Goal: Task Accomplishment & Management: Manage account settings

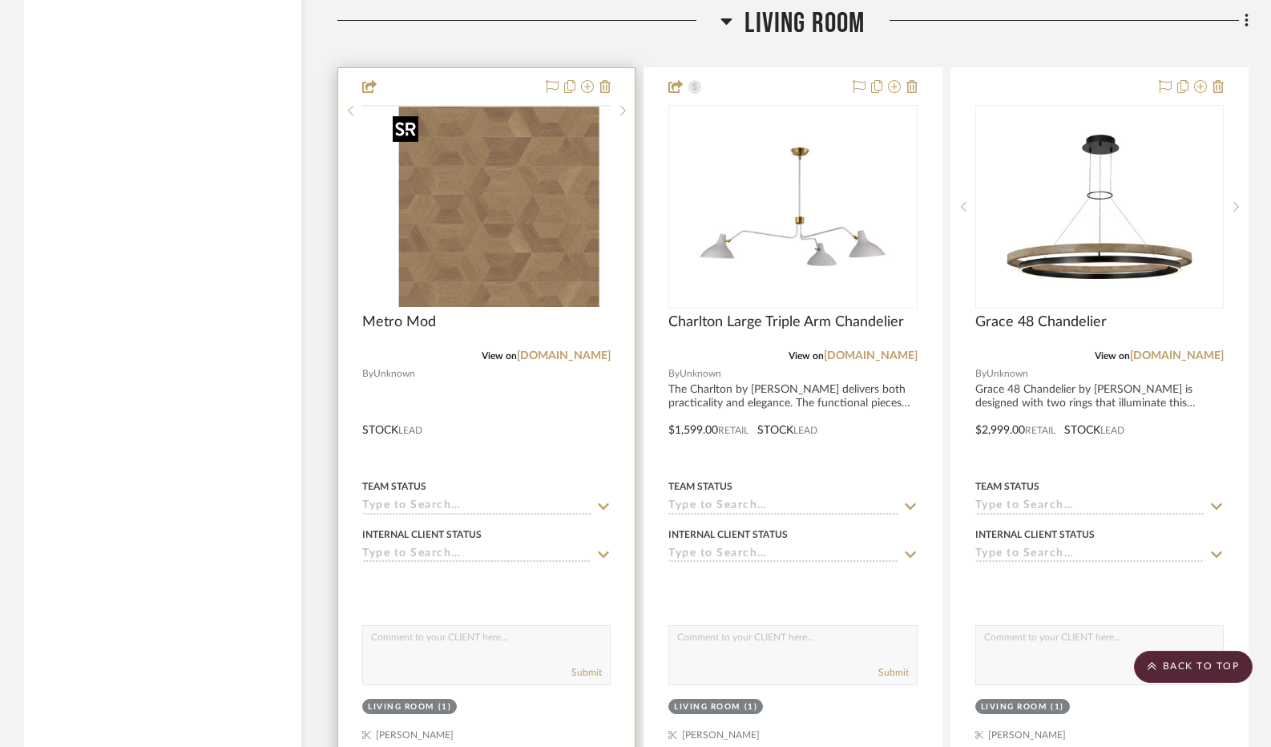
scroll to position [5371, 0]
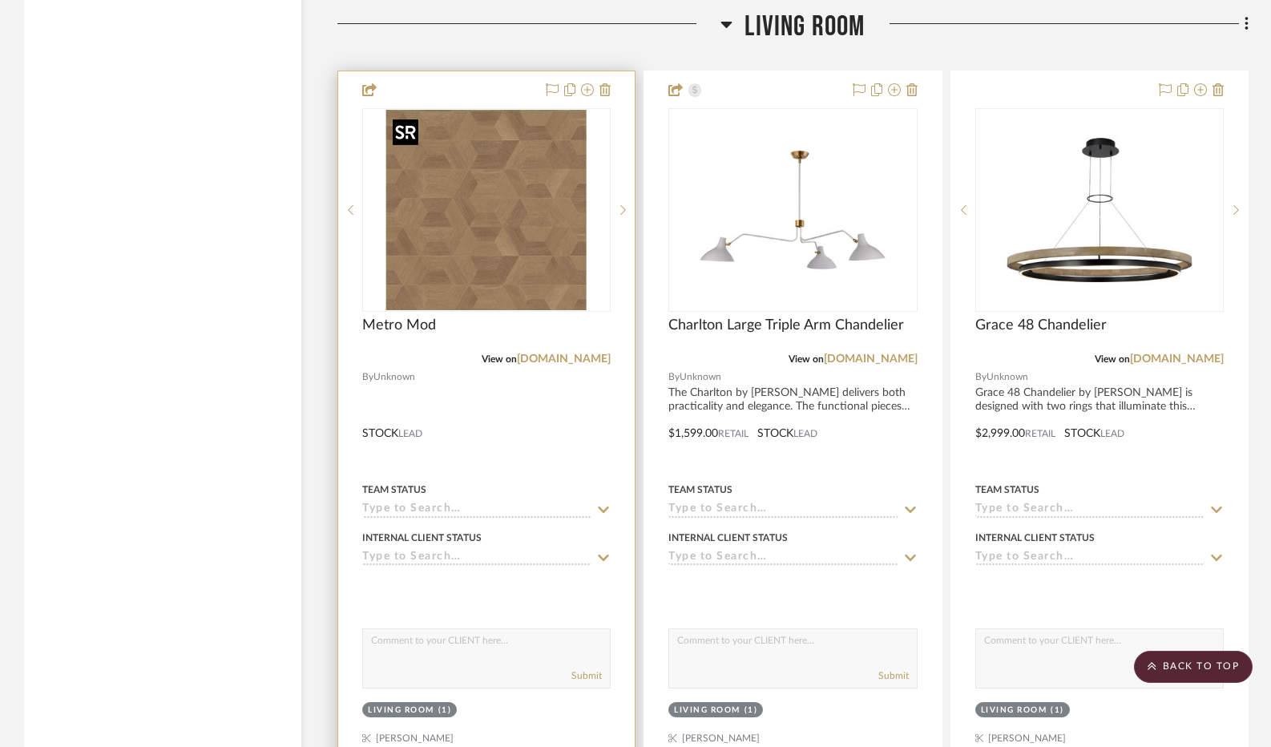
click at [0, 0] on img at bounding box center [0, 0] width 0 height 0
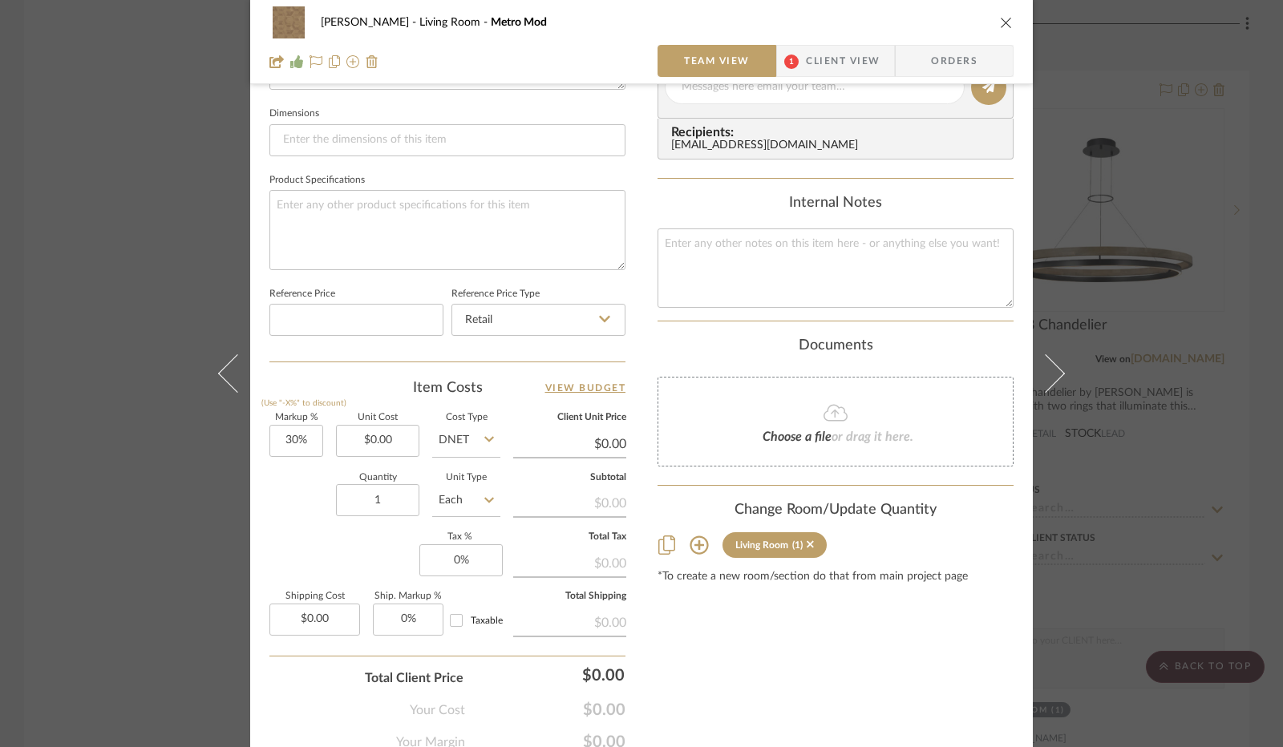
scroll to position [742, 0]
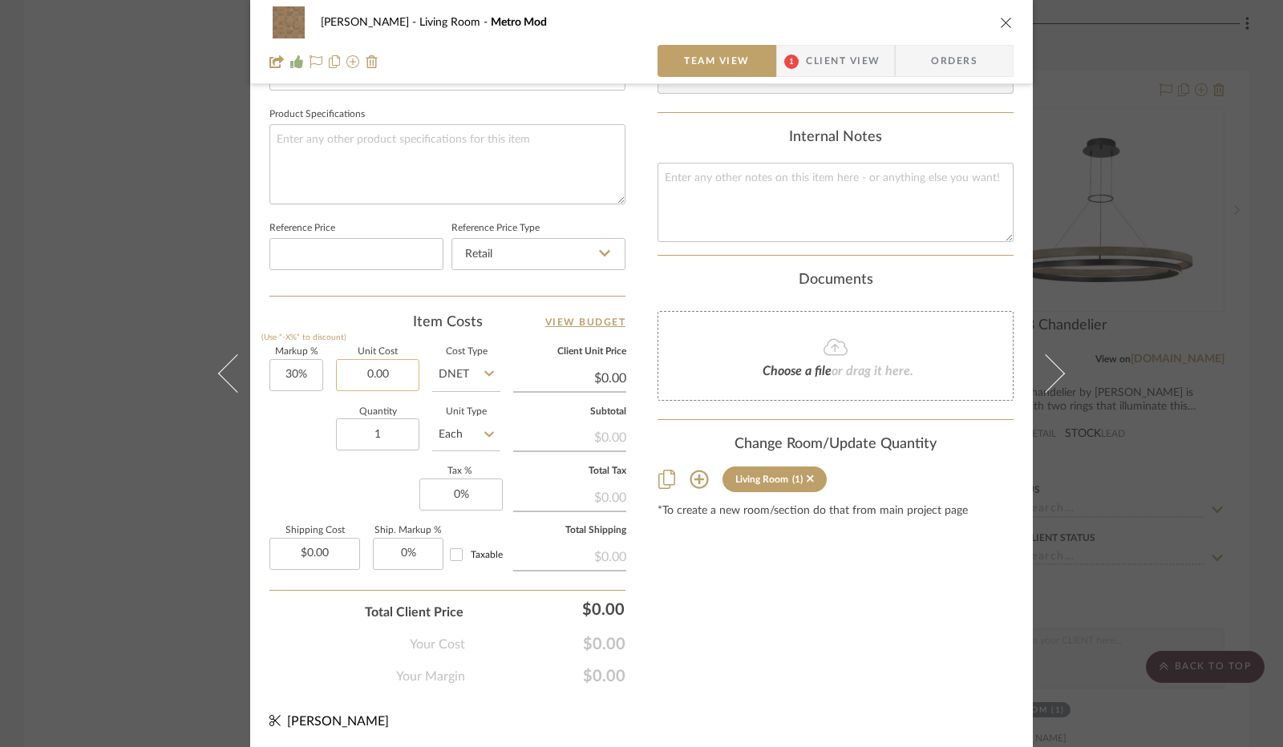
click at [382, 363] on input "0.00" at bounding box center [377, 375] width 83 height 32
type input "$119.70"
click at [300, 429] on div "Quantity 1 Unit Type Each" at bounding box center [384, 436] width 231 height 57
type input "$155.61"
click at [378, 434] on input "1" at bounding box center [377, 434] width 83 height 32
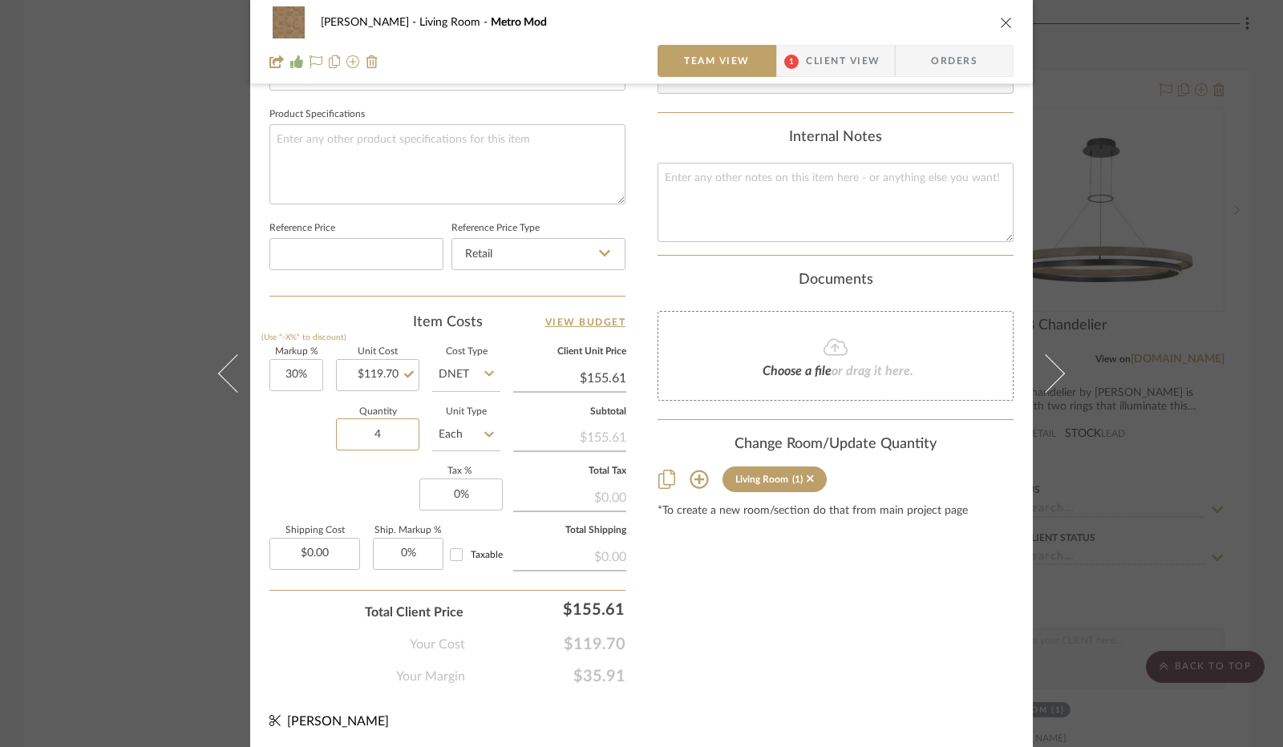
type input "4"
click at [484, 435] on icon at bounding box center [489, 434] width 10 height 13
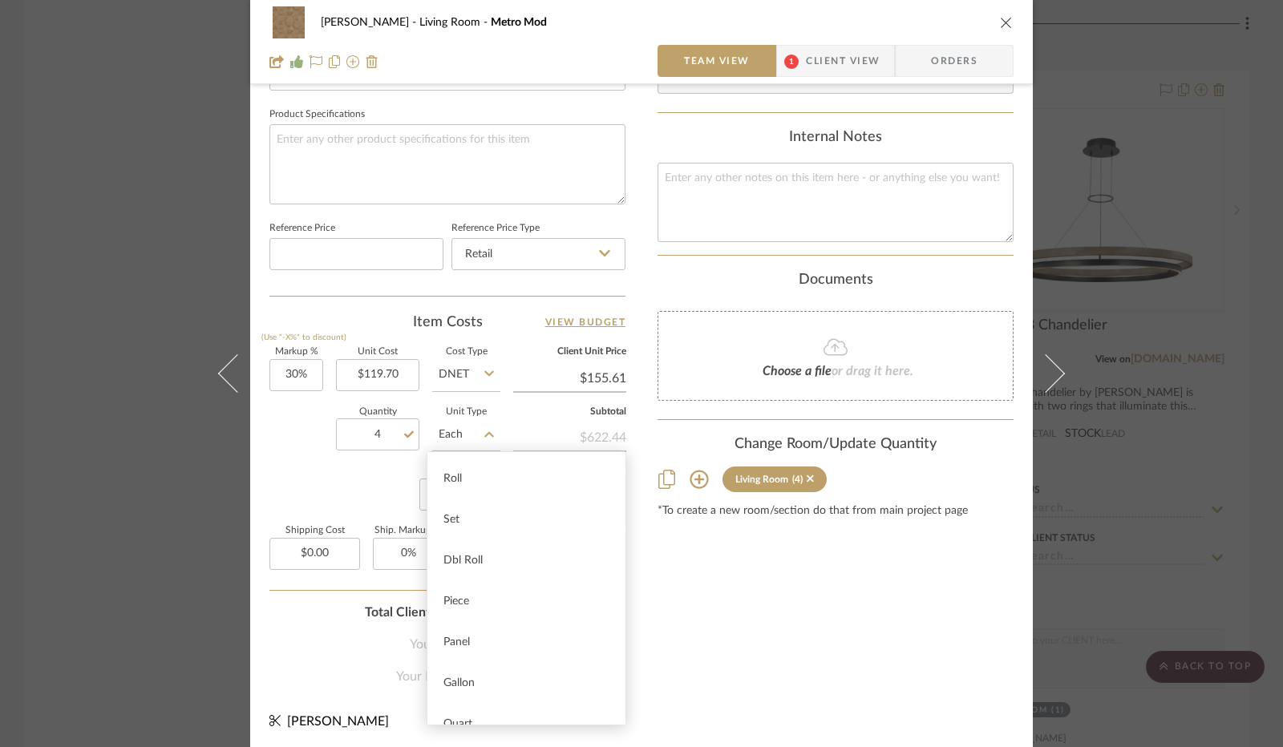
scroll to position [240, 0]
click at [479, 636] on div "Panel" at bounding box center [526, 640] width 198 height 41
type input "Panel"
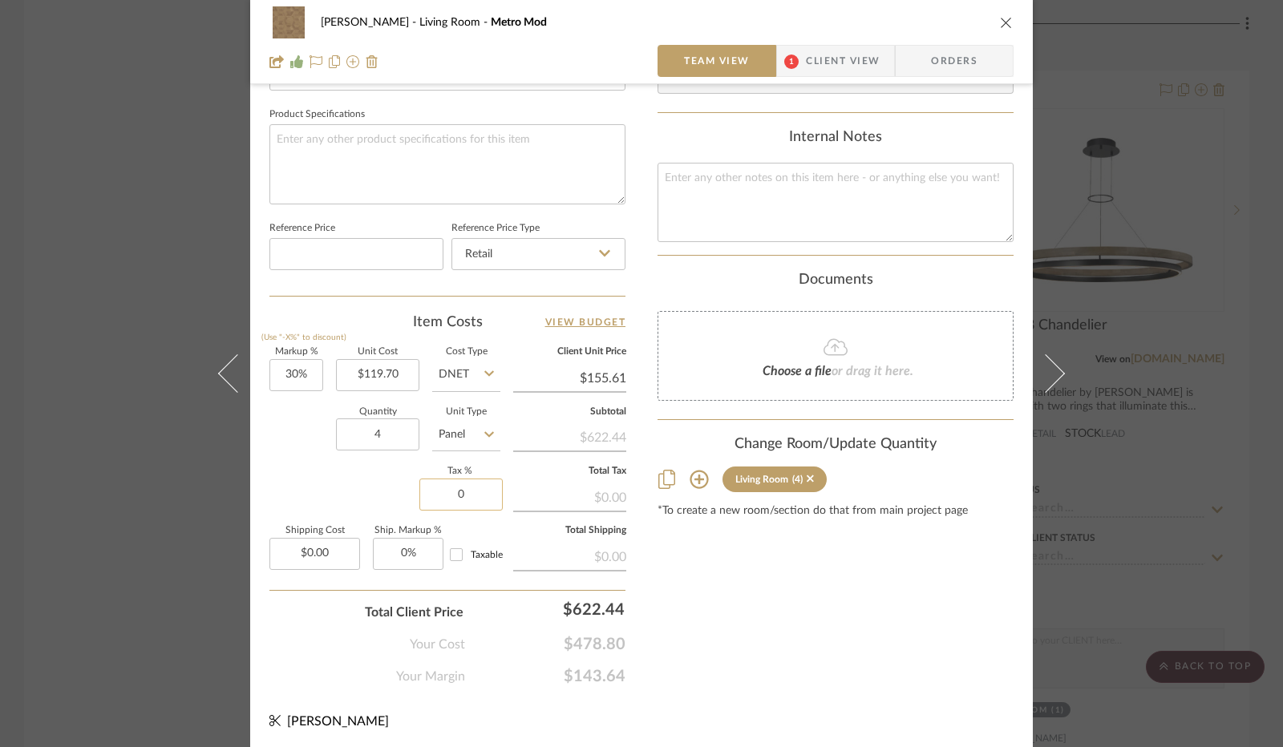
click at [459, 499] on input "0" at bounding box center [460, 495] width 83 height 32
type input "8.25%"
click at [374, 471] on div "Markup % (Use "-X%" to discount) 30% Unit Cost $119.70 Cost Type DNET Client Un…" at bounding box center [447, 465] width 356 height 234
click at [822, 62] on span "Client View" at bounding box center [843, 61] width 74 height 32
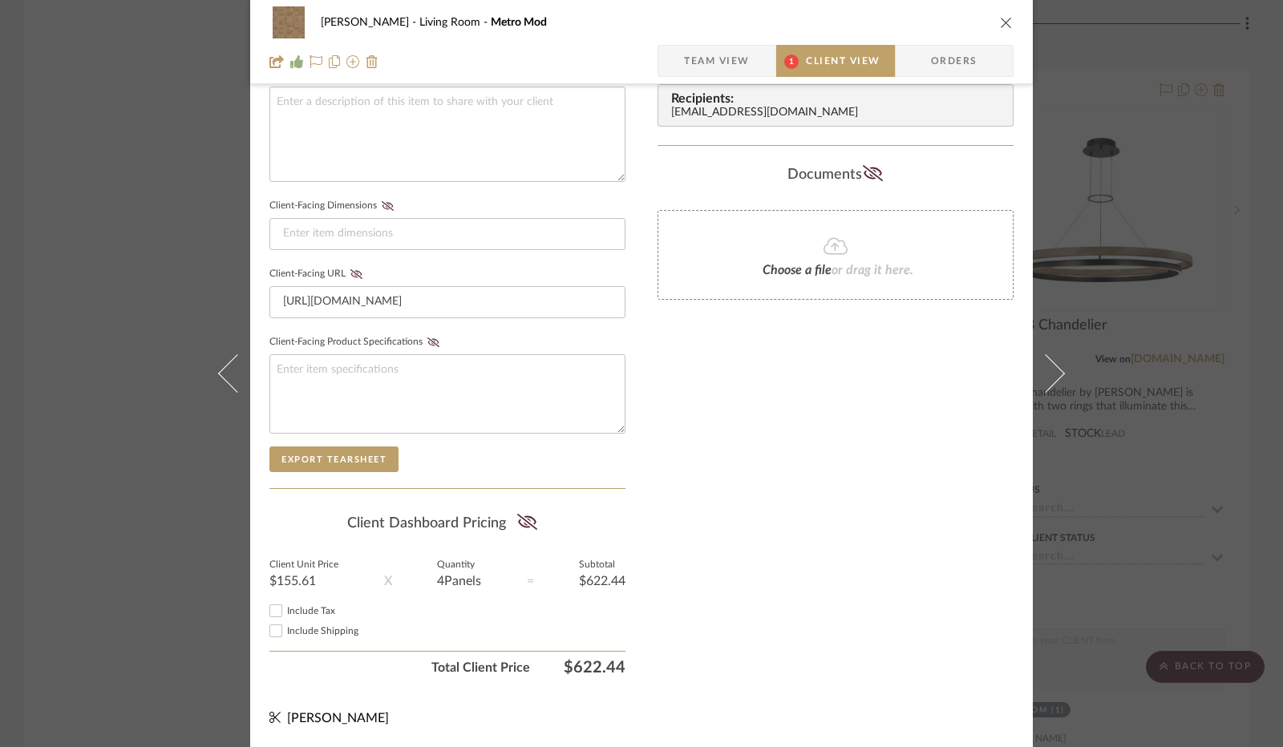
scroll to position [593, 0]
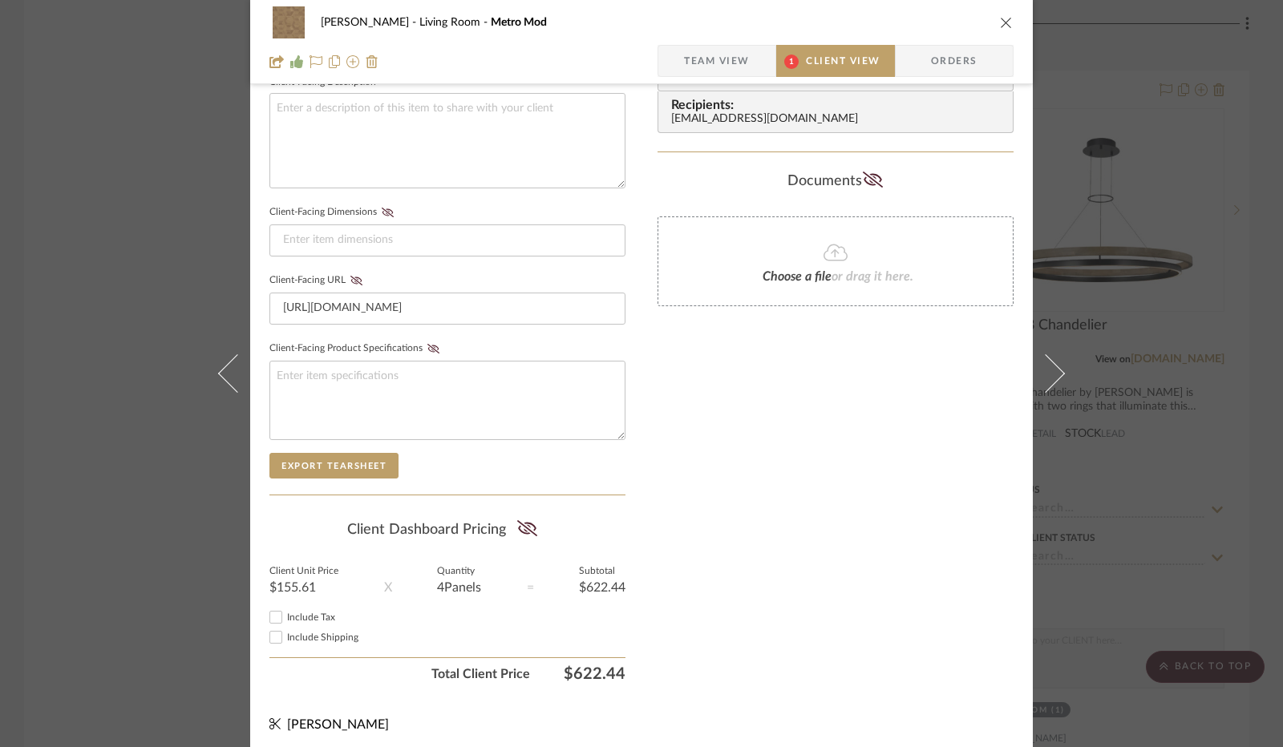
drag, startPoint x: 519, startPoint y: 519, endPoint x: 507, endPoint y: 523, distance: 13.0
click at [517, 520] on icon at bounding box center [527, 528] width 20 height 16
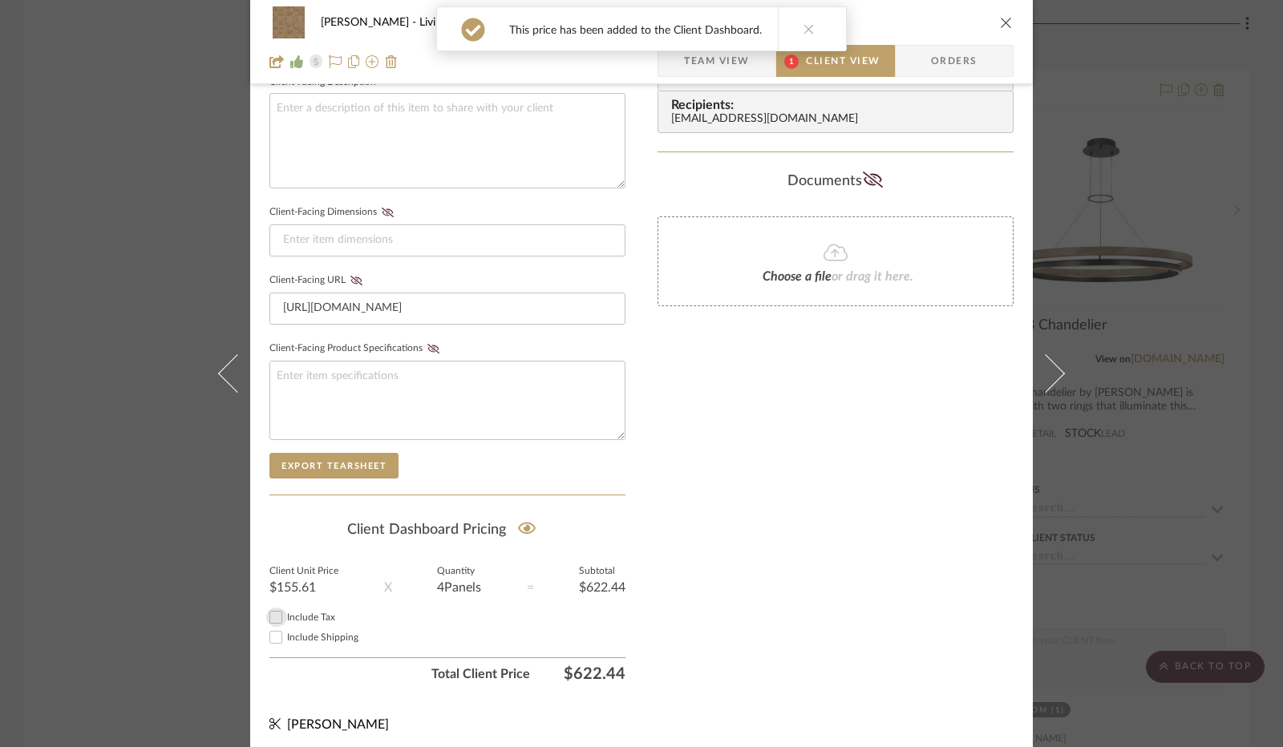
click at [269, 612] on input "Include Tax" at bounding box center [275, 617] width 19 height 19
checkbox input "true"
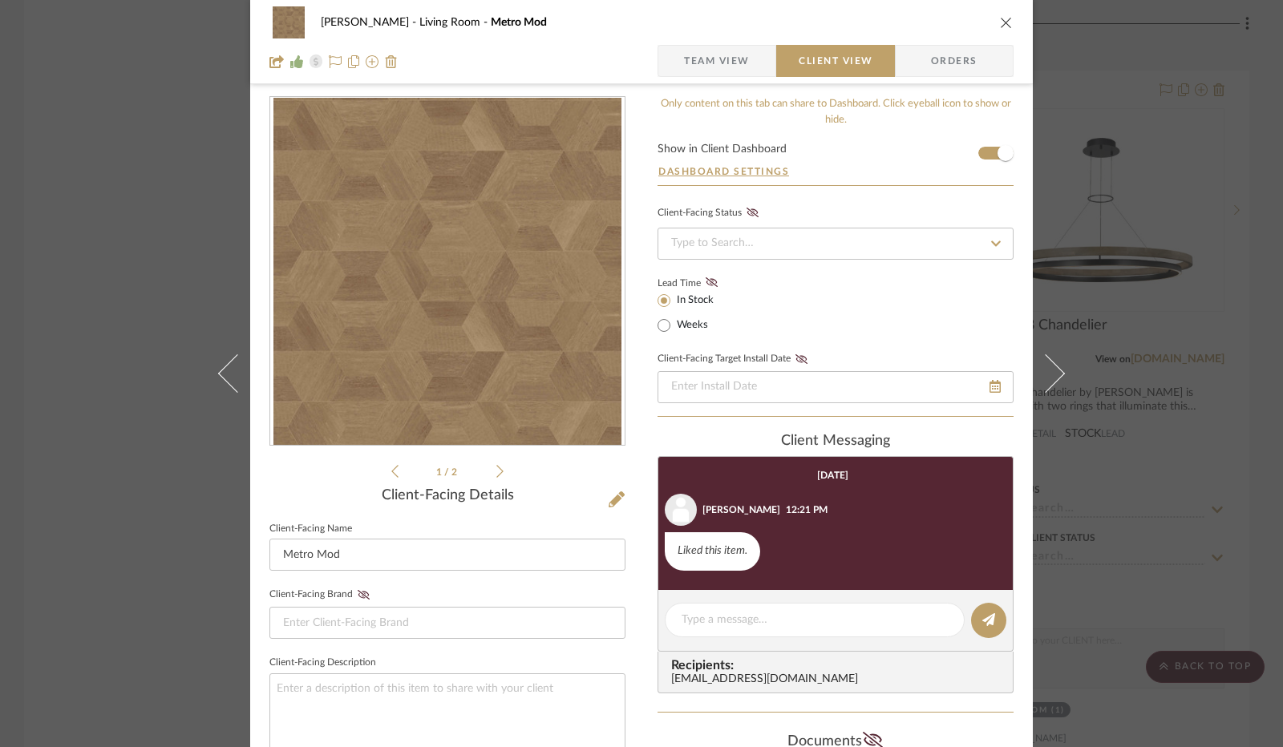
scroll to position [0, 0]
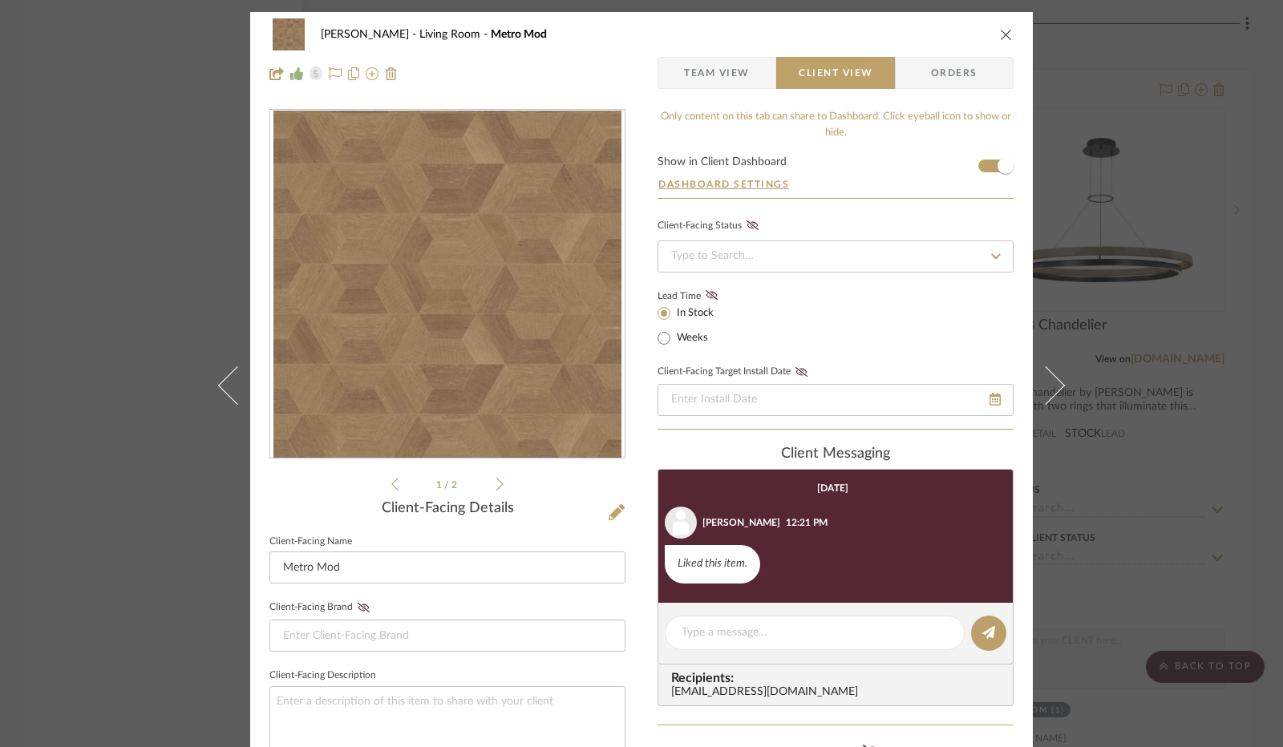
click at [988, 38] on div "Jennifer Anzola Living Room Metro Mod" at bounding box center [641, 34] width 744 height 32
click at [1000, 31] on icon "close" at bounding box center [1006, 34] width 13 height 13
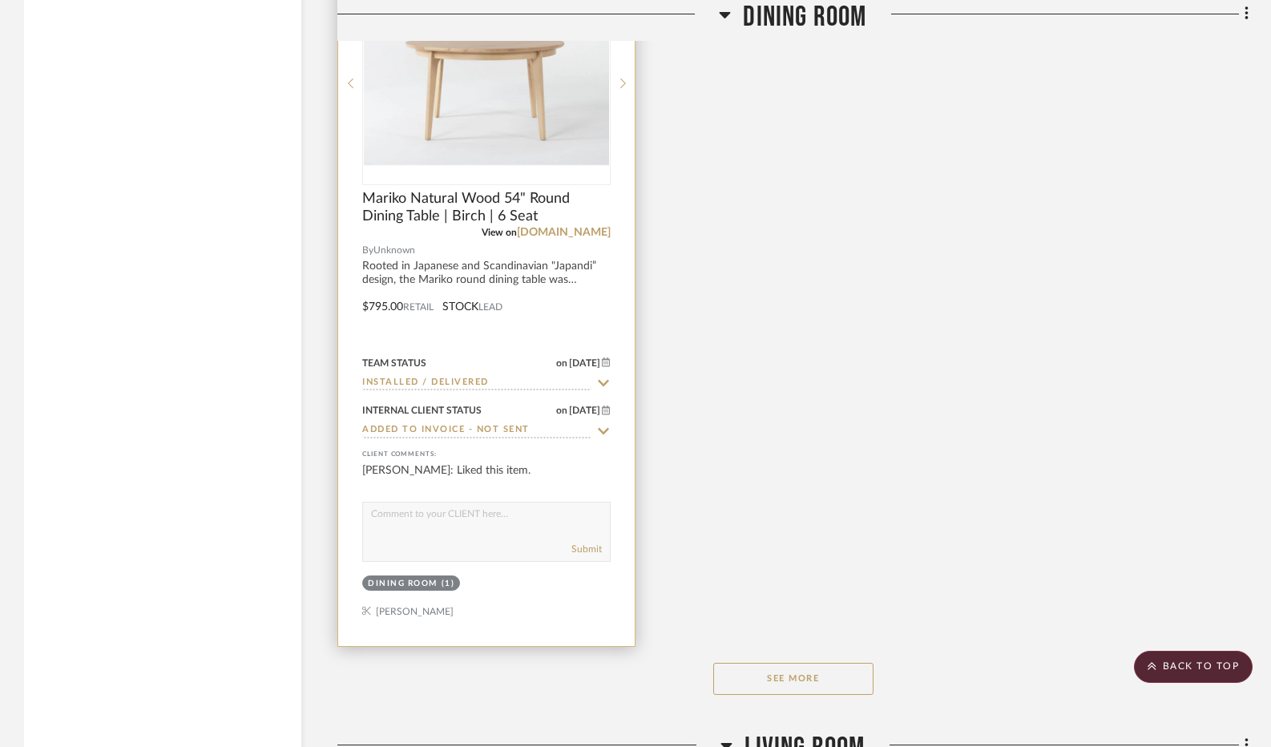
scroll to position [4890, 0]
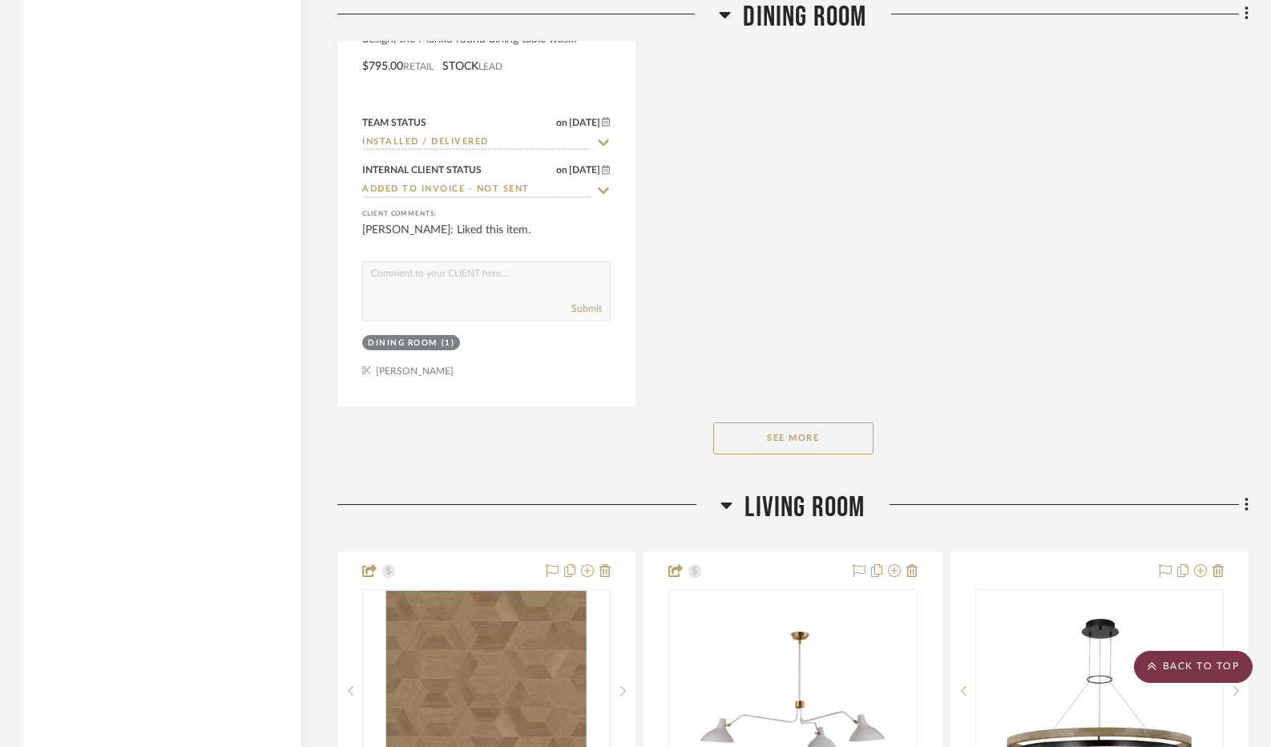
click at [1172, 671] on scroll-to-top-button "BACK TO TOP" at bounding box center [1193, 667] width 119 height 32
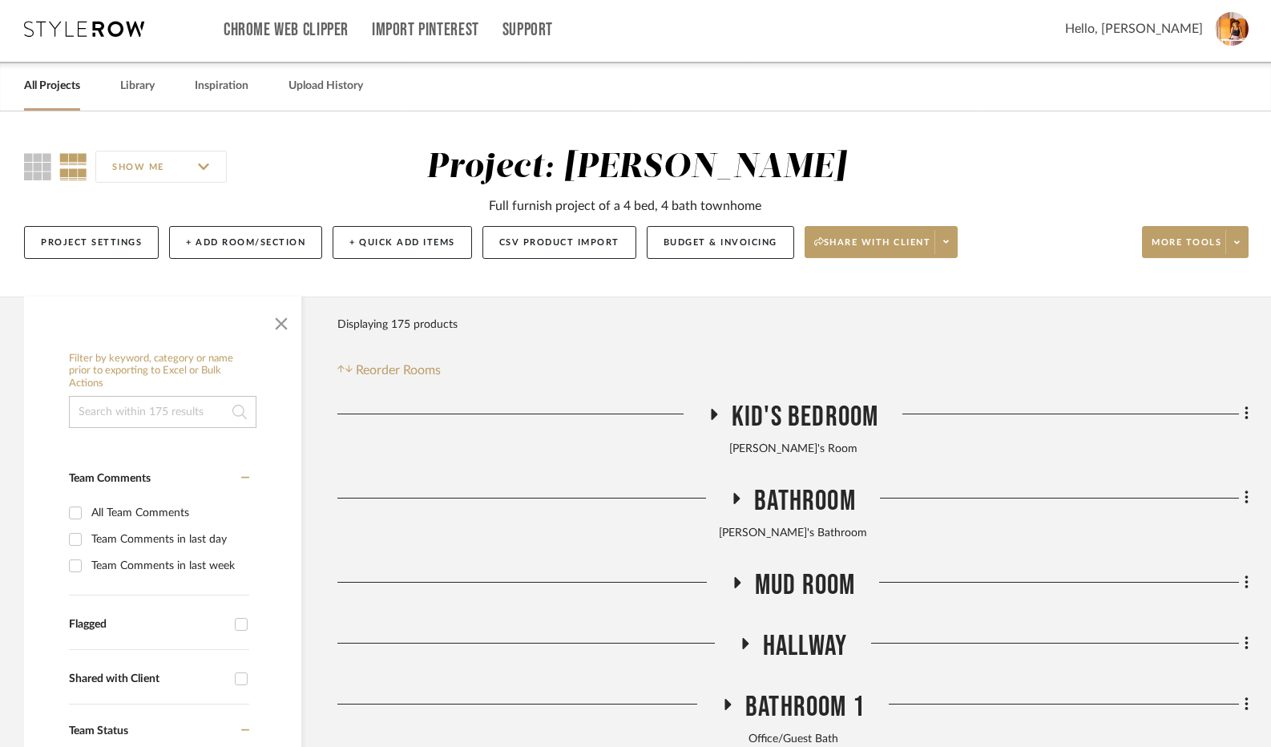
scroll to position [0, 0]
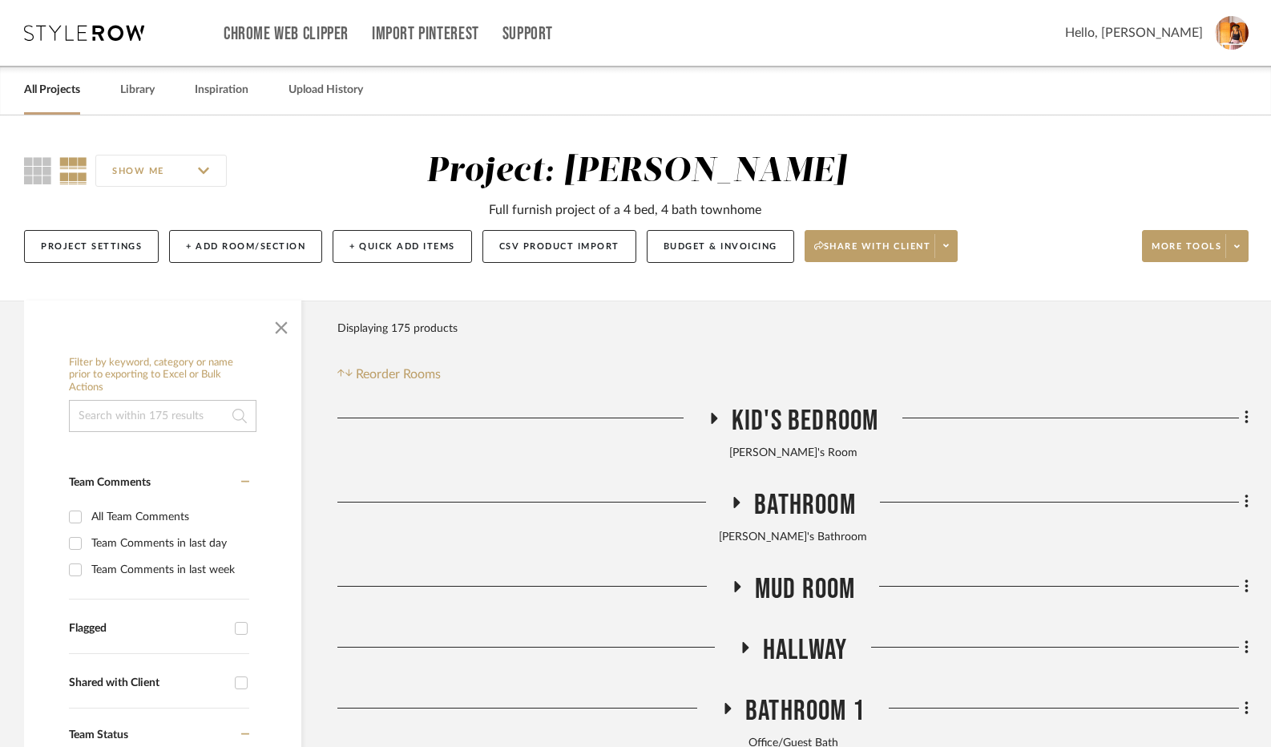
click at [715, 420] on icon at bounding box center [714, 418] width 6 height 11
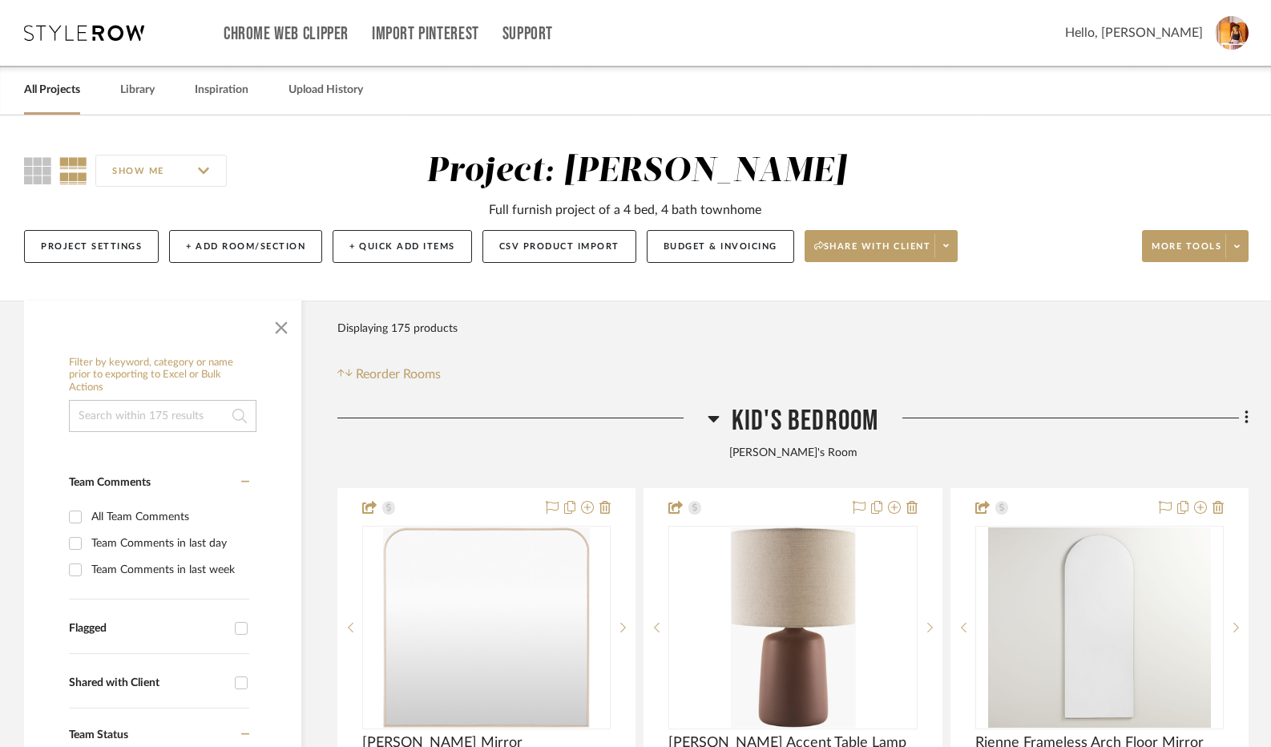
click at [717, 414] on icon at bounding box center [714, 418] width 12 height 19
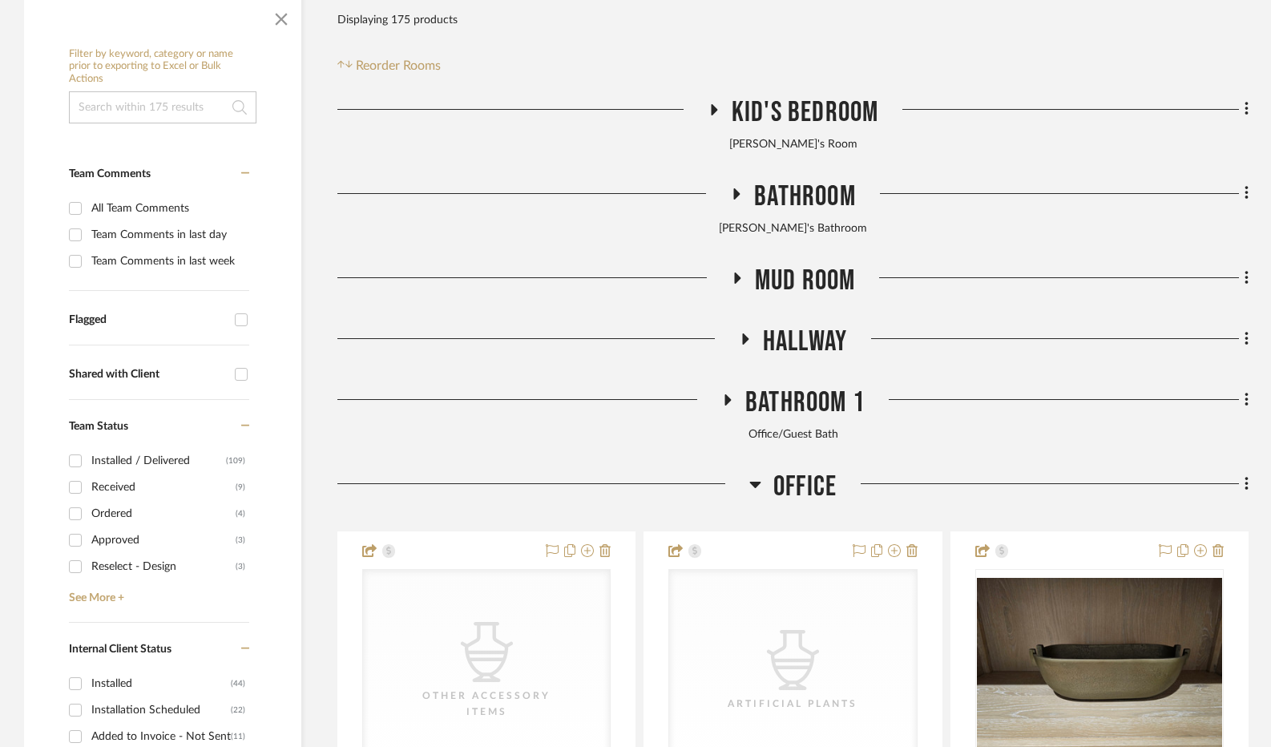
scroll to position [401, 0]
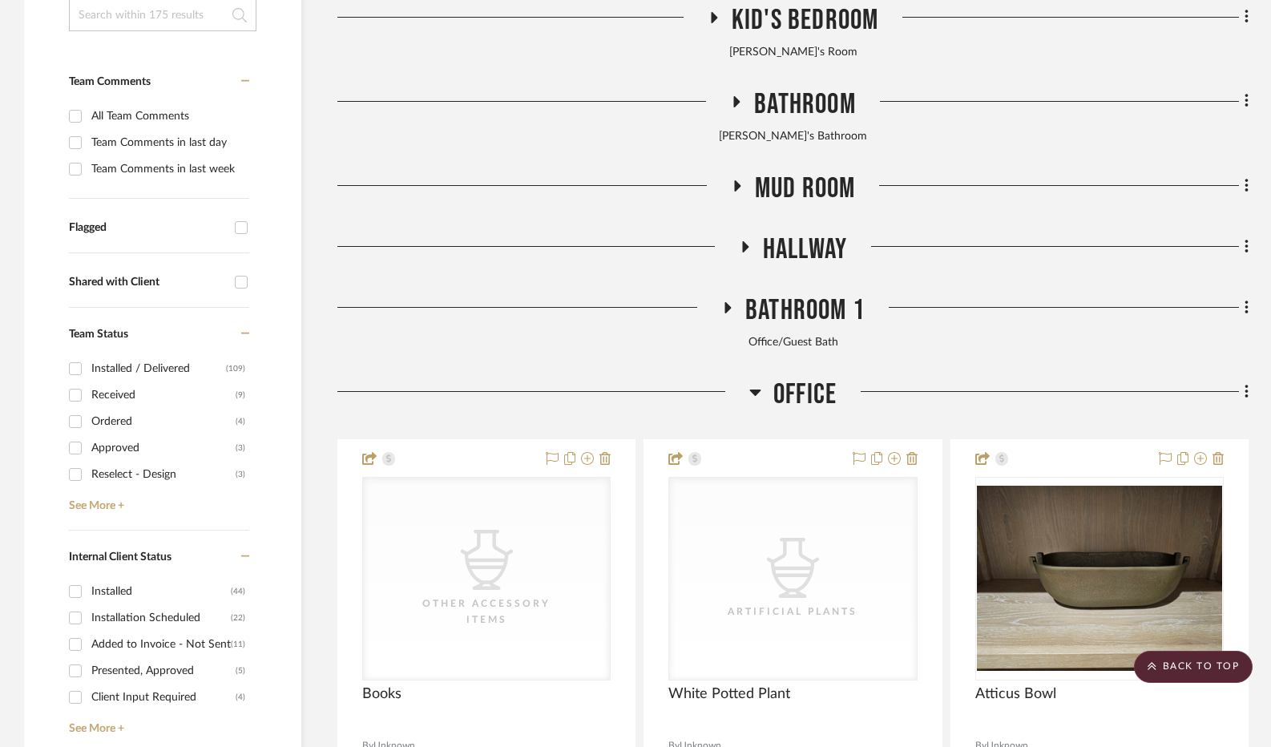
click at [747, 256] on fa-icon at bounding box center [745, 251] width 12 height 23
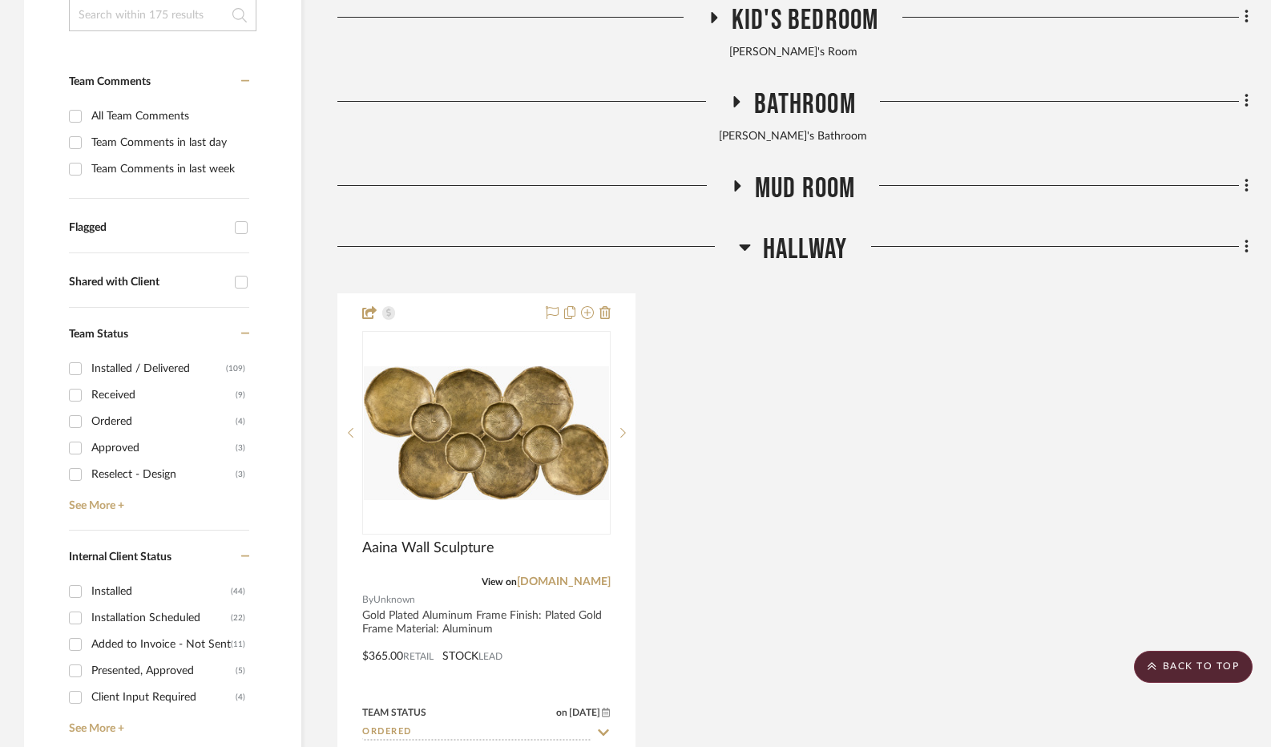
click at [747, 256] on icon at bounding box center [745, 246] width 12 height 19
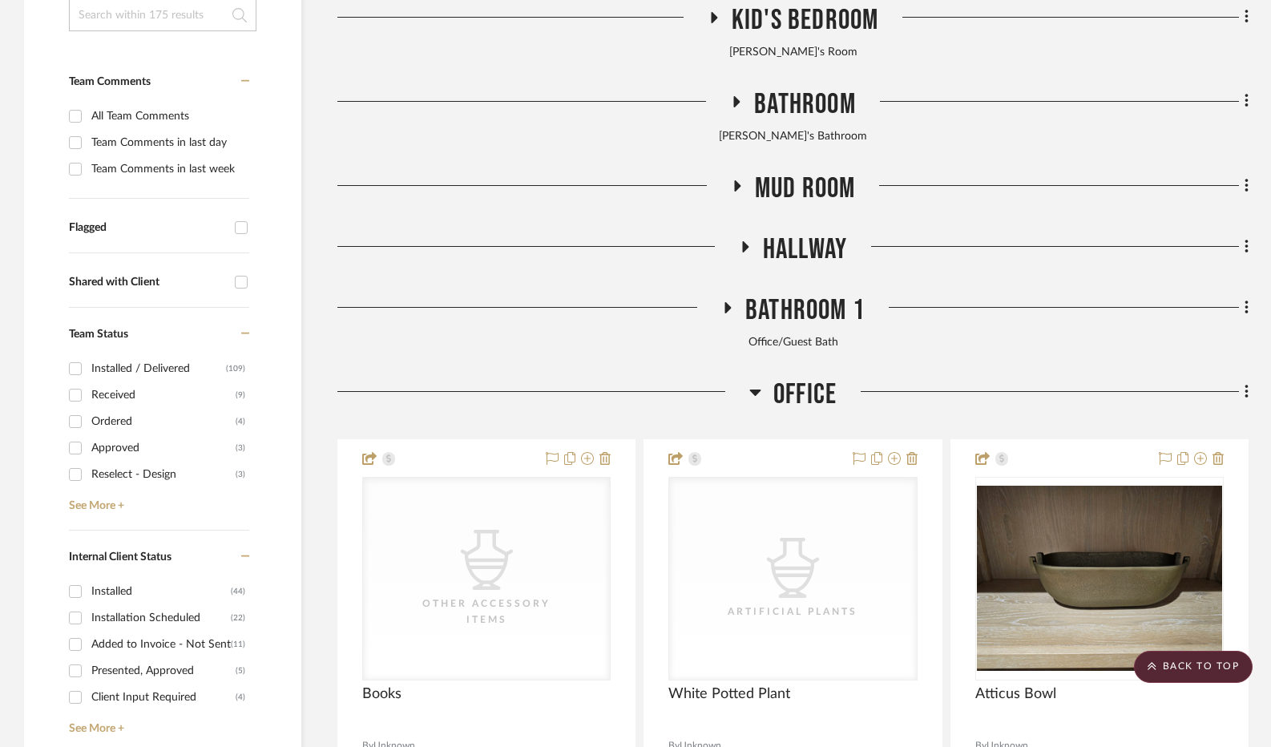
click at [747, 256] on fa-icon at bounding box center [745, 251] width 12 height 23
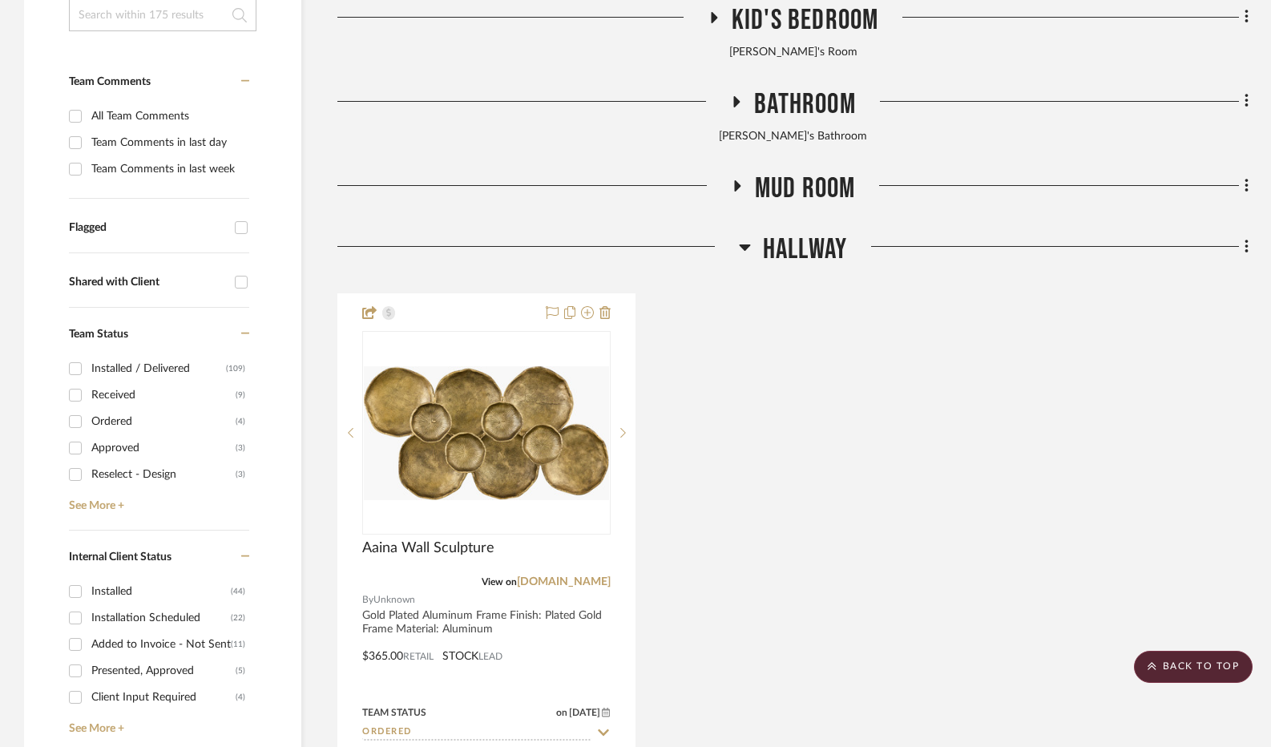
click at [747, 256] on icon at bounding box center [745, 246] width 12 height 19
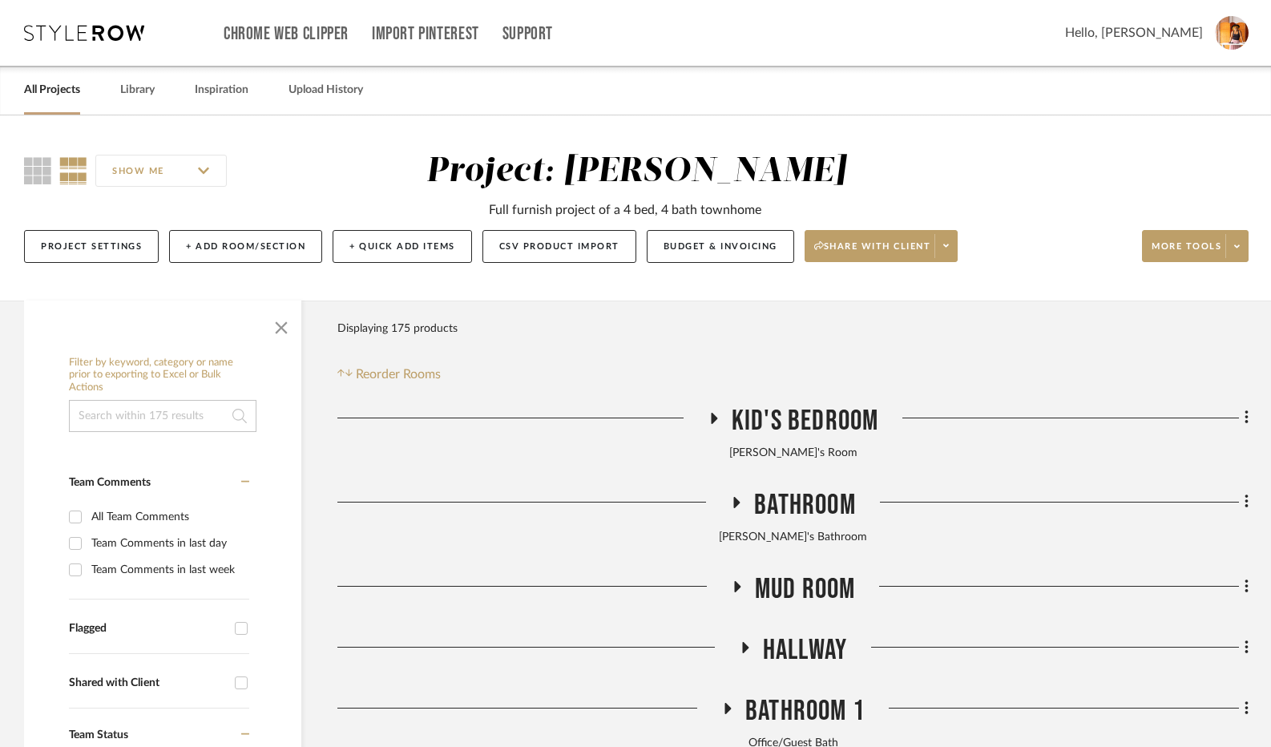
click at [718, 416] on icon at bounding box center [713, 418] width 19 height 12
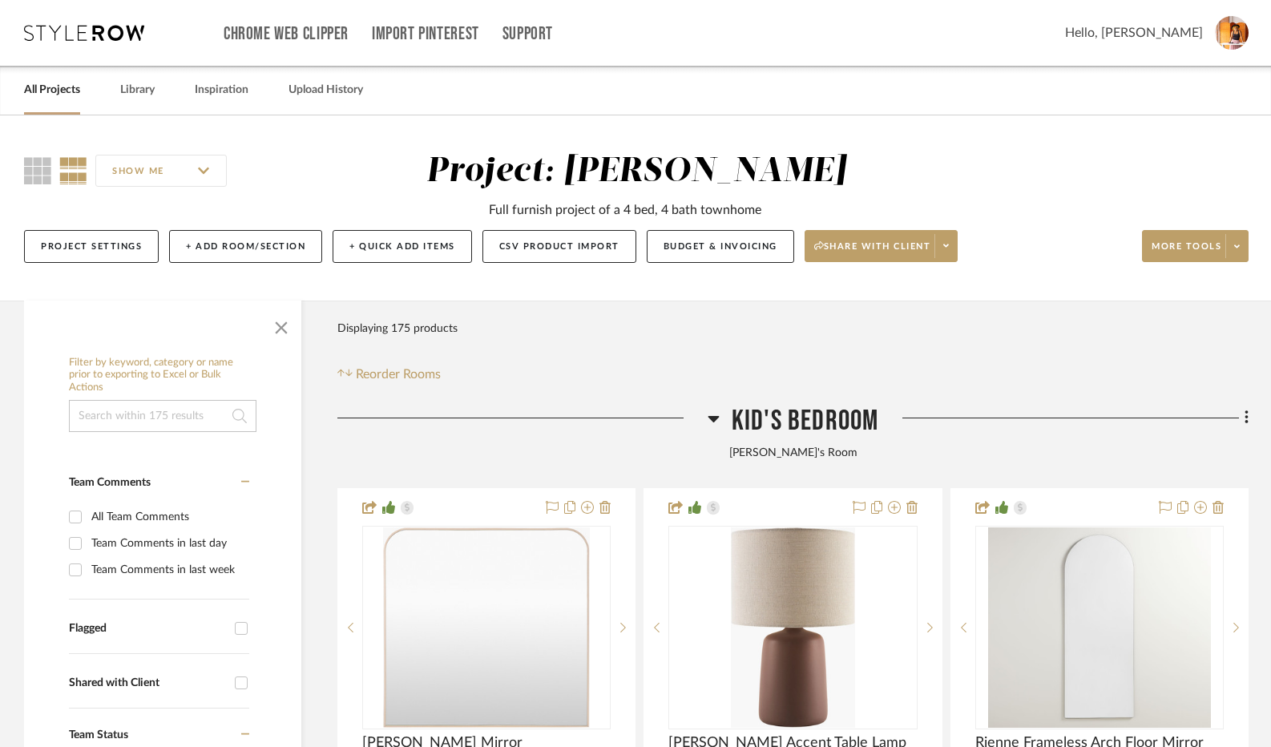
click at [709, 414] on icon at bounding box center [714, 418] width 12 height 19
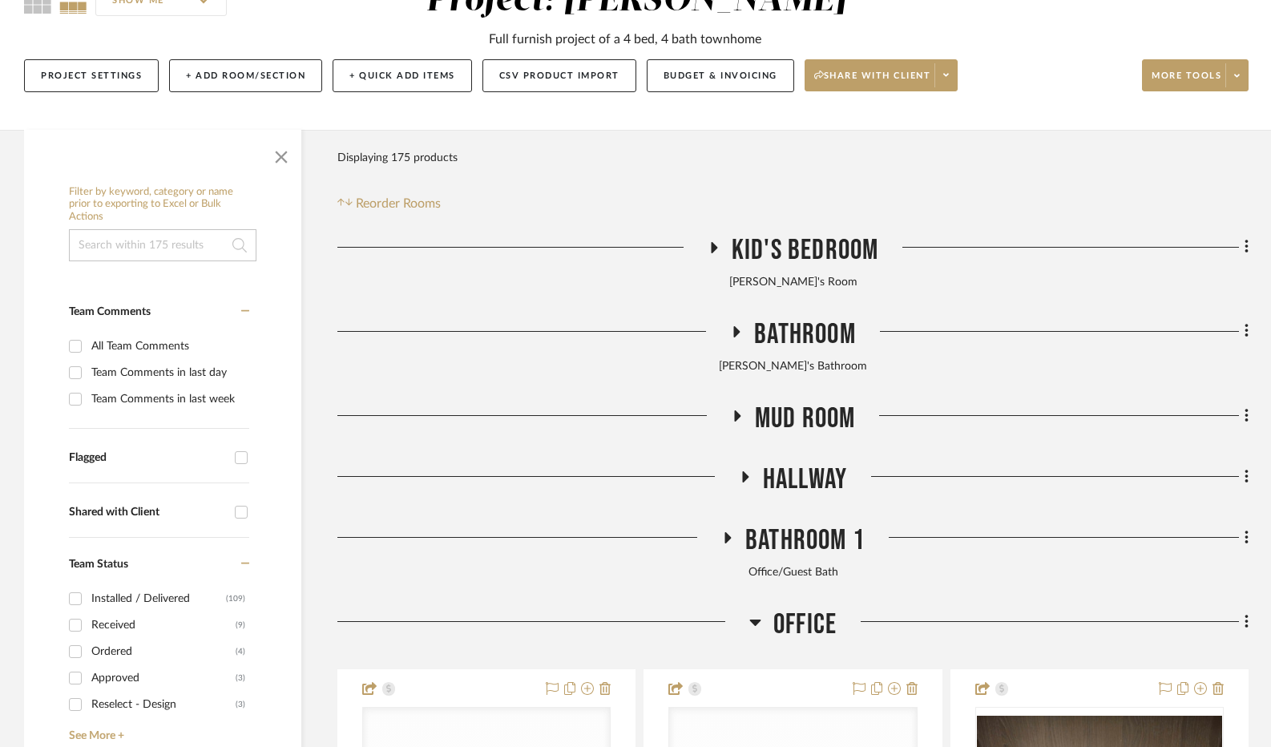
scroll to position [240, 0]
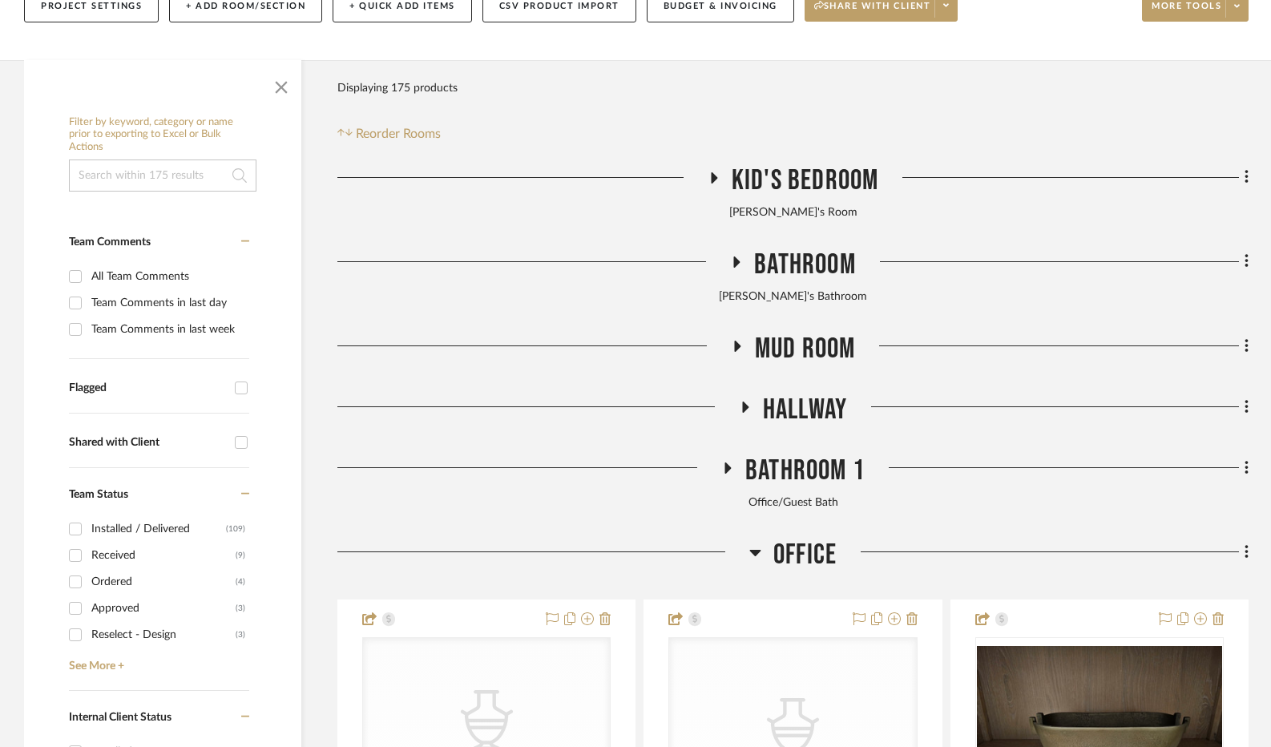
click at [736, 344] on icon at bounding box center [737, 346] width 6 height 11
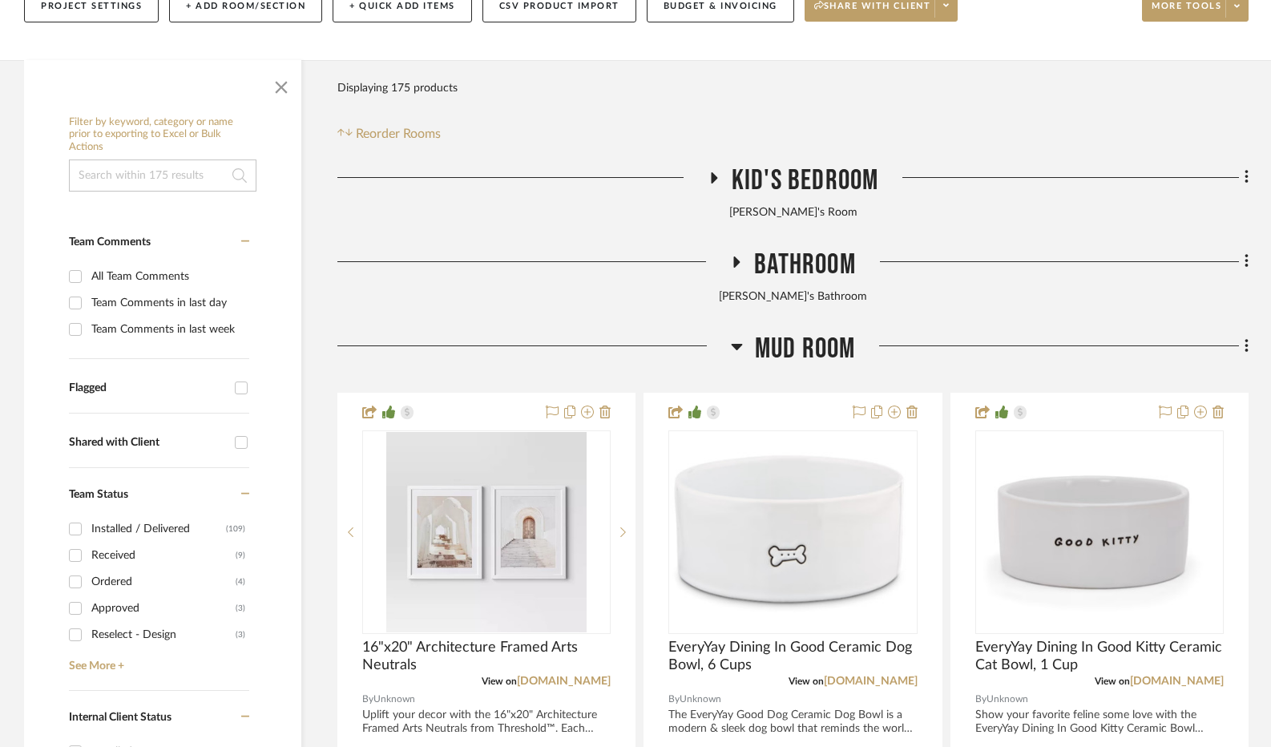
click at [736, 345] on icon at bounding box center [737, 346] width 12 height 19
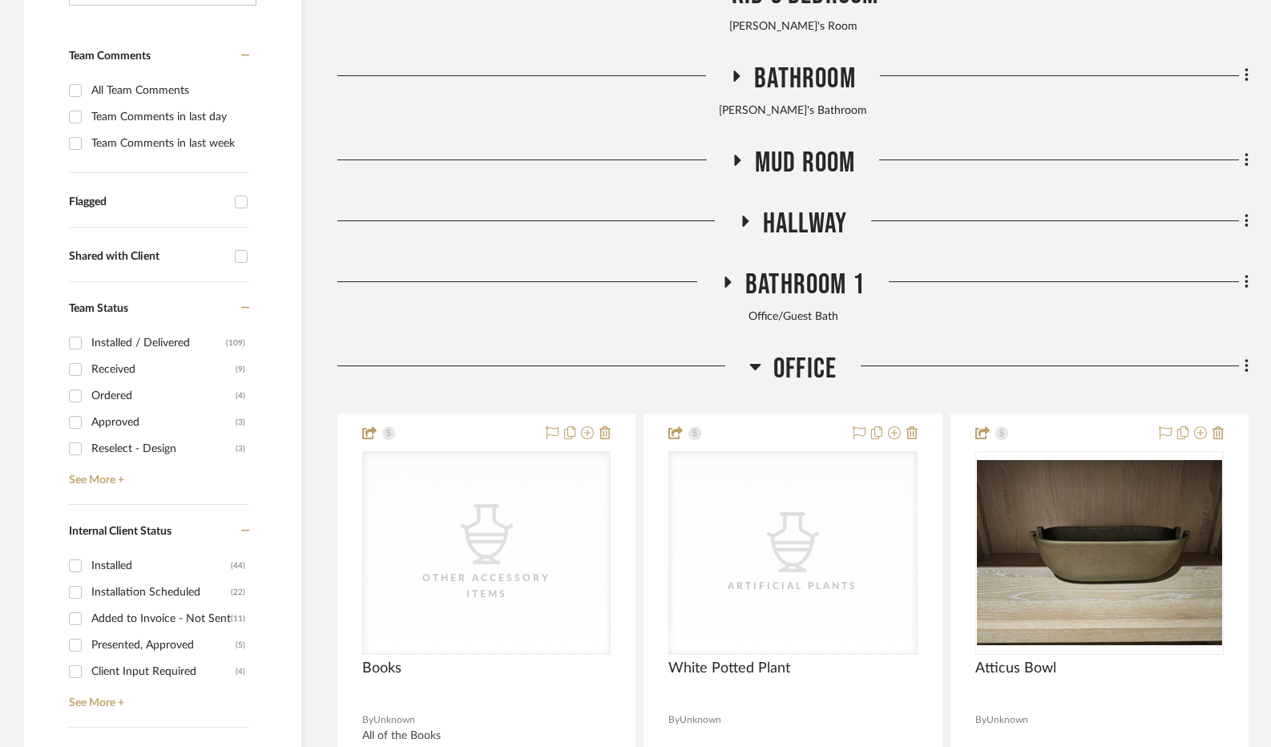
scroll to position [481, 0]
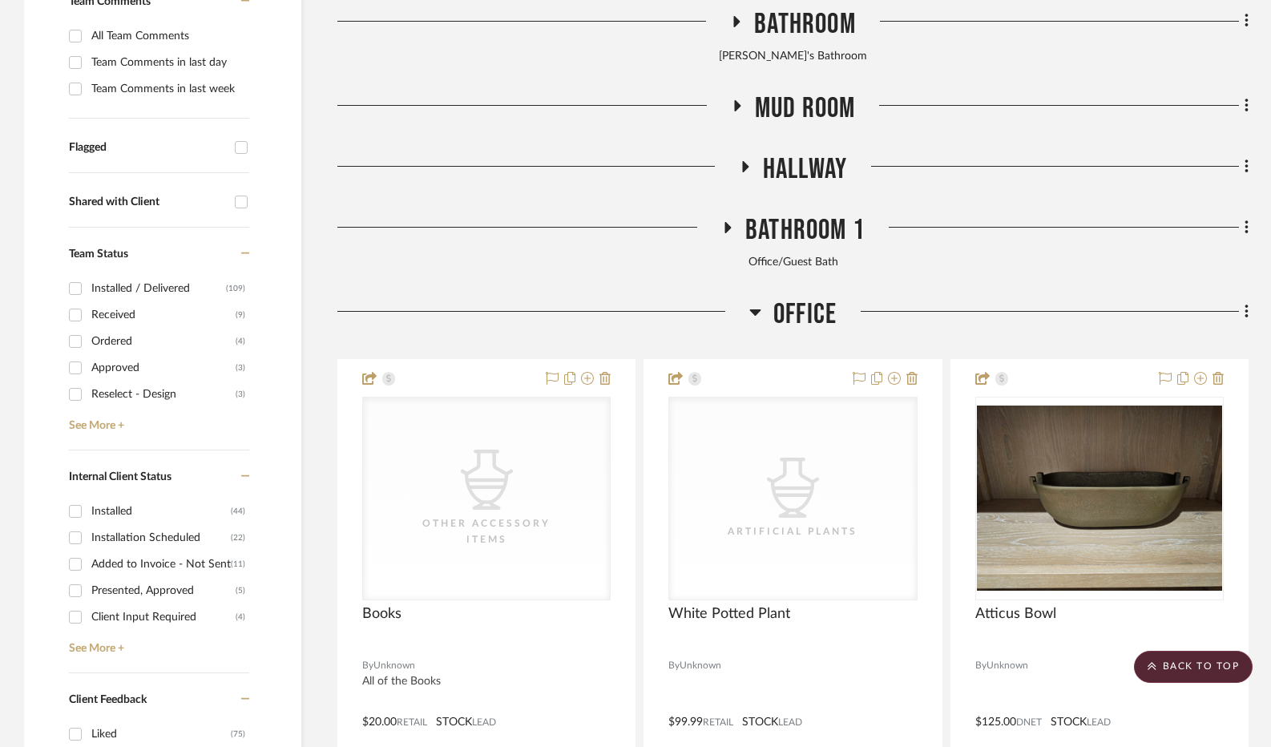
click at [744, 168] on icon at bounding box center [745, 166] width 6 height 11
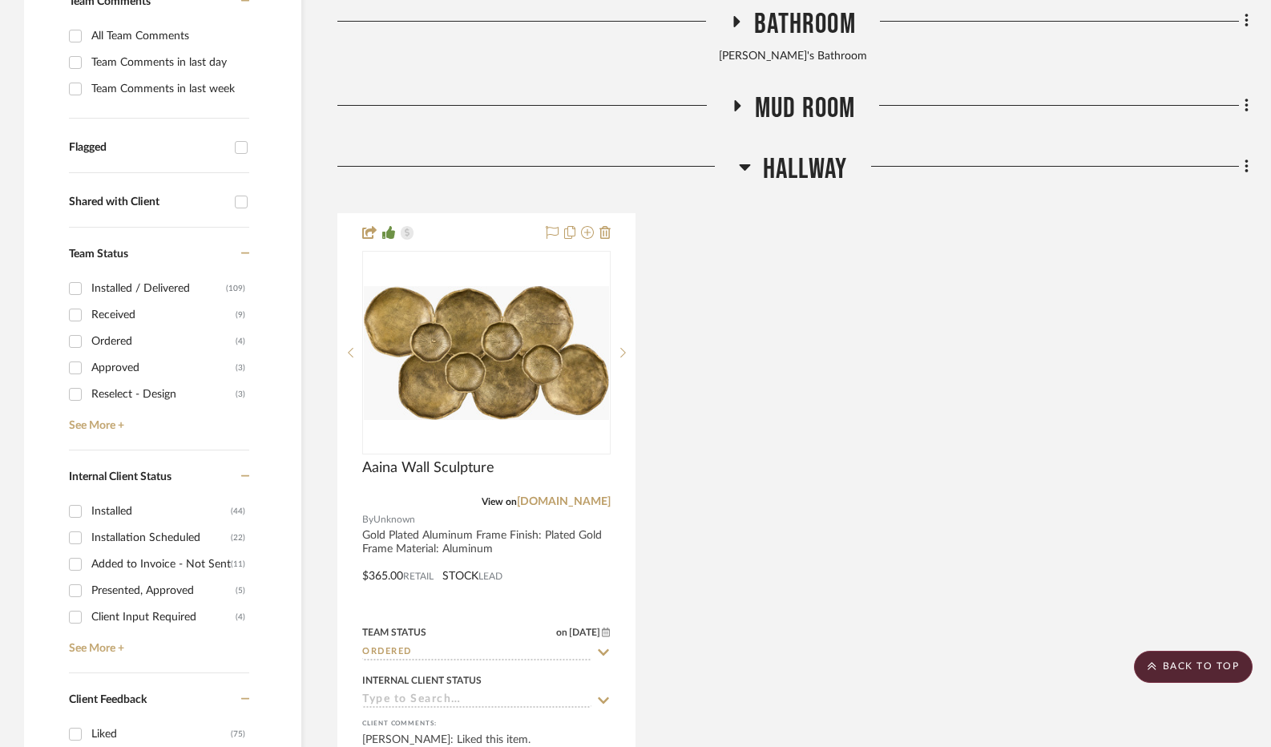
click at [744, 168] on icon at bounding box center [744, 167] width 11 height 6
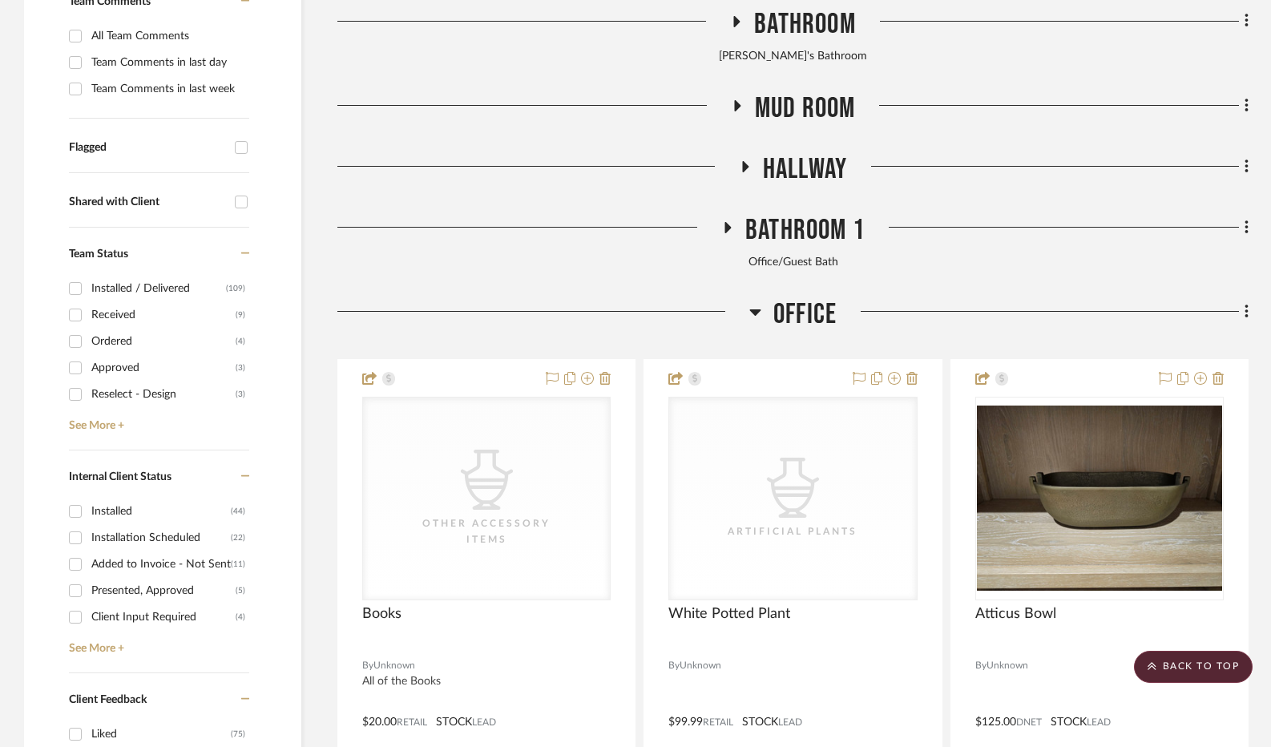
click at [728, 230] on icon at bounding box center [728, 227] width 6 height 11
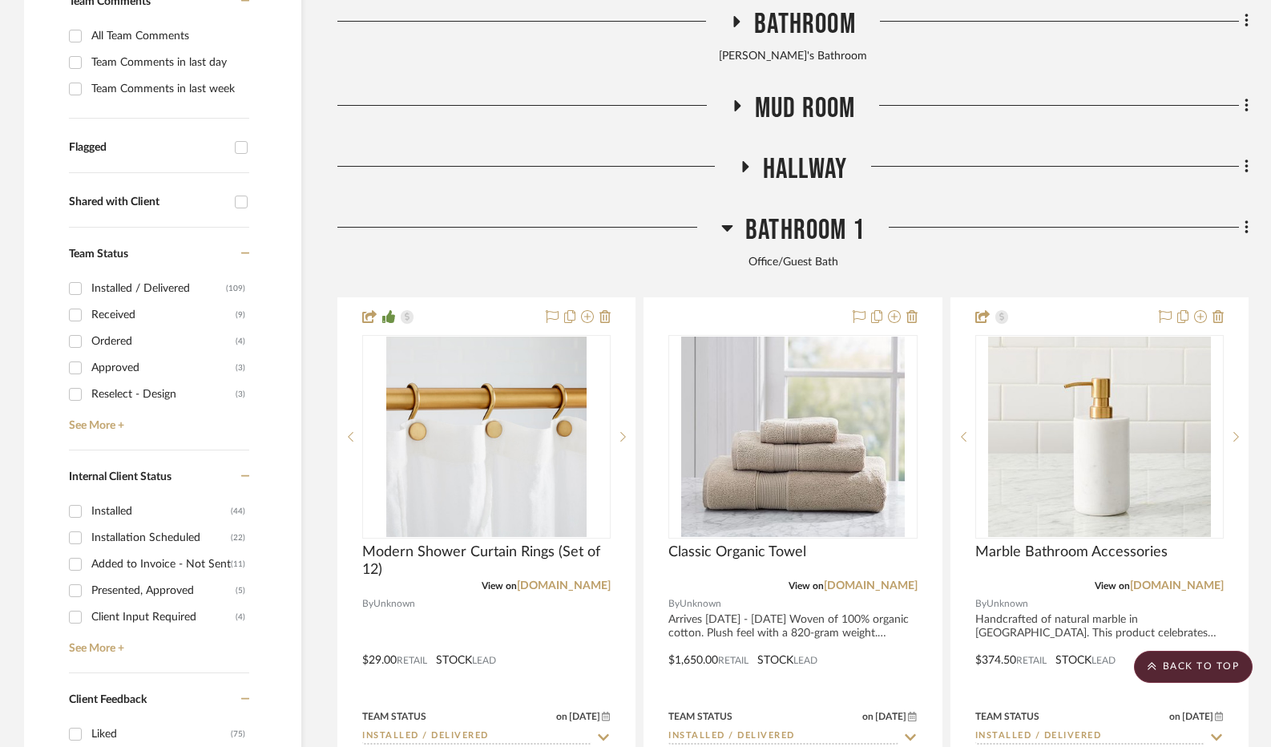
click at [728, 230] on icon at bounding box center [727, 228] width 11 height 6
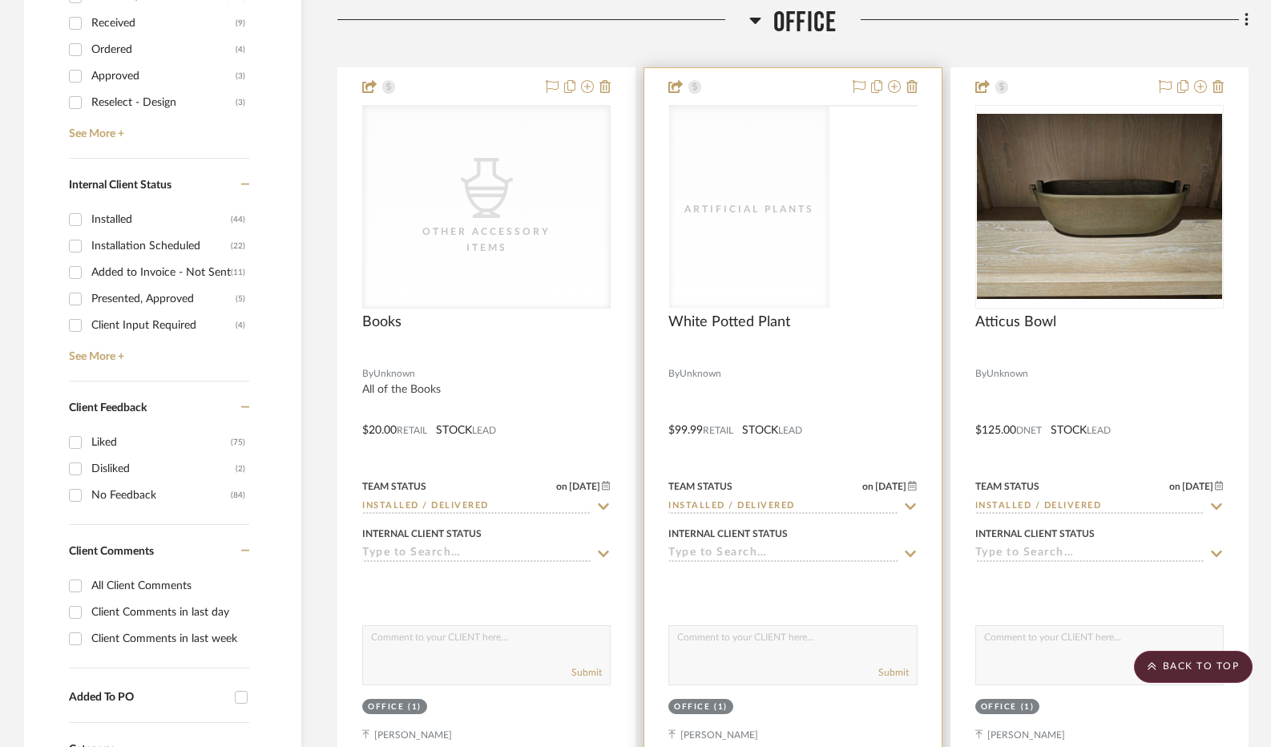
scroll to position [802, 0]
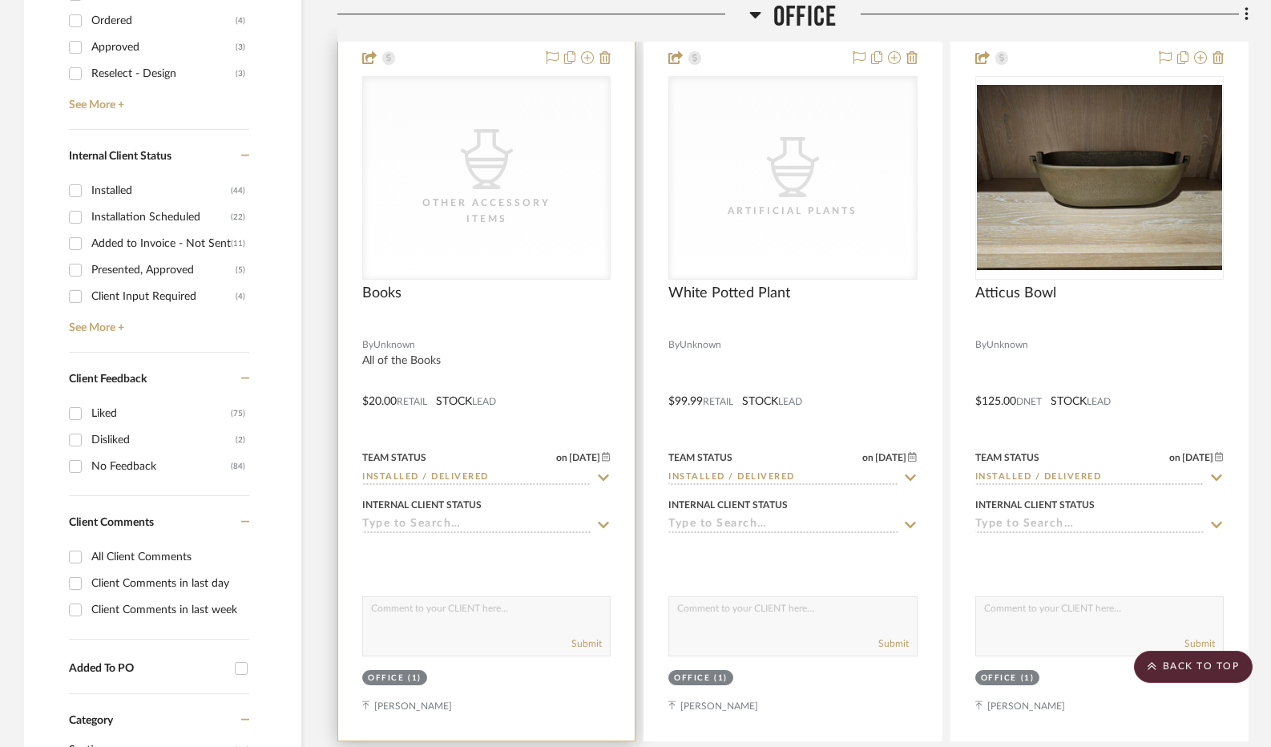
click at [497, 228] on div "CategoryIconAccessories Created with Sketch. Other Accessory Items" at bounding box center [486, 178] width 247 height 202
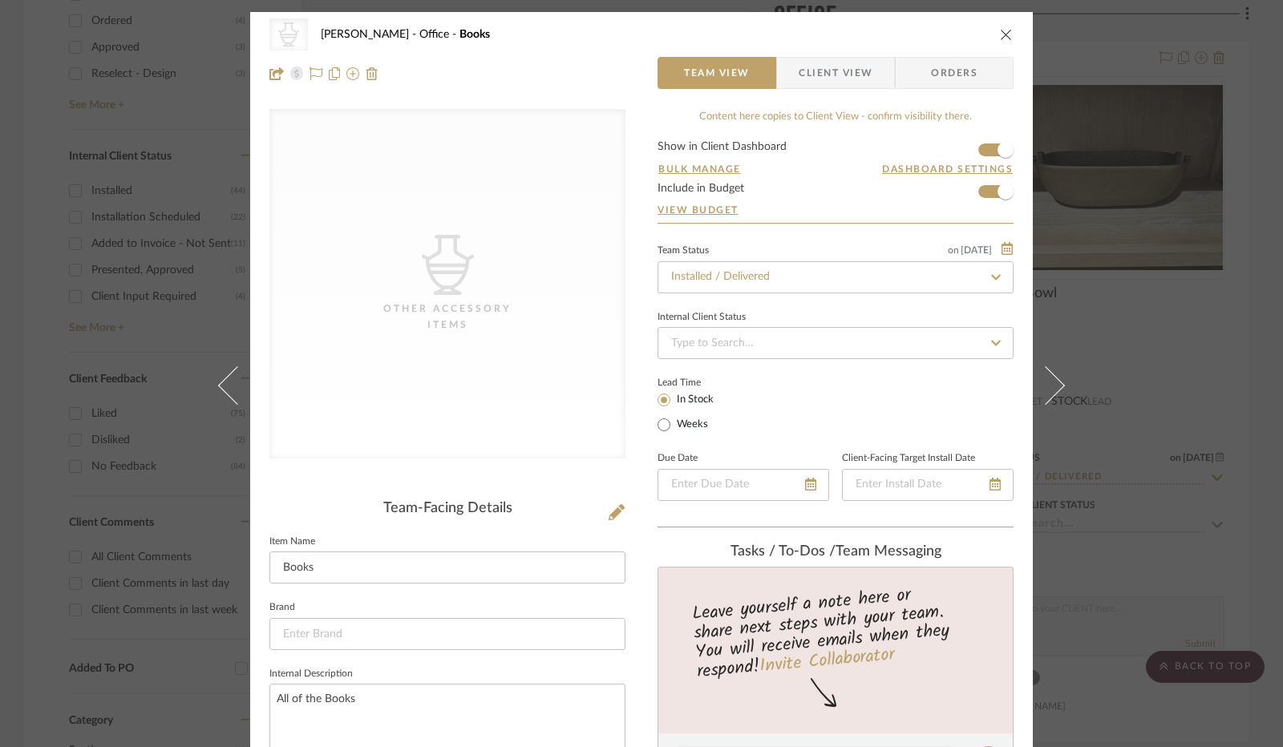
click at [1000, 28] on icon "close" at bounding box center [1006, 34] width 13 height 13
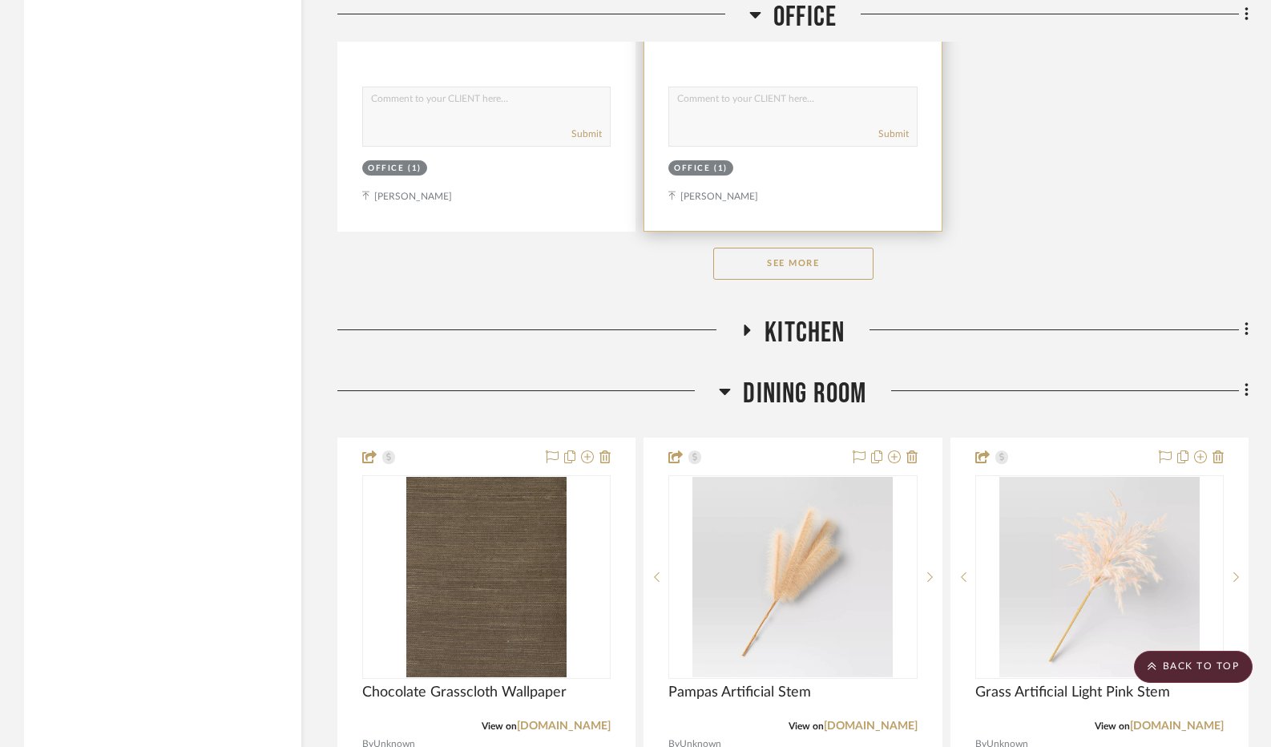
scroll to position [2725, 0]
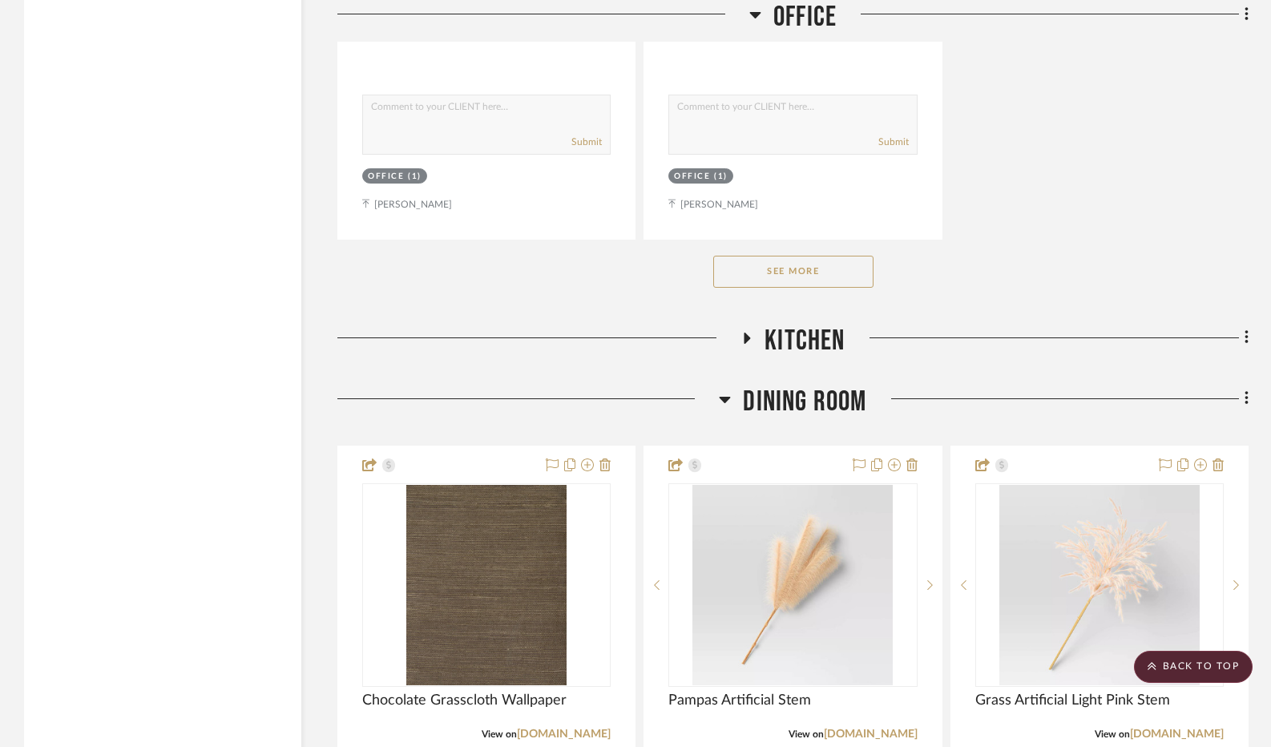
click at [802, 262] on button "See More" at bounding box center [793, 272] width 160 height 32
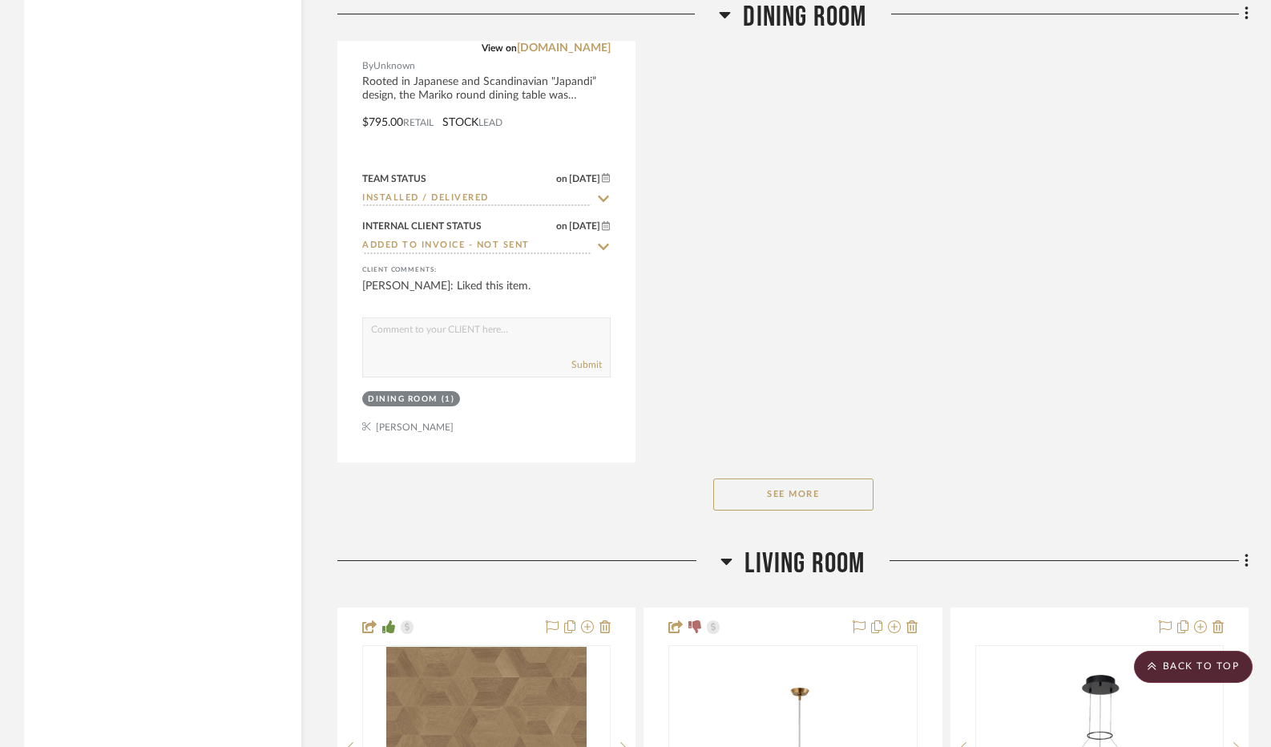
scroll to position [9218, 0]
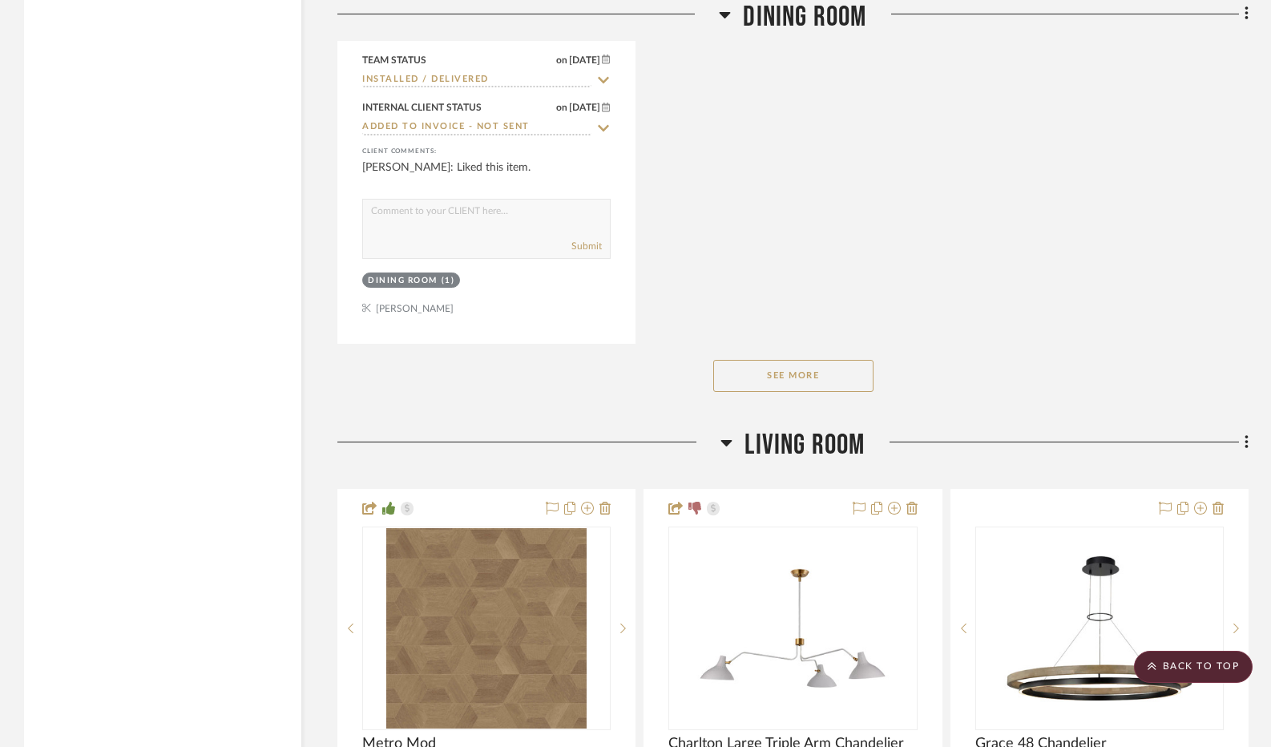
click at [765, 378] on button "See More" at bounding box center [793, 376] width 160 height 32
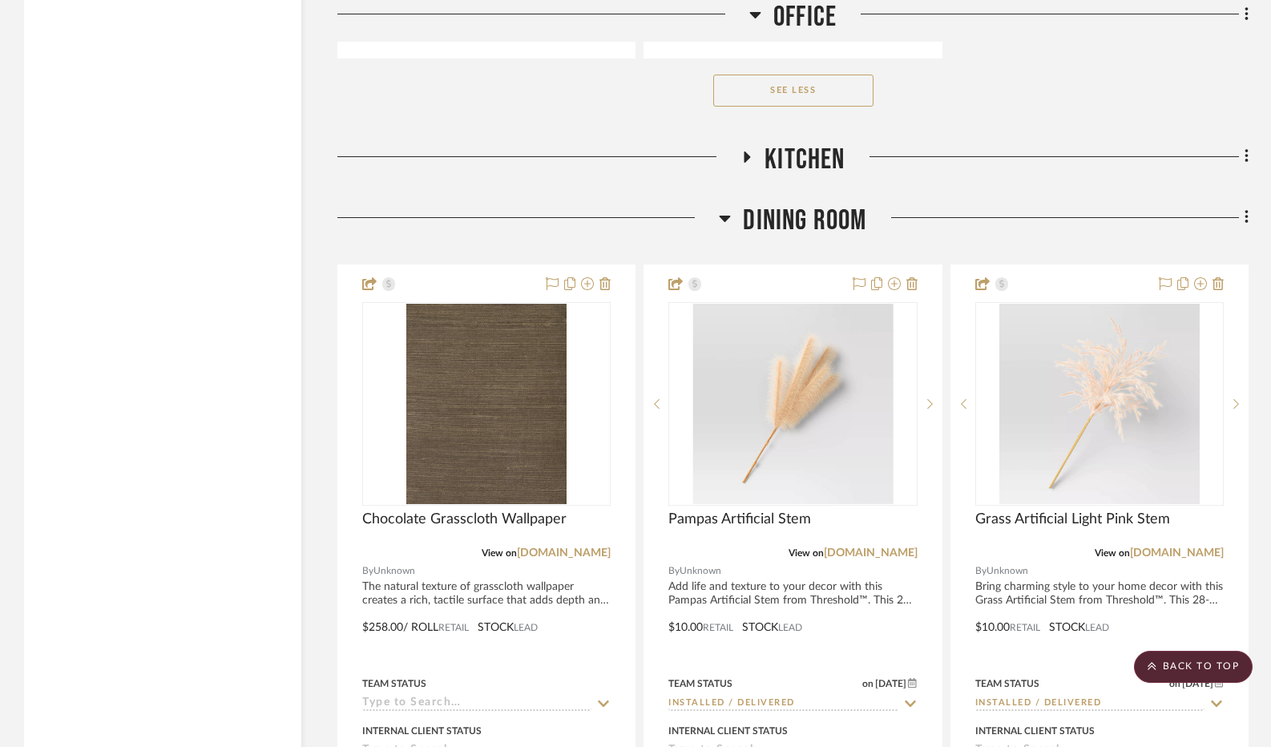
scroll to position [7134, 0]
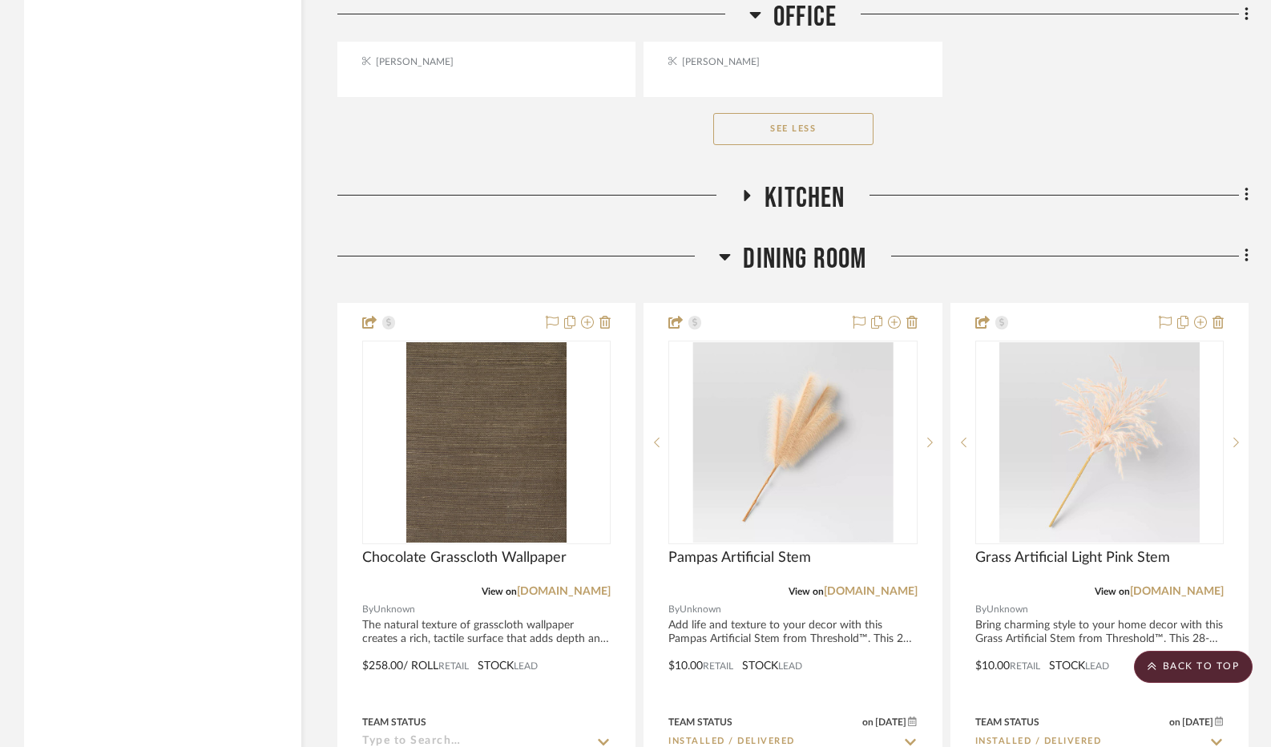
click at [721, 261] on icon at bounding box center [725, 257] width 11 height 6
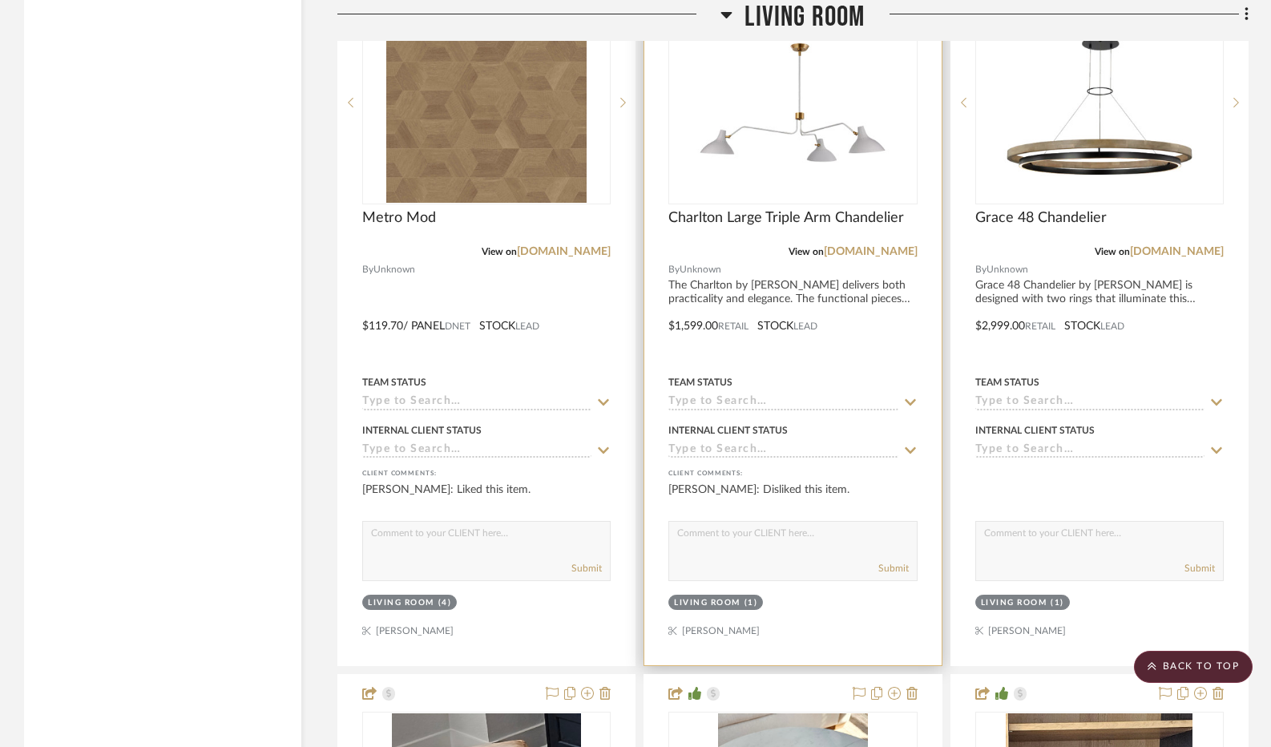
scroll to position [7455, 0]
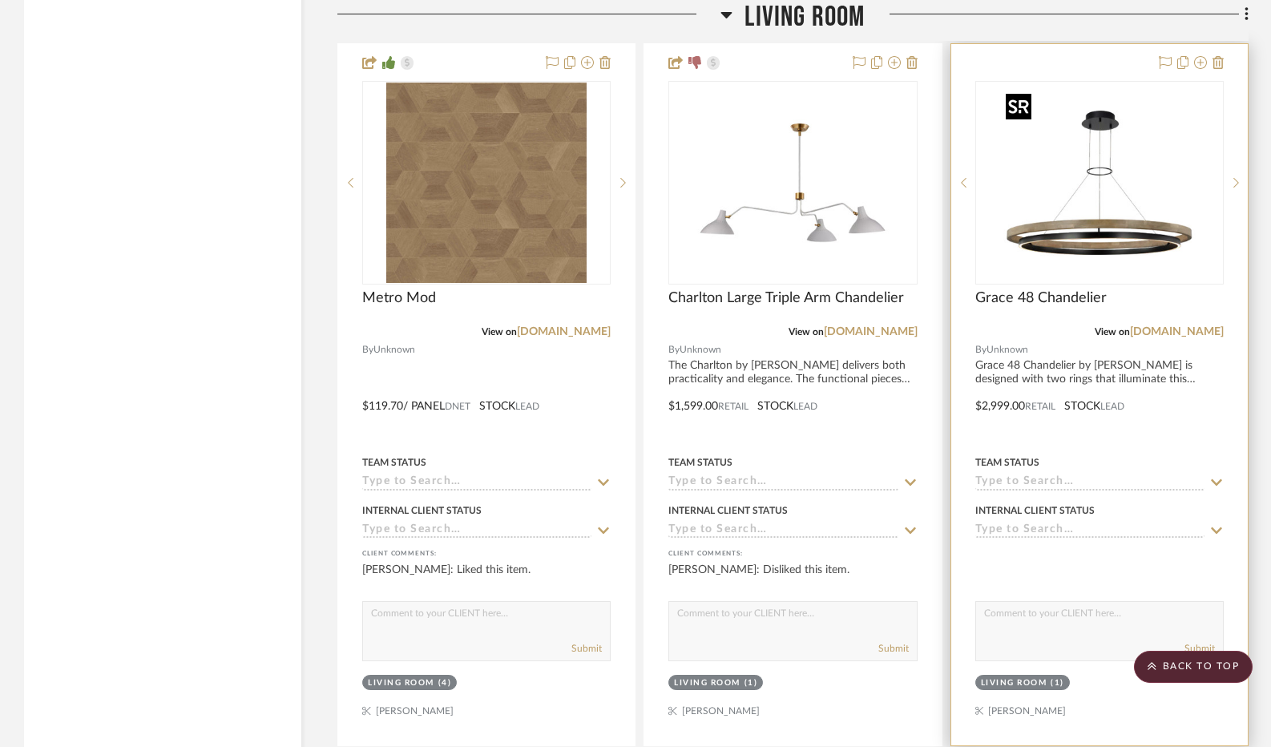
click at [0, 0] on img at bounding box center [0, 0] width 0 height 0
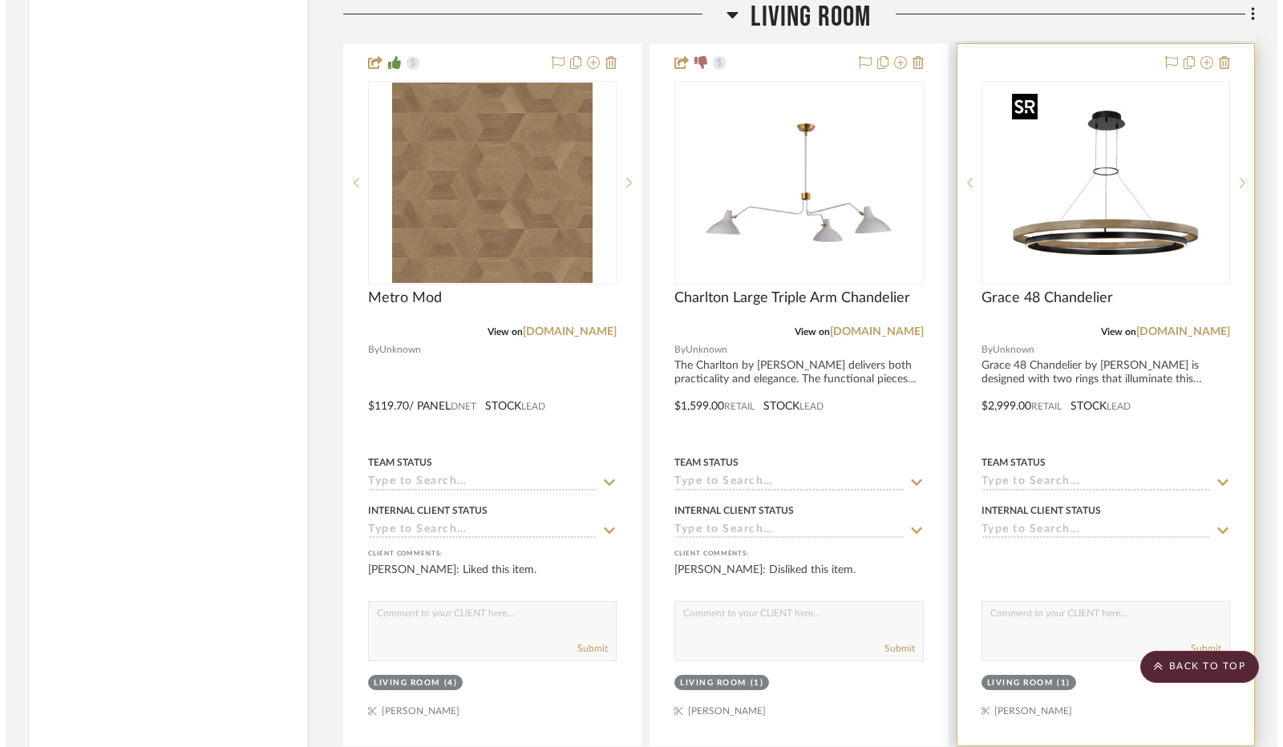
scroll to position [0, 0]
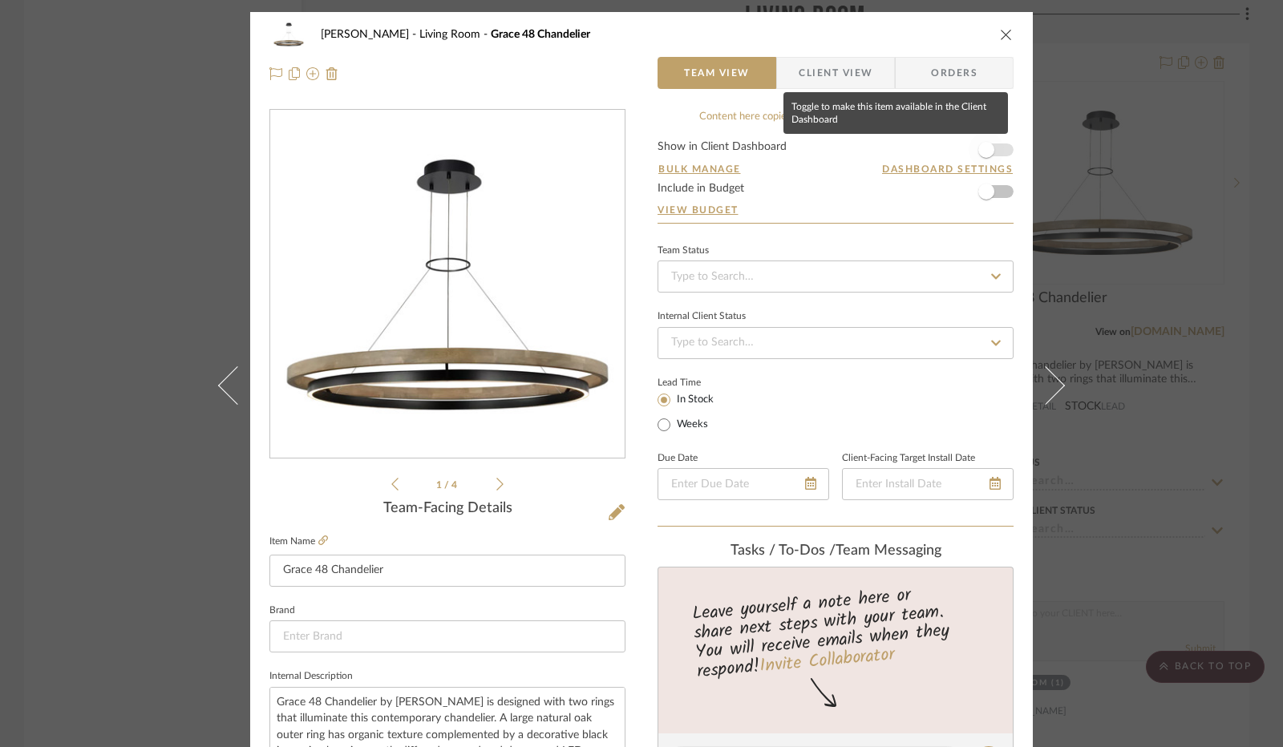
click at [980, 152] on span "button" at bounding box center [986, 150] width 16 height 16
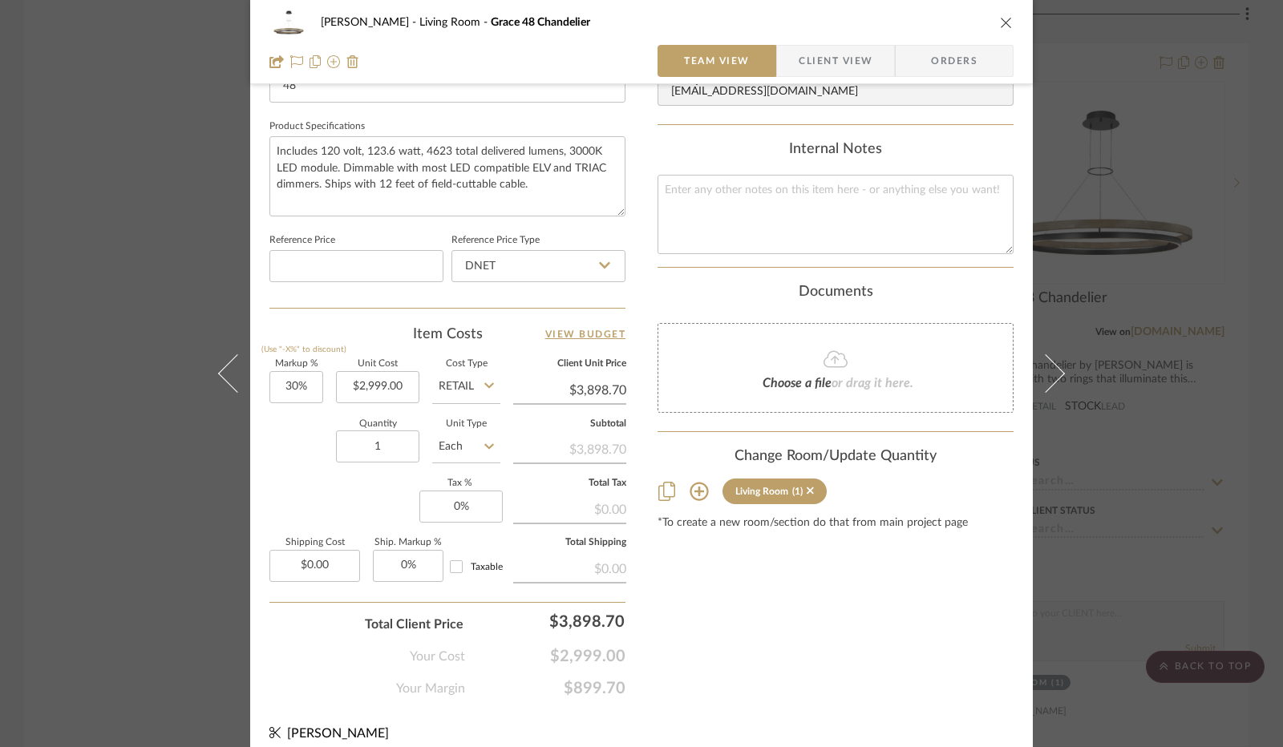
scroll to position [742, 0]
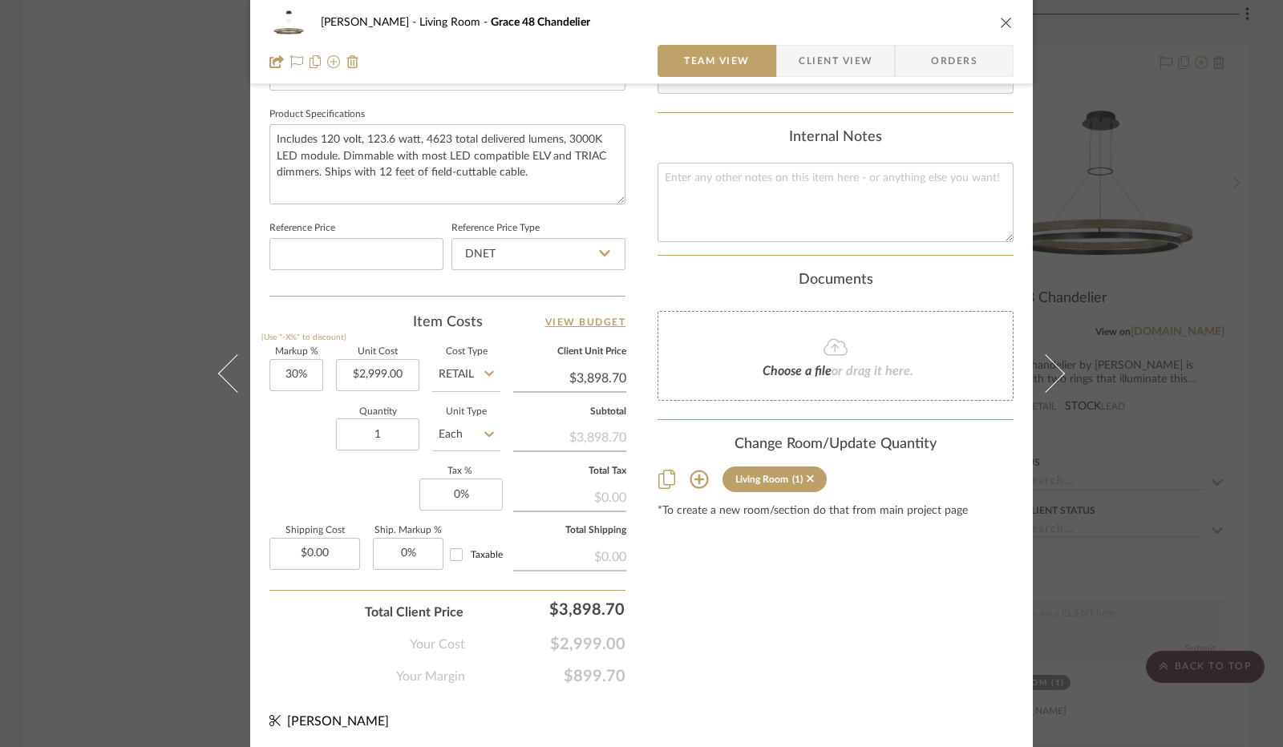
click at [849, 68] on span "Client View" at bounding box center [835, 61] width 74 height 32
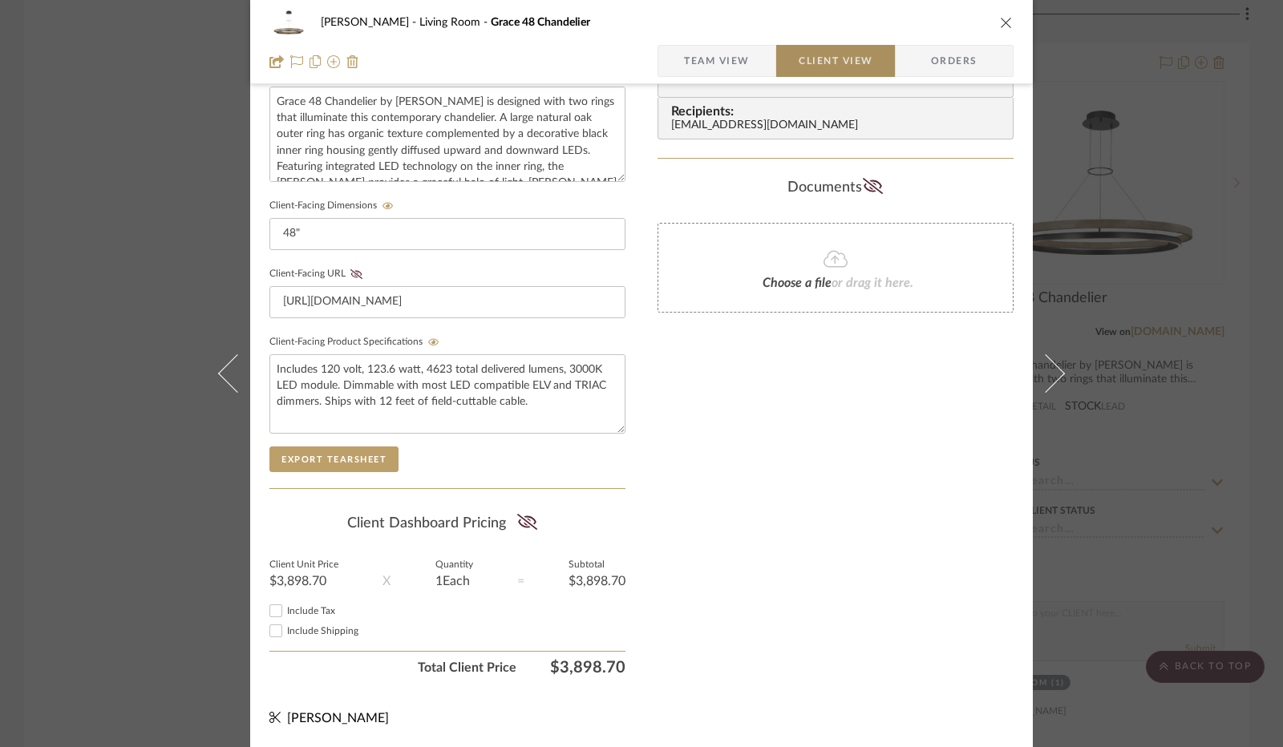
scroll to position [593, 0]
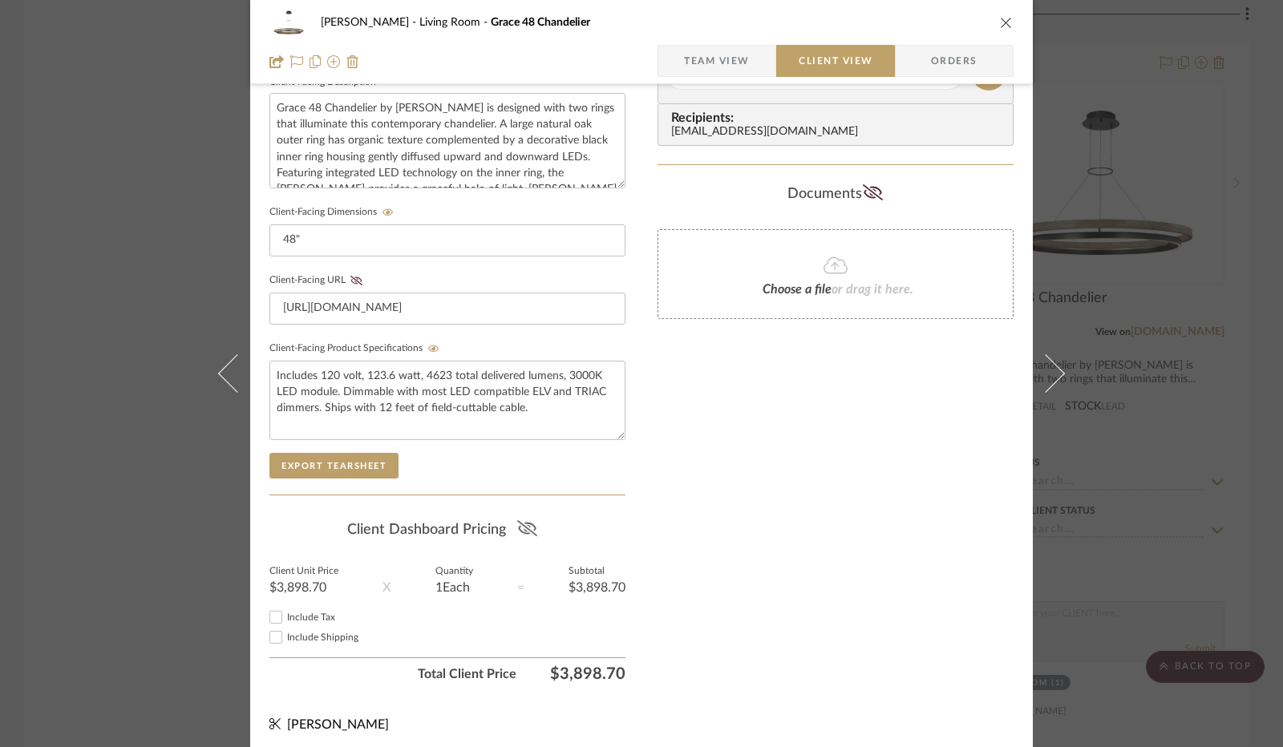
click at [517, 523] on icon at bounding box center [527, 528] width 20 height 16
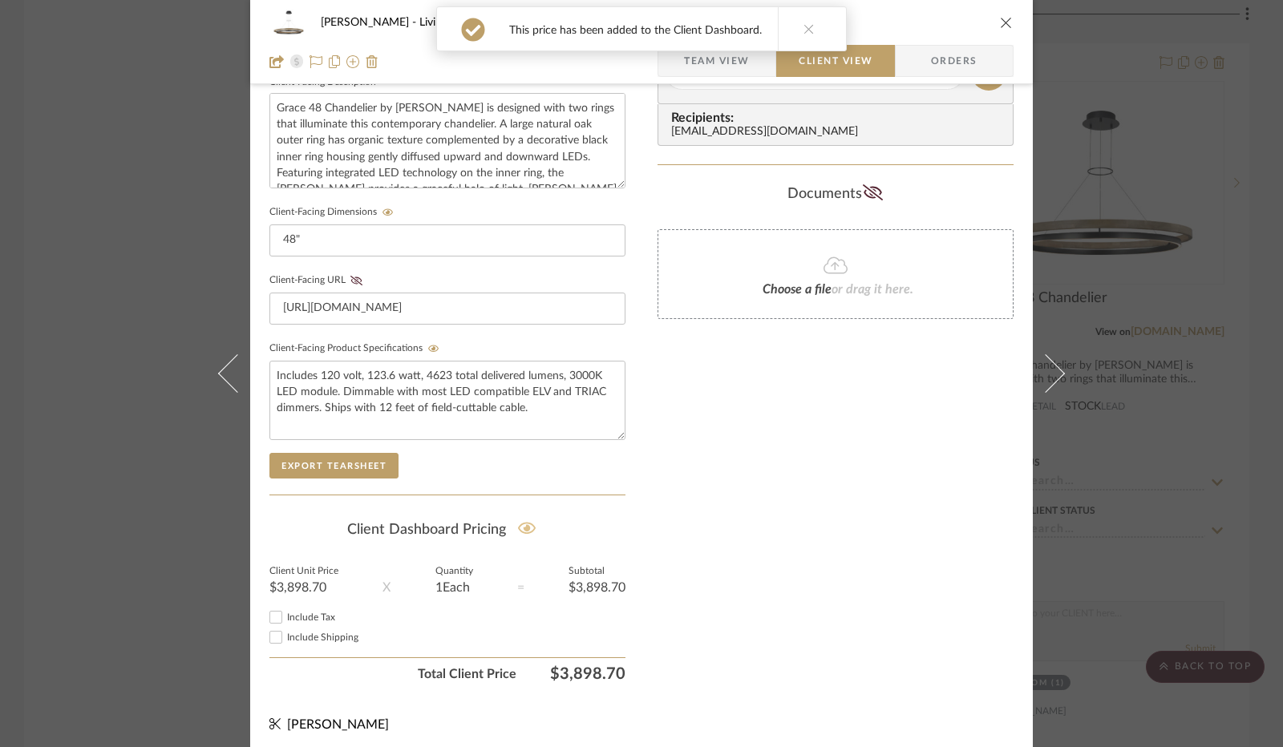
click at [268, 613] on input "Include Tax" at bounding box center [275, 617] width 19 height 19
checkbox input "false"
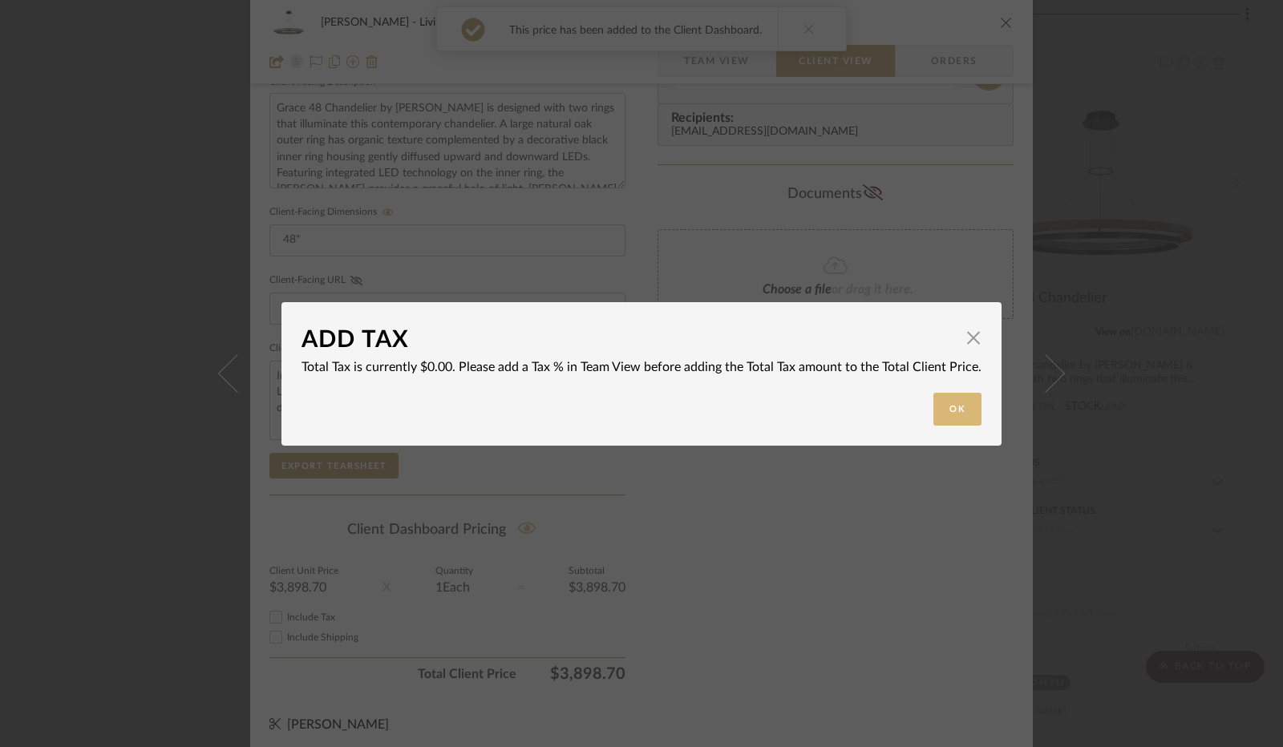
click at [948, 419] on button "Ok" at bounding box center [957, 409] width 48 height 33
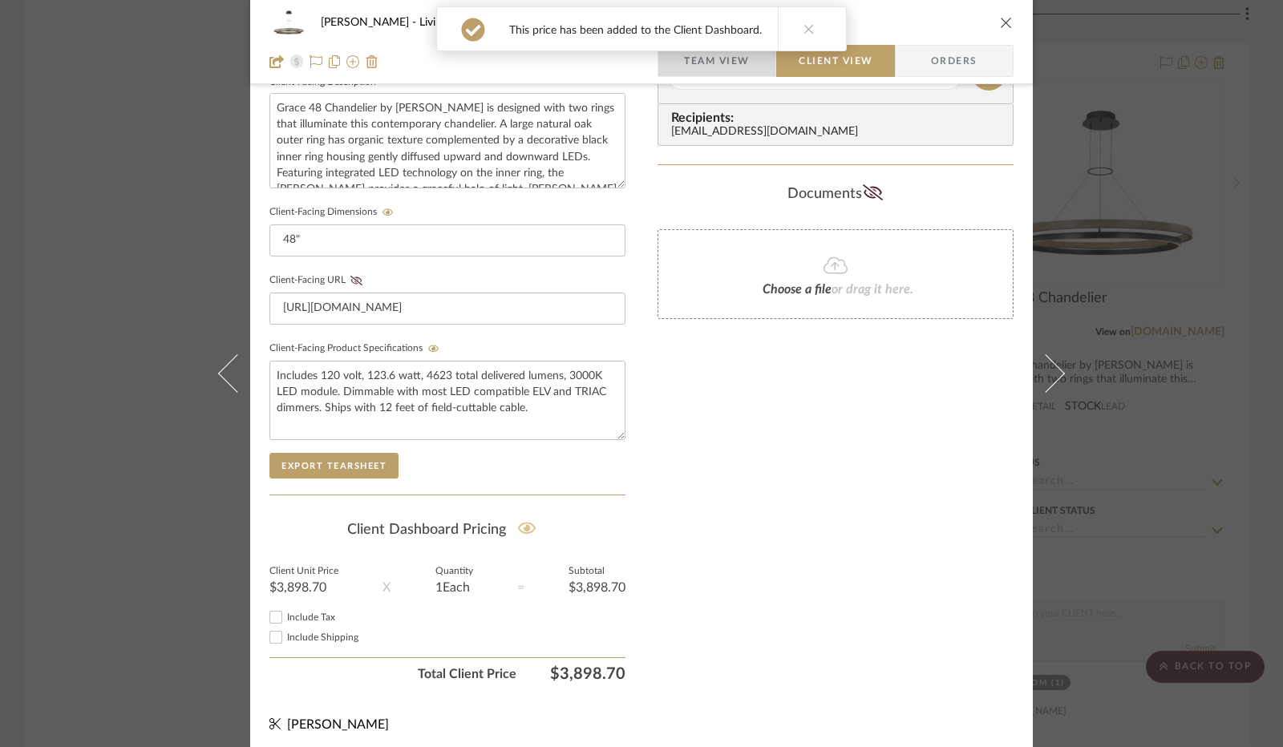
click at [693, 63] on span "Team View" at bounding box center [717, 61] width 66 height 32
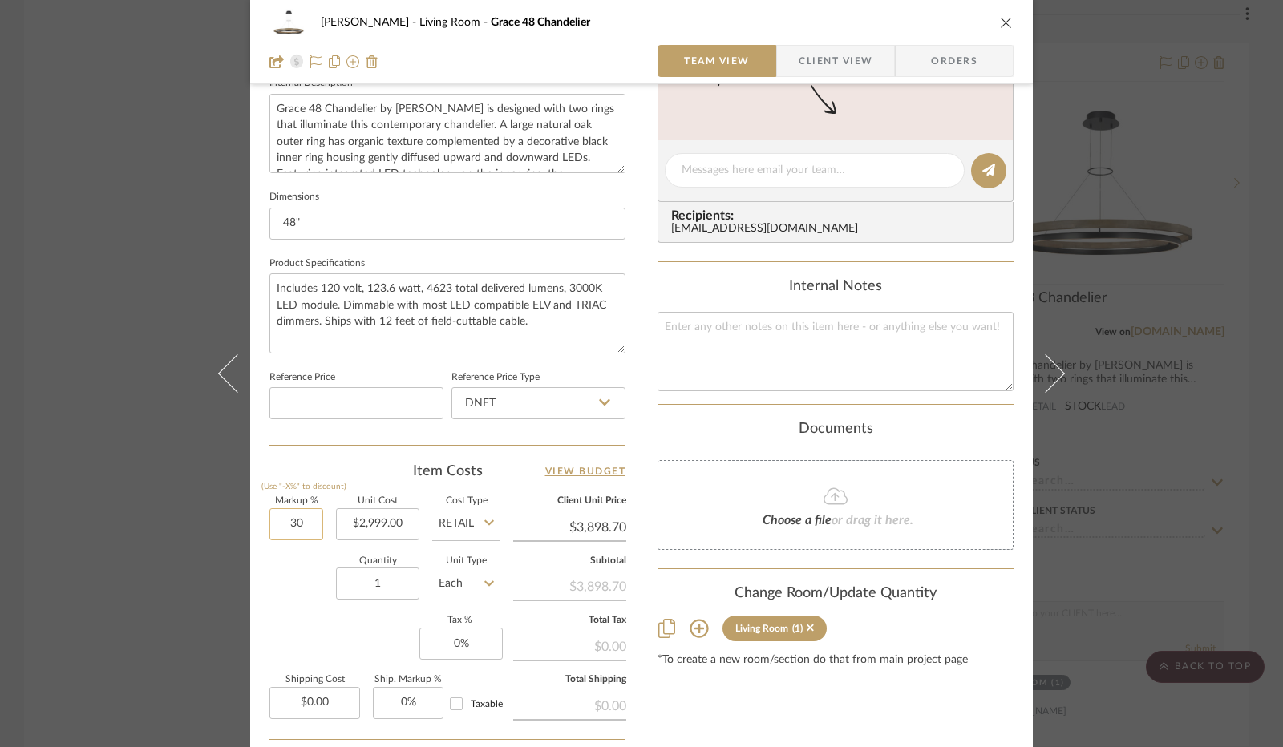
click at [292, 511] on input "30" at bounding box center [296, 524] width 54 height 32
type input "0%"
click at [288, 562] on div "Quantity 1 Unit Type Each" at bounding box center [384, 585] width 231 height 57
type input "$2,999.00"
click at [449, 640] on input "0" at bounding box center [460, 644] width 83 height 32
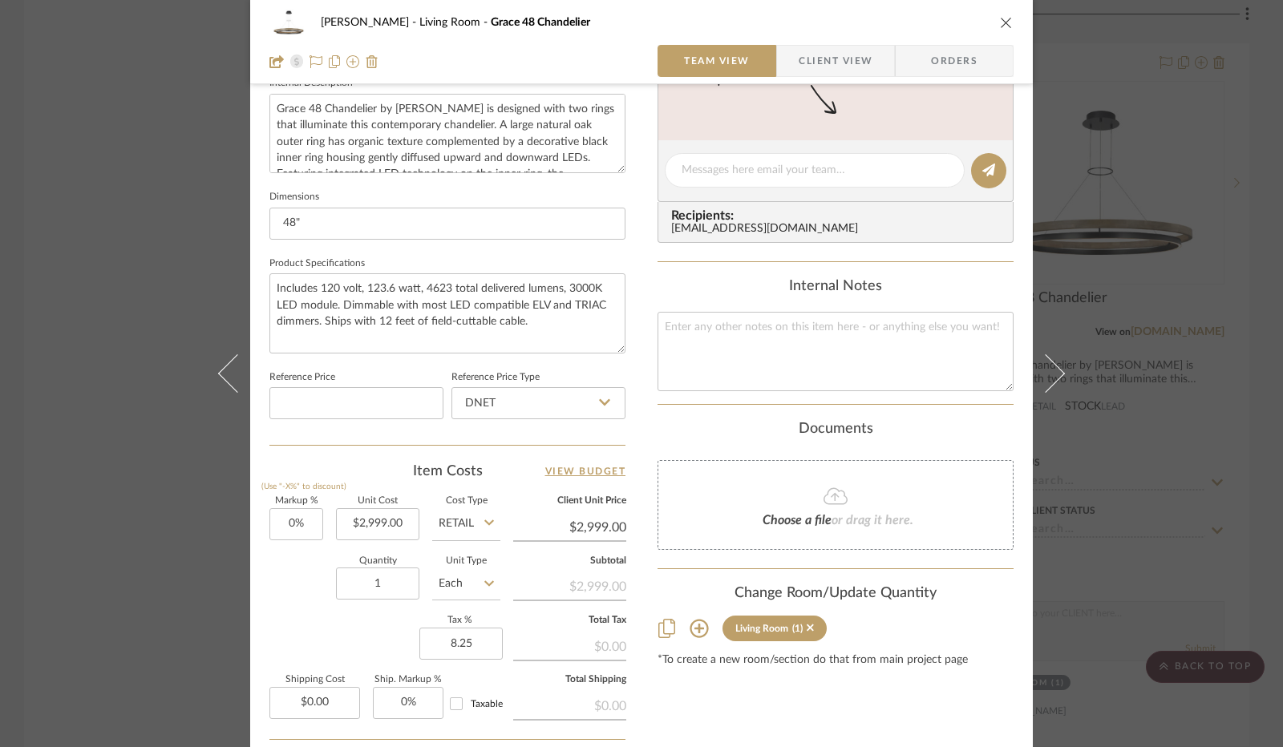
type input "8.25%"
click at [368, 636] on div "Markup % (Use "-X%" to discount) 0% Unit Cost $2,999.00 Cost Type Retail Client…" at bounding box center [447, 614] width 356 height 234
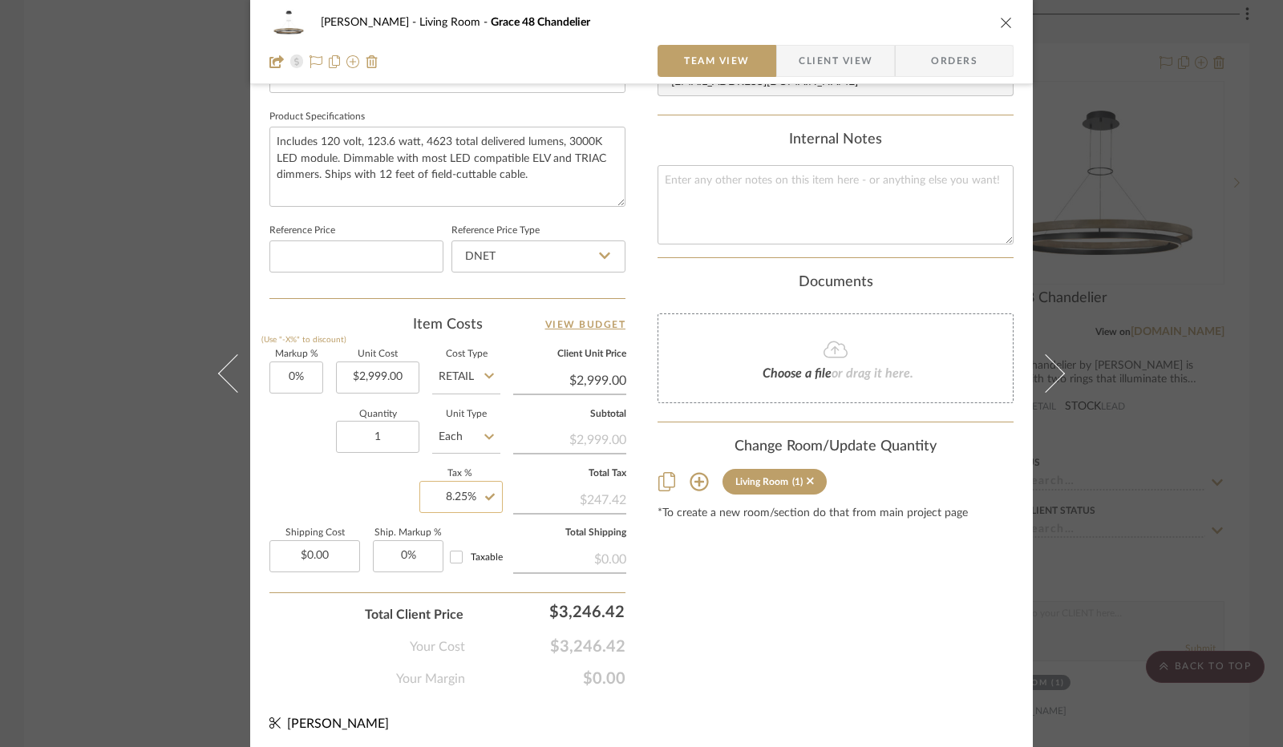
scroll to position [742, 0]
click at [840, 59] on span "Client View" at bounding box center [835, 61] width 74 height 32
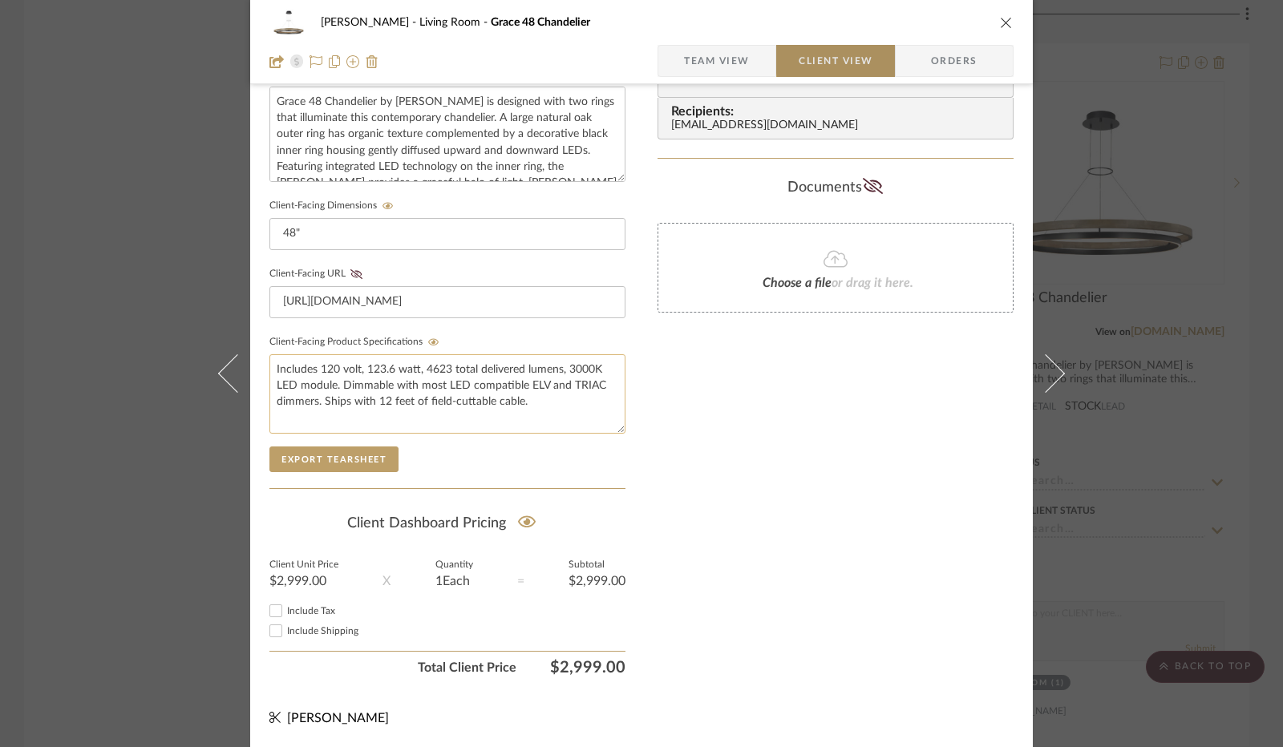
scroll to position [593, 0]
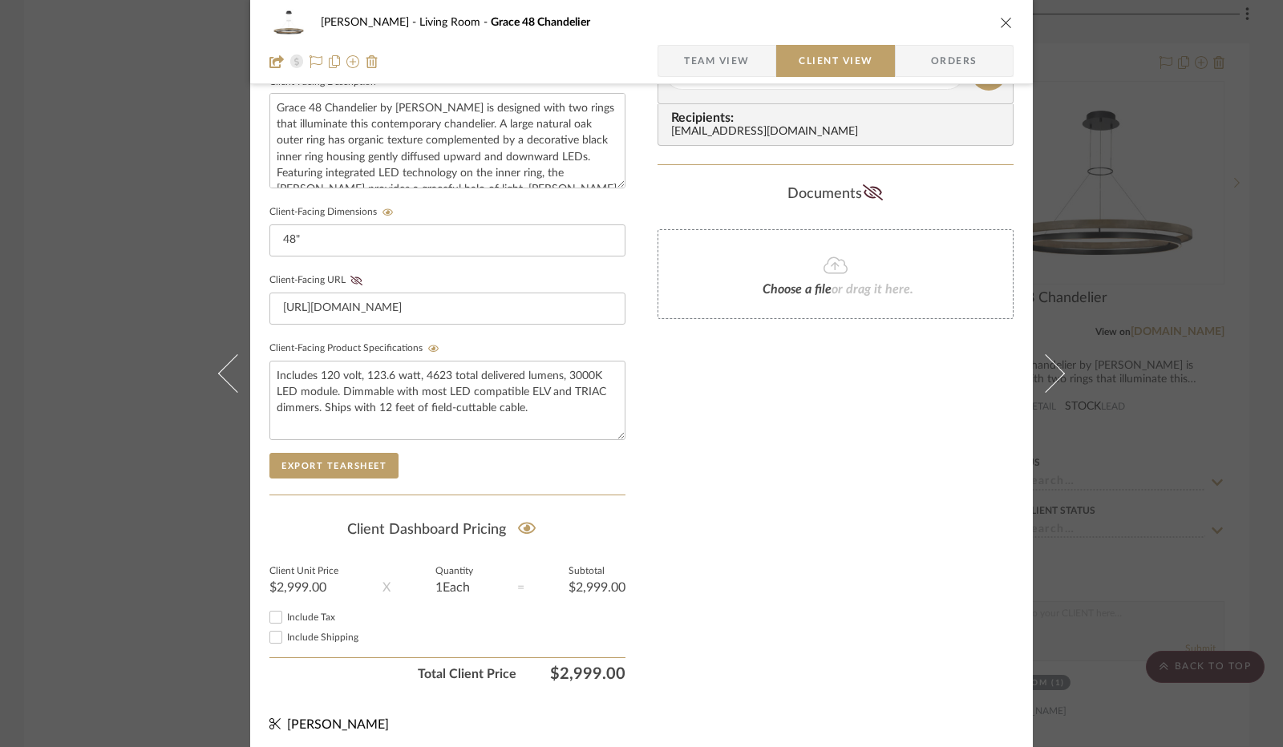
click at [269, 611] on input "Include Tax" at bounding box center [275, 617] width 19 height 19
checkbox input "true"
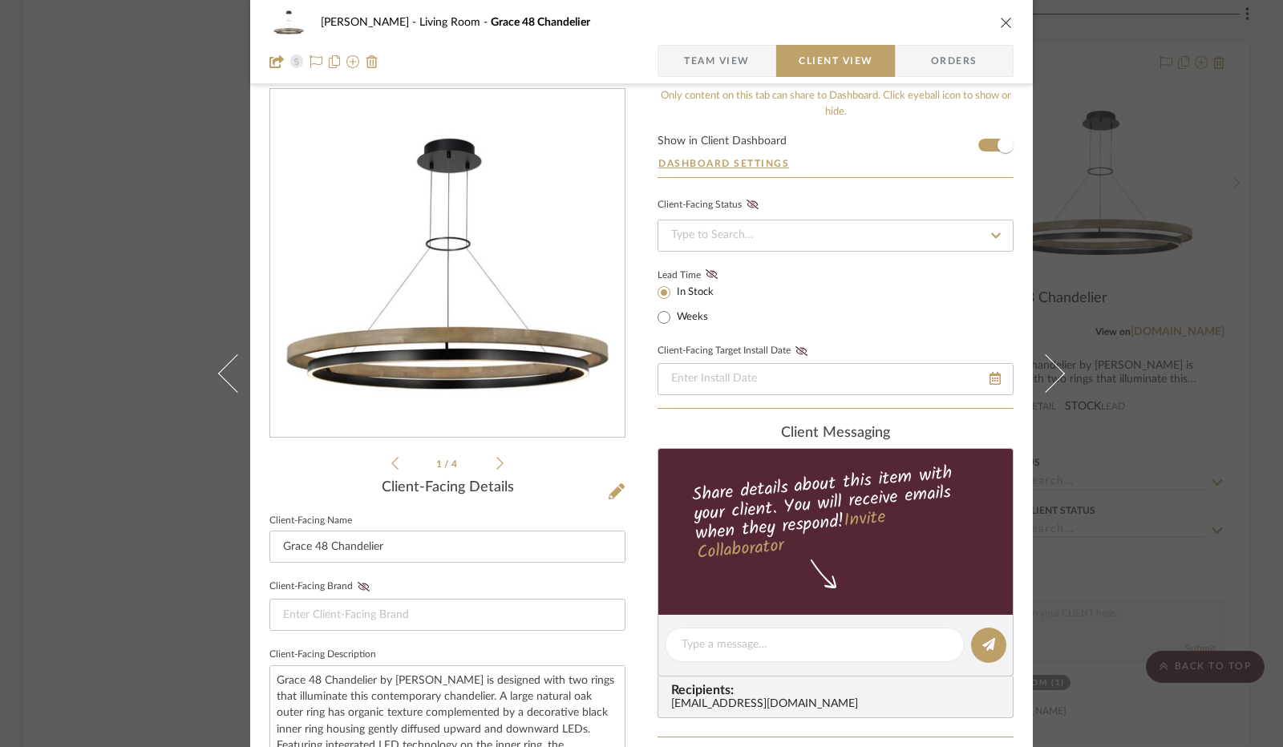
scroll to position [0, 0]
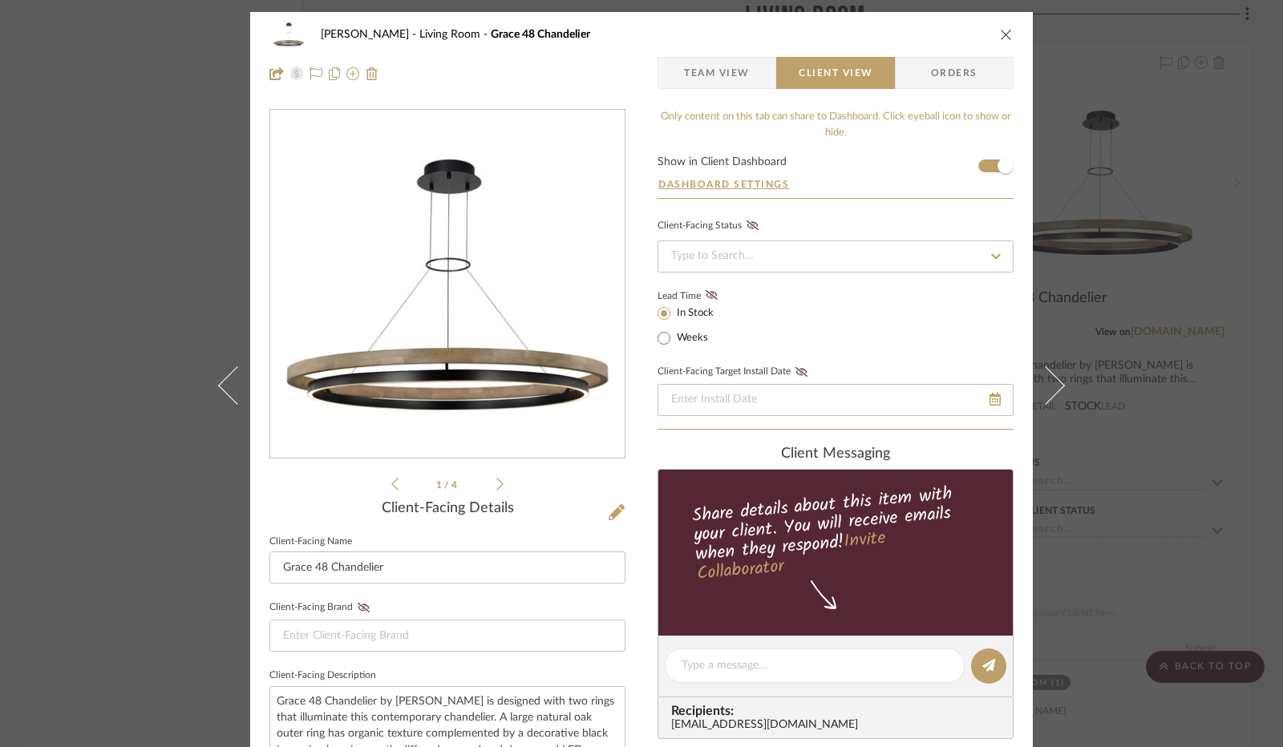
click at [1000, 37] on icon "close" at bounding box center [1006, 34] width 13 height 13
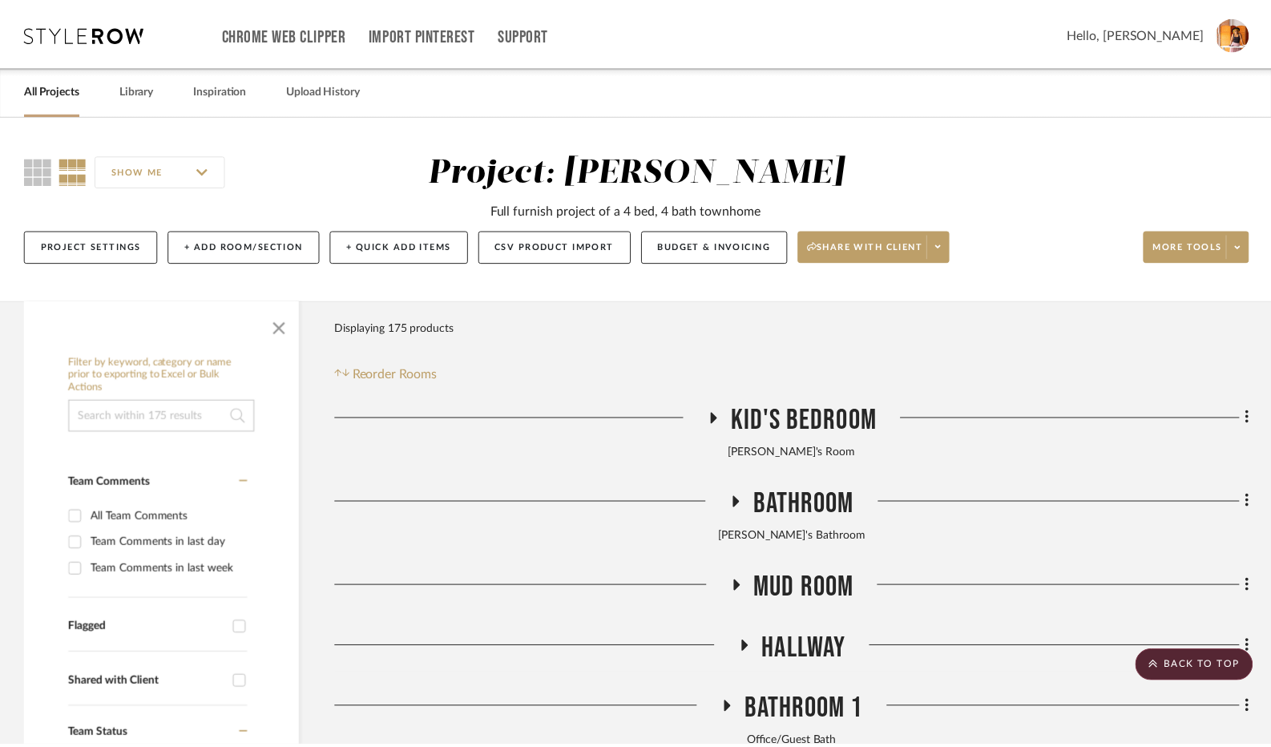
scroll to position [7455, 0]
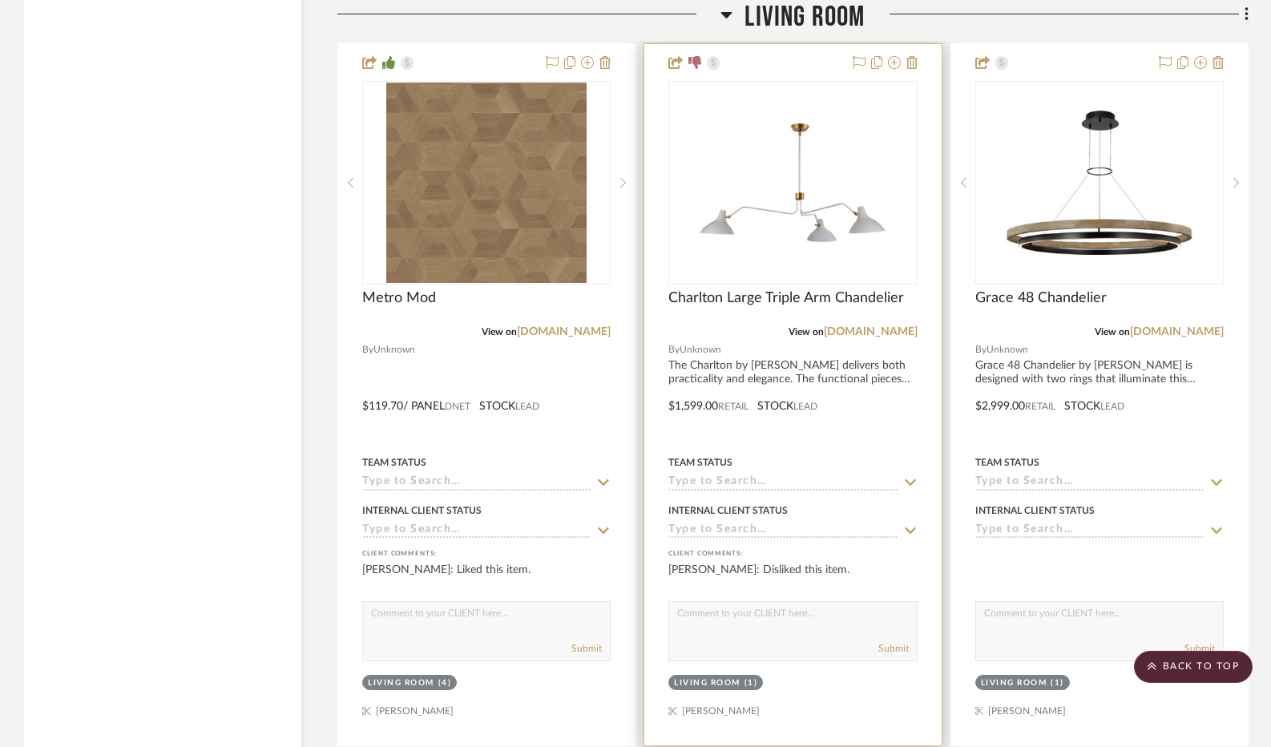
click at [781, 632] on textarea at bounding box center [792, 617] width 247 height 30
type textarea "Is it the color or the light itself you don't like?"
click at [885, 656] on button "Submit" at bounding box center [894, 648] width 30 height 14
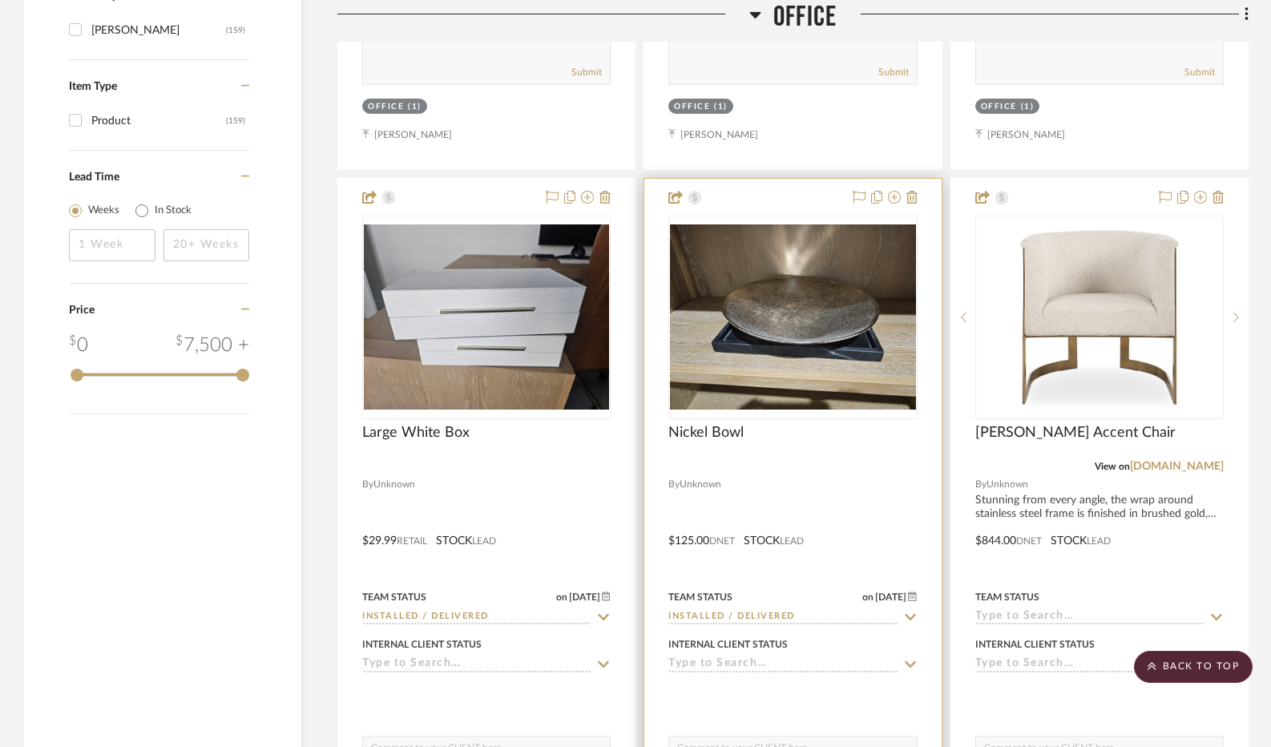
scroll to position [2244, 0]
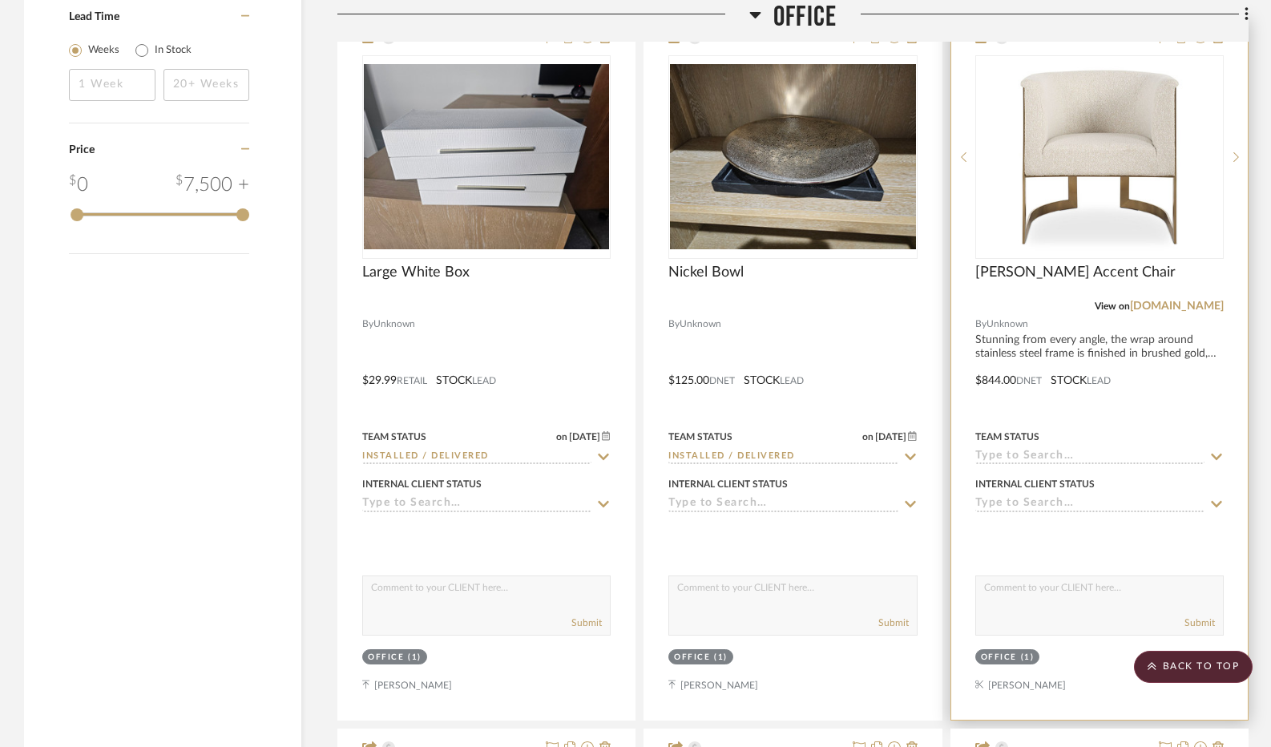
click at [1090, 600] on textarea at bounding box center [1099, 591] width 247 height 30
type textarea "I have chairs for you to like or dislike."
click at [1202, 628] on button "Submit" at bounding box center [1200, 623] width 30 height 14
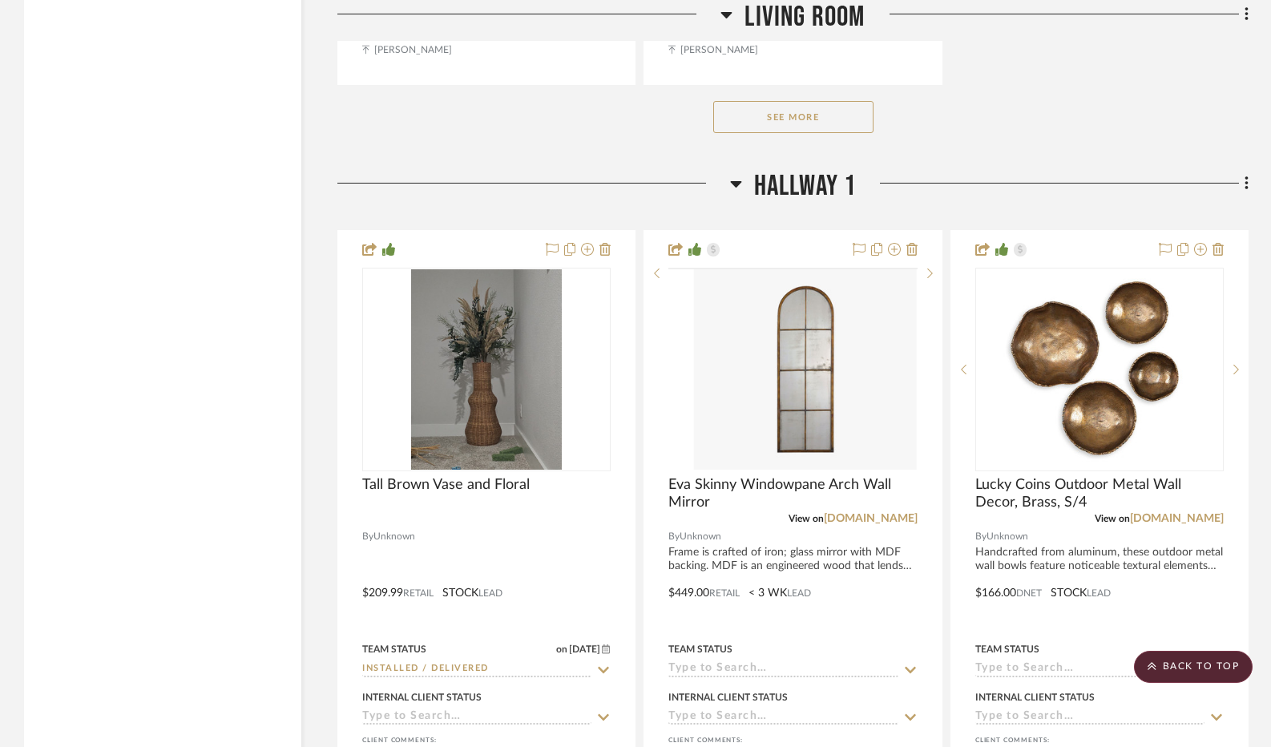
scroll to position [9298, 0]
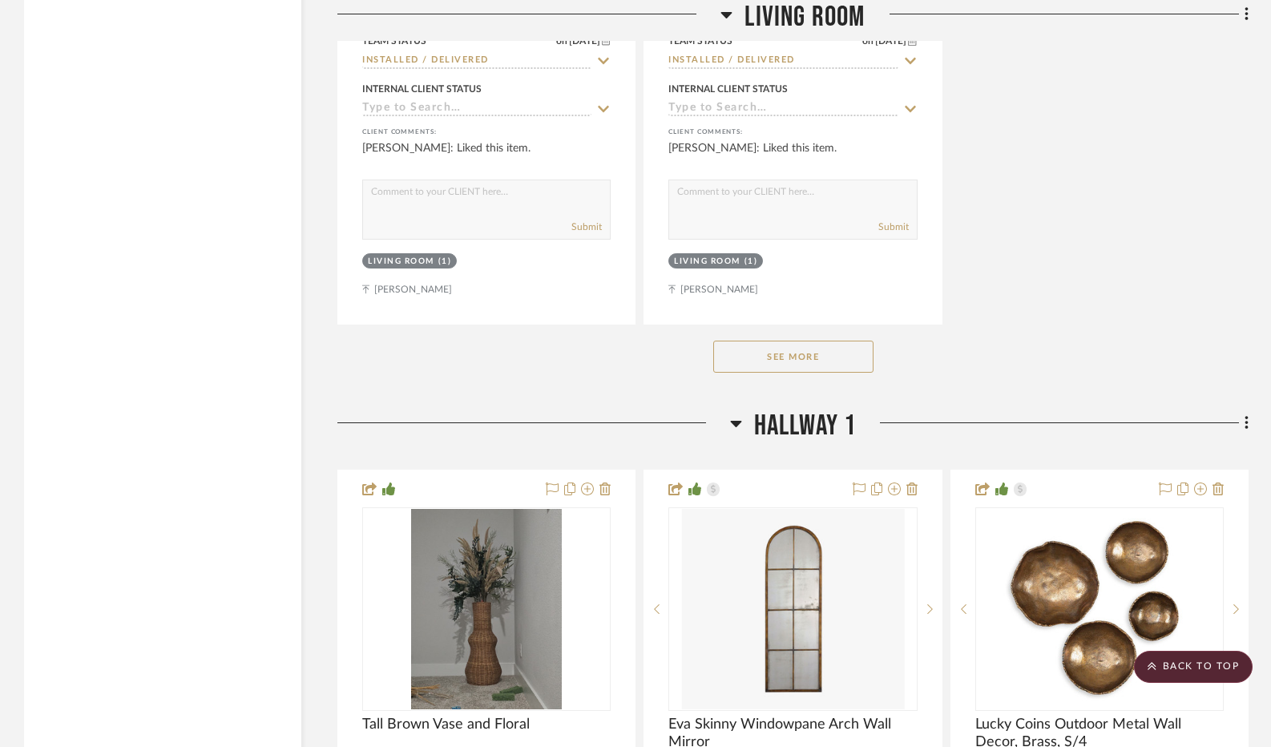
click at [845, 368] on button "See More" at bounding box center [793, 357] width 160 height 32
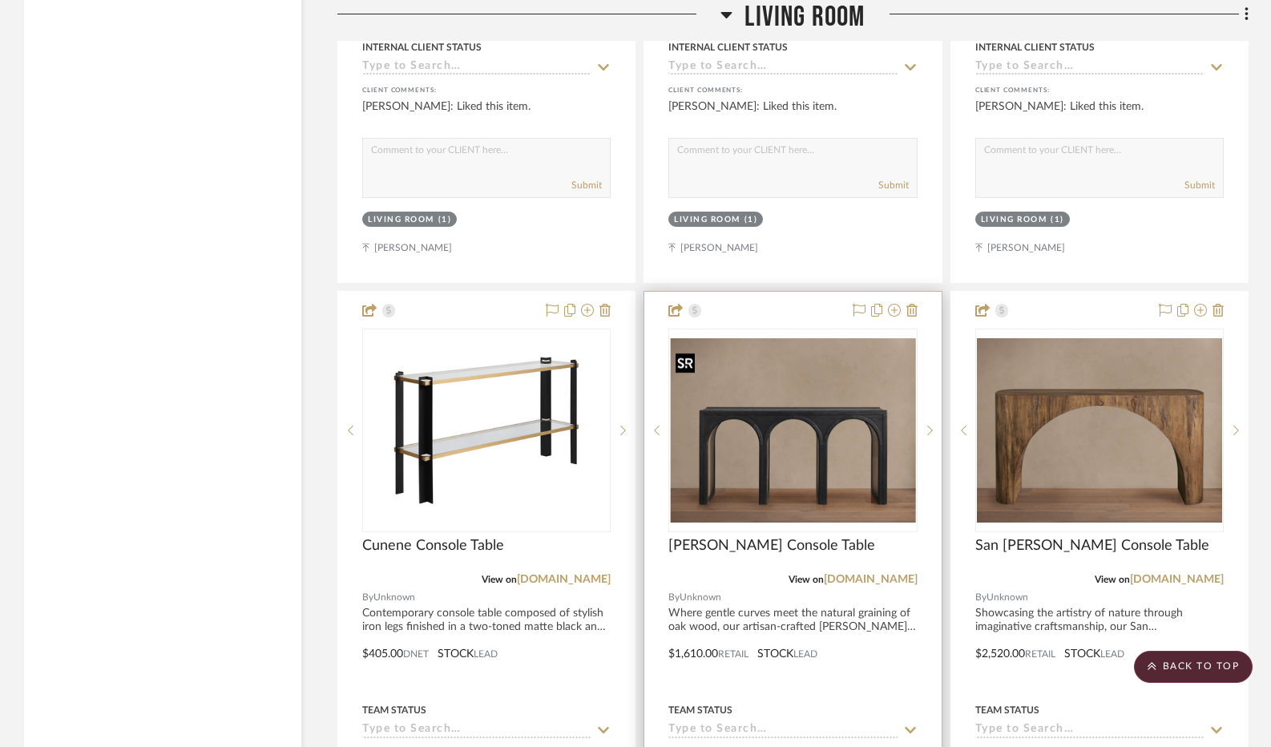
scroll to position [12505, 0]
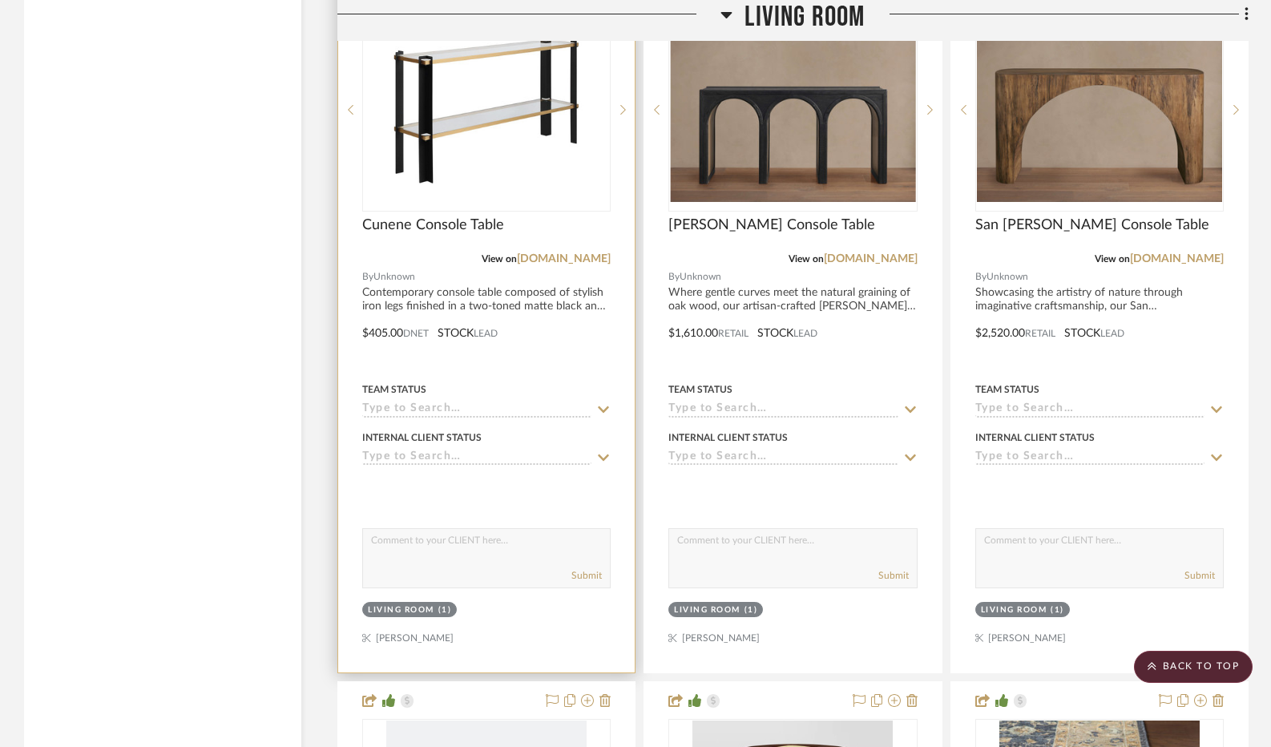
click at [483, 559] on textarea at bounding box center [486, 544] width 247 height 30
type textarea "I have consoles for you to like or dislike."
click at [580, 583] on button "Submit" at bounding box center [587, 575] width 30 height 14
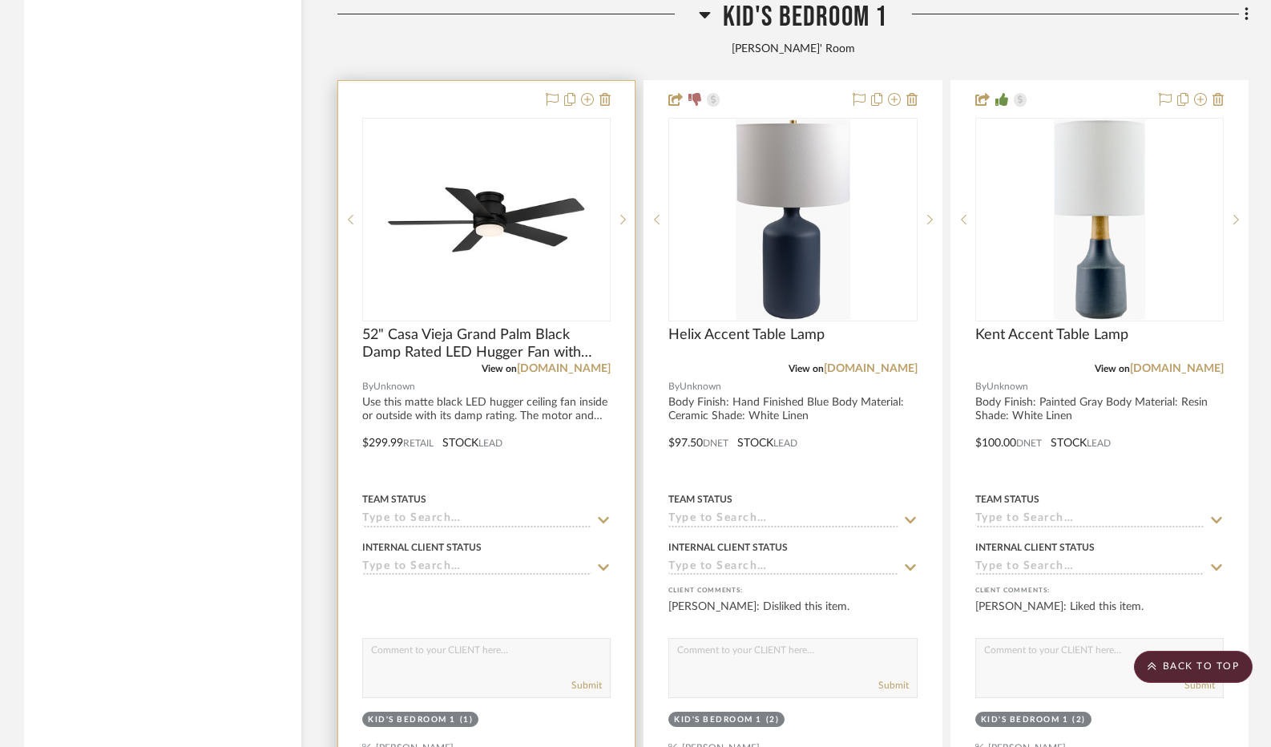
scroll to position [16914, 0]
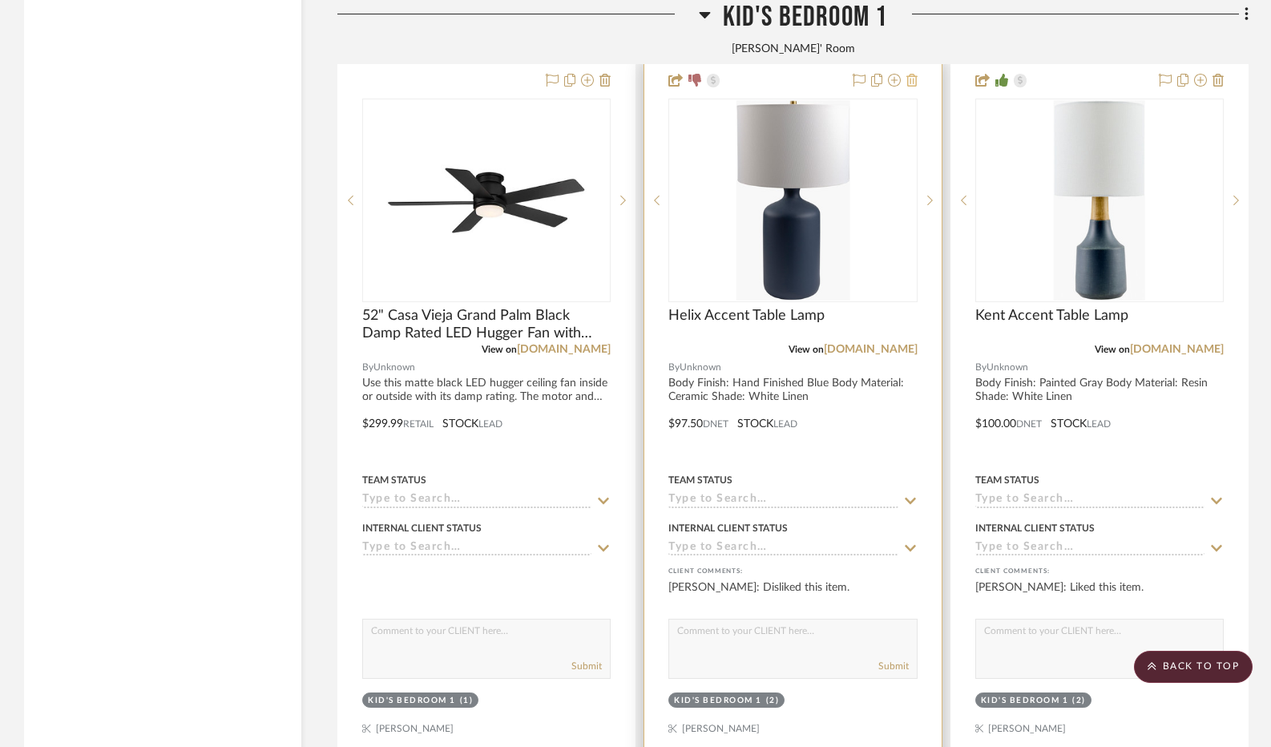
click at [912, 87] on icon at bounding box center [912, 80] width 11 height 13
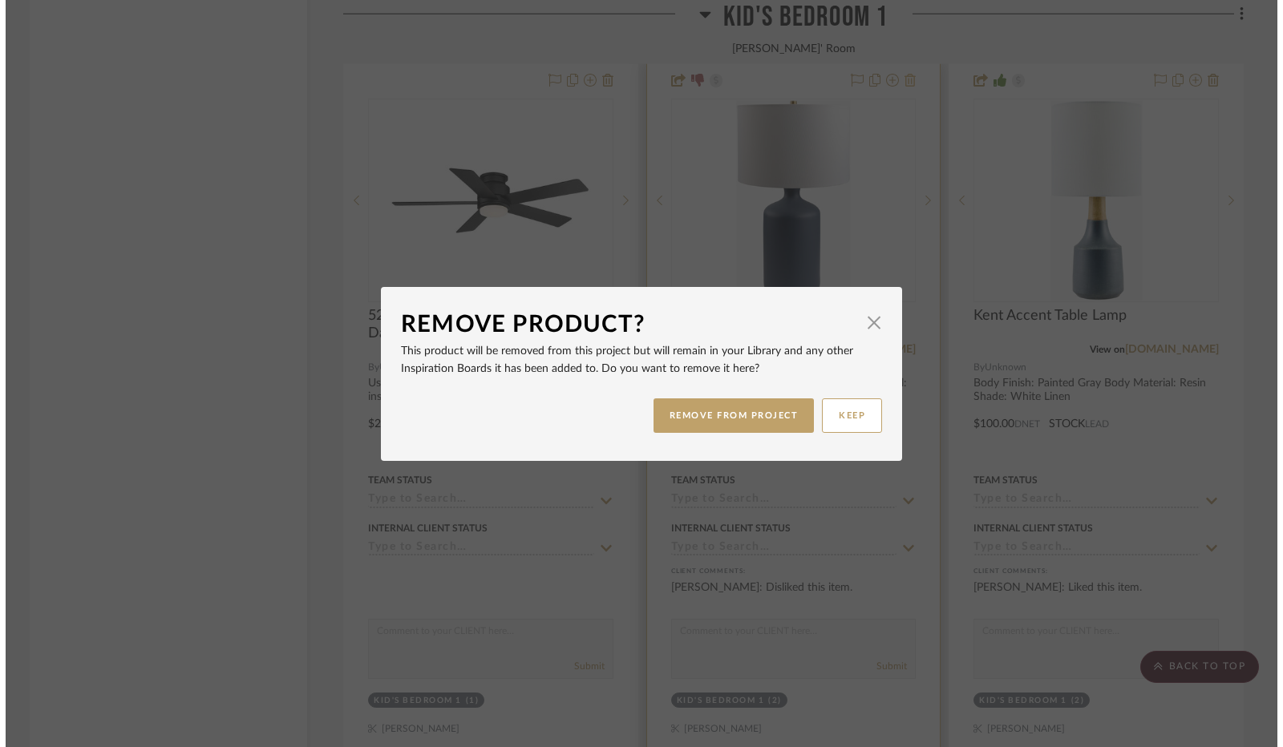
scroll to position [0, 0]
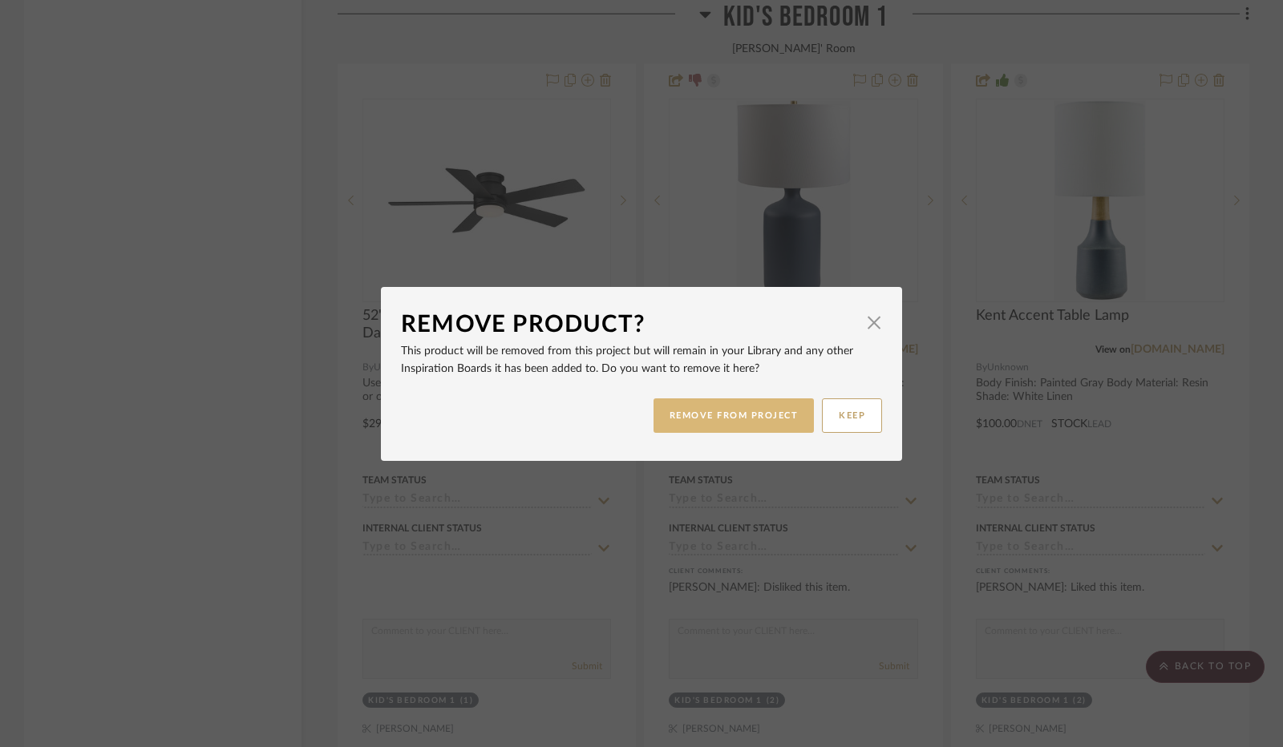
click at [773, 405] on button "REMOVE FROM PROJECT" at bounding box center [733, 415] width 161 height 34
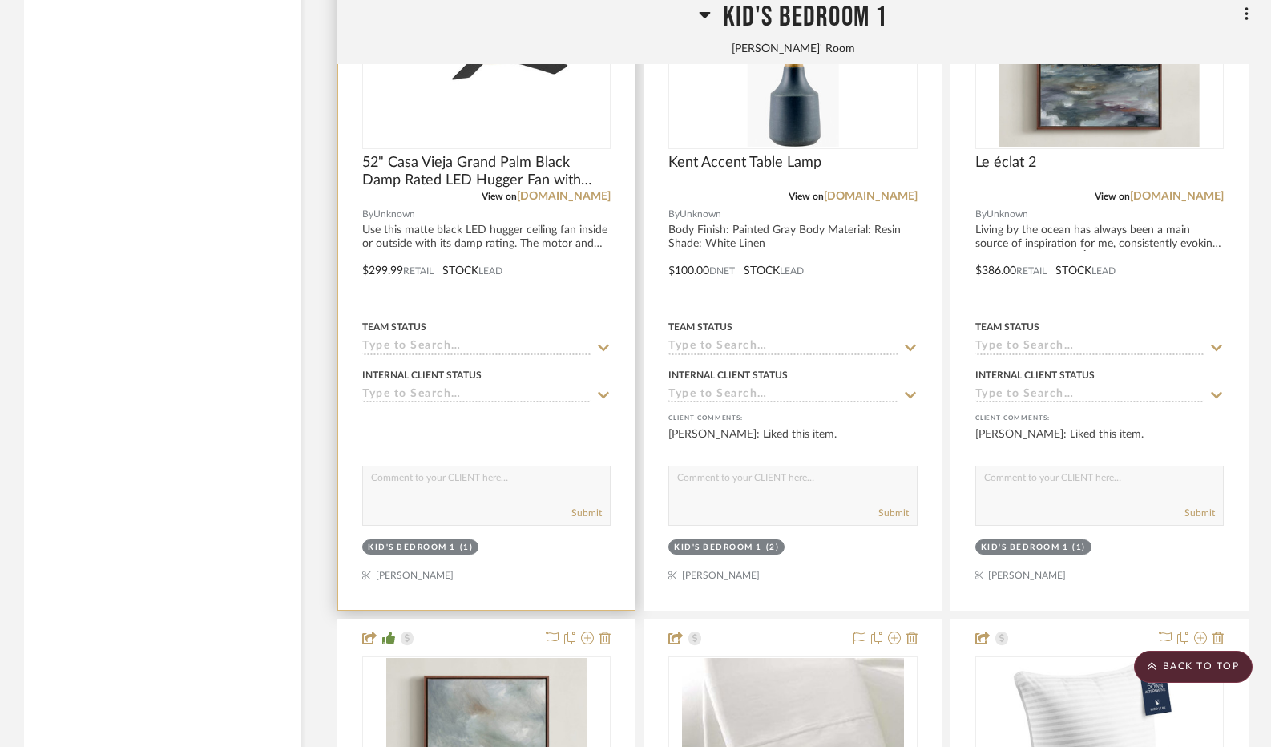
scroll to position [17074, 0]
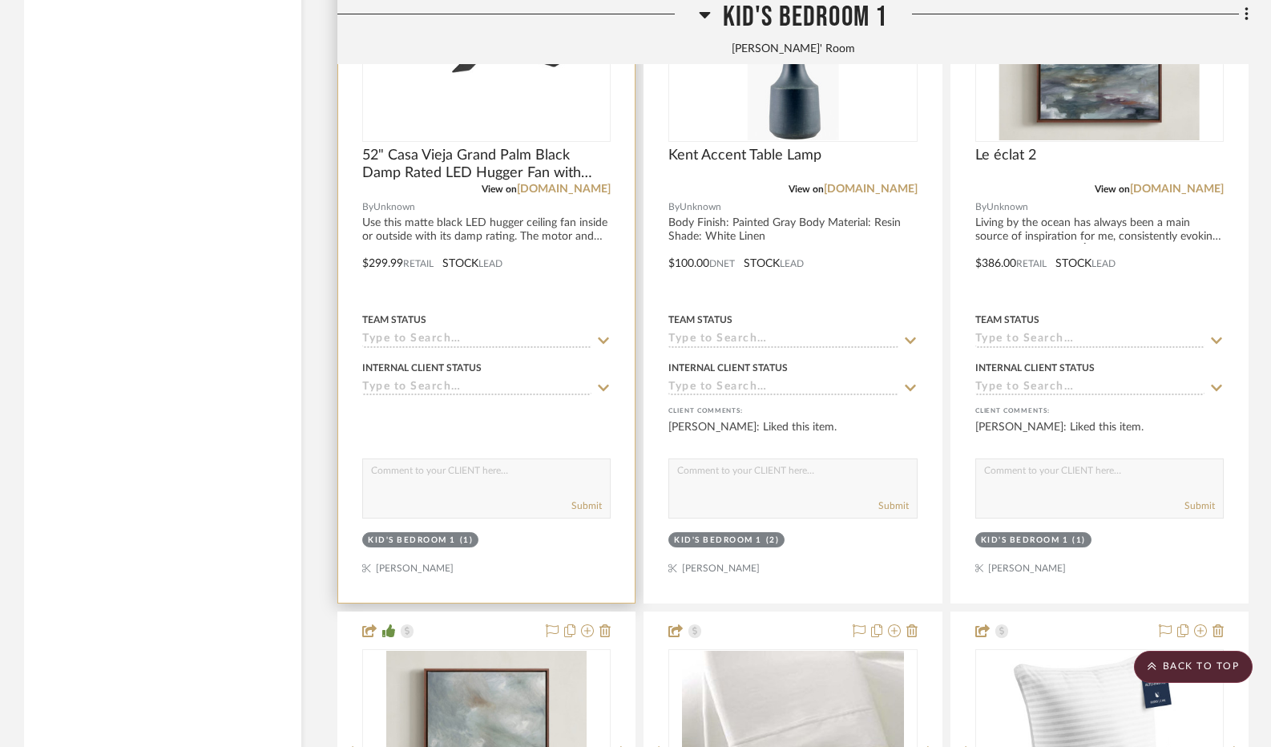
click at [506, 490] on textarea at bounding box center [486, 474] width 247 height 30
type textarea "Ceiling fan?"
click at [577, 513] on button "Submit" at bounding box center [587, 506] width 30 height 14
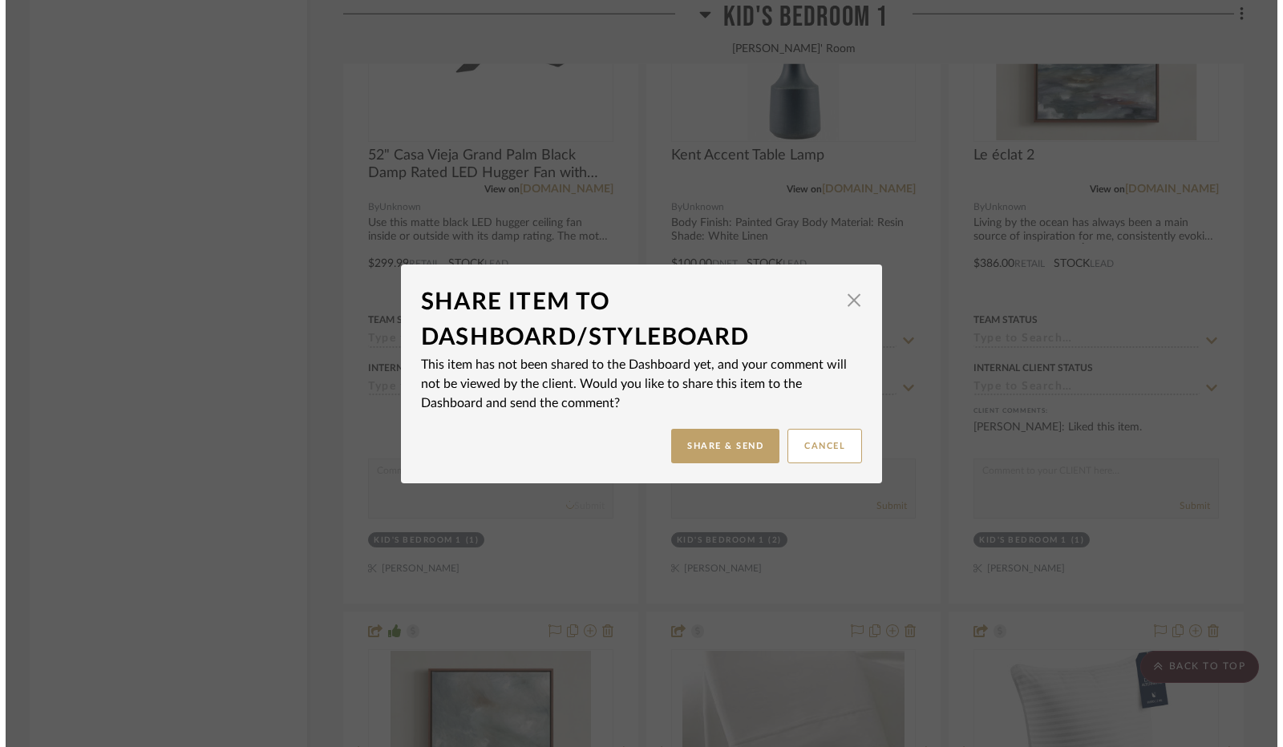
scroll to position [0, 0]
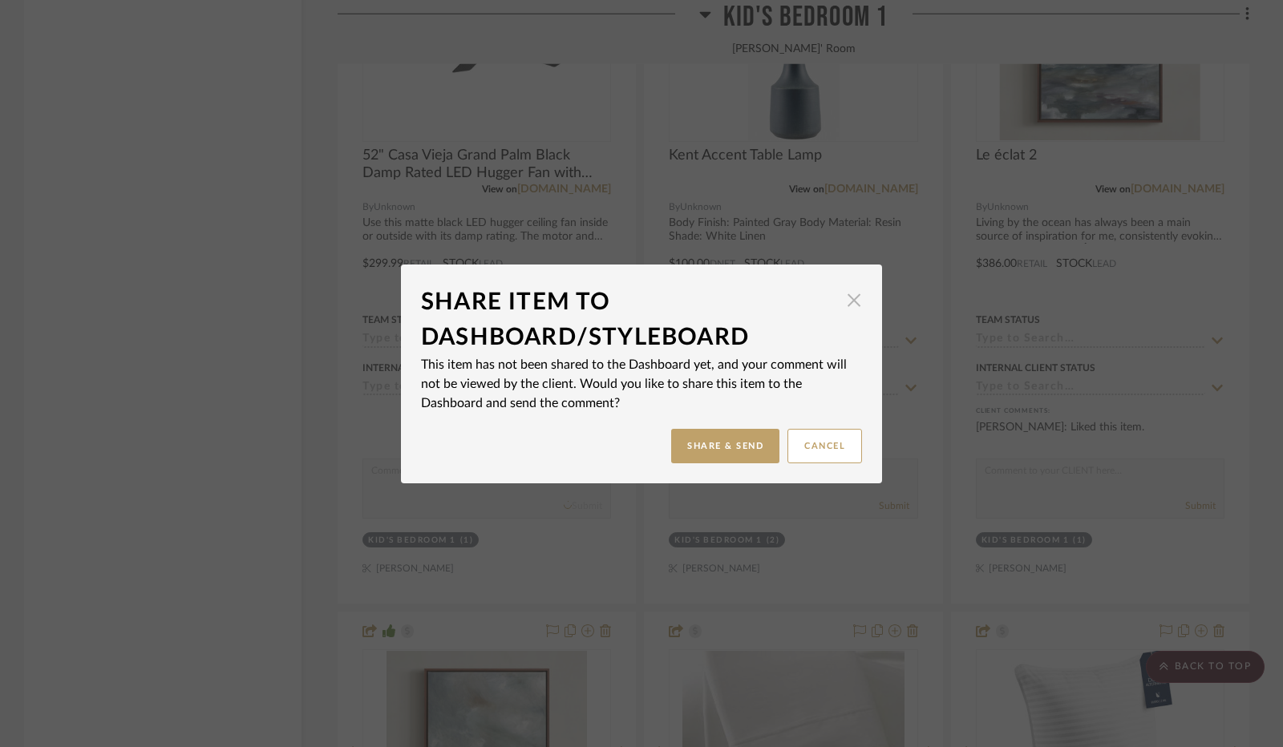
click at [850, 291] on span "button" at bounding box center [854, 301] width 32 height 32
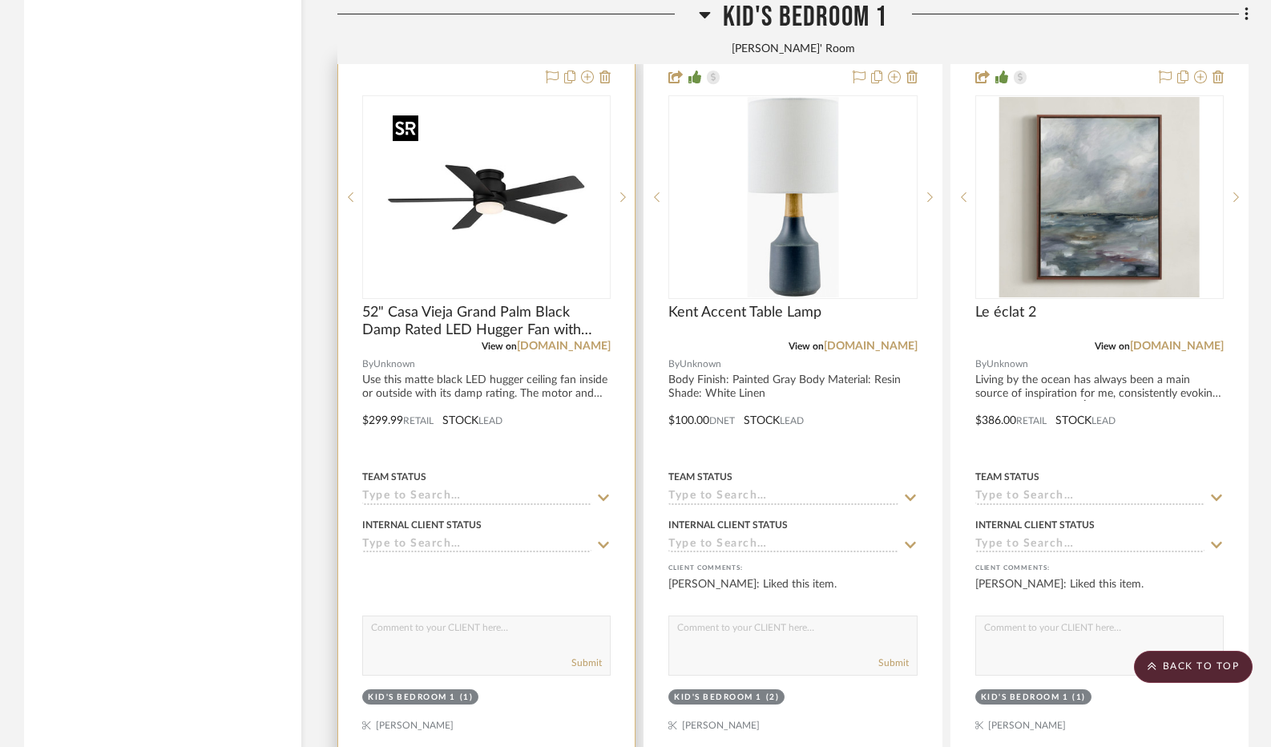
scroll to position [16914, 0]
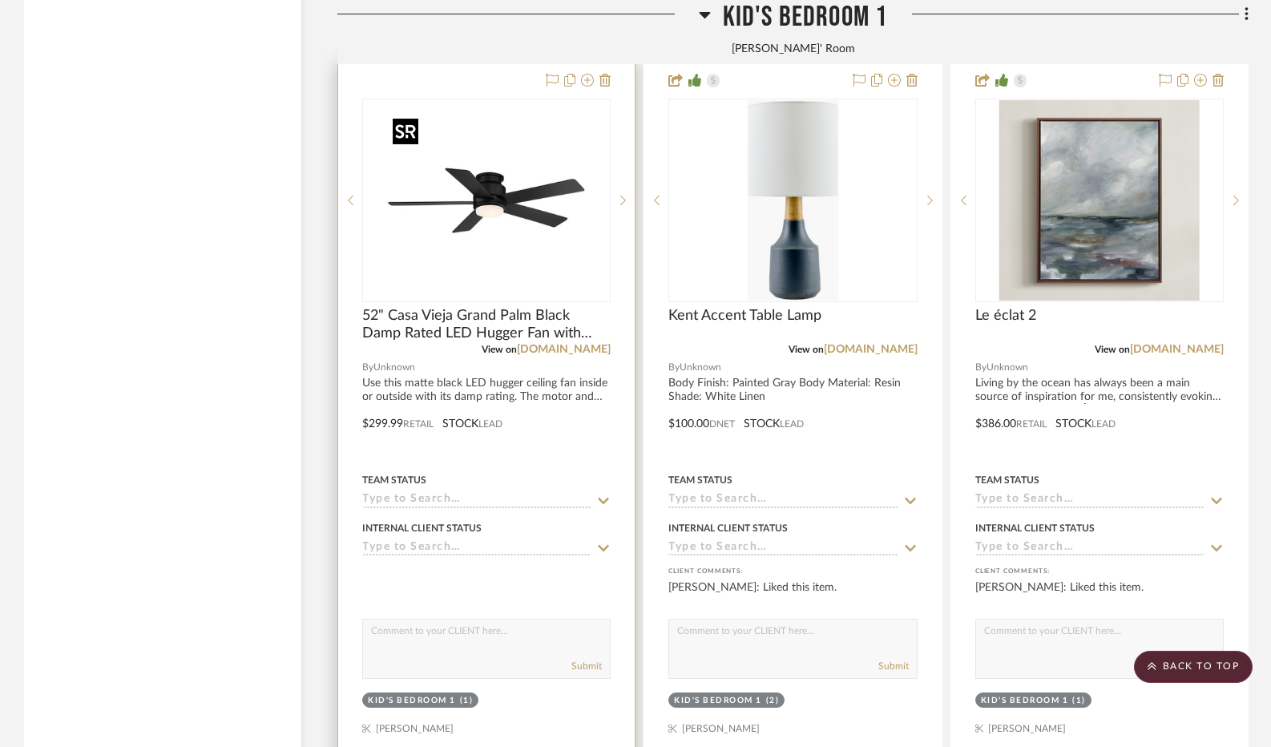
click at [489, 188] on img "0" at bounding box center [486, 200] width 200 height 200
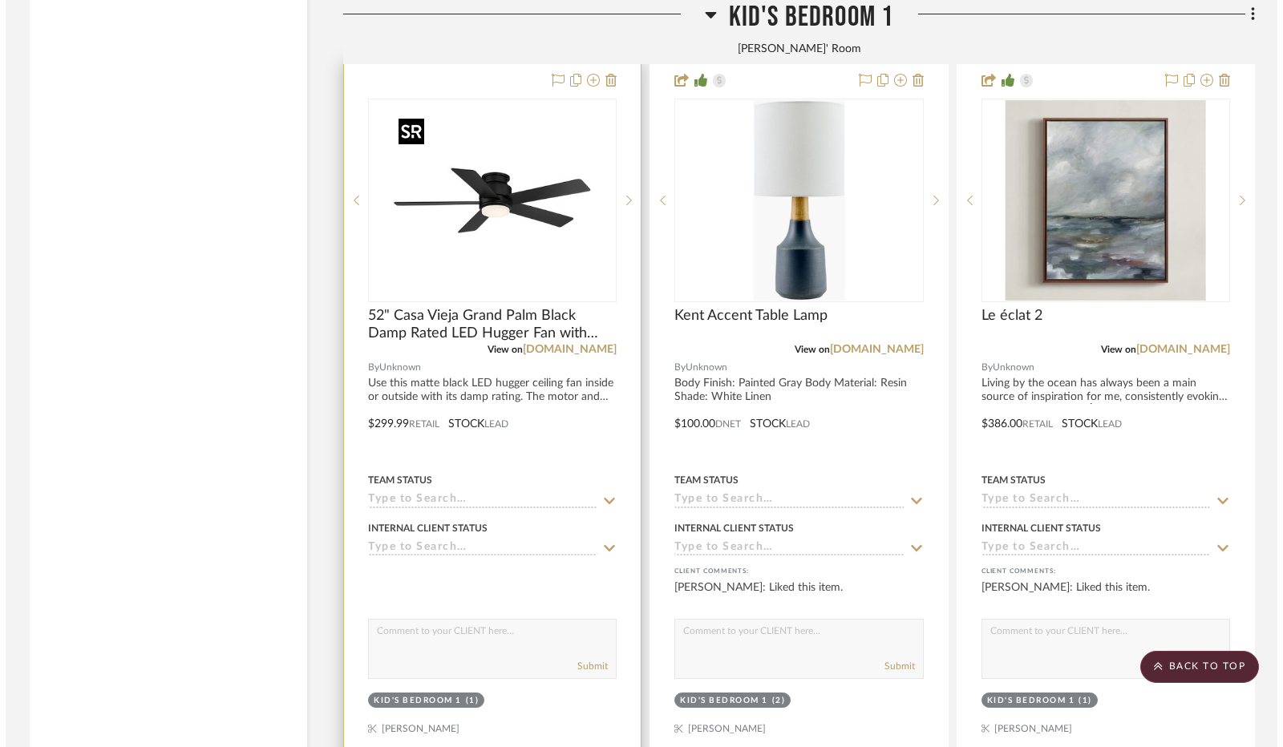
scroll to position [0, 0]
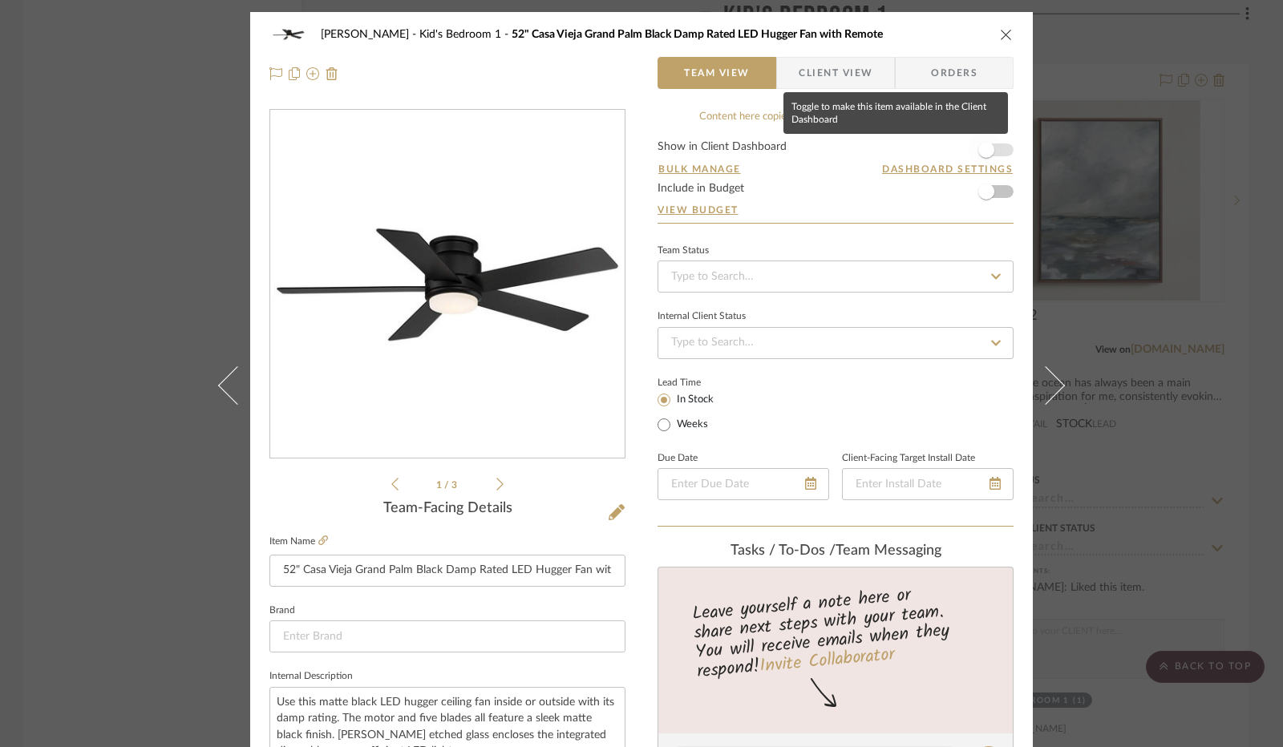
click at [978, 148] on span "button" at bounding box center [986, 150] width 16 height 16
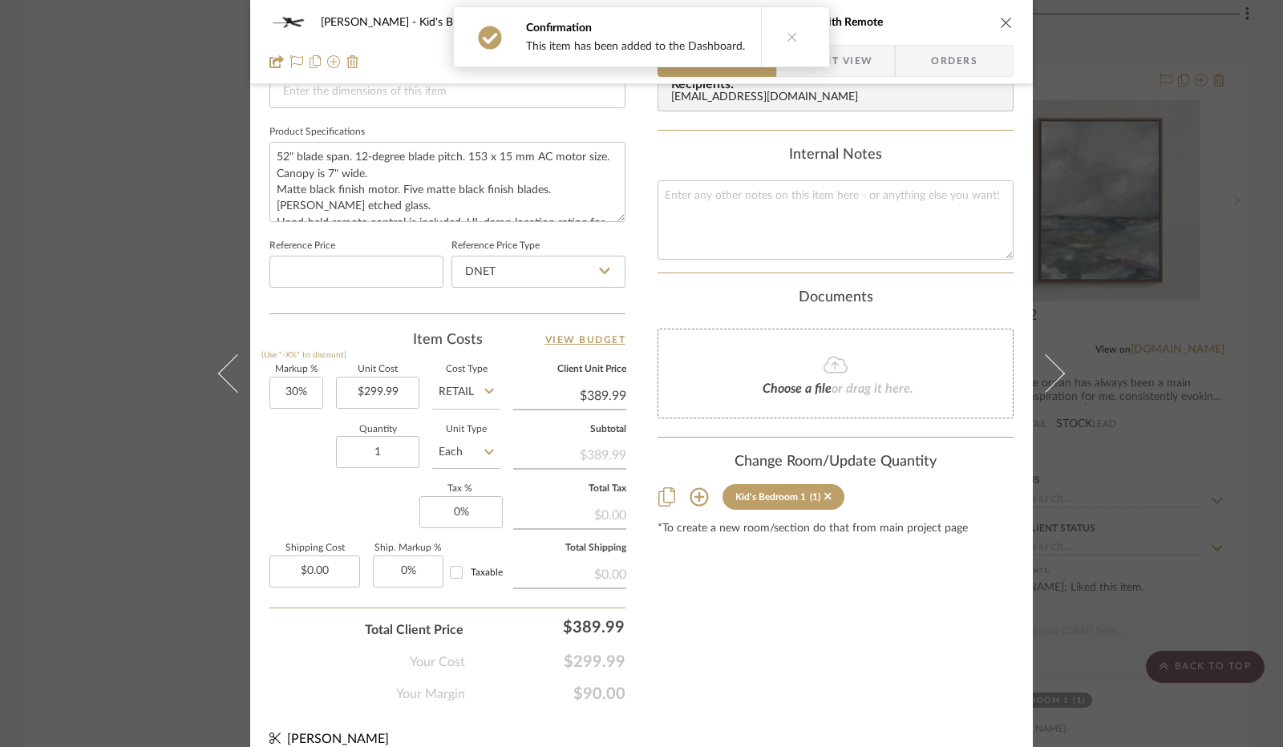
scroll to position [742, 0]
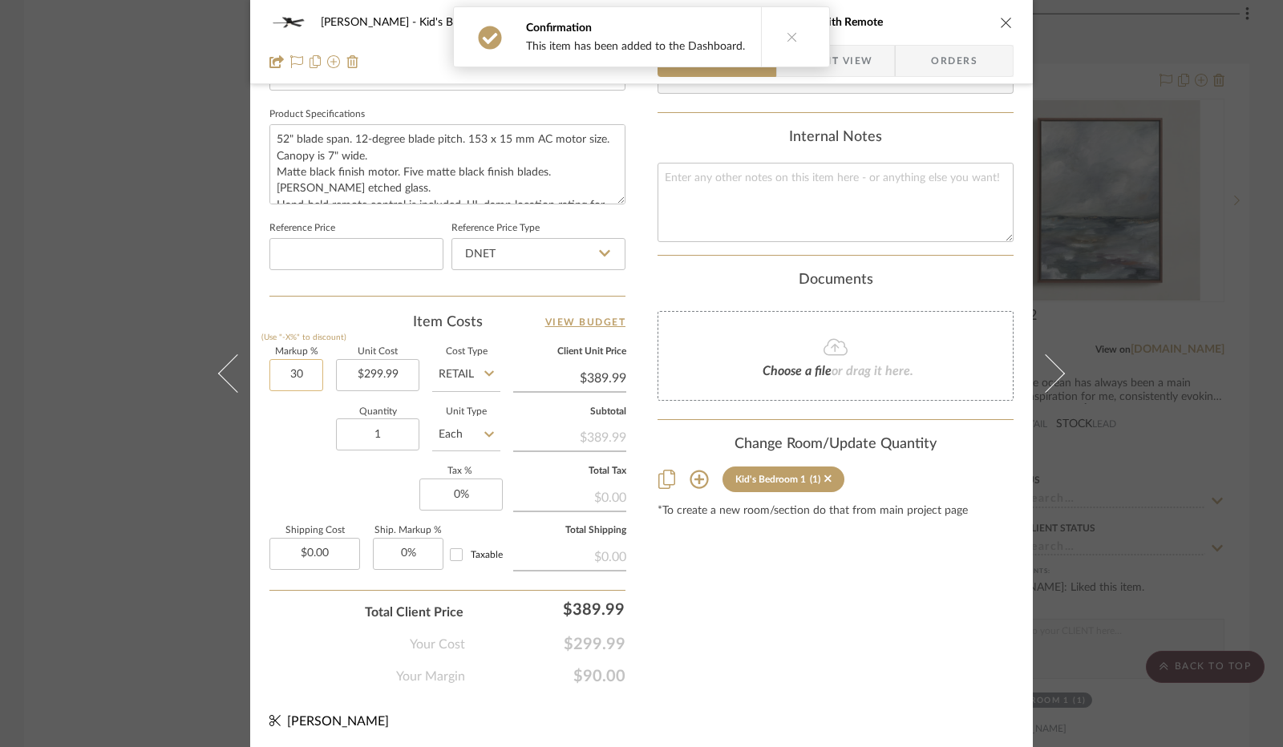
click at [291, 372] on input "30" at bounding box center [296, 375] width 54 height 32
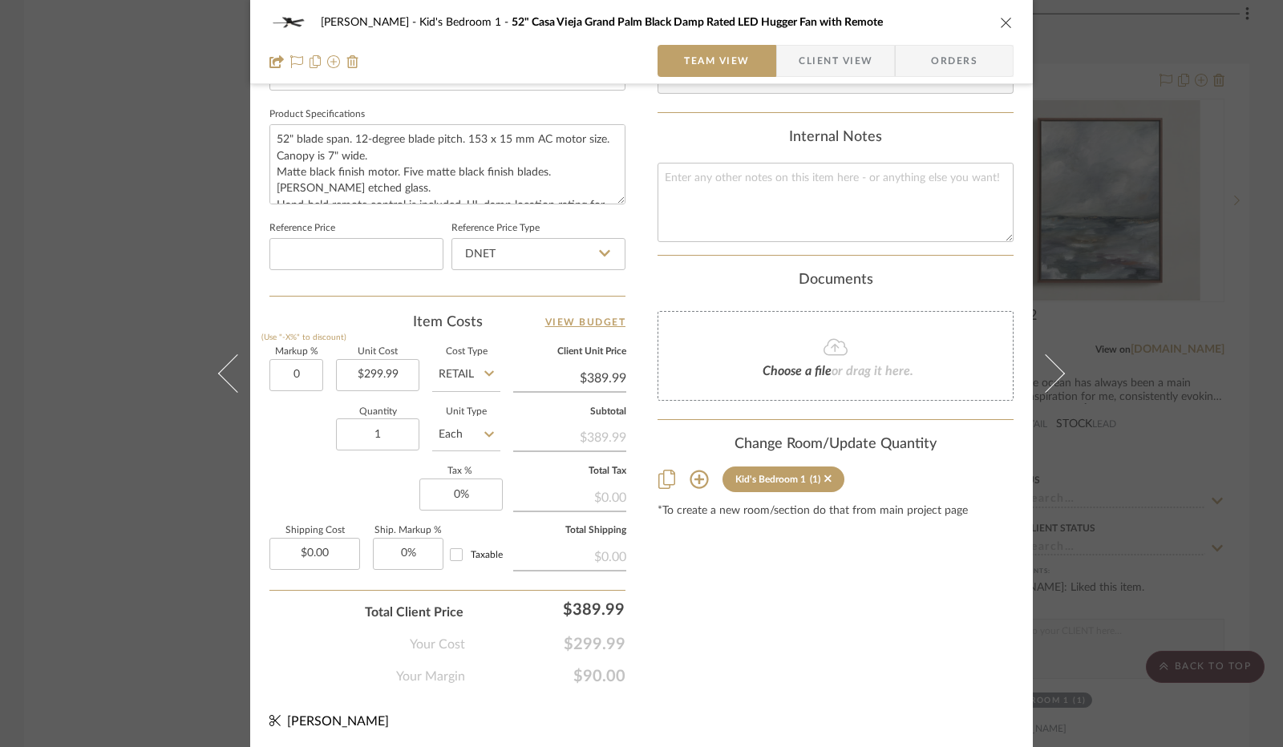
type input "0%"
click at [312, 430] on div "Quantity 1 Unit Type Each" at bounding box center [384, 436] width 231 height 57
type input "$299.99"
click at [538, 244] on input "DNET" at bounding box center [538, 254] width 174 height 32
click at [519, 326] on div "Retail" at bounding box center [545, 333] width 198 height 41
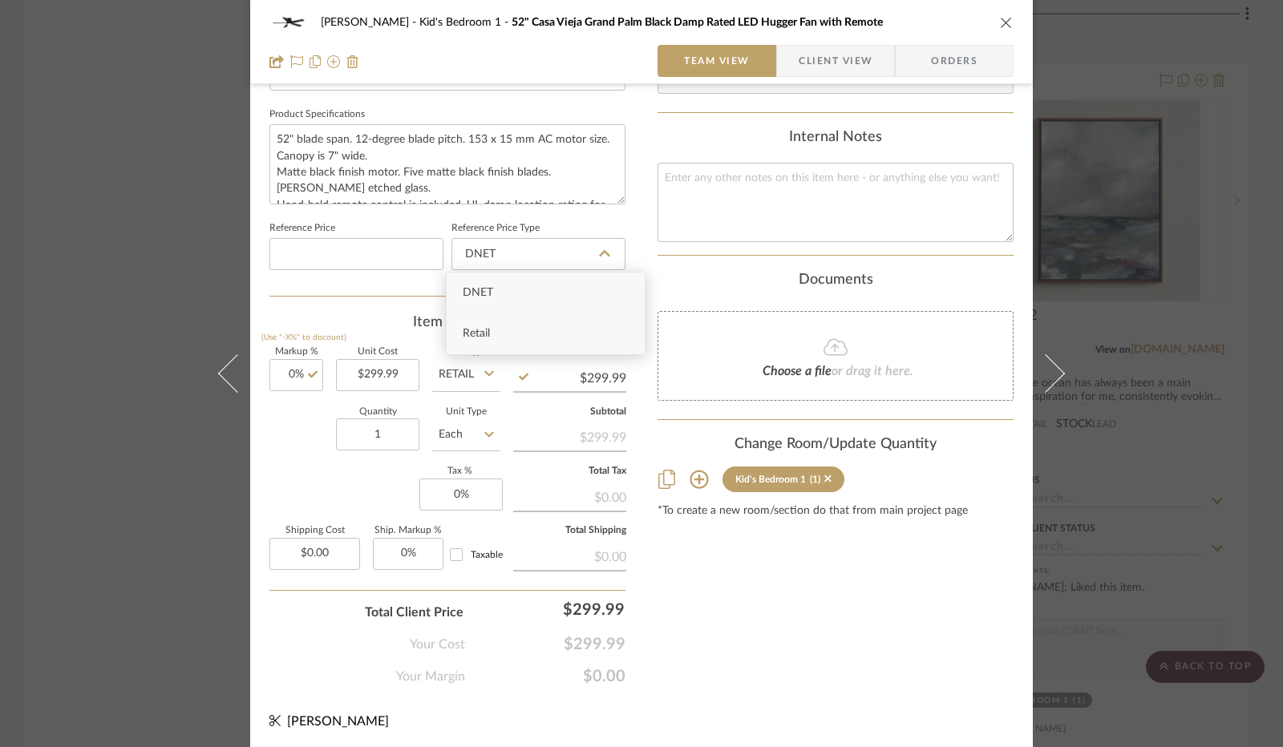
type input "Retail"
click at [457, 483] on input "0" at bounding box center [460, 495] width 83 height 32
type input "8.25%"
click at [361, 489] on div "Markup % (Use "-X%" to discount) 0% Unit Cost $299.99 Cost Type Retail Client U…" at bounding box center [447, 465] width 356 height 234
click at [789, 72] on span "button" at bounding box center [788, 61] width 22 height 32
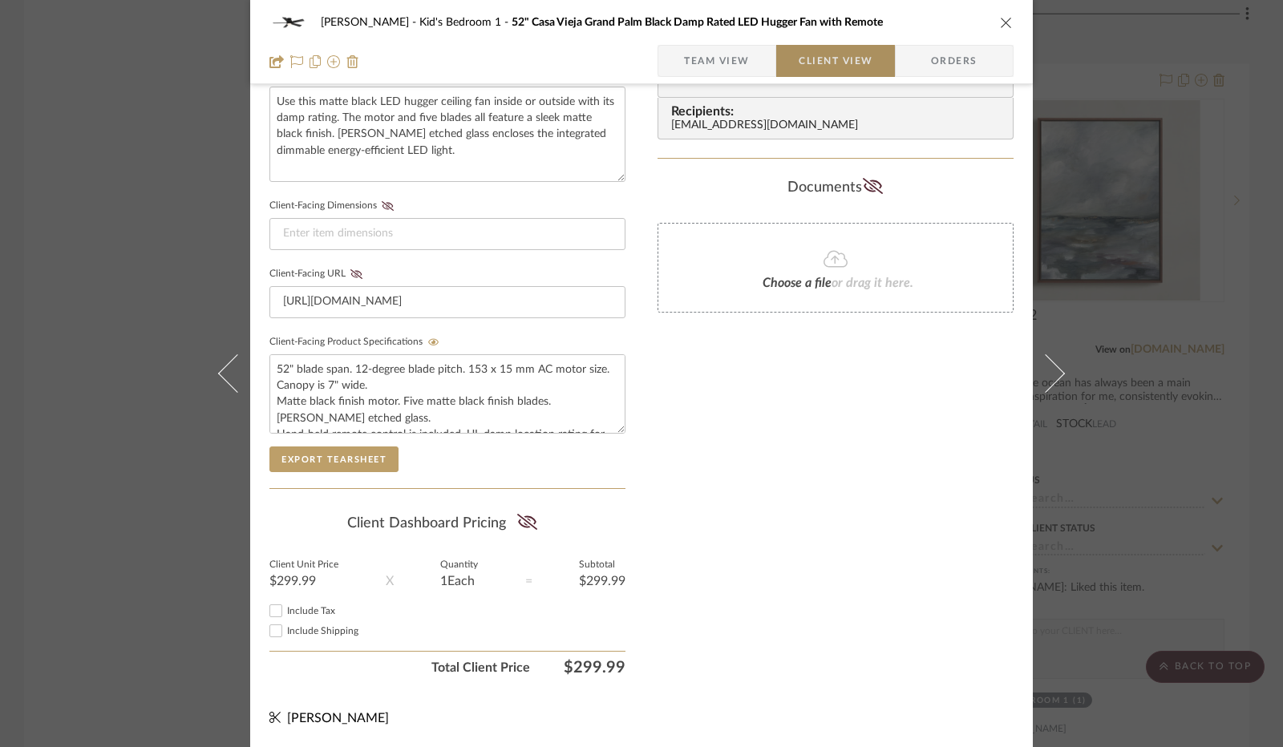
scroll to position [593, 0]
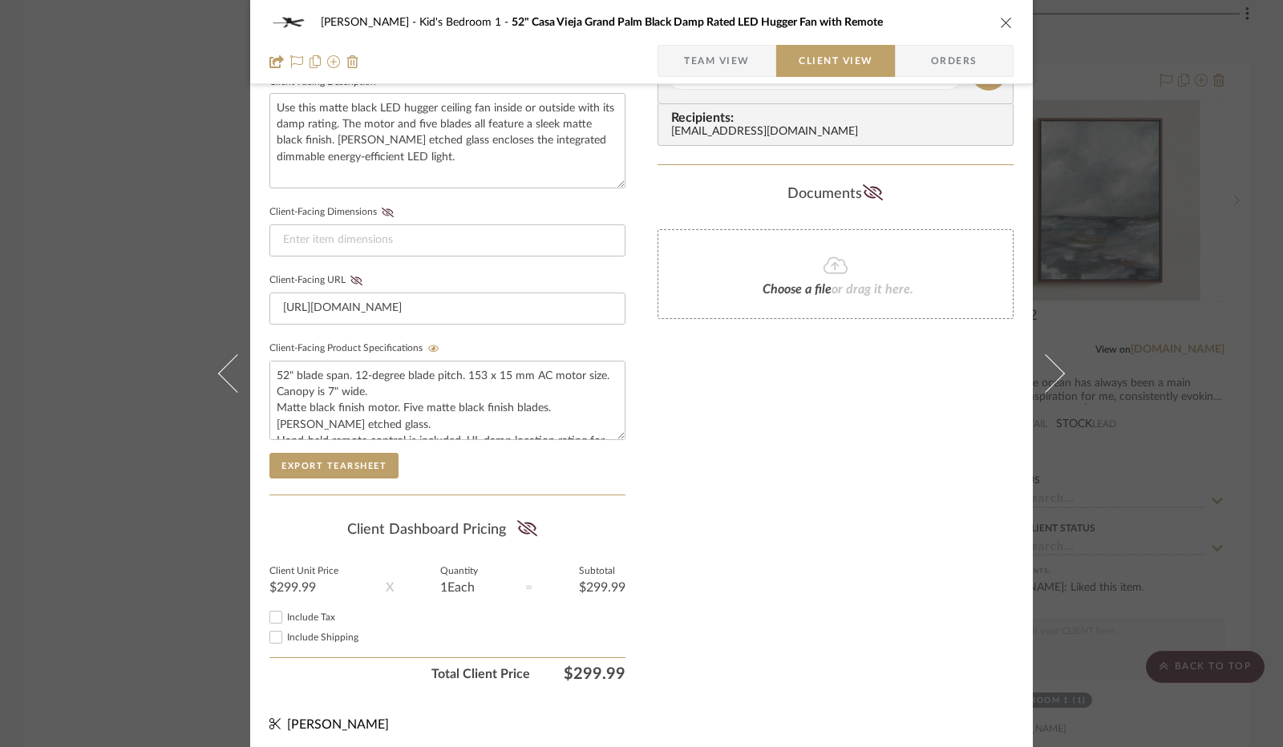
drag, startPoint x: 523, startPoint y: 521, endPoint x: 390, endPoint y: 562, distance: 139.2
click at [523, 522] on icon at bounding box center [527, 528] width 20 height 16
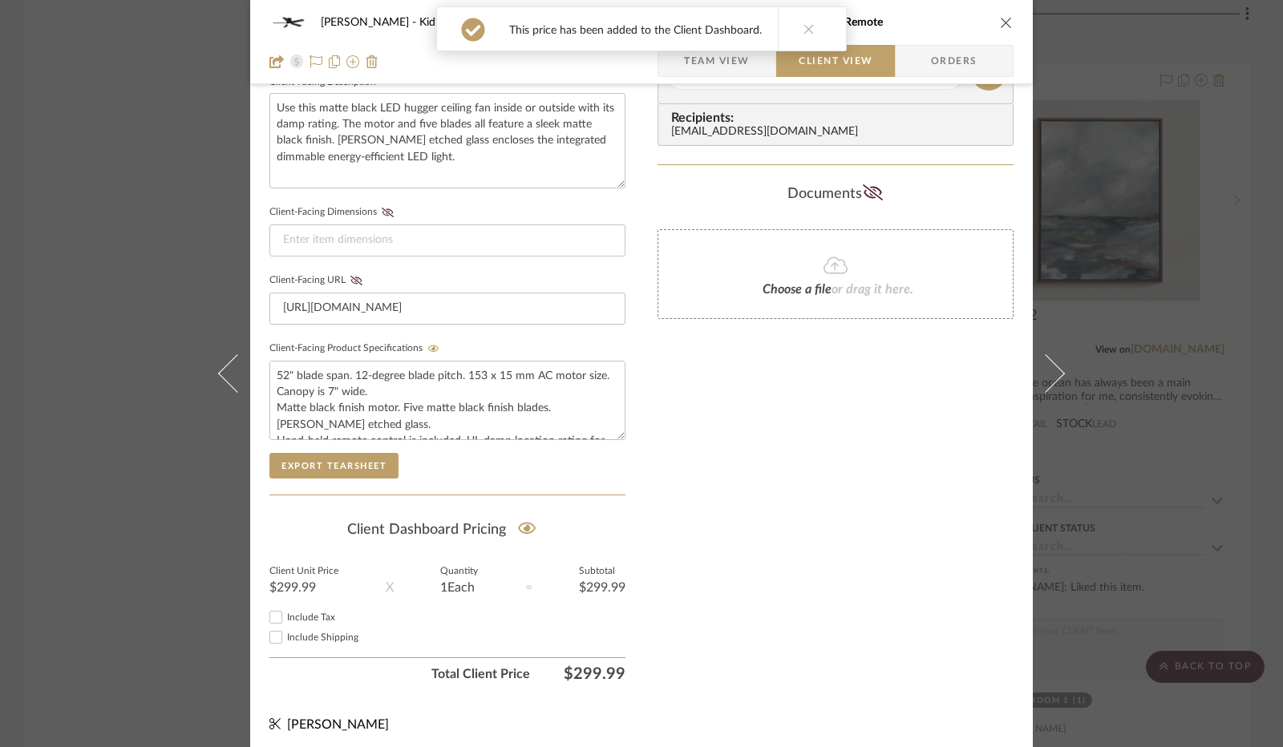
click at [266, 613] on input "Include Tax" at bounding box center [275, 617] width 19 height 19
checkbox input "true"
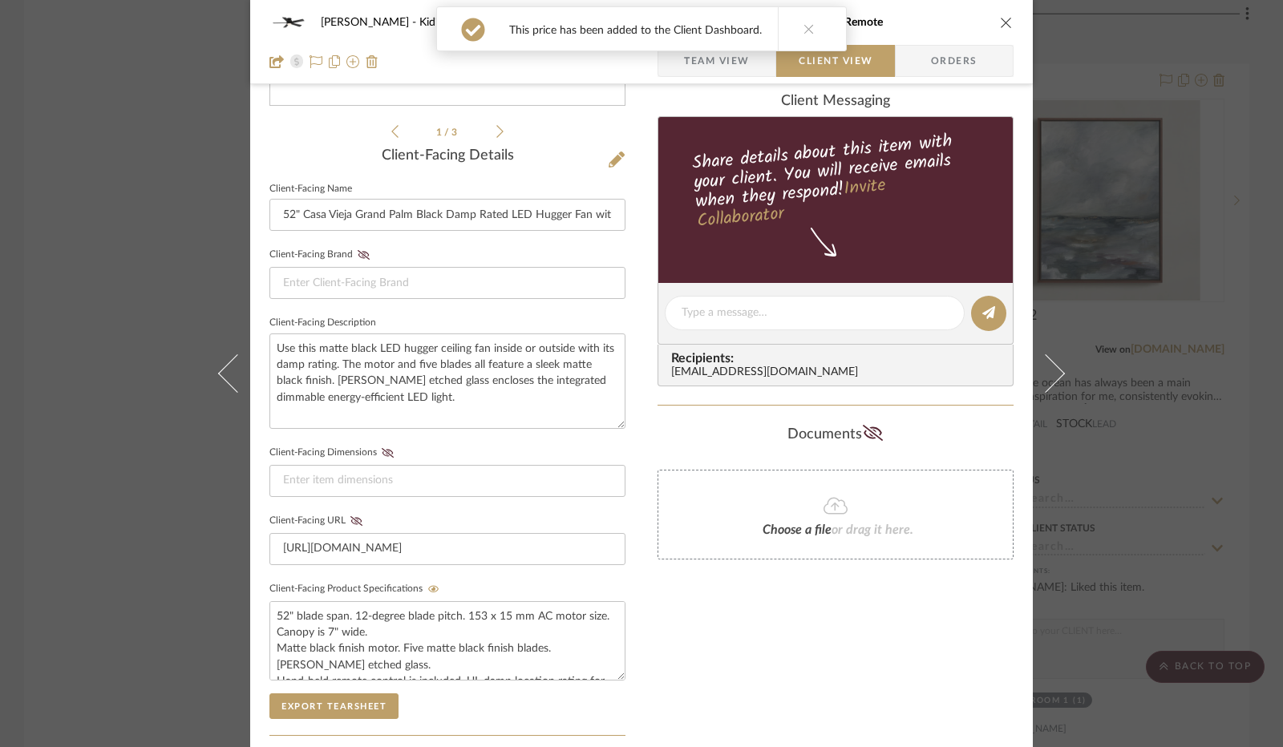
click at [1000, 20] on icon "close" at bounding box center [1006, 22] width 13 height 13
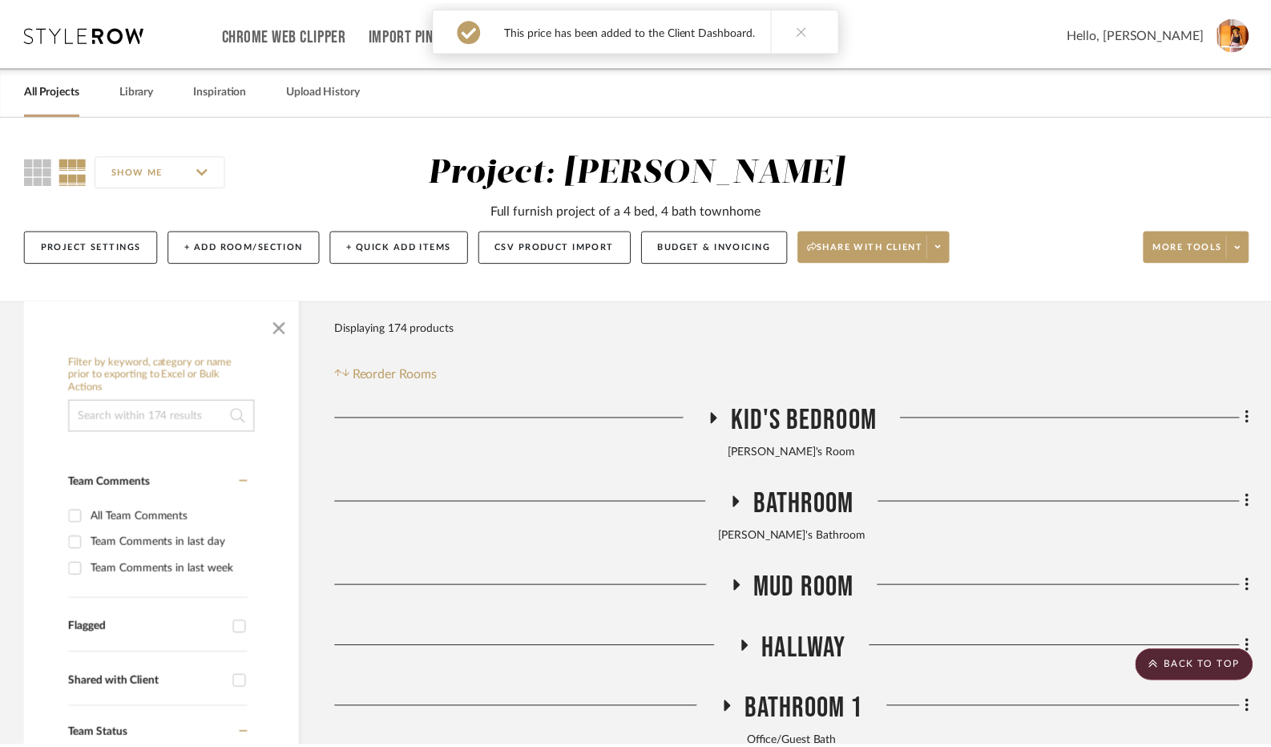
scroll to position [16914, 0]
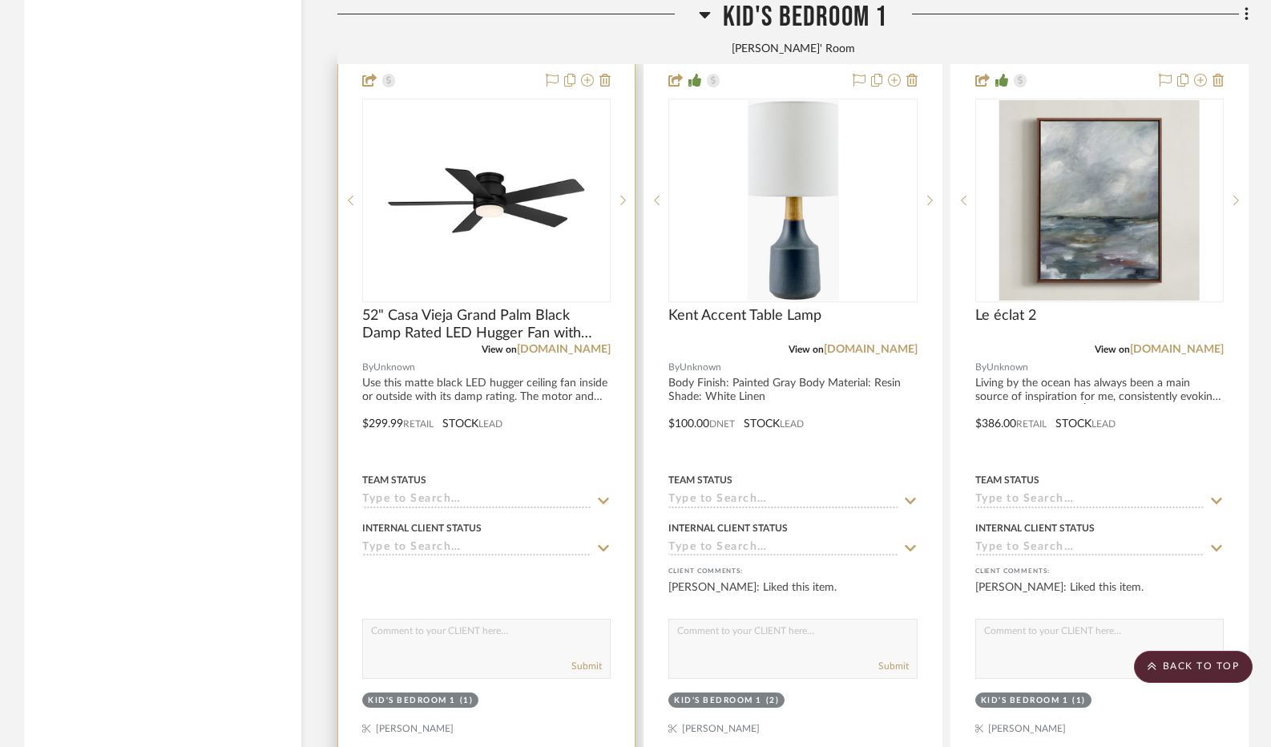
click at [475, 665] on div "Submit" at bounding box center [486, 649] width 248 height 60
click at [471, 650] on textarea at bounding box center [486, 635] width 247 height 30
type textarea "Ceiling fan?"
click at [584, 673] on button "Submit" at bounding box center [587, 666] width 30 height 14
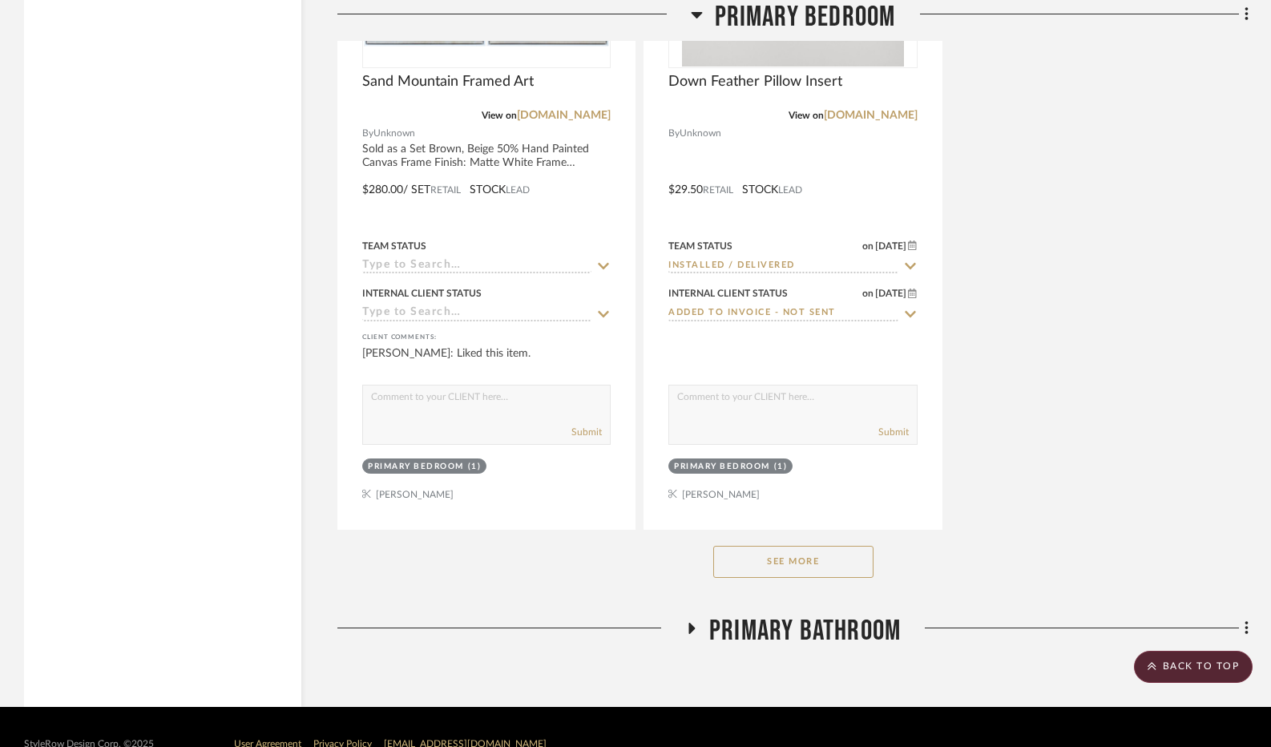
scroll to position [21135, 0]
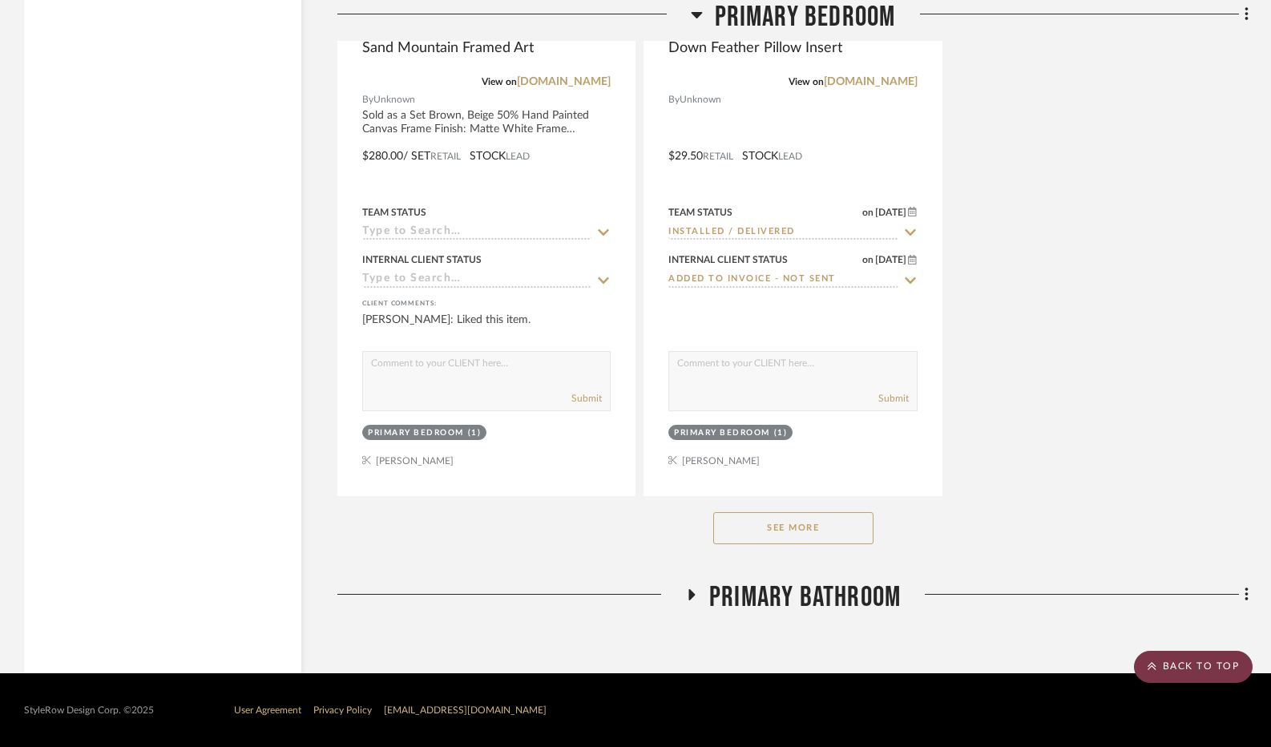
click at [1194, 661] on scroll-to-top-button "BACK TO TOP" at bounding box center [1193, 667] width 119 height 32
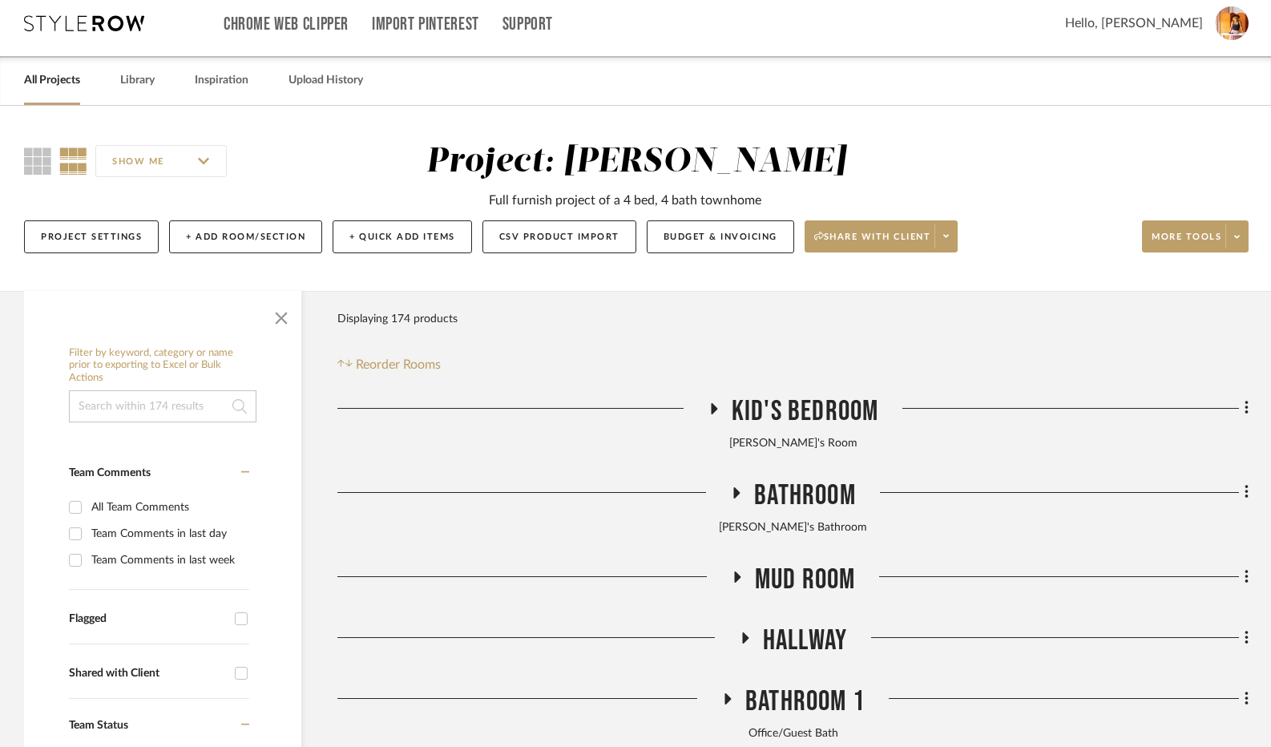
scroll to position [0, 0]
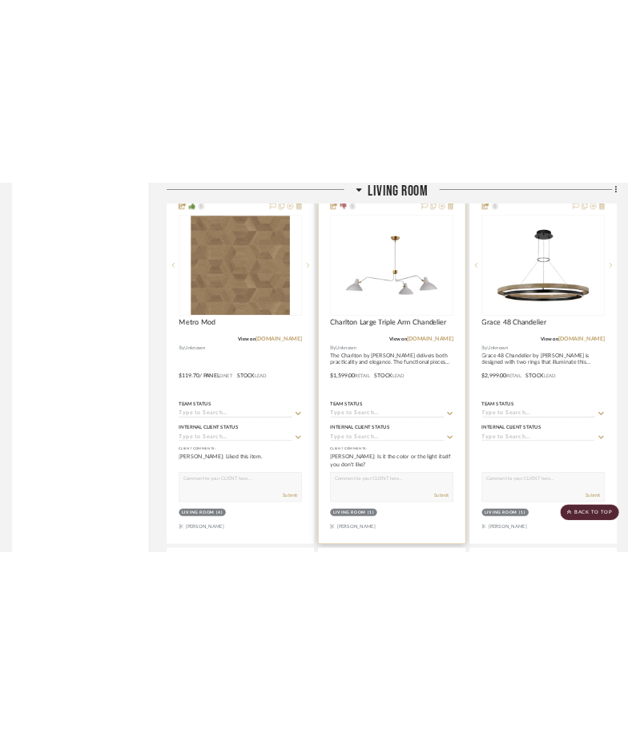
scroll to position [3206, 0]
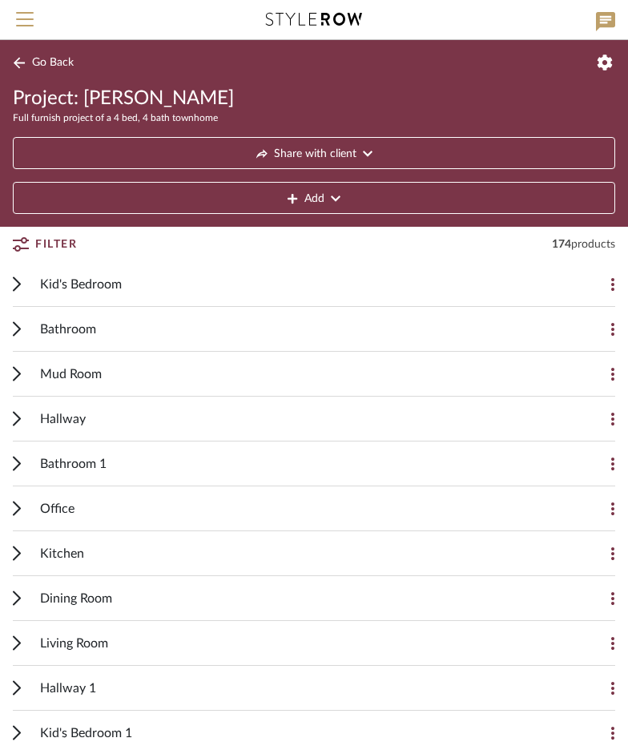
click at [14, 289] on icon at bounding box center [17, 284] width 6 height 13
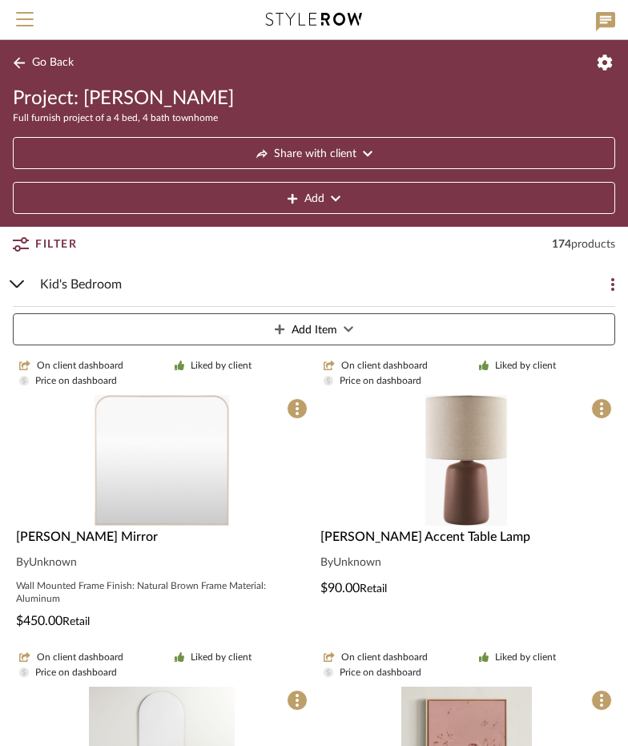
click at [341, 332] on button "Add Item" at bounding box center [314, 329] width 603 height 32
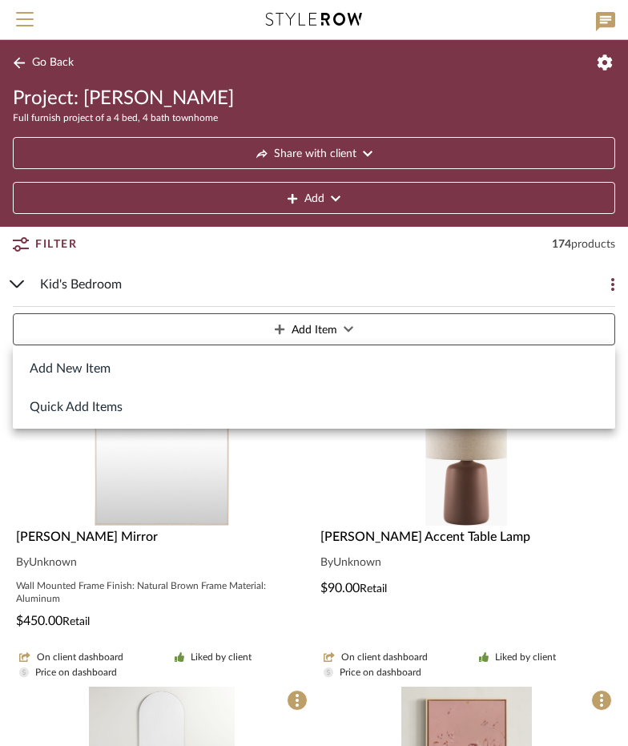
click at [124, 371] on button "Add New Item" at bounding box center [314, 368] width 603 height 38
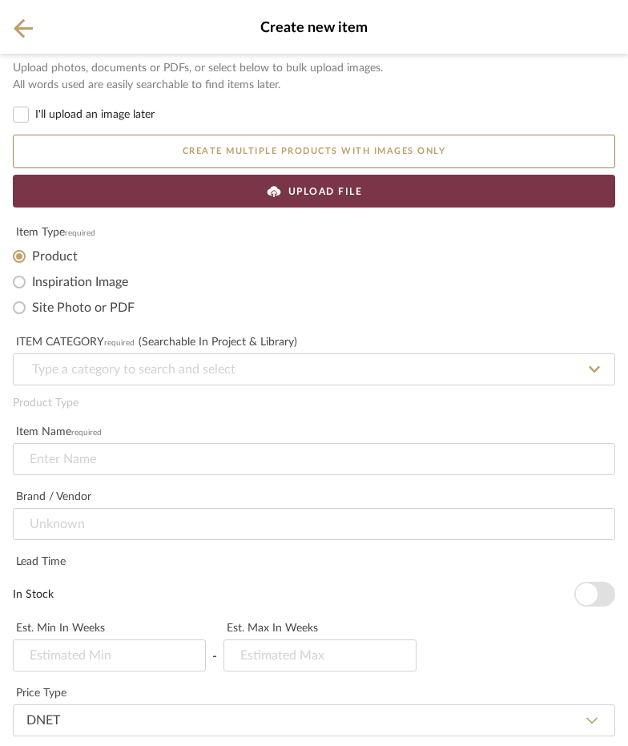
click at [319, 191] on span "UPLOAD FILE" at bounding box center [326, 191] width 75 height 14
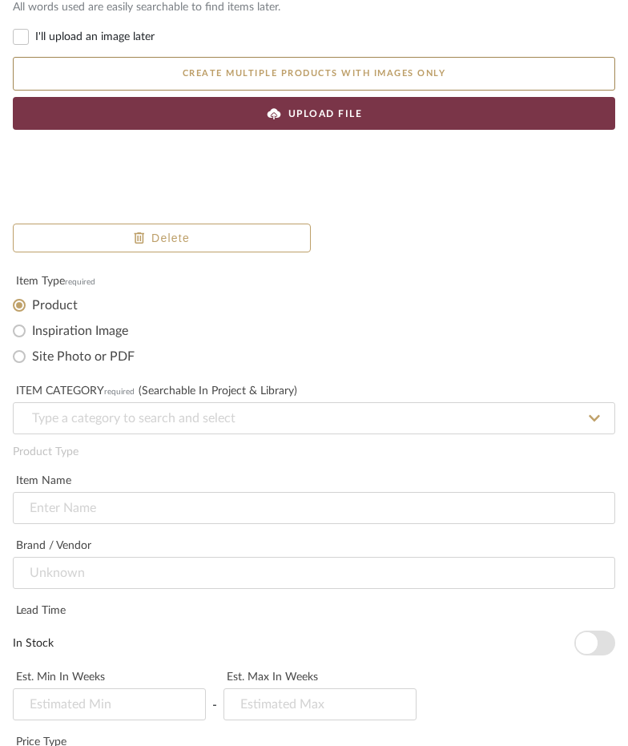
scroll to position [80, 0]
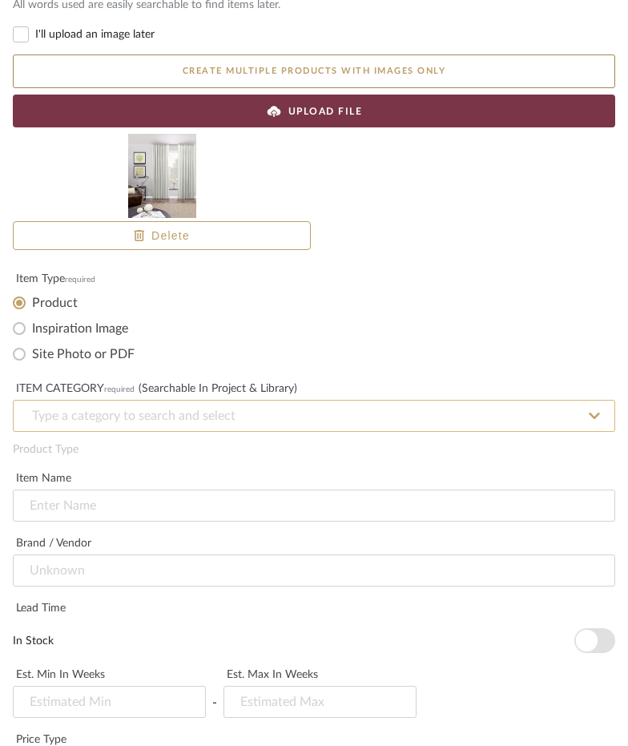
click at [210, 419] on input at bounding box center [314, 416] width 603 height 32
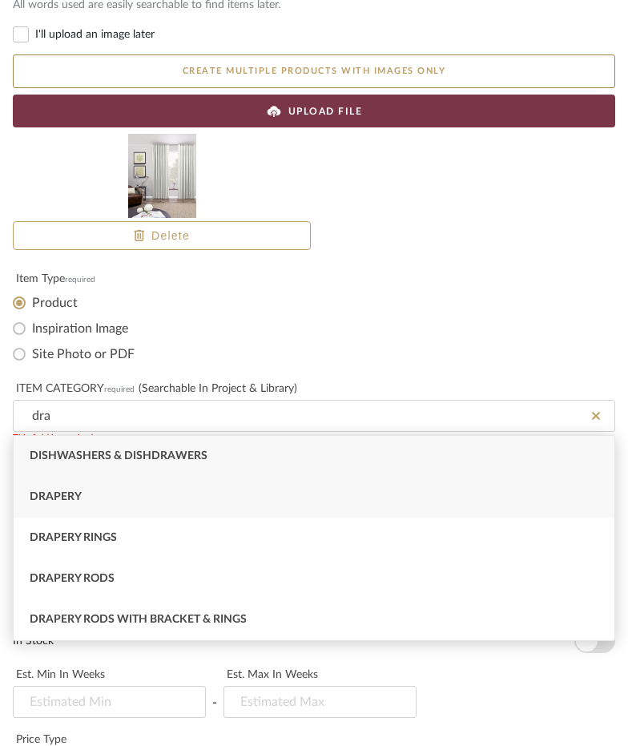
click at [119, 497] on div "Drapery" at bounding box center [314, 497] width 601 height 41
type input "Drapery"
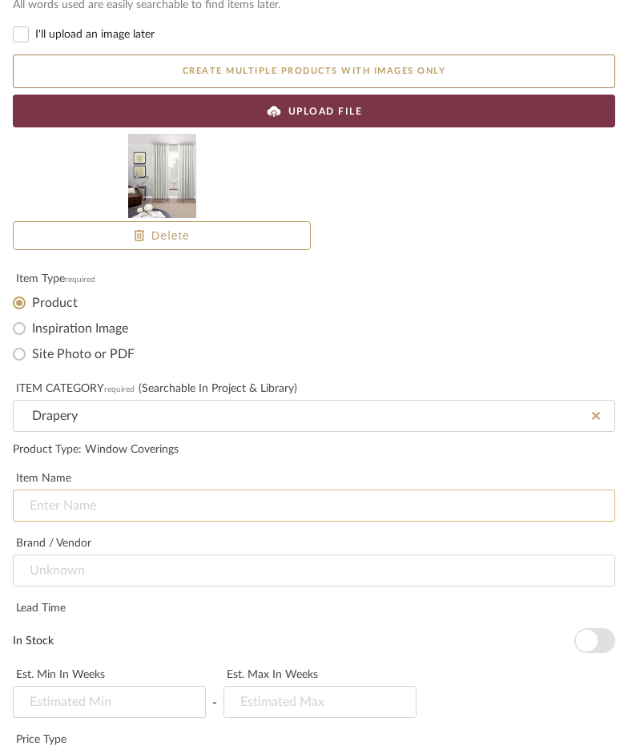
click at [123, 500] on input at bounding box center [314, 506] width 603 height 32
type input "D"
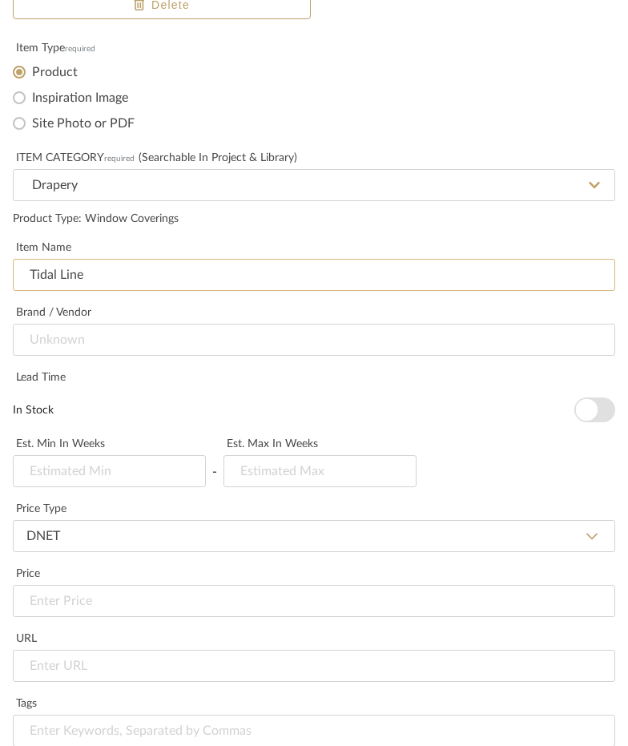
scroll to position [321, 0]
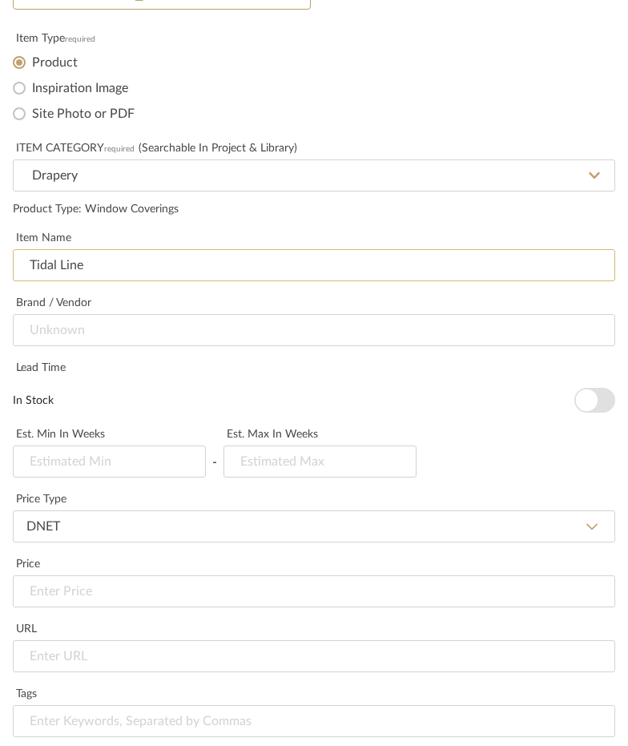
type input "Tidal Line"
click at [589, 407] on span "button" at bounding box center [587, 401] width 22 height 22
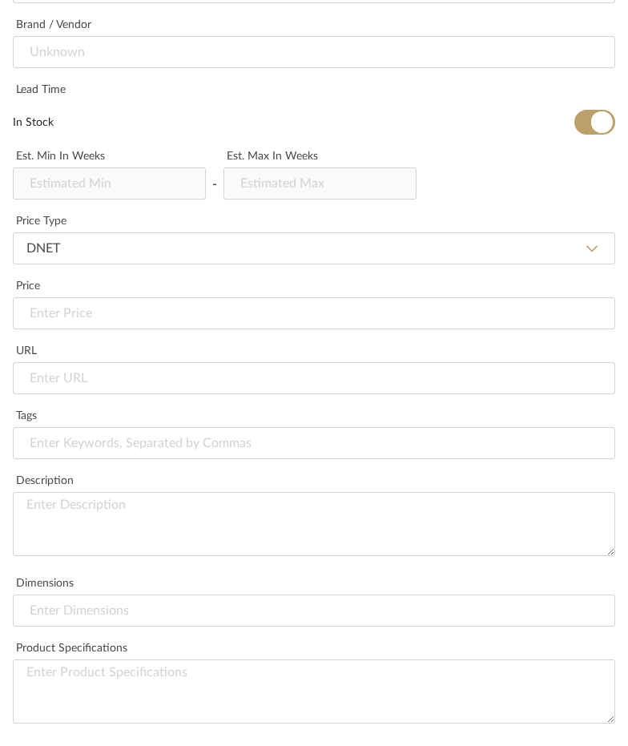
scroll to position [641, 0]
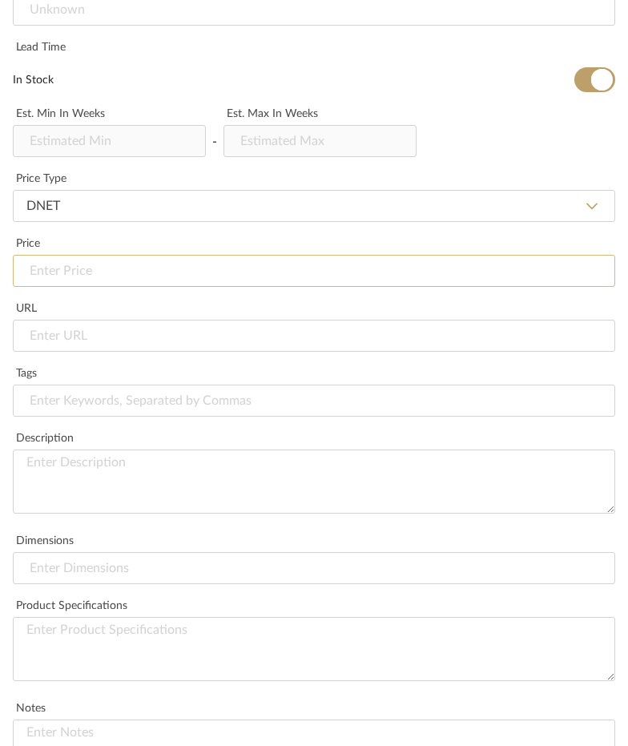
click at [96, 278] on input at bounding box center [314, 271] width 603 height 32
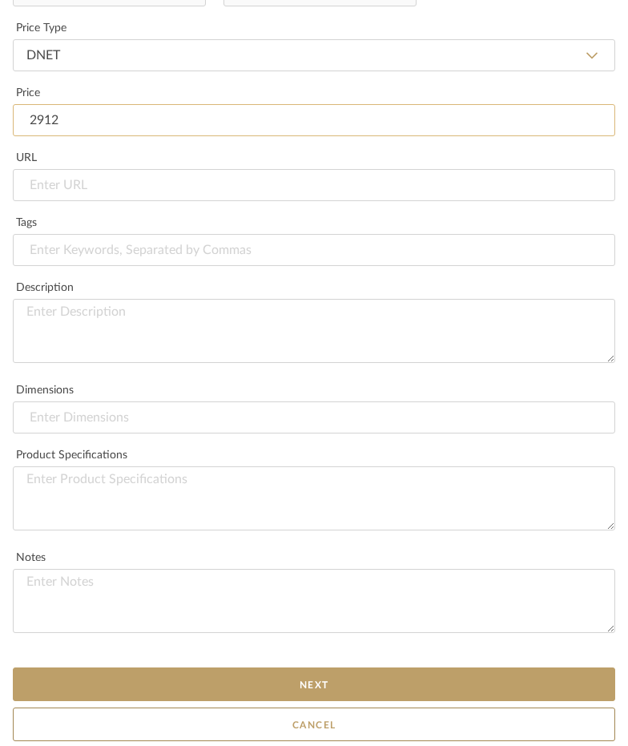
scroll to position [793, 0]
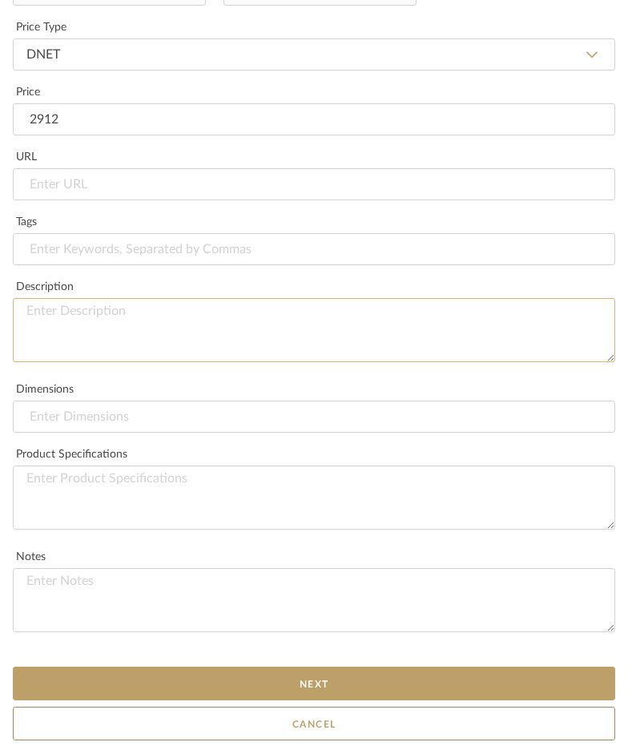
type input "$2,912.00"
click at [138, 327] on textarea at bounding box center [314, 330] width 603 height 64
click at [188, 325] on textarea at bounding box center [314, 330] width 603 height 64
type textarea "This includes fabric, hardware, labor, and install."
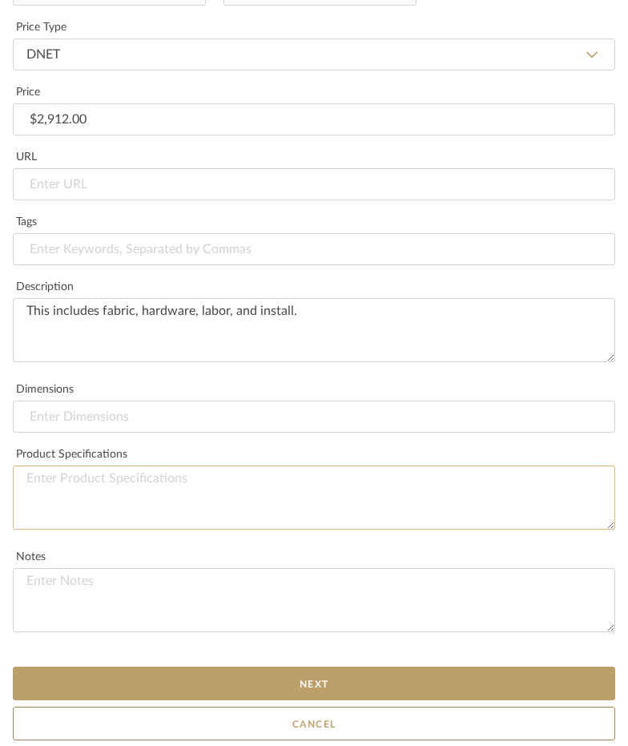
click at [84, 490] on textarea at bounding box center [314, 498] width 603 height 64
paste textarea "Due to material characteristics (including material content and weave), it is n…"
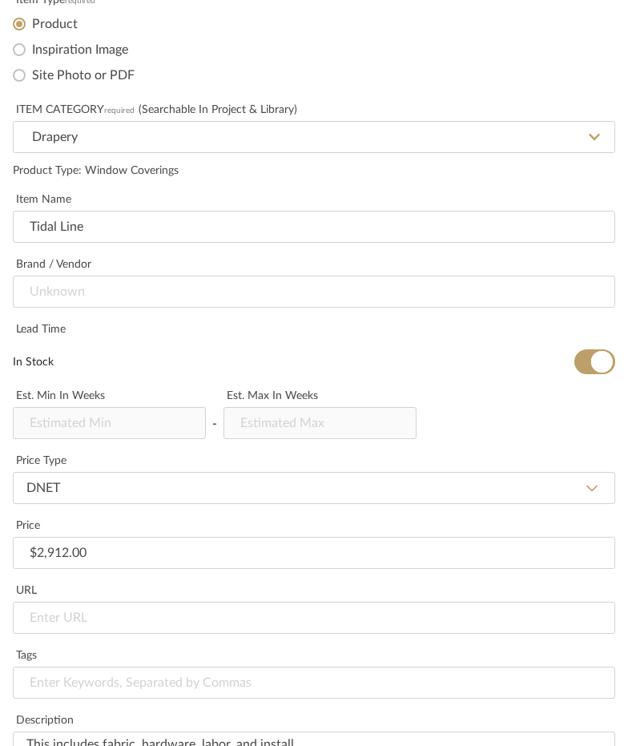
scroll to position [392, 0]
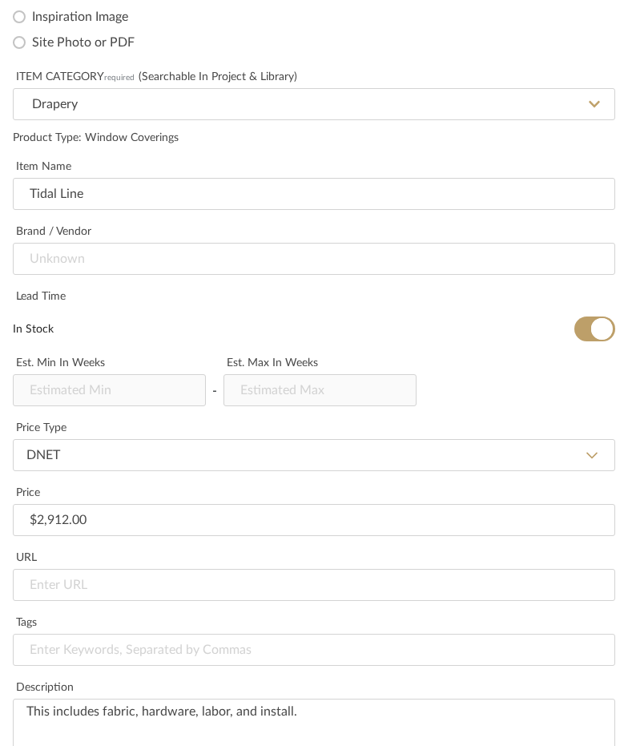
type textarea "Due to material characteristics (including material content and weave), it is n…"
drag, startPoint x: 601, startPoint y: 333, endPoint x: 412, endPoint y: 370, distance: 192.7
click at [600, 333] on span "button" at bounding box center [603, 329] width 22 height 22
click at [327, 385] on input "text" at bounding box center [320, 390] width 193 height 32
type input "4"
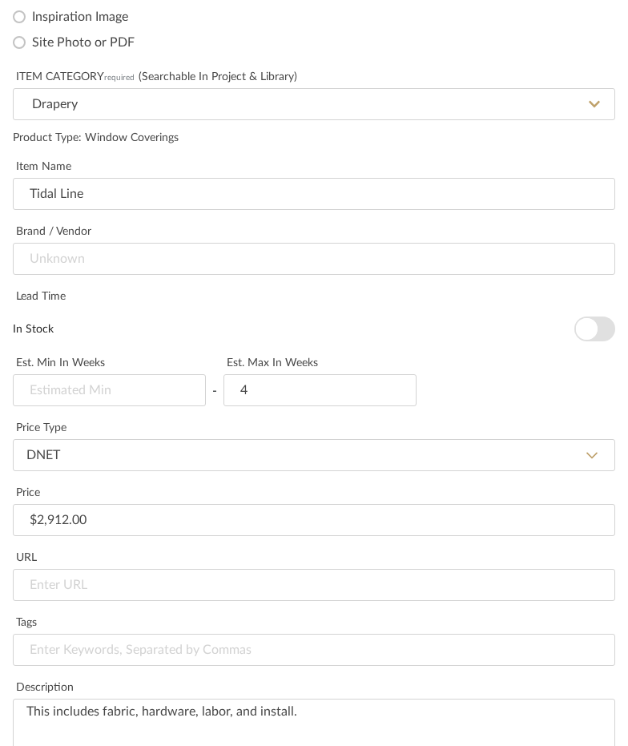
click at [327, 317] on div "In Stock" at bounding box center [314, 329] width 603 height 25
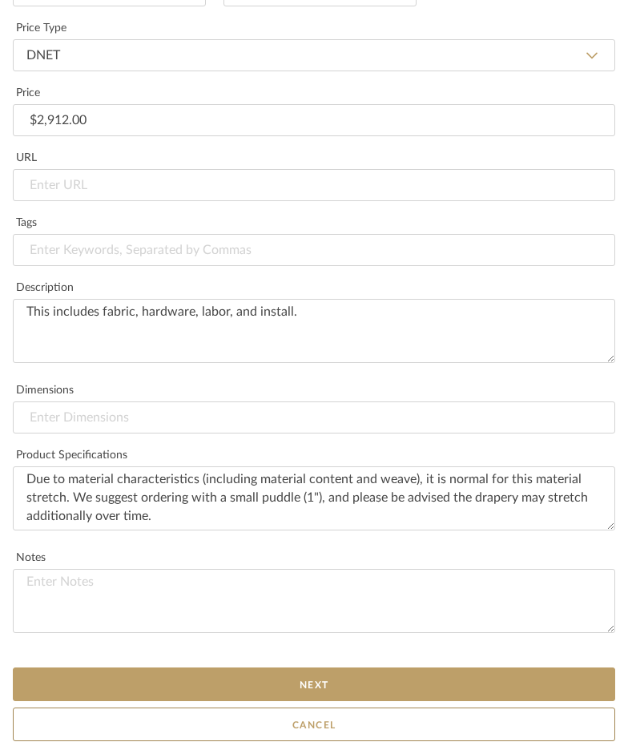
scroll to position [793, 0]
click at [253, 683] on button "Next" at bounding box center [314, 684] width 603 height 34
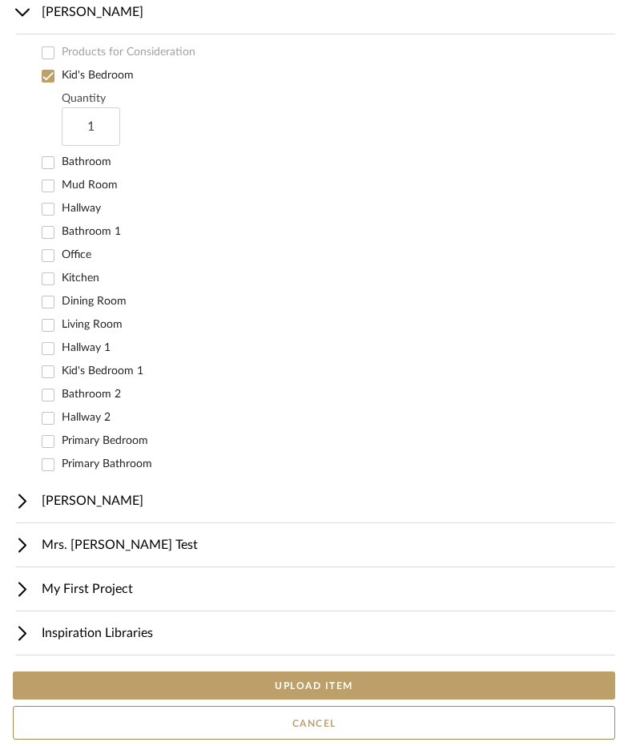
scroll to position [136, 0]
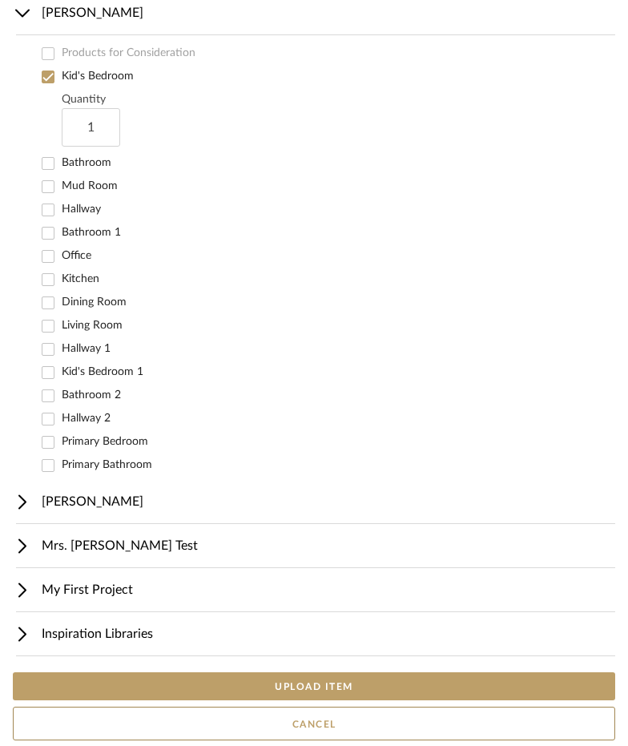
click at [212, 685] on button "UPLOAD ITEM" at bounding box center [314, 687] width 603 height 28
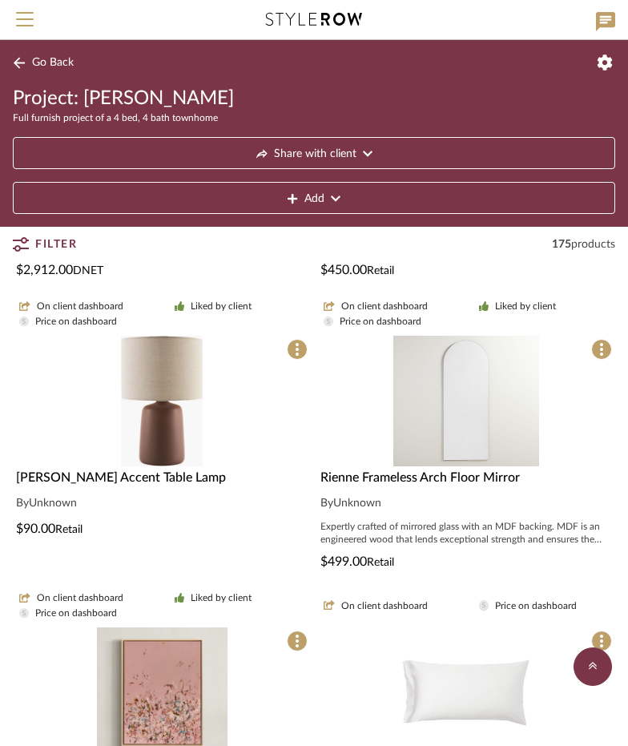
scroll to position [111, 0]
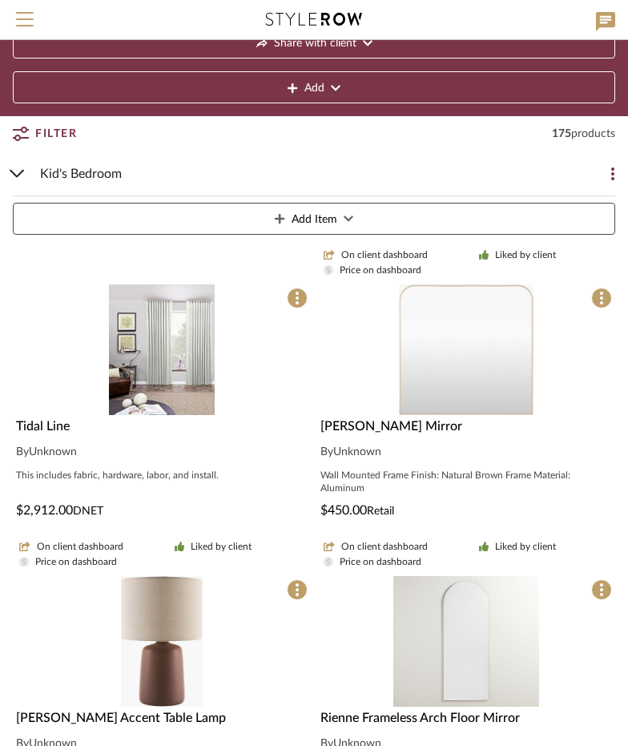
click at [16, 176] on icon at bounding box center [16, 174] width 13 height 6
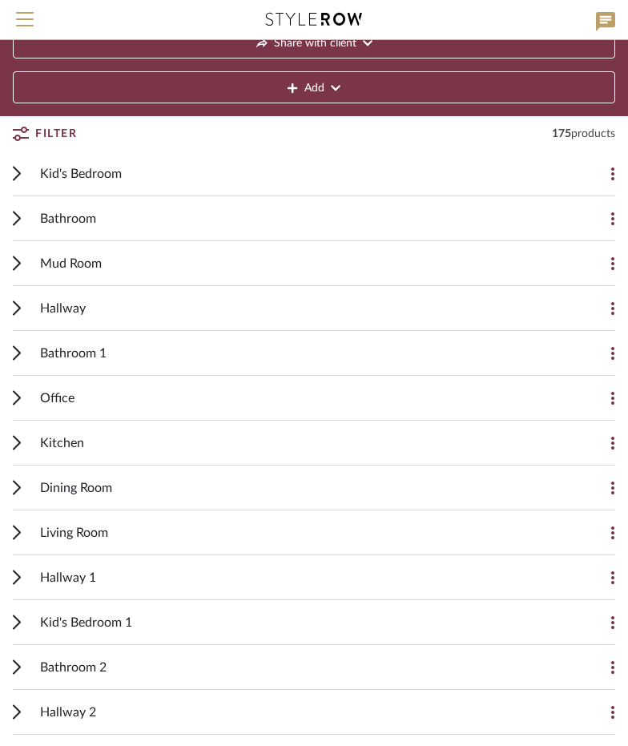
click at [12, 402] on cdk-accordion-item "Office Add Item On client dashboard Price on dashboard CategoryIconAccessories …" at bounding box center [314, 398] width 628 height 45
click at [19, 440] on icon at bounding box center [17, 443] width 6 height 13
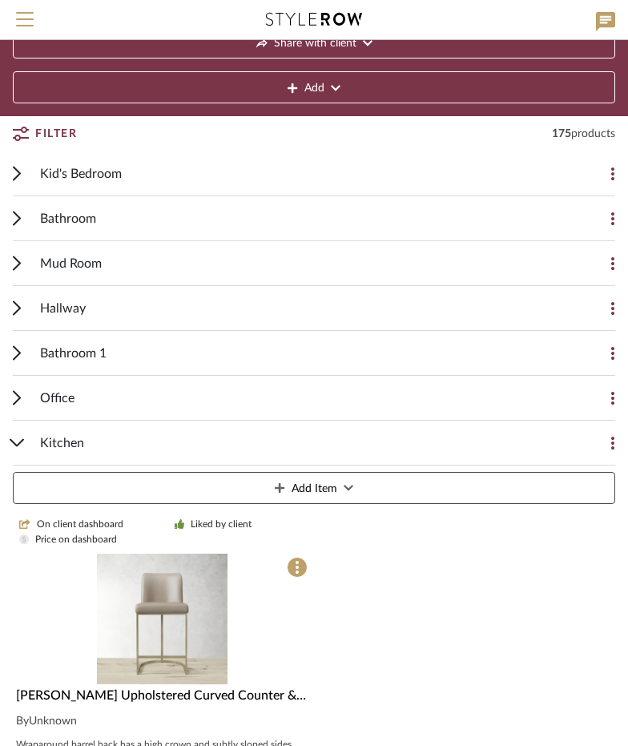
click at [294, 479] on span "Add Item" at bounding box center [315, 489] width 46 height 32
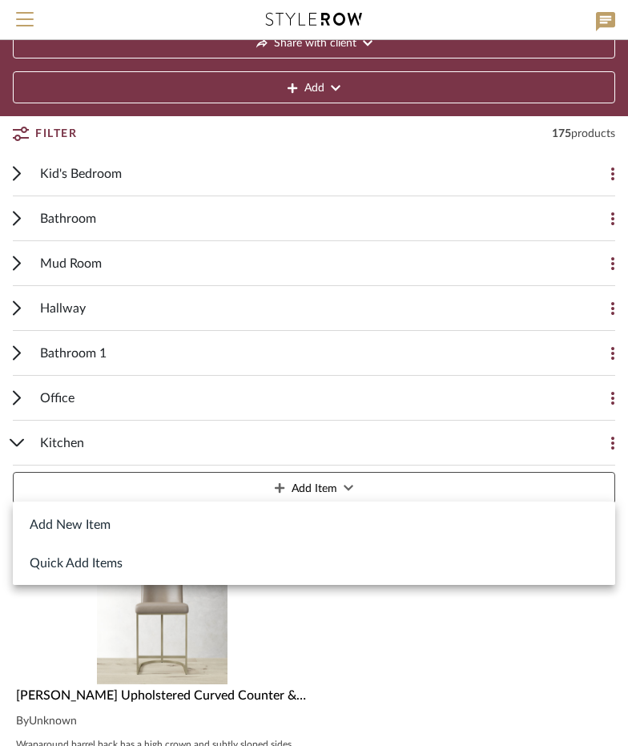
click at [91, 525] on button "Add New Item" at bounding box center [314, 524] width 603 height 38
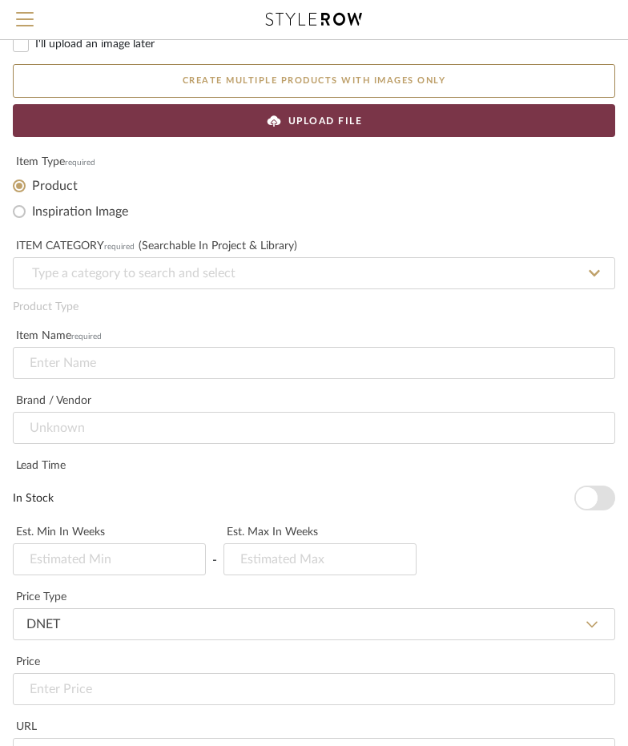
scroll to position [71, 0]
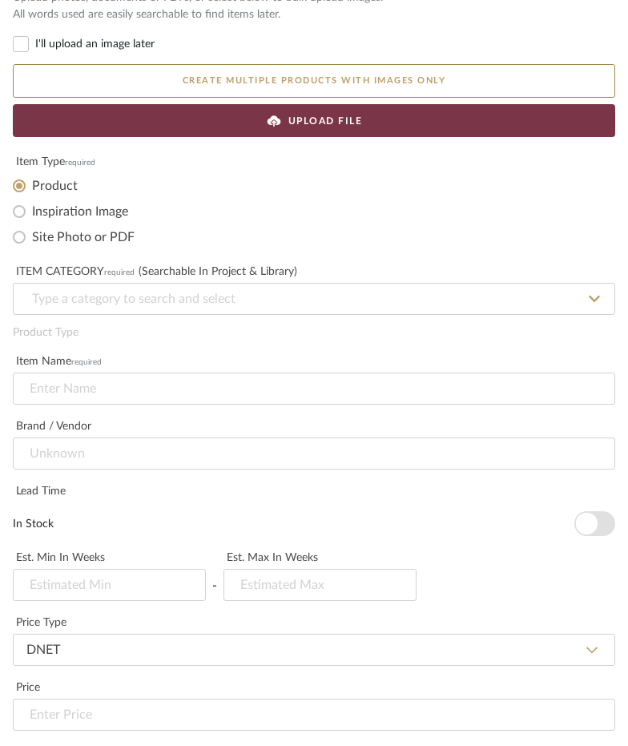
click at [273, 123] on icon at bounding box center [274, 124] width 6 height 6
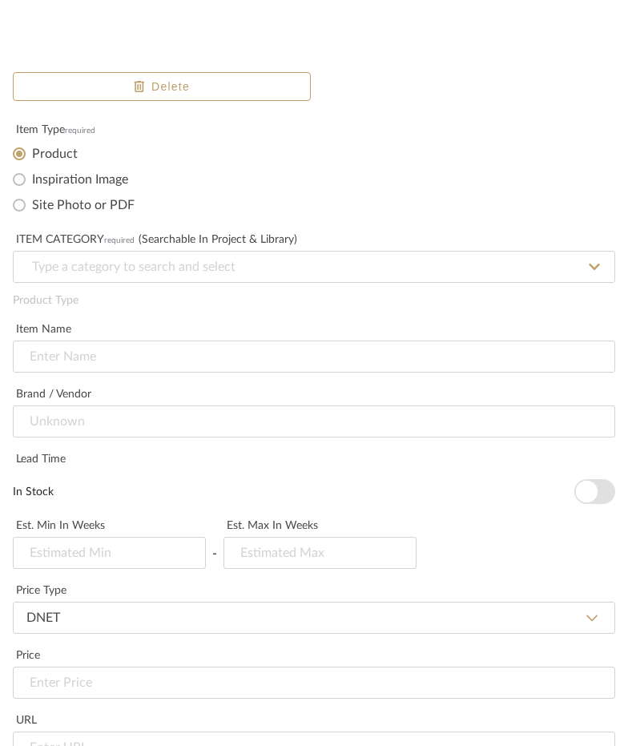
scroll to position [231, 0]
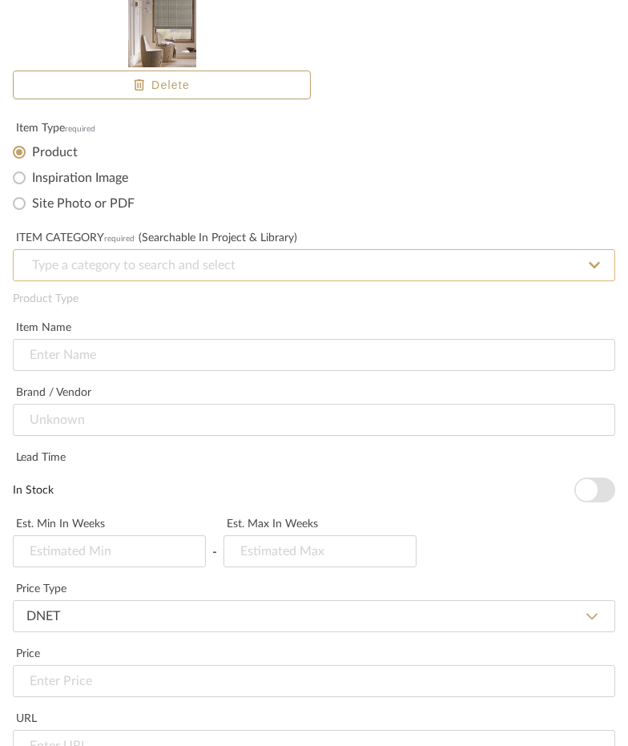
click at [168, 266] on input at bounding box center [314, 265] width 603 height 32
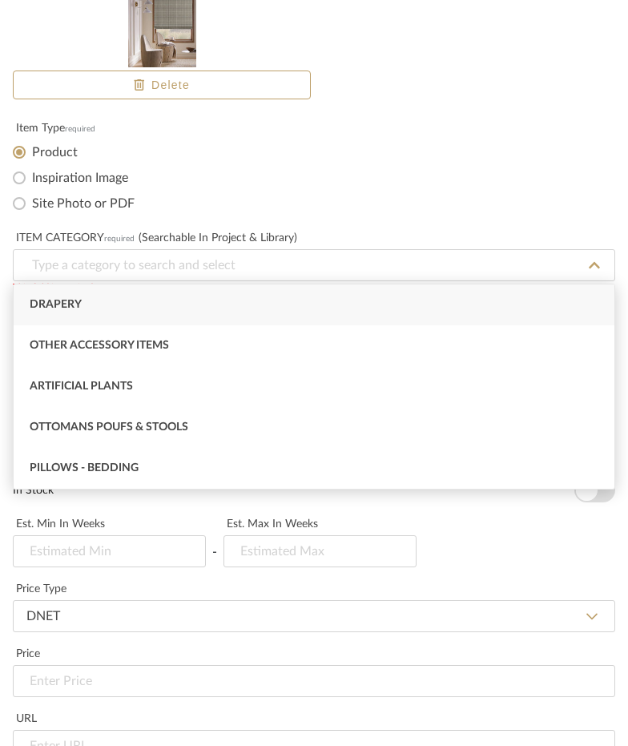
click at [152, 302] on div "Drapery" at bounding box center [314, 305] width 601 height 41
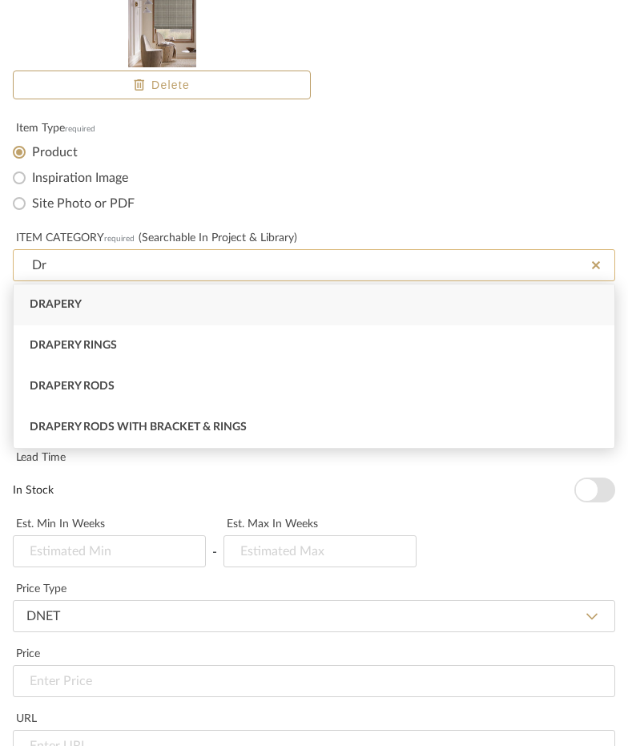
type input "D"
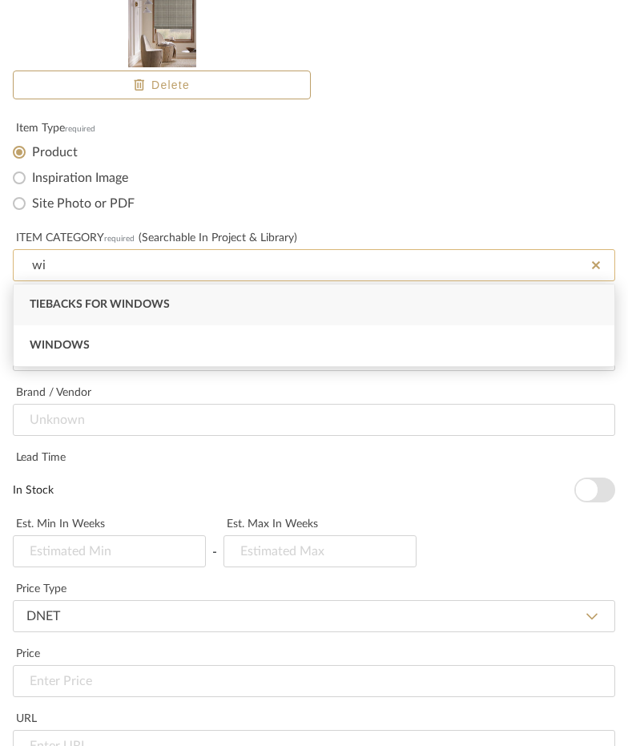
type input "w"
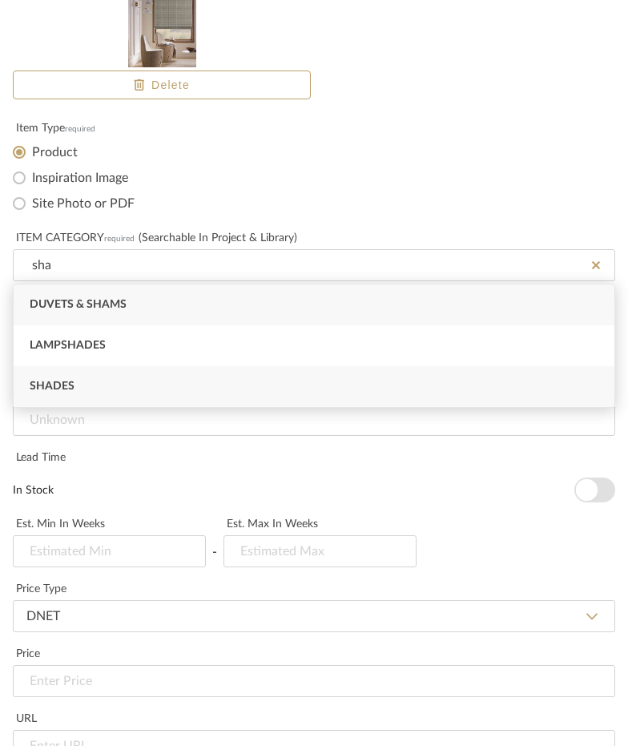
click at [103, 376] on div "Shades" at bounding box center [314, 386] width 601 height 41
type input "Shades"
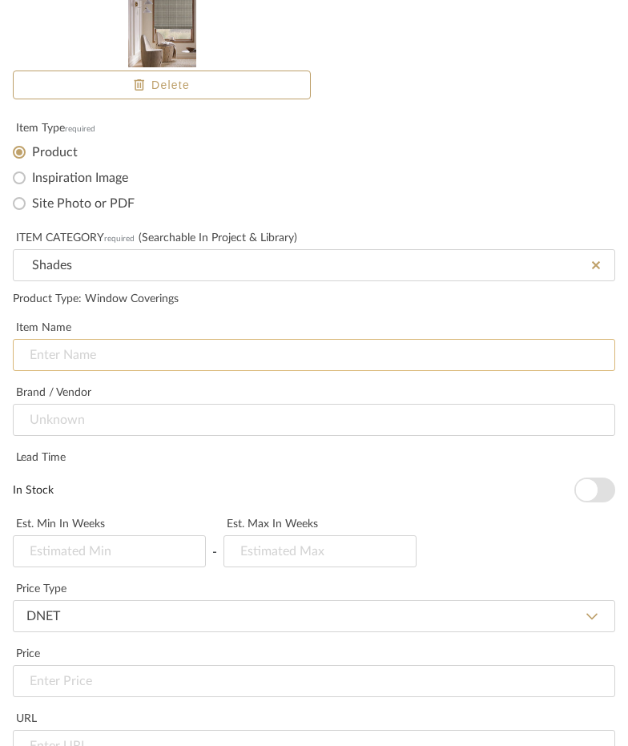
click at [114, 357] on input at bounding box center [314, 355] width 603 height 32
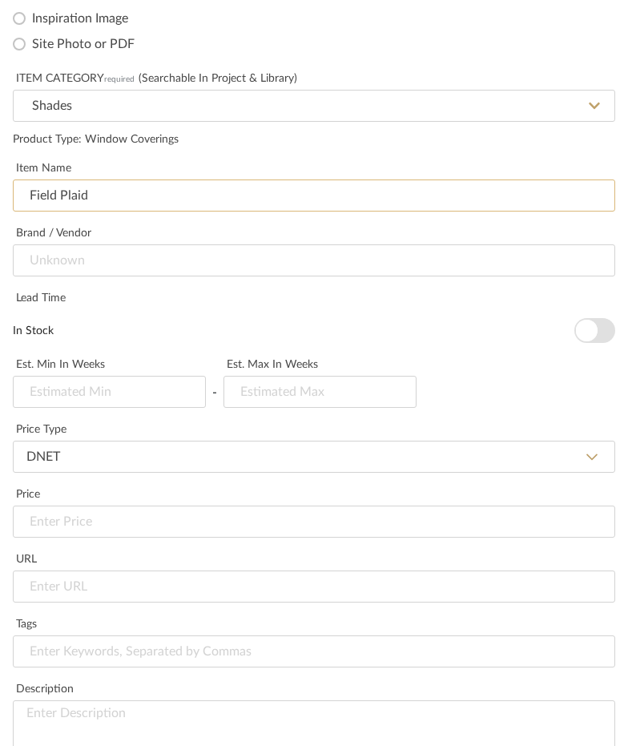
scroll to position [391, 0]
type input "Field Plaid"
click at [583, 329] on span "button" at bounding box center [587, 330] width 22 height 22
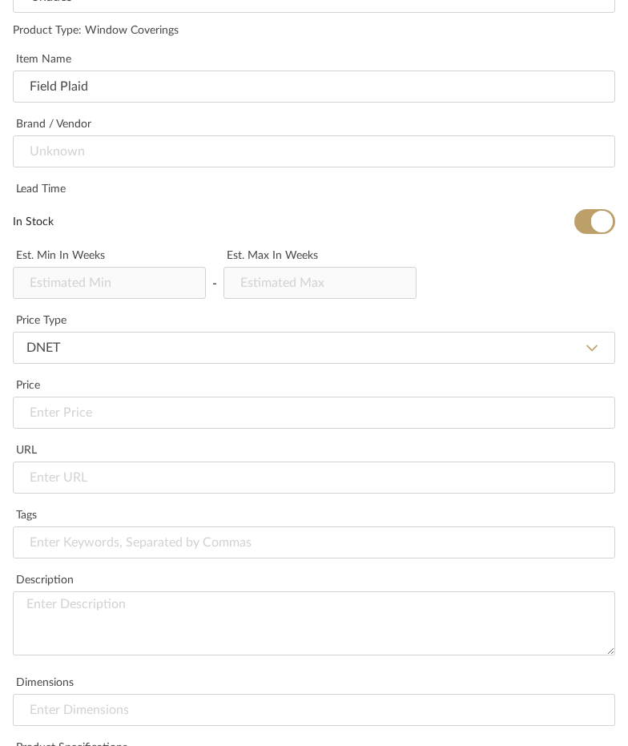
scroll to position [551, 0]
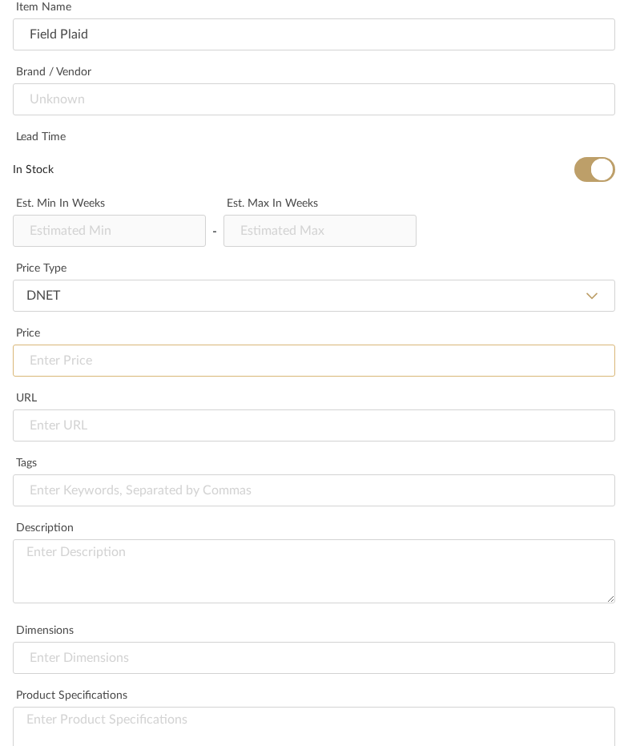
click at [104, 368] on input at bounding box center [314, 361] width 603 height 32
click at [77, 368] on input at bounding box center [314, 361] width 603 height 32
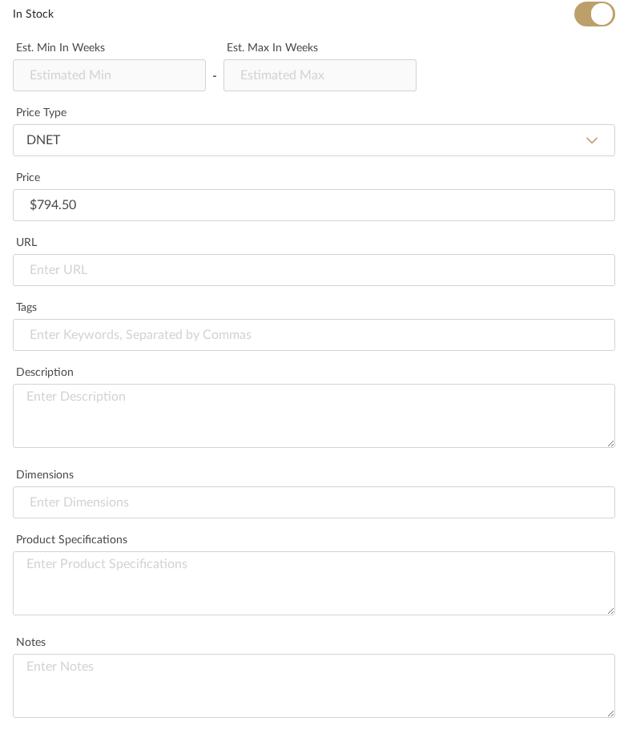
scroll to position [712, 0]
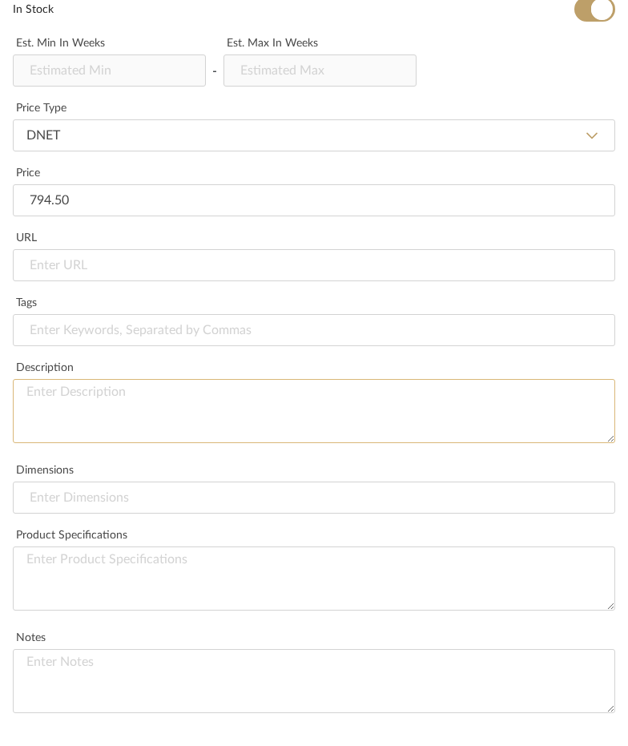
type input "$794.50"
click at [104, 406] on textarea at bounding box center [314, 411] width 603 height 64
type textarea "t"
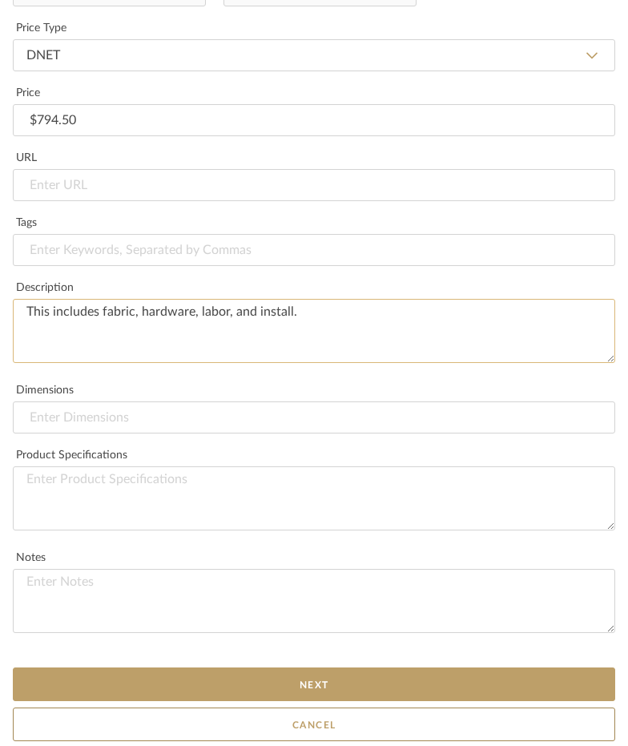
scroll to position [793, 0]
type textarea "This includes fabric, hardware, labor, and install."
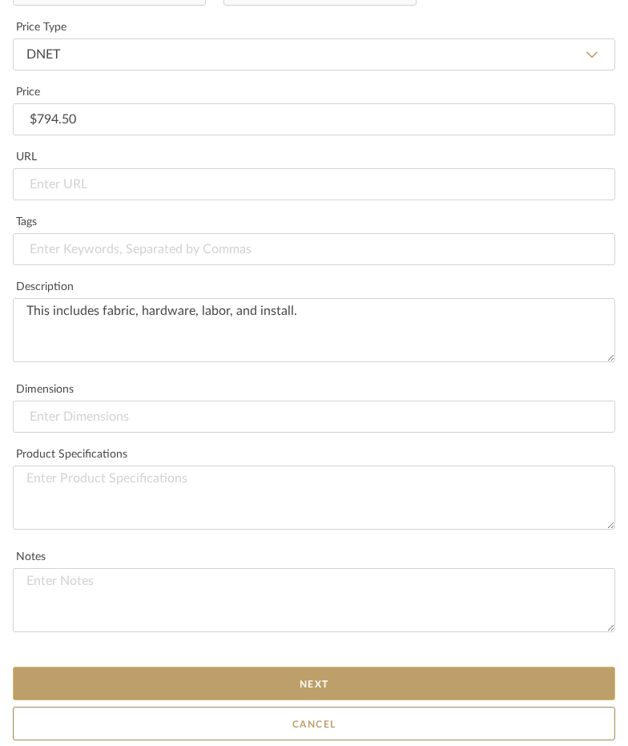
click at [221, 689] on button "Next" at bounding box center [314, 684] width 603 height 34
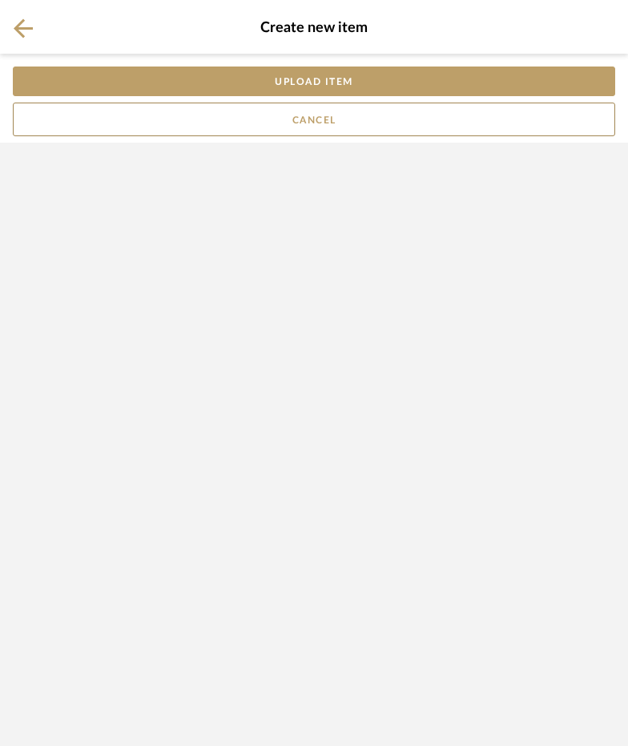
scroll to position [0, 0]
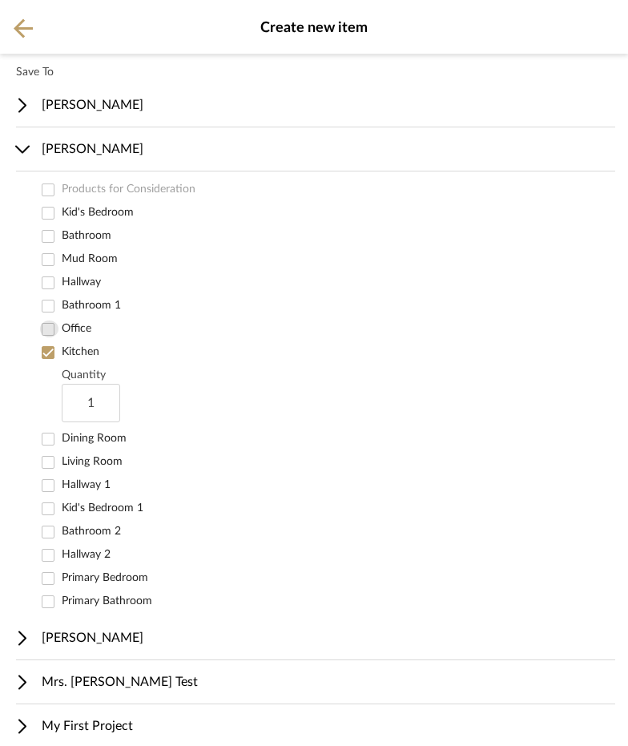
click at [51, 332] on input "Office" at bounding box center [48, 329] width 17 height 17
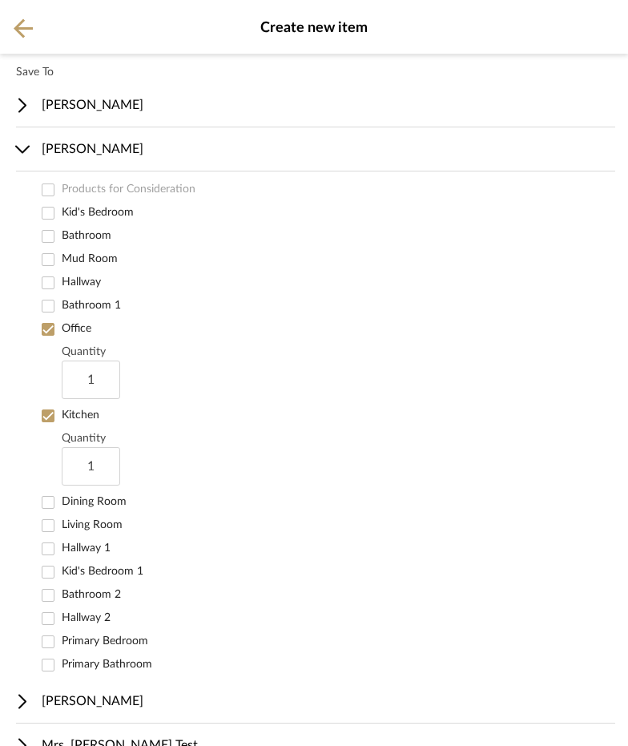
click at [51, 418] on input "Kitchen" at bounding box center [48, 415] width 17 height 17
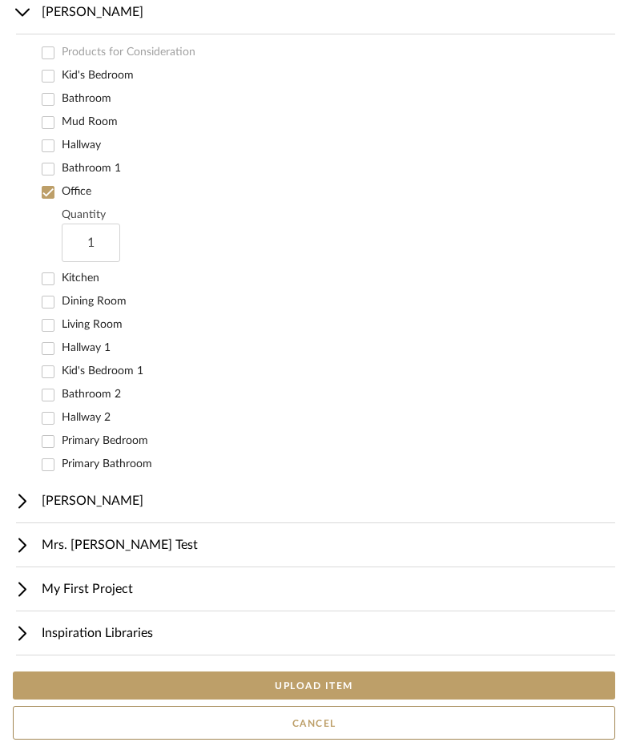
scroll to position [136, 0]
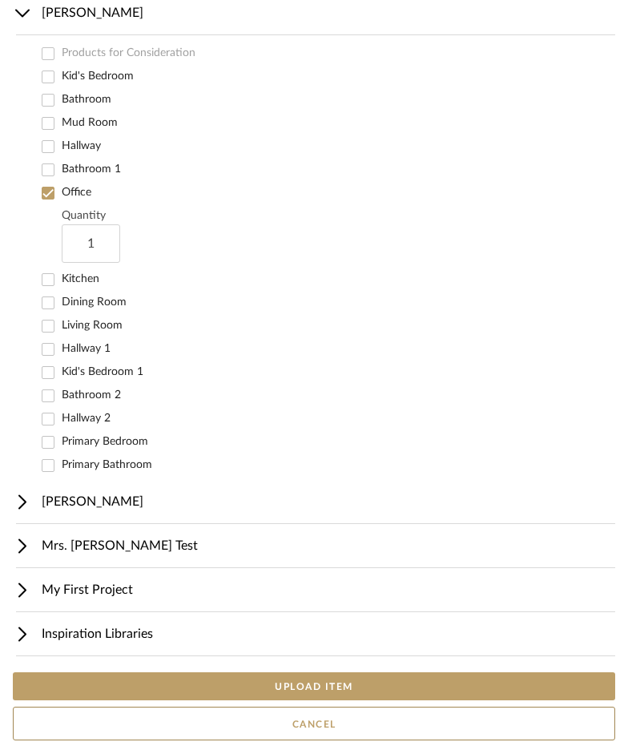
click at [188, 690] on button "UPLOAD ITEM" at bounding box center [314, 687] width 603 height 28
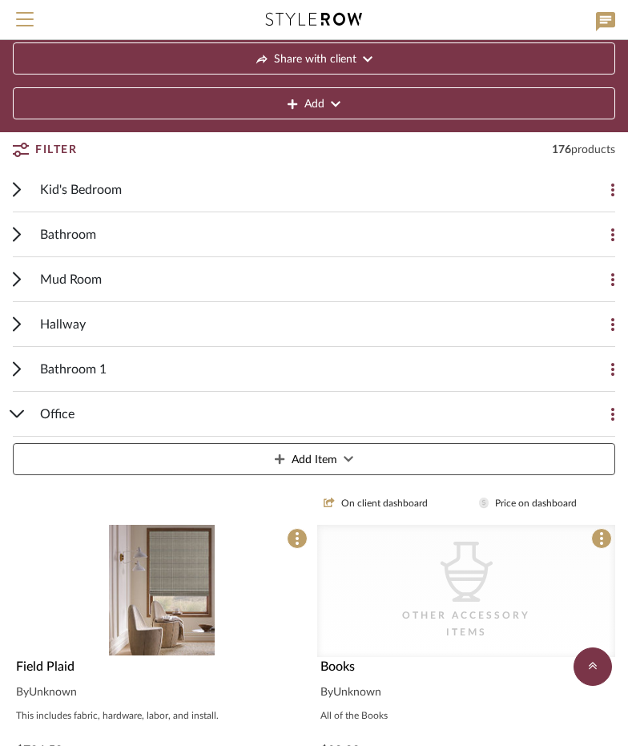
scroll to position [94, 0]
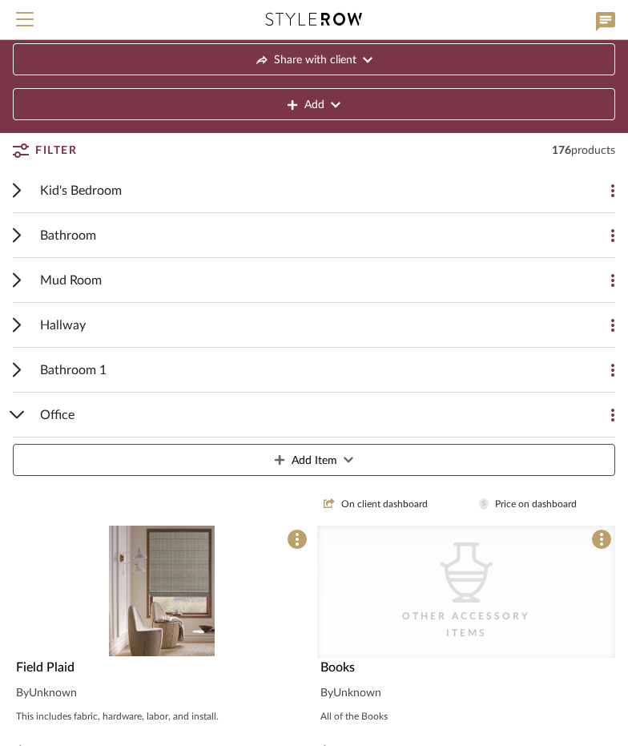
click at [29, 412] on div "Office Add Item" at bounding box center [314, 438] width 603 height 90
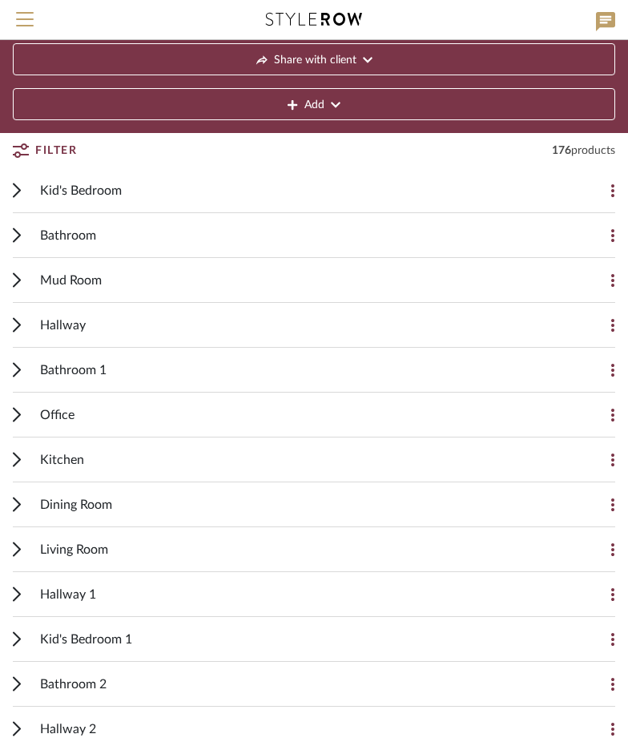
click at [22, 543] on div "Living Room Add Item" at bounding box center [314, 549] width 603 height 45
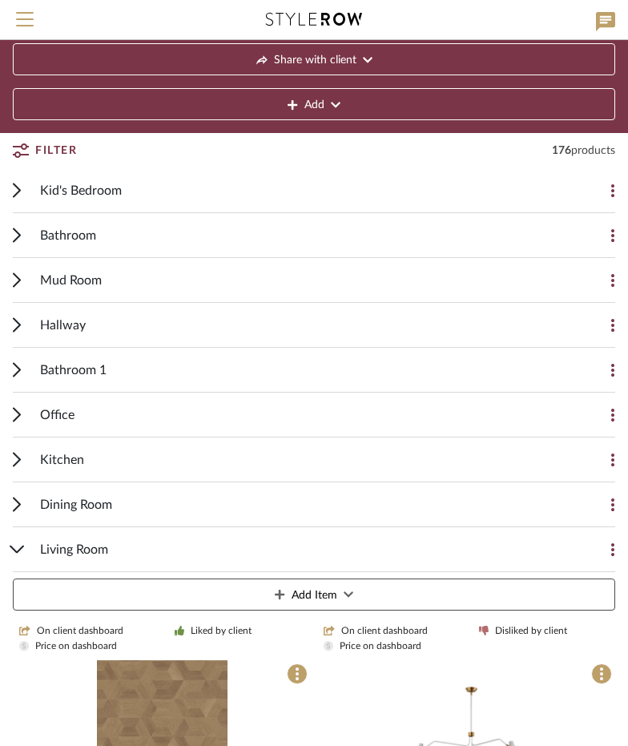
click at [267, 597] on button "Add Item" at bounding box center [314, 595] width 603 height 32
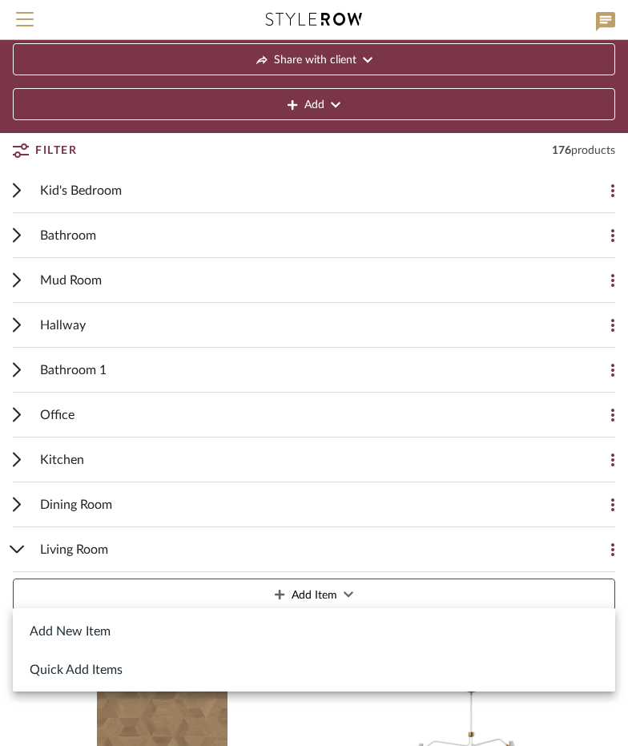
click at [66, 634] on button "Add New Item" at bounding box center [314, 631] width 603 height 38
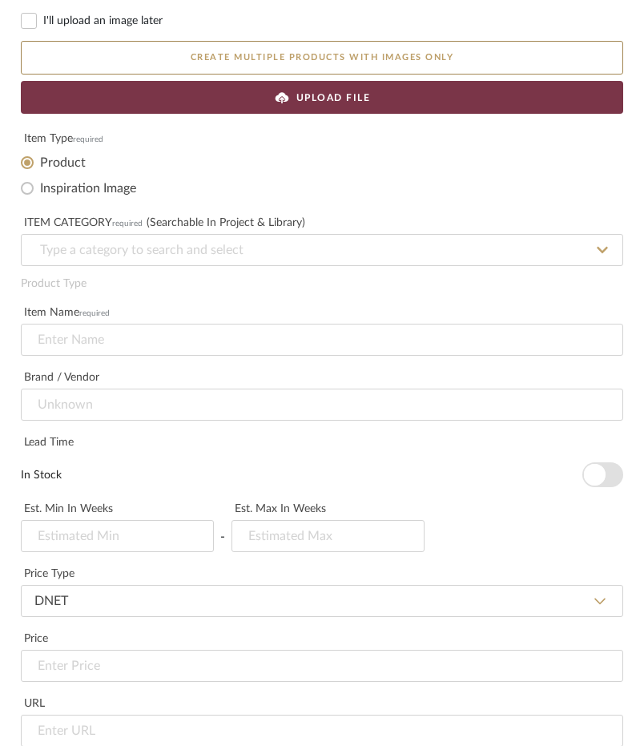
scroll to position [54, 0]
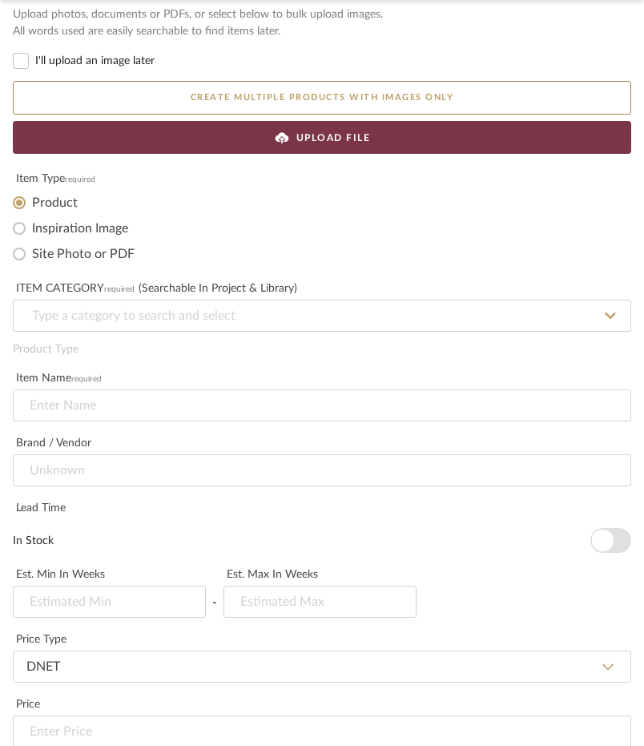
click at [301, 140] on span "UPLOAD FILE" at bounding box center [334, 138] width 75 height 14
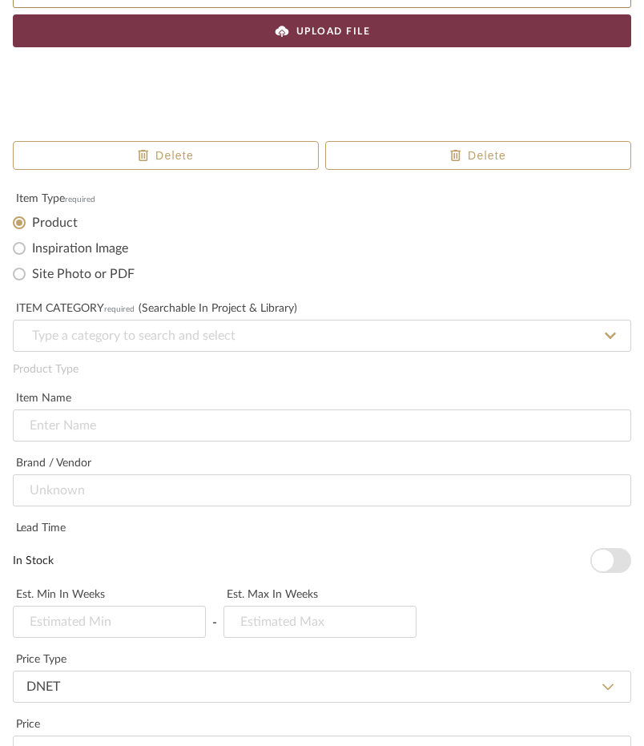
scroll to position [214, 0]
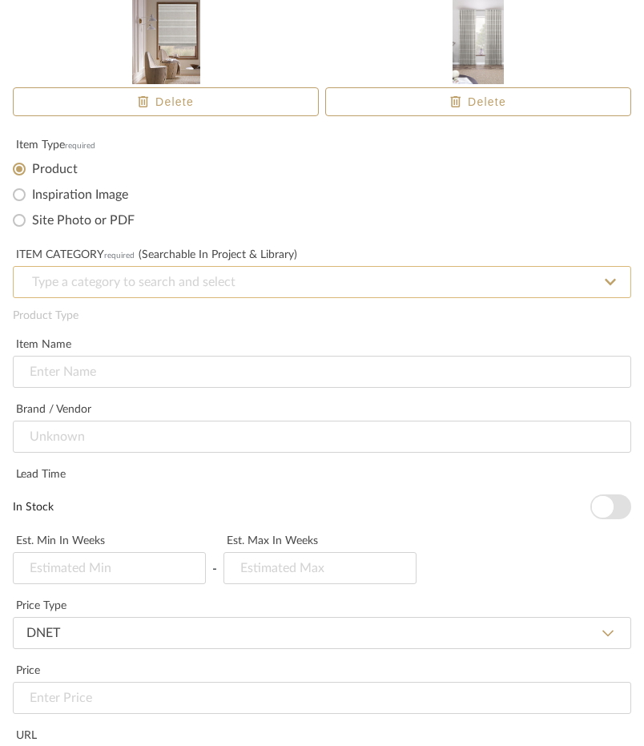
click at [228, 284] on input at bounding box center [322, 282] width 619 height 32
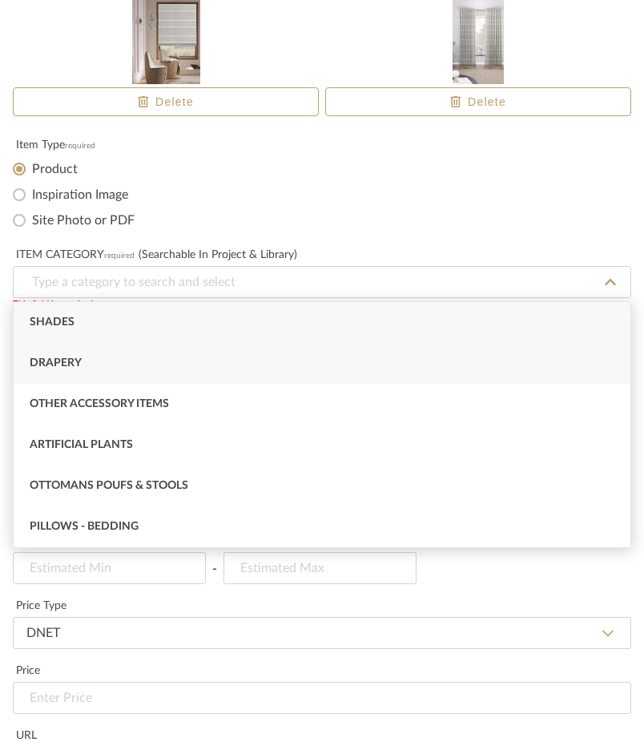
click at [168, 370] on div "Drapery" at bounding box center [322, 363] width 617 height 41
type input "Drapery"
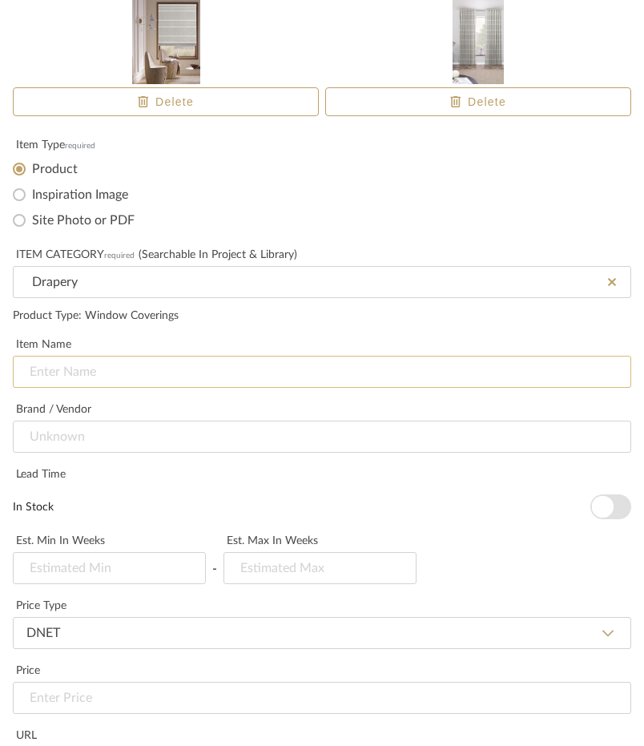
click at [116, 377] on input at bounding box center [322, 372] width 619 height 32
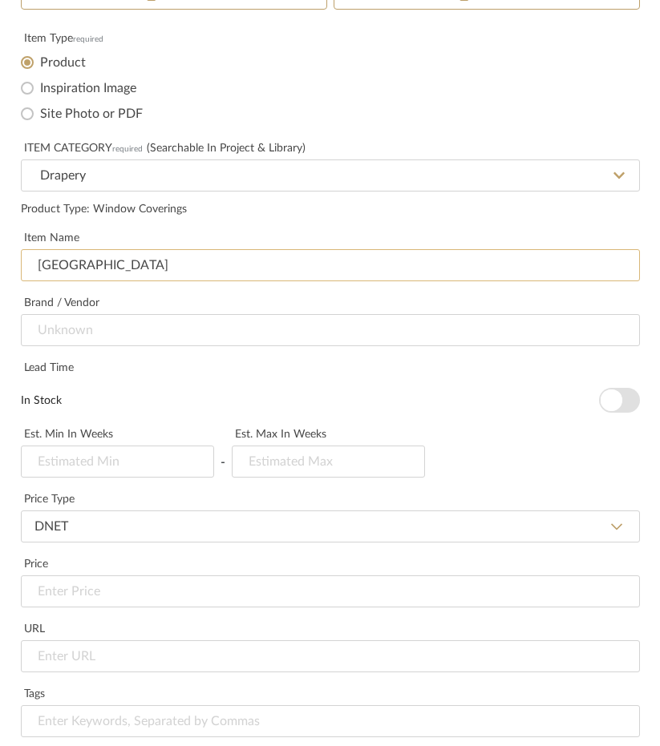
scroll to position [374, 0]
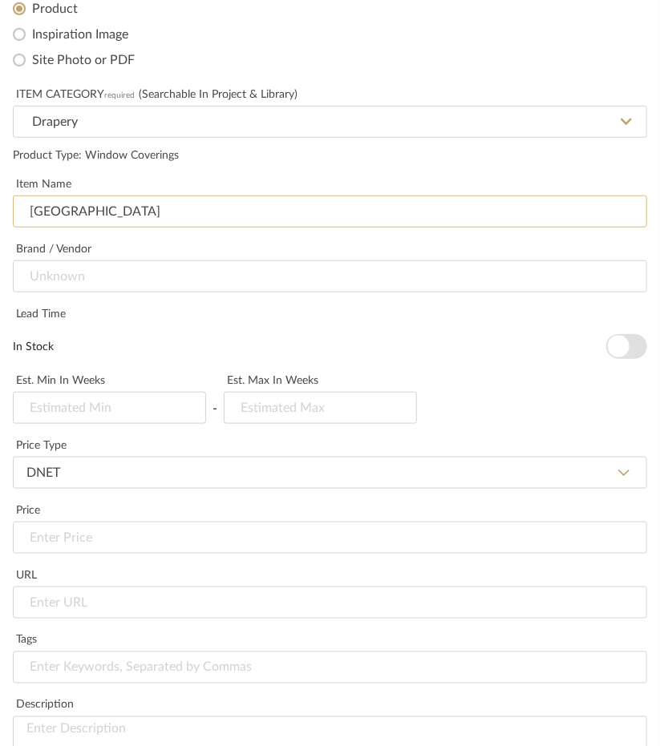
type input "[GEOGRAPHIC_DATA]"
click at [616, 348] on span "button" at bounding box center [619, 347] width 22 height 22
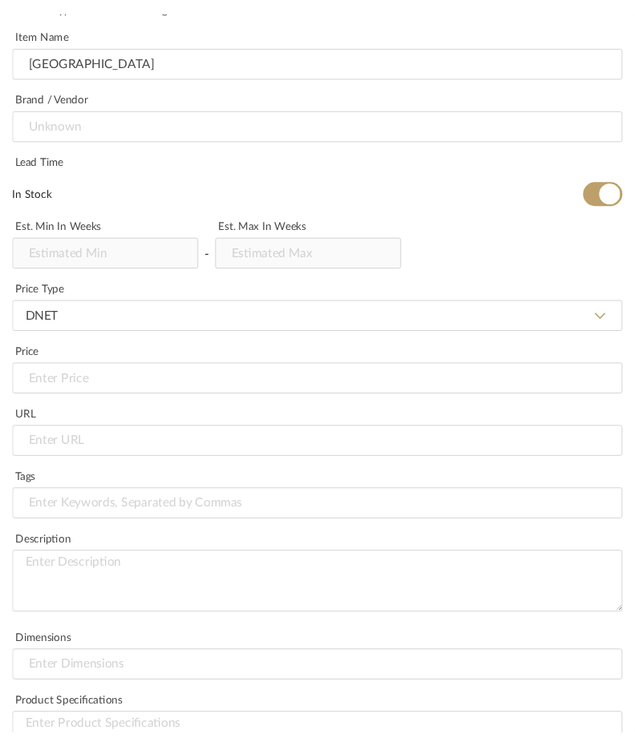
scroll to position [535, 0]
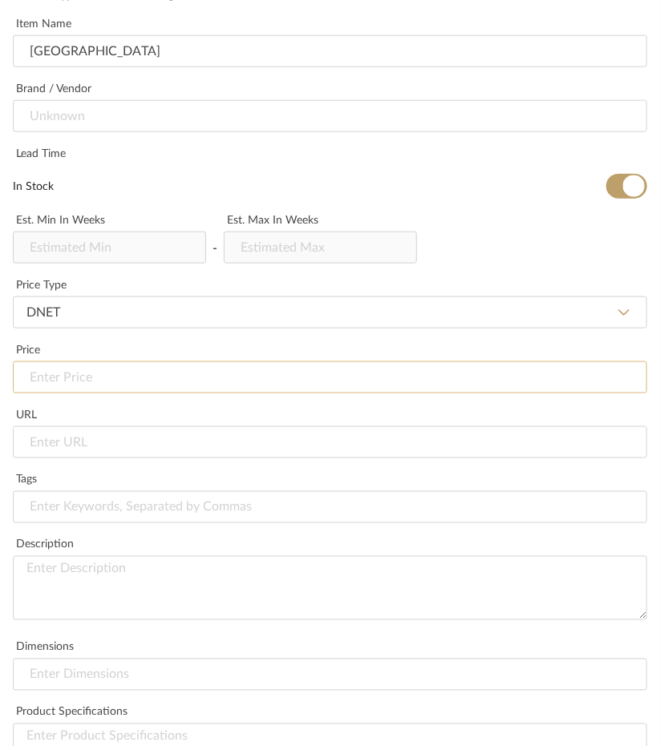
click at [111, 385] on input at bounding box center [330, 378] width 634 height 32
click at [98, 384] on input at bounding box center [330, 378] width 634 height 32
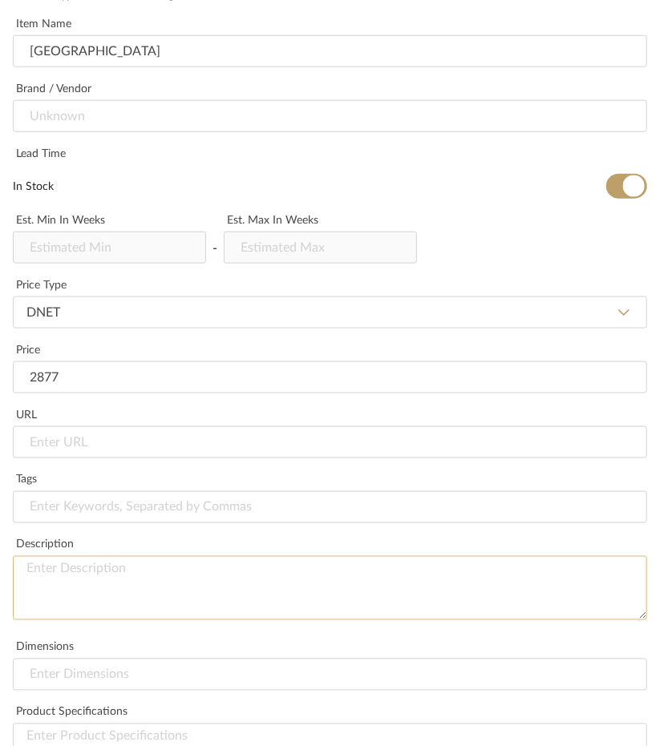
type input "$2,877.00"
drag, startPoint x: 93, startPoint y: 581, endPoint x: 87, endPoint y: 572, distance: 11.1
click at [93, 581] on textarea at bounding box center [330, 588] width 634 height 64
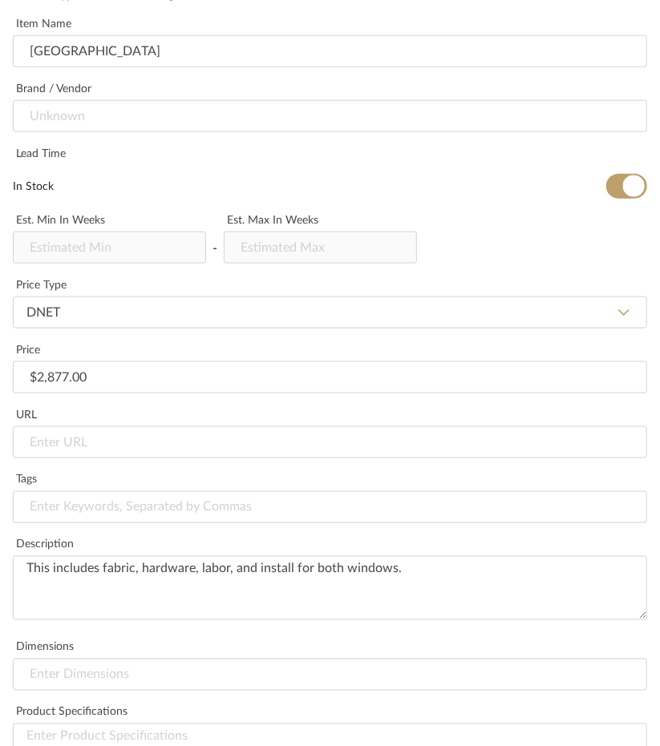
type textarea "This includes fabric, hardware, labor, and install for both windows."
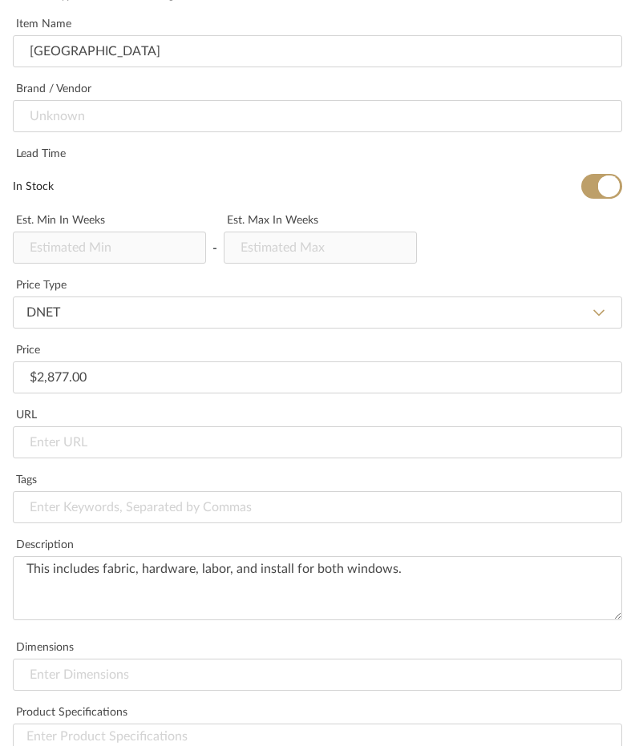
drag, startPoint x: 606, startPoint y: 187, endPoint x: 482, endPoint y: 220, distance: 128.7
click at [604, 186] on span "button" at bounding box center [609, 187] width 22 height 22
click at [238, 256] on input at bounding box center [320, 248] width 193 height 32
type input "3"
click at [258, 172] on div "Lead Time In Stock" at bounding box center [317, 175] width 609 height 67
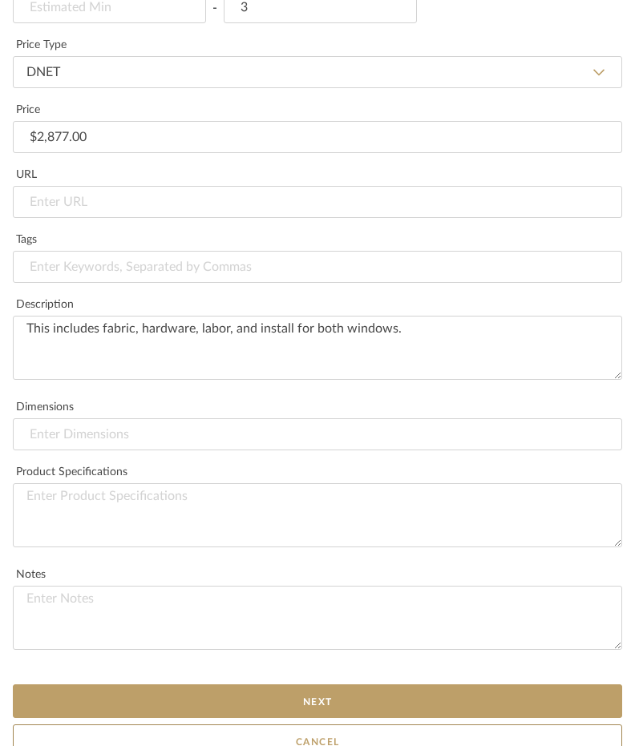
scroll to position [793, 0]
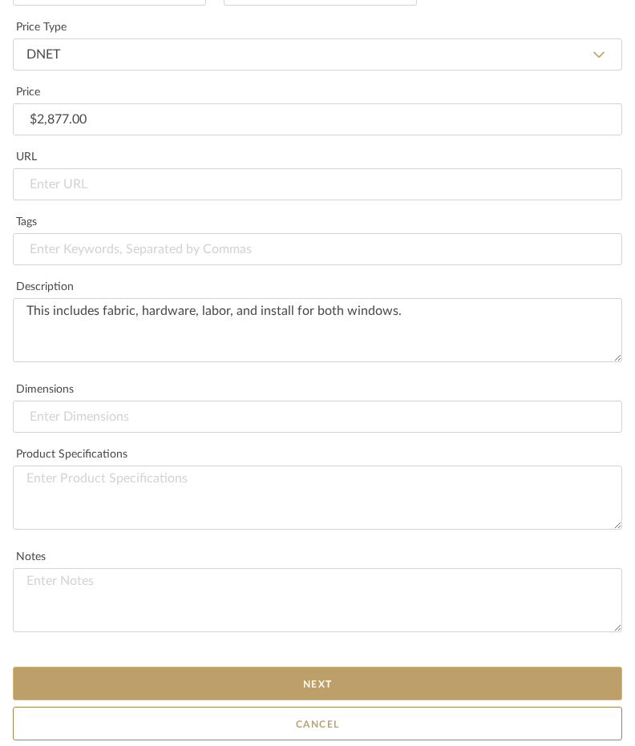
click at [298, 687] on button "Next" at bounding box center [317, 684] width 609 height 34
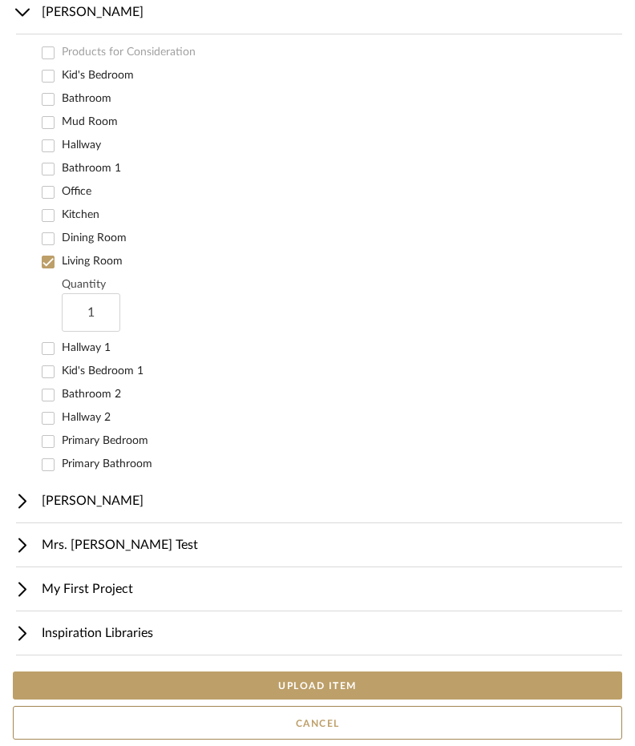
scroll to position [136, 0]
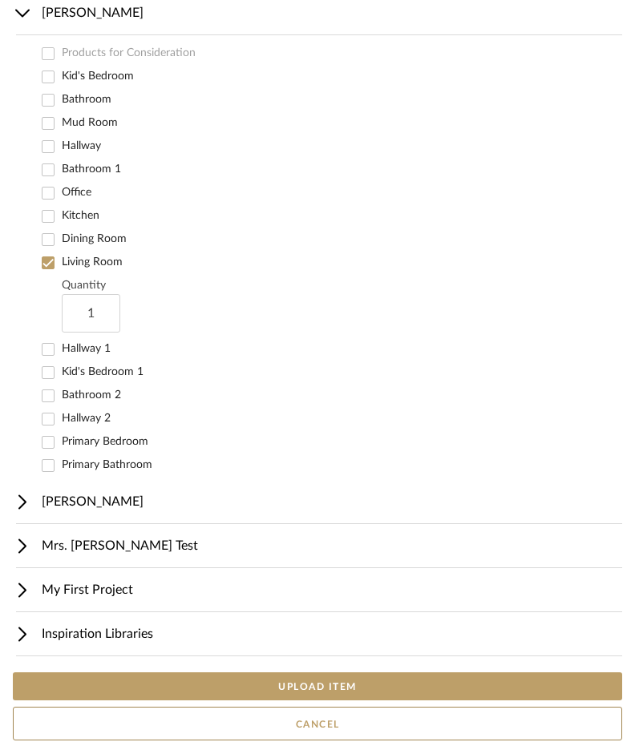
click at [224, 685] on button "UPLOAD ITEM" at bounding box center [317, 687] width 609 height 28
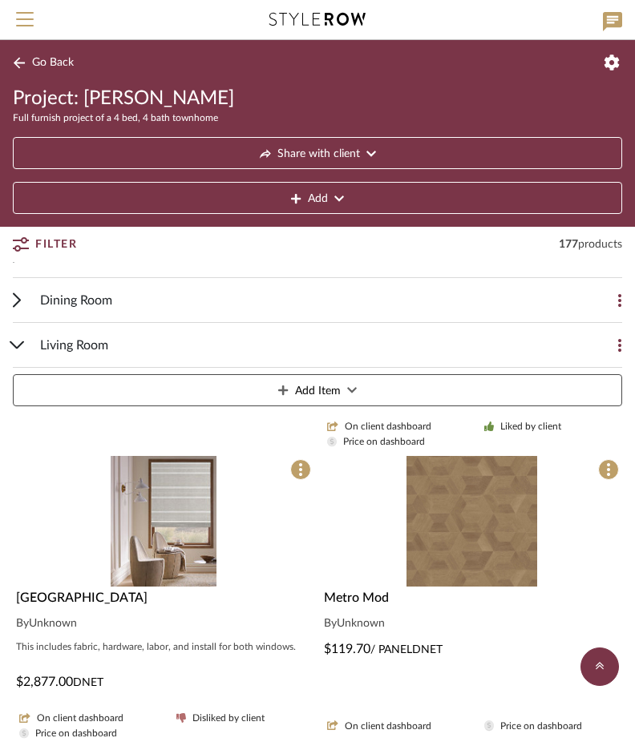
scroll to position [228, 0]
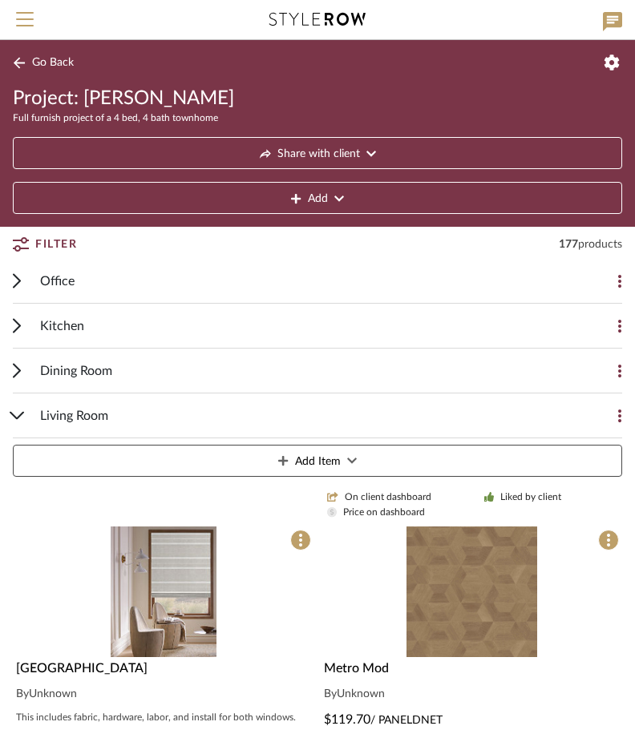
click at [22, 412] on icon at bounding box center [17, 416] width 15 height 8
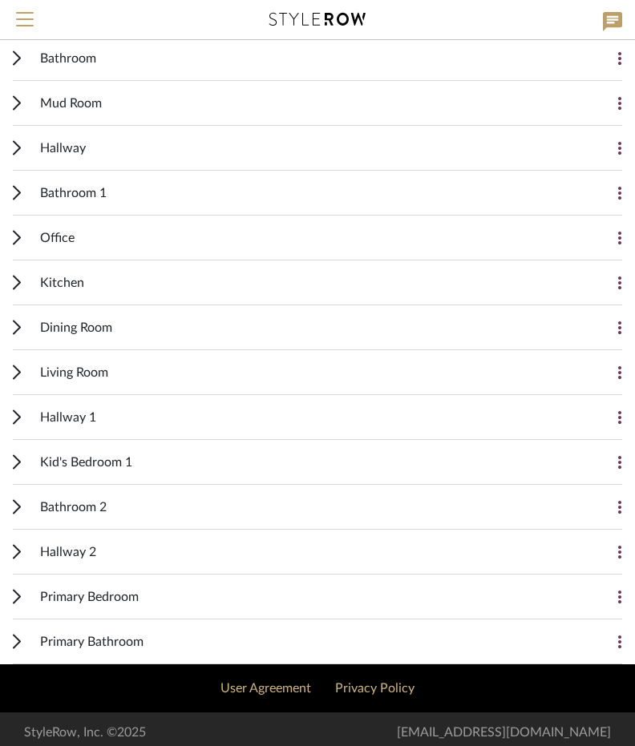
scroll to position [273, 0]
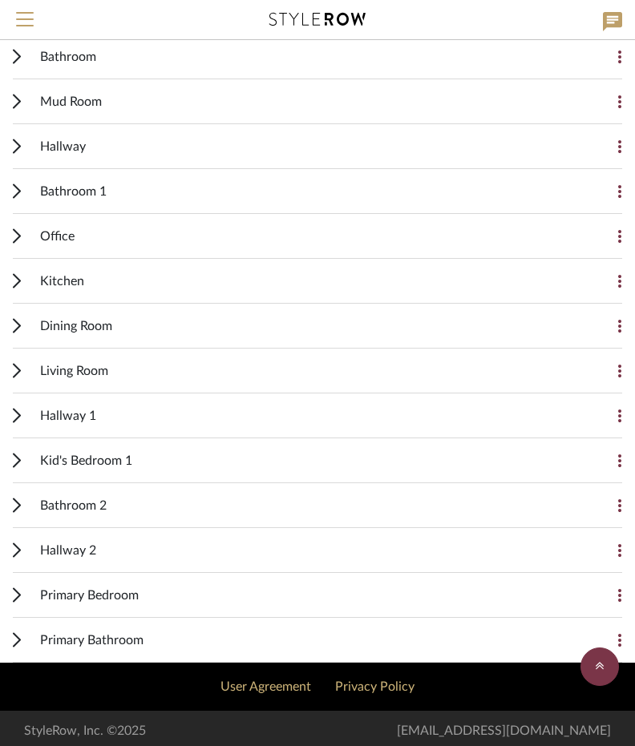
click at [24, 453] on div "Kid's Bedroom 1 Add Item" at bounding box center [317, 460] width 609 height 45
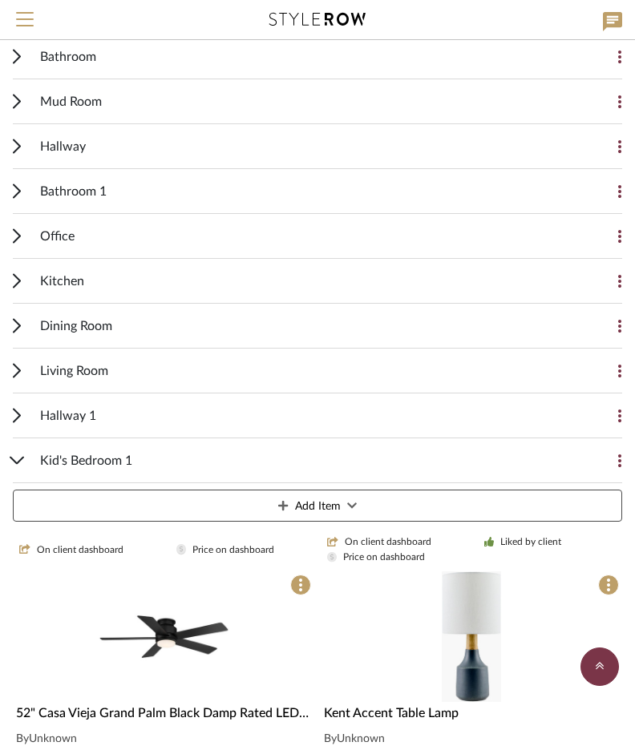
click at [221, 499] on button "Add Item" at bounding box center [317, 506] width 609 height 32
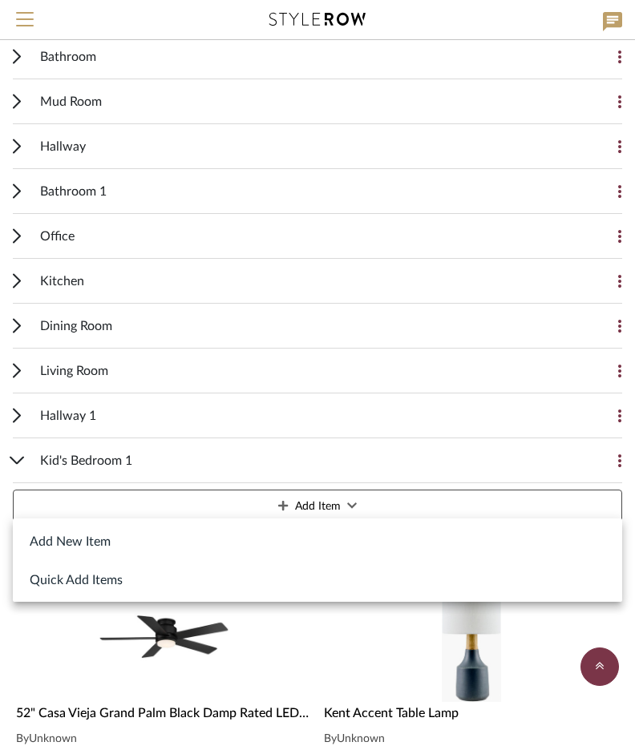
click at [87, 539] on button "Add New Item" at bounding box center [317, 541] width 609 height 38
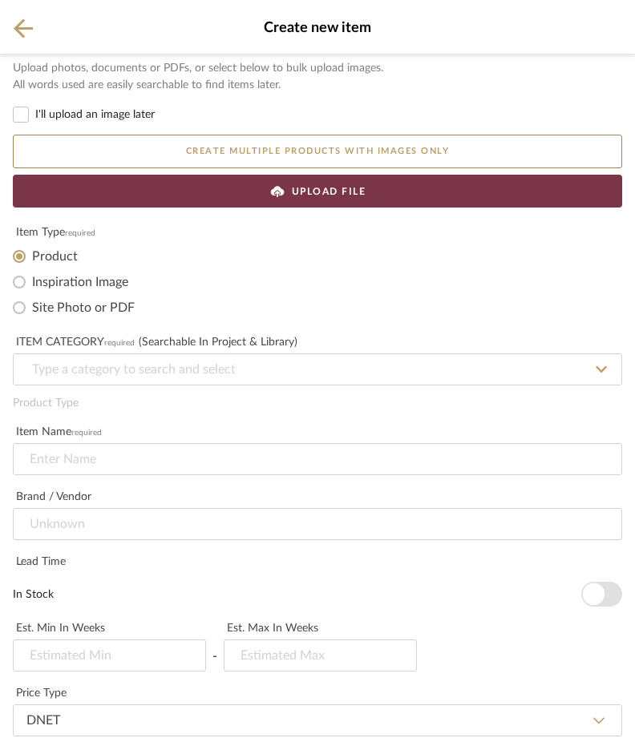
click at [253, 151] on button "Create multiple products with images only" at bounding box center [317, 152] width 609 height 34
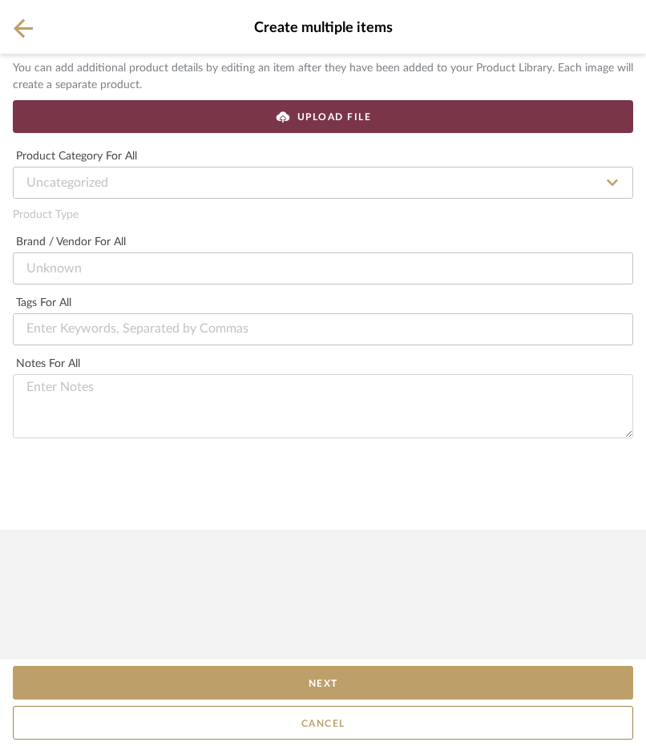
click at [19, 35] on icon at bounding box center [23, 28] width 19 height 20
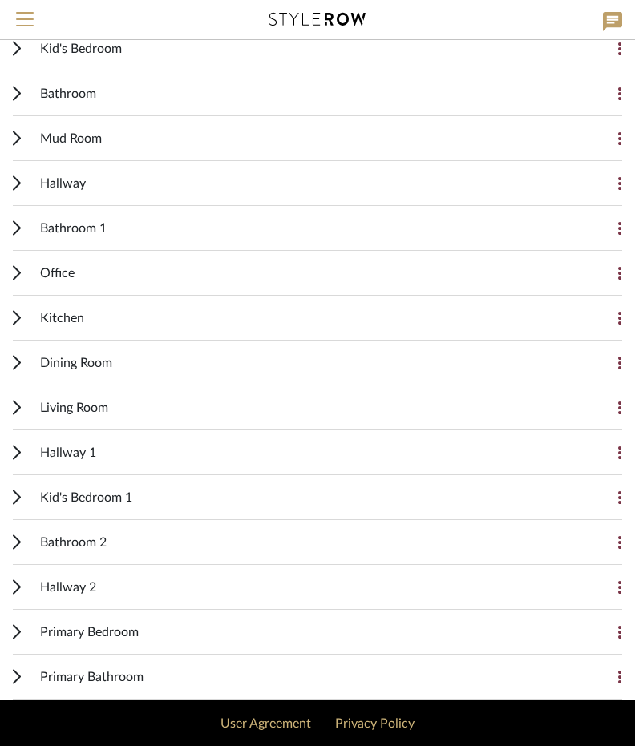
scroll to position [240, 0]
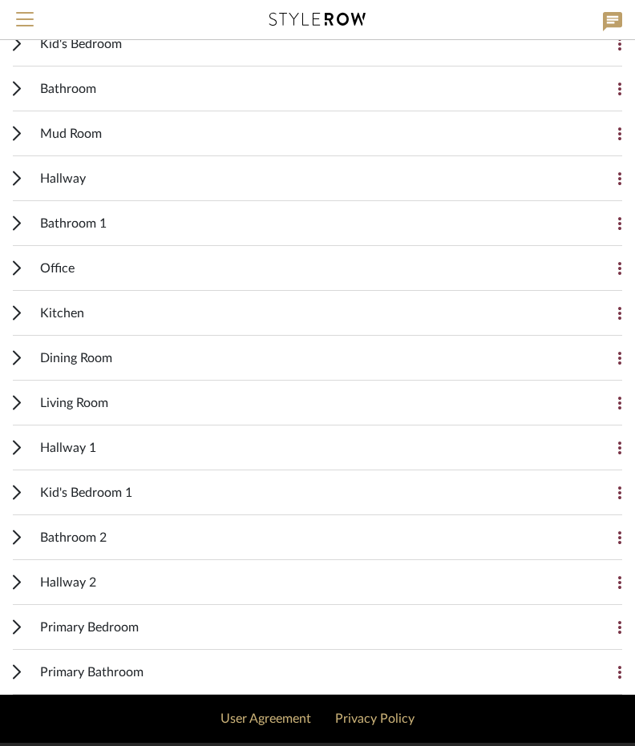
click at [22, 487] on div "Kid's Bedroom 1 Add Item" at bounding box center [317, 493] width 609 height 45
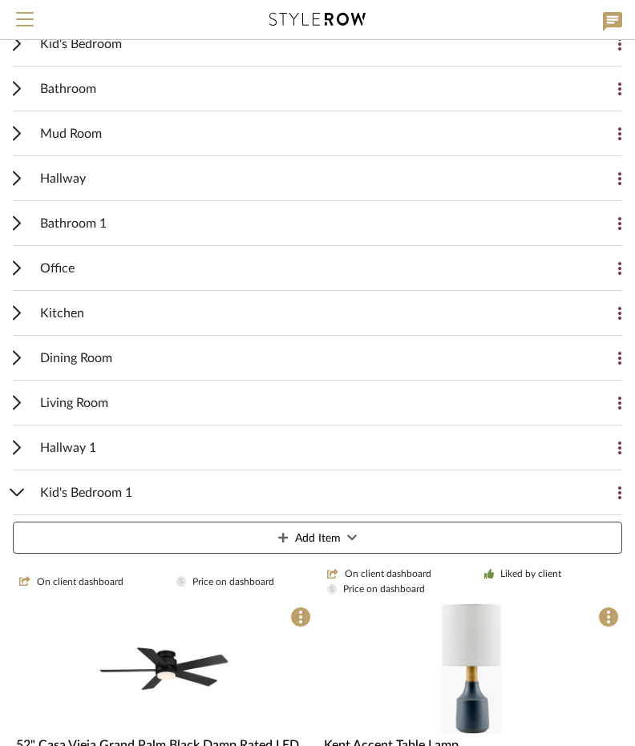
click at [314, 531] on span "Add Item" at bounding box center [318, 539] width 46 height 32
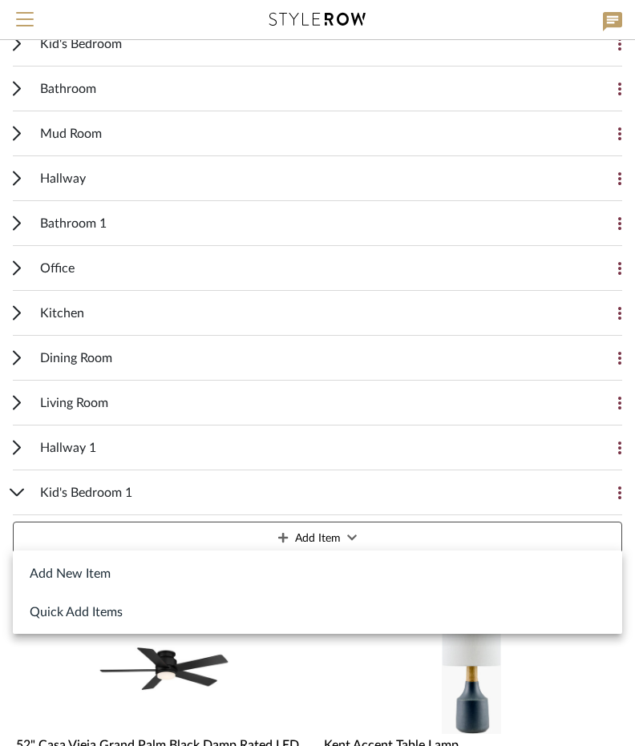
click at [88, 575] on button "Add New Item" at bounding box center [317, 573] width 609 height 38
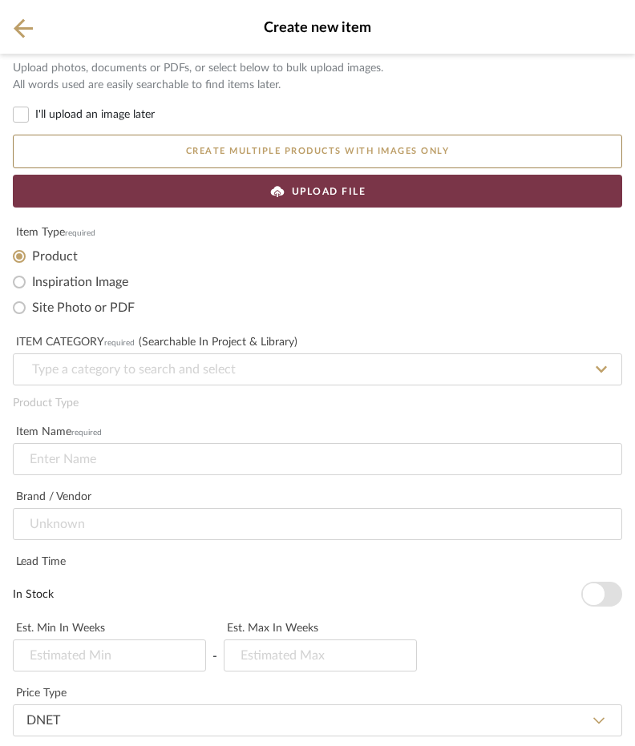
click at [320, 190] on span "UPLOAD FILE" at bounding box center [329, 191] width 75 height 14
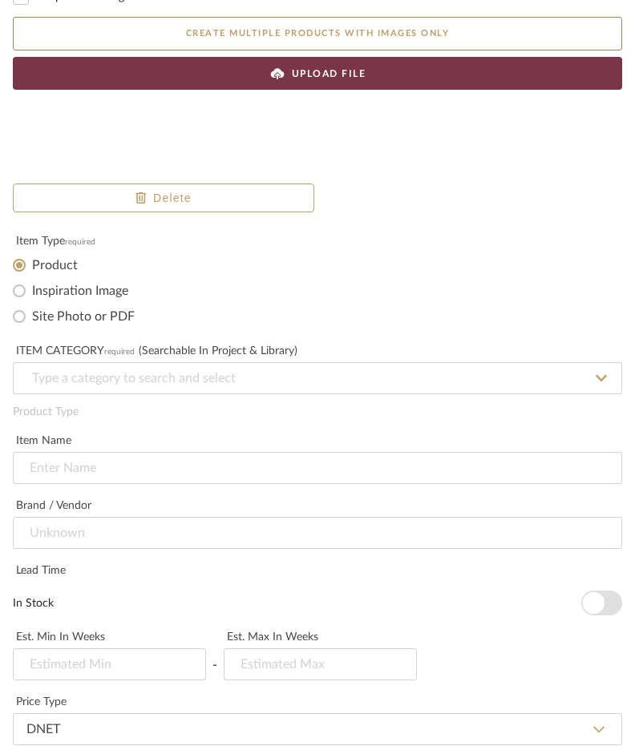
scroll to position [160, 0]
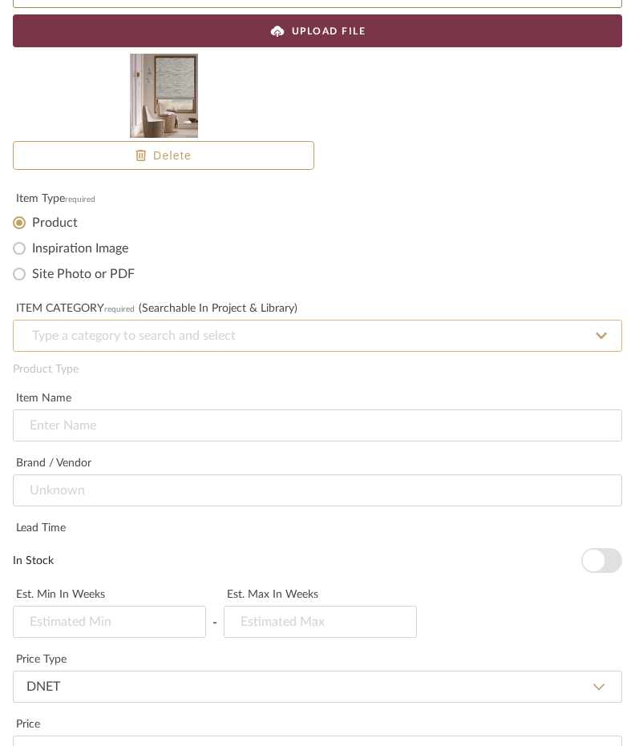
click at [163, 330] on input at bounding box center [317, 336] width 609 height 32
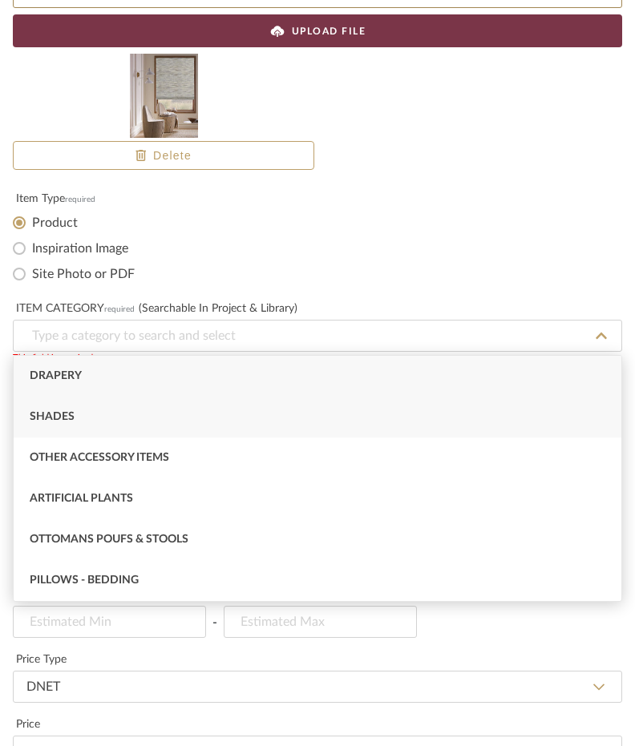
click at [123, 411] on div "Shades" at bounding box center [318, 417] width 608 height 41
type input "Shades"
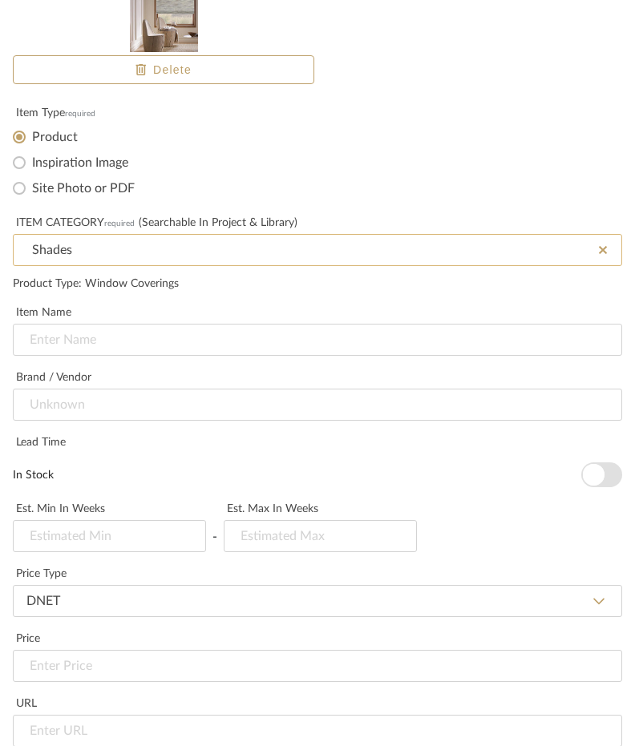
scroll to position [321, 0]
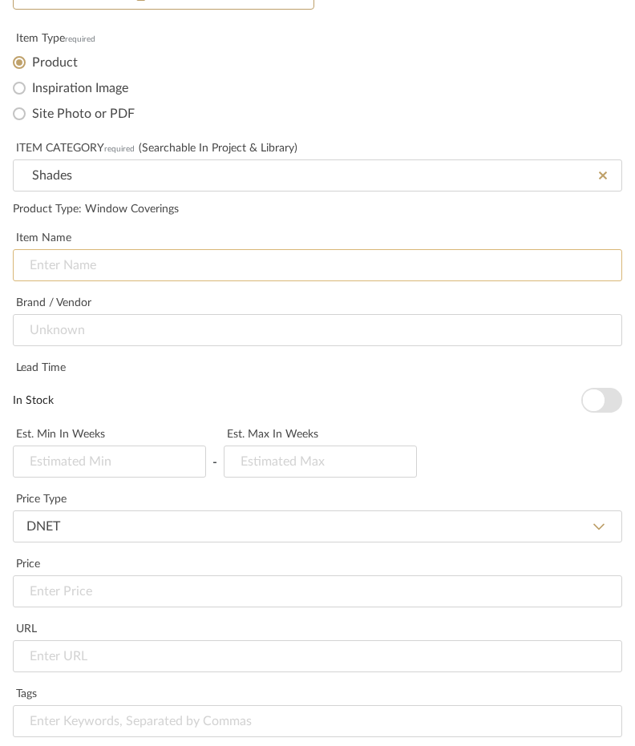
click at [158, 269] on input at bounding box center [317, 265] width 609 height 32
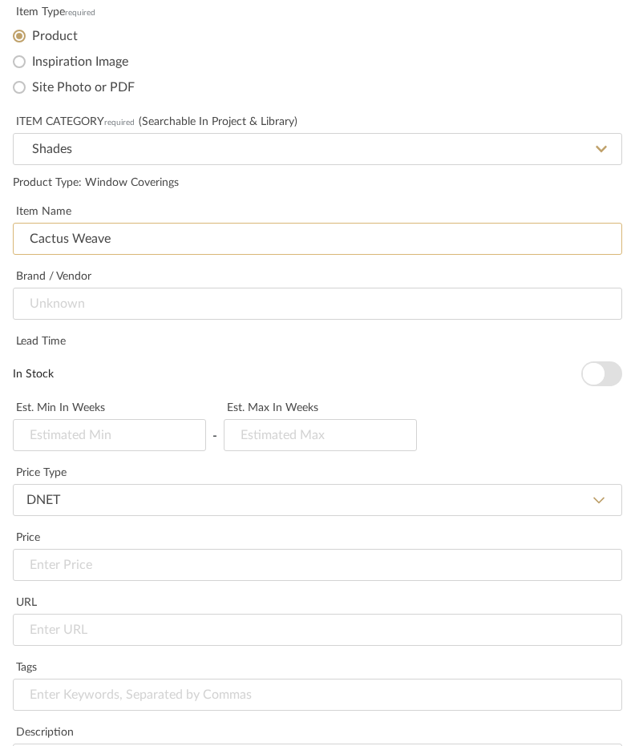
scroll to position [401, 0]
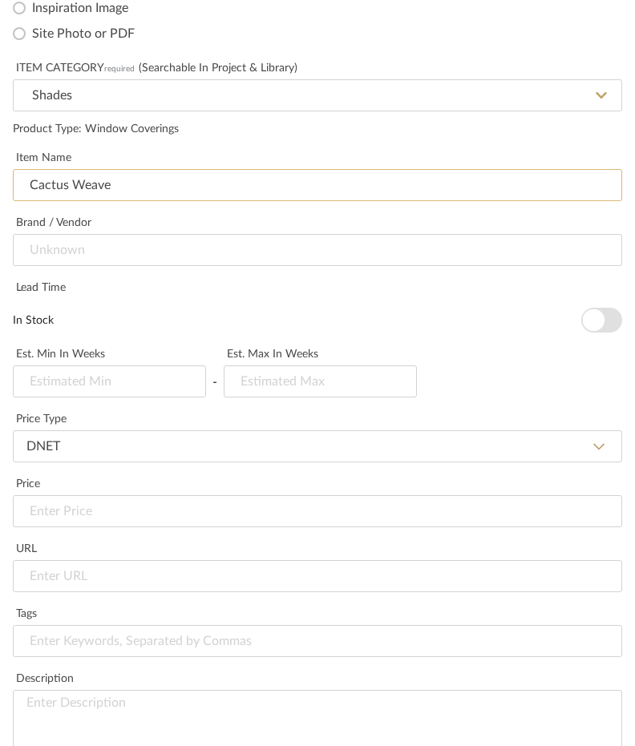
type input "Cactus Weave"
drag, startPoint x: 588, startPoint y: 323, endPoint x: 577, endPoint y: 329, distance: 12.2
click at [587, 323] on span "button" at bounding box center [594, 320] width 22 height 22
click at [600, 317] on span "button" at bounding box center [609, 320] width 22 height 22
click at [257, 379] on input "text" at bounding box center [320, 382] width 193 height 32
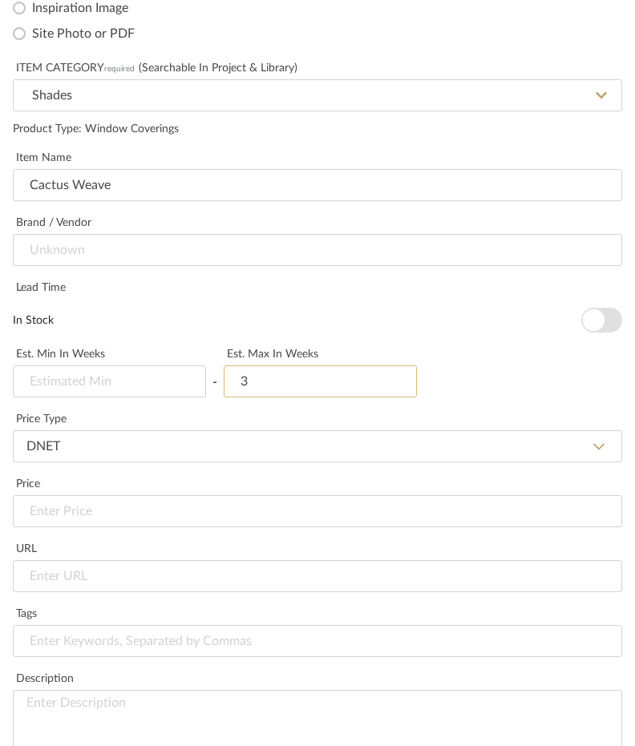
type input "3"
click at [192, 309] on div "In Stock" at bounding box center [317, 320] width 609 height 25
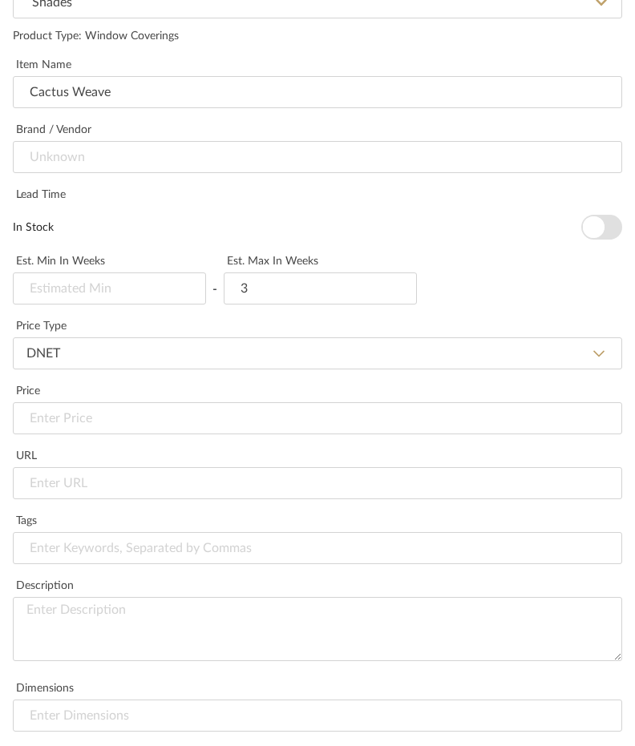
scroll to position [561, 0]
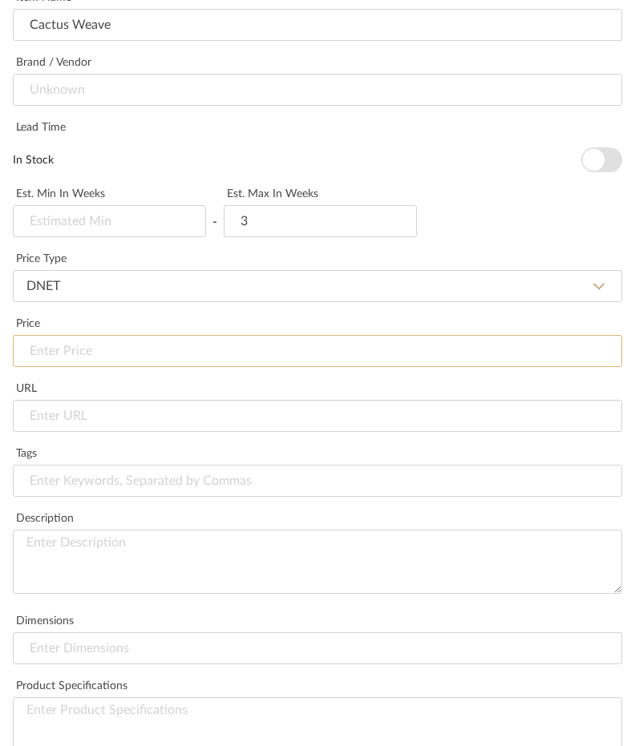
click at [127, 355] on input at bounding box center [317, 351] width 609 height 32
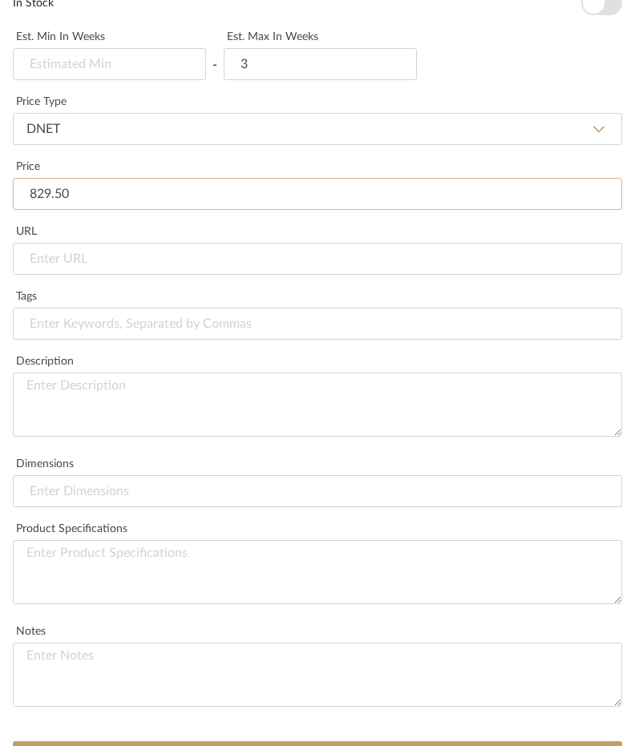
scroll to position [721, 0]
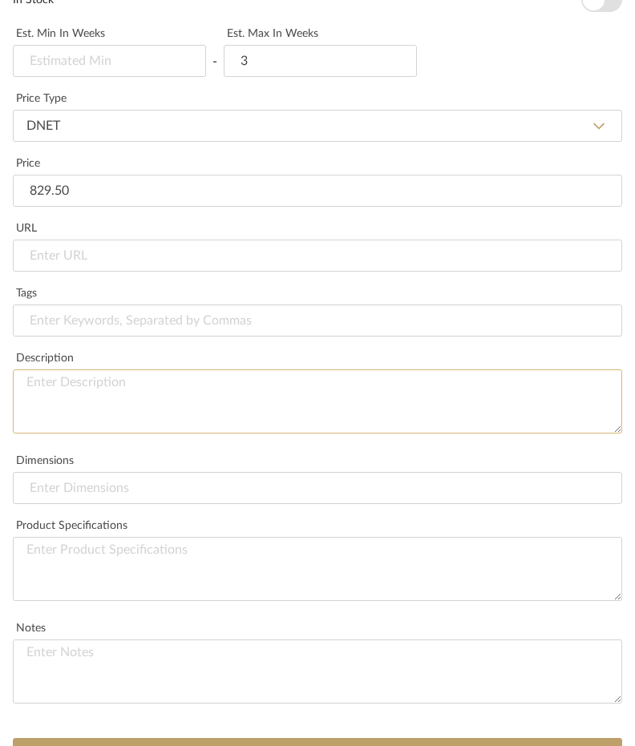
type input "$829.50"
click at [133, 389] on textarea at bounding box center [317, 402] width 609 height 64
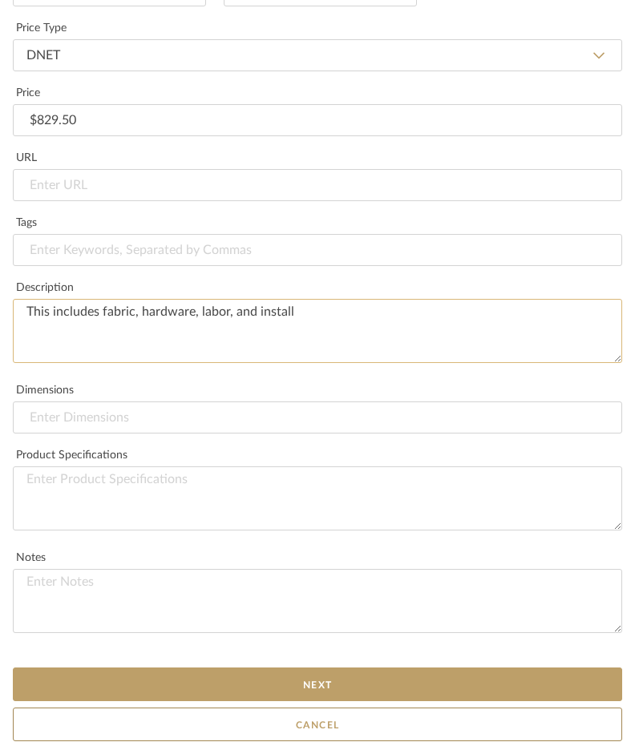
scroll to position [793, 0]
type textarea "This includes fabric, hardware, labor, and install"
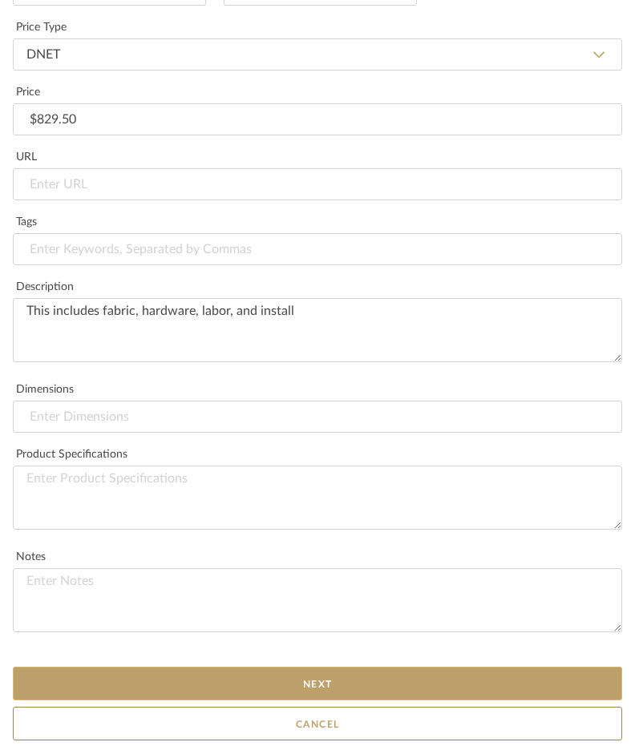
click at [250, 674] on button "Next" at bounding box center [317, 684] width 609 height 34
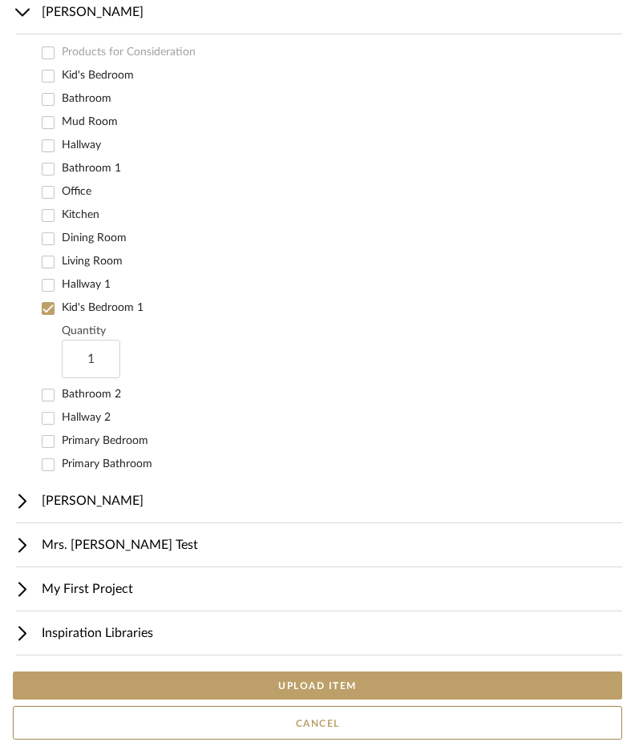
scroll to position [136, 0]
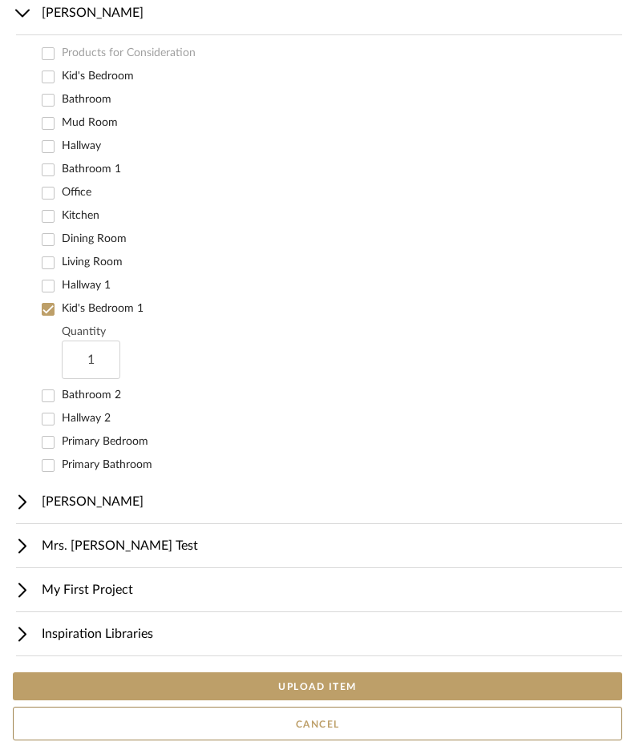
click at [193, 682] on button "UPLOAD ITEM" at bounding box center [317, 687] width 609 height 28
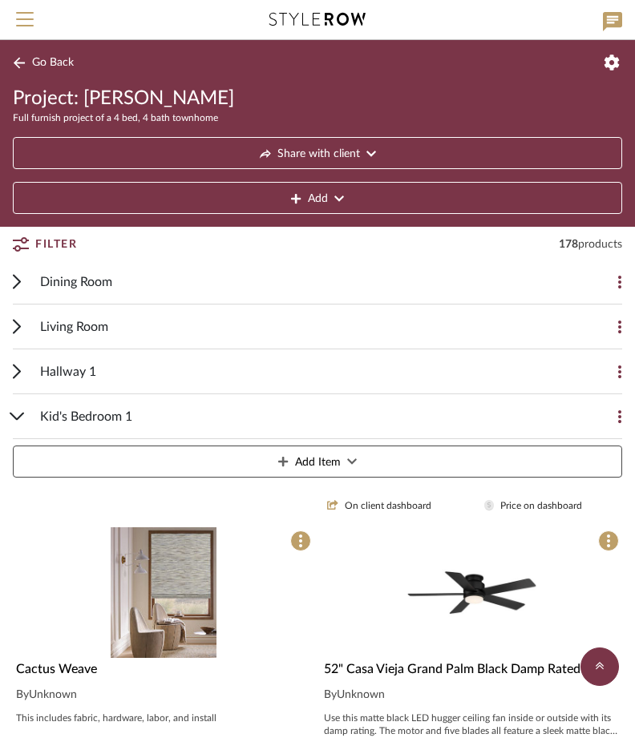
click at [276, 412] on div "Kid's Bedroom 1" at bounding box center [305, 416] width 531 height 44
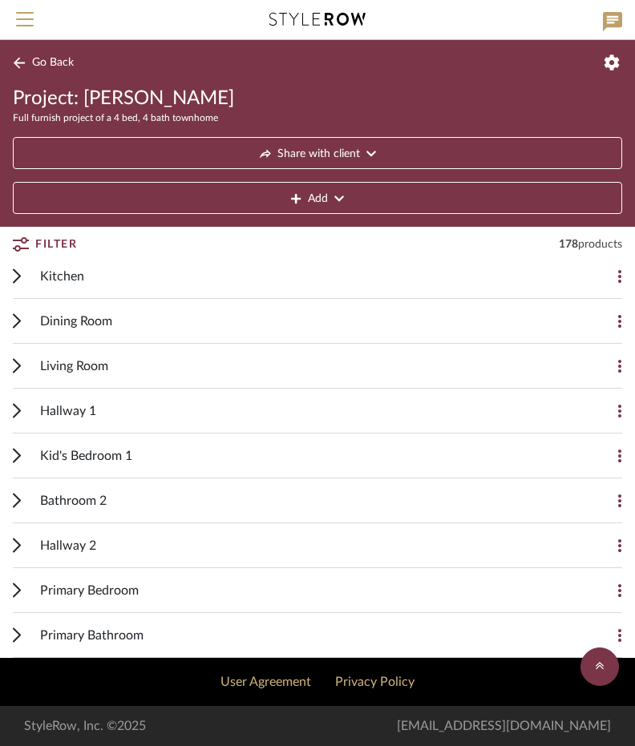
scroll to position [273, 0]
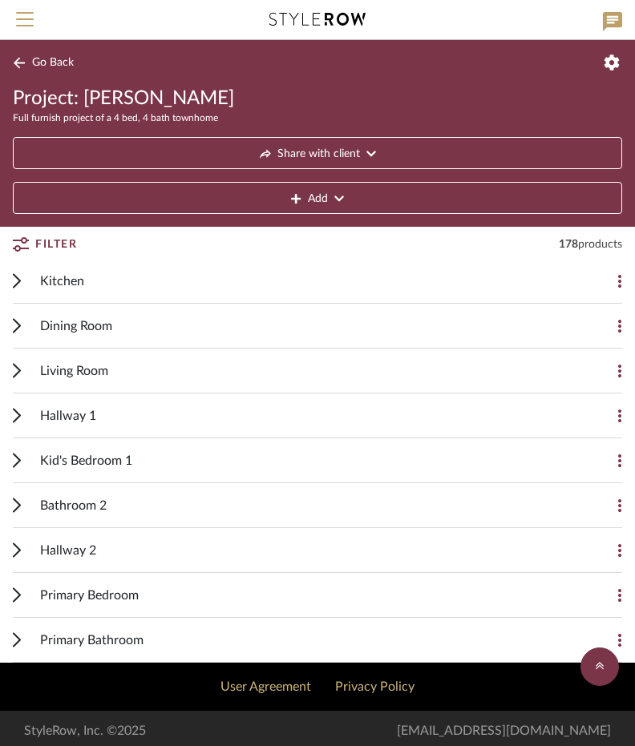
click at [169, 581] on div "Primary Bedroom" at bounding box center [305, 595] width 531 height 44
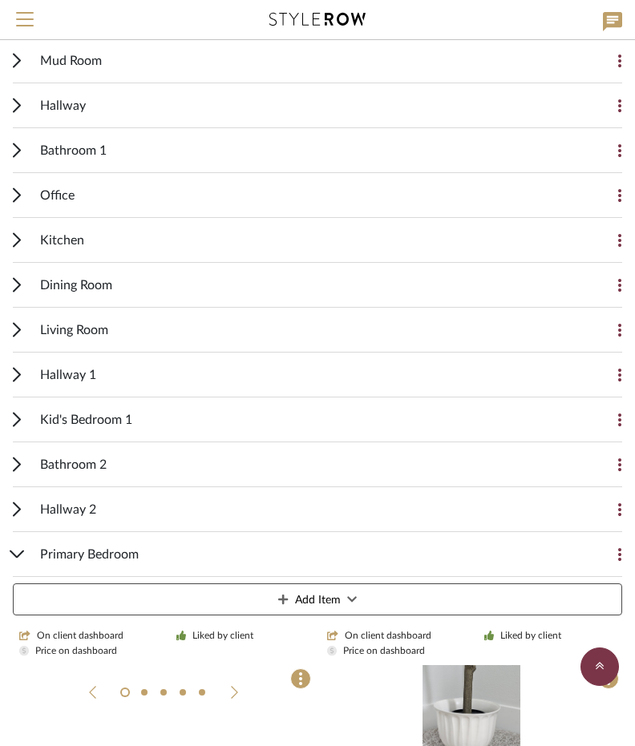
scroll to position [433, 0]
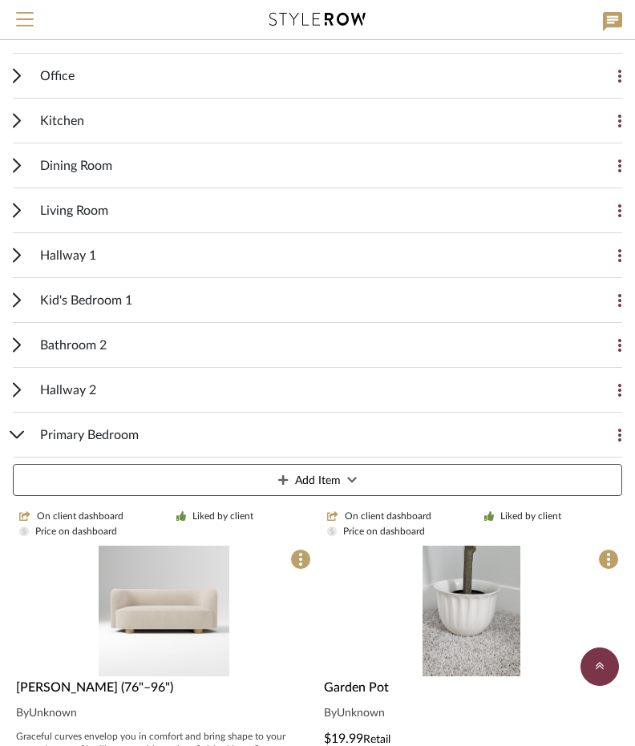
click at [308, 473] on span "Add Item" at bounding box center [318, 481] width 46 height 32
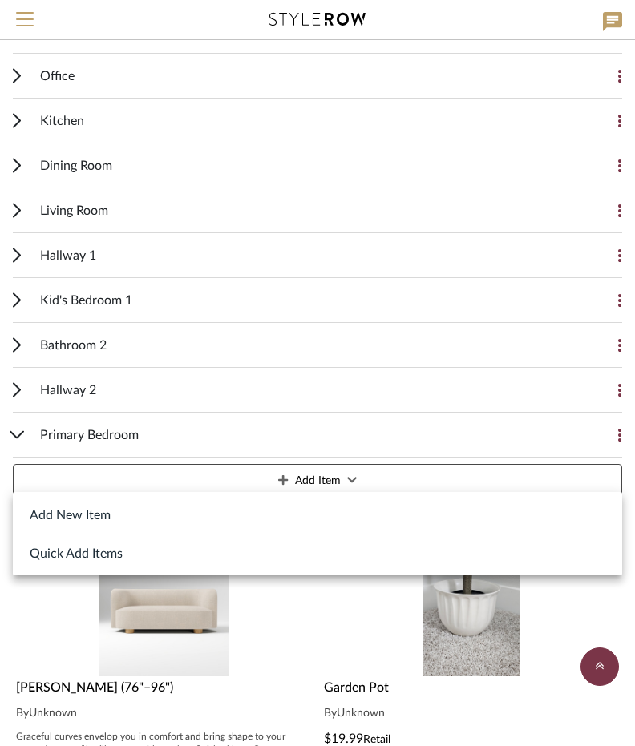
click at [67, 514] on button "Add New Item" at bounding box center [317, 514] width 609 height 38
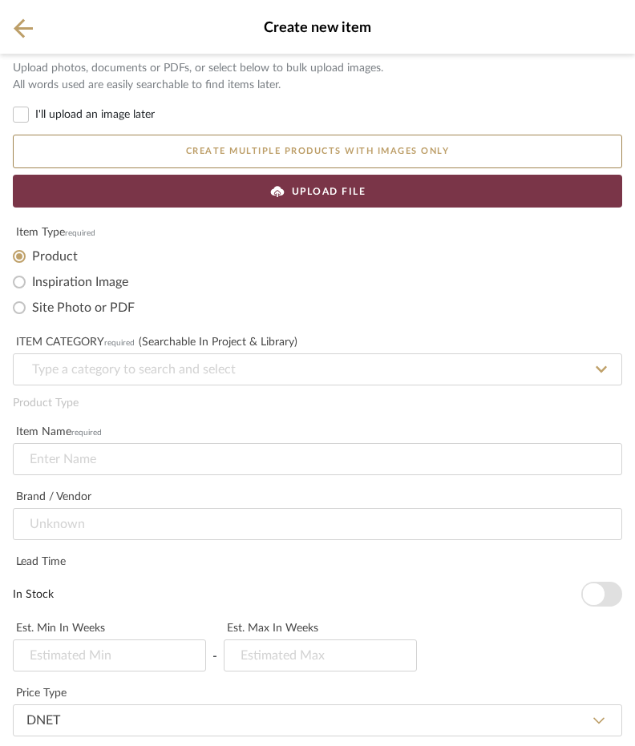
click at [330, 189] on span "UPLOAD FILE" at bounding box center [329, 191] width 75 height 14
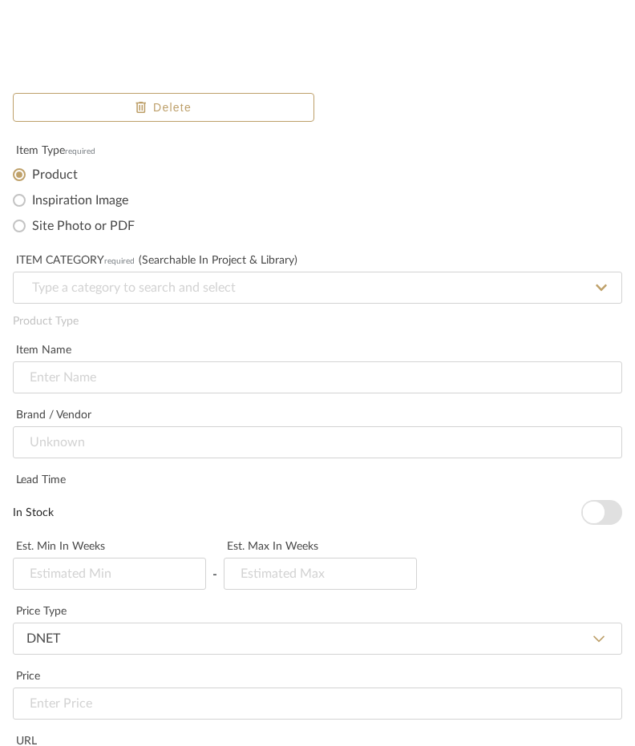
scroll to position [240, 0]
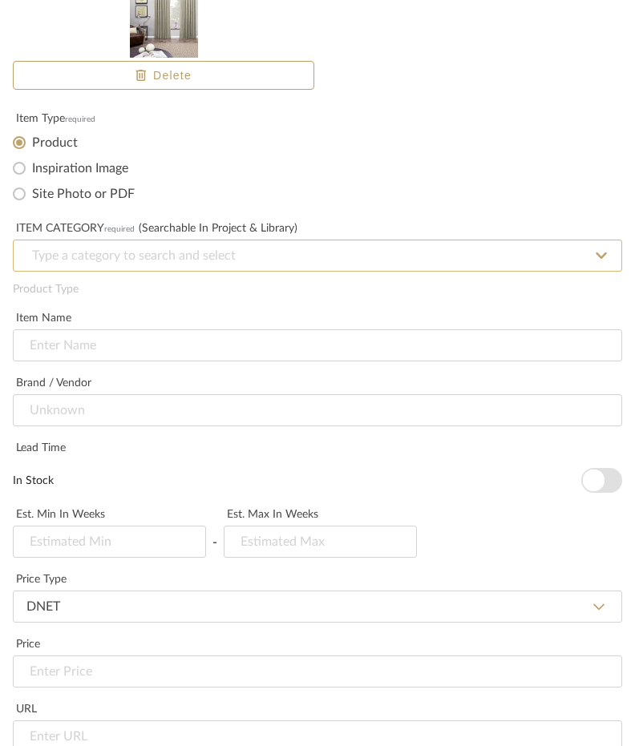
click at [164, 260] on input at bounding box center [317, 256] width 609 height 32
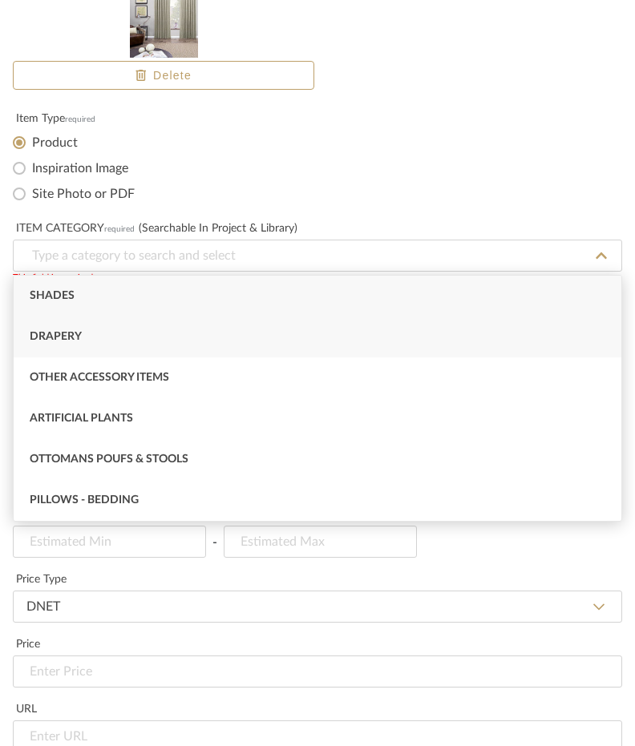
click at [139, 330] on div "Drapery" at bounding box center [318, 337] width 608 height 41
type input "Drapery"
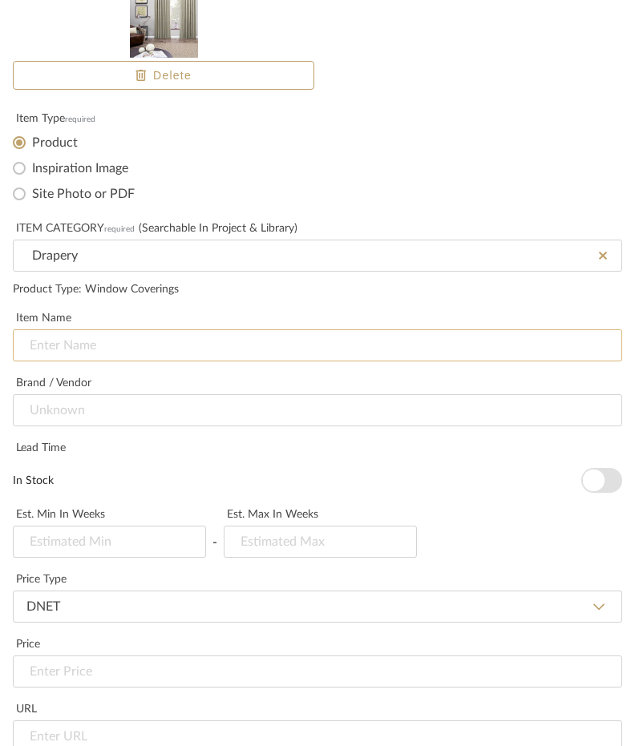
click at [135, 347] on input at bounding box center [317, 345] width 609 height 32
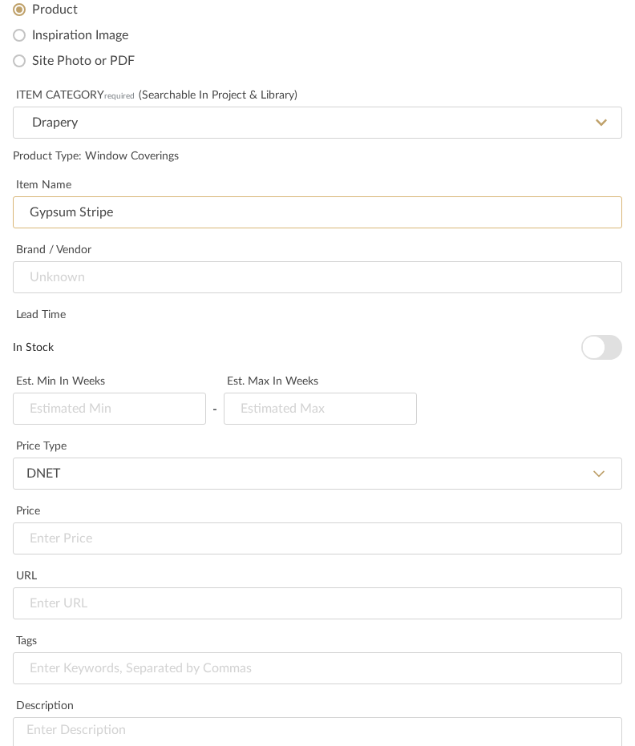
scroll to position [401, 0]
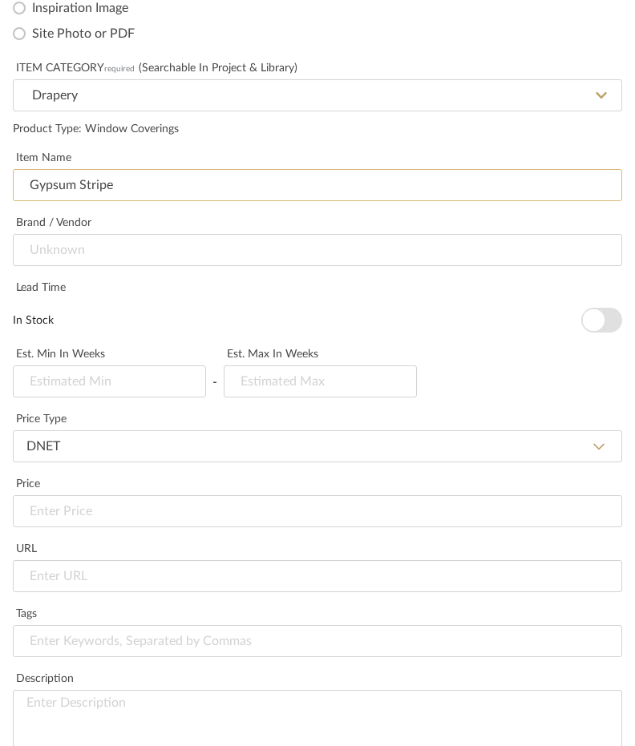
type input "Gypsum Stripe"
click at [319, 382] on input "text" at bounding box center [320, 382] width 193 height 32
type input "2"
click at [321, 321] on label "In Stock" at bounding box center [297, 321] width 568 height 16
click at [581, 321] on button "In Stock" at bounding box center [601, 320] width 41 height 25
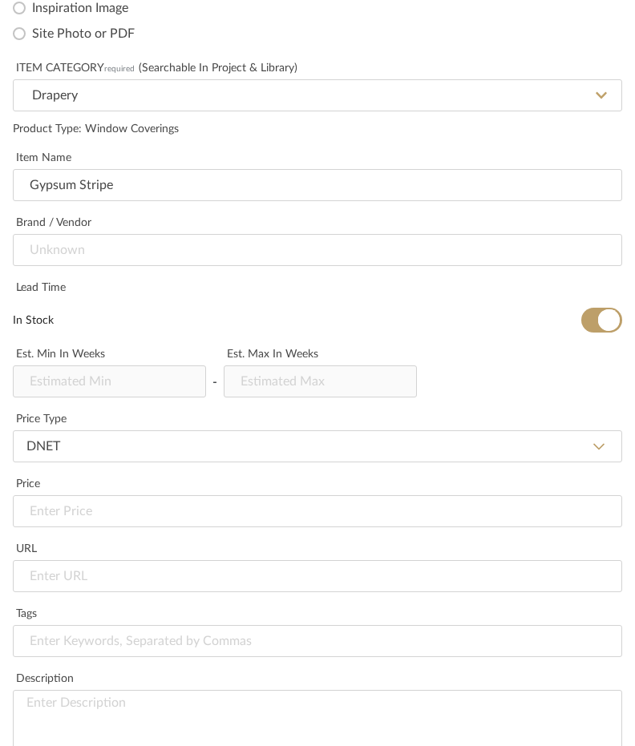
click at [354, 328] on label "In Stock" at bounding box center [297, 321] width 568 height 16
click at [581, 328] on button "In Stock" at bounding box center [601, 320] width 41 height 25
click at [311, 378] on input at bounding box center [320, 382] width 193 height 32
click at [247, 384] on input "2" at bounding box center [320, 382] width 193 height 32
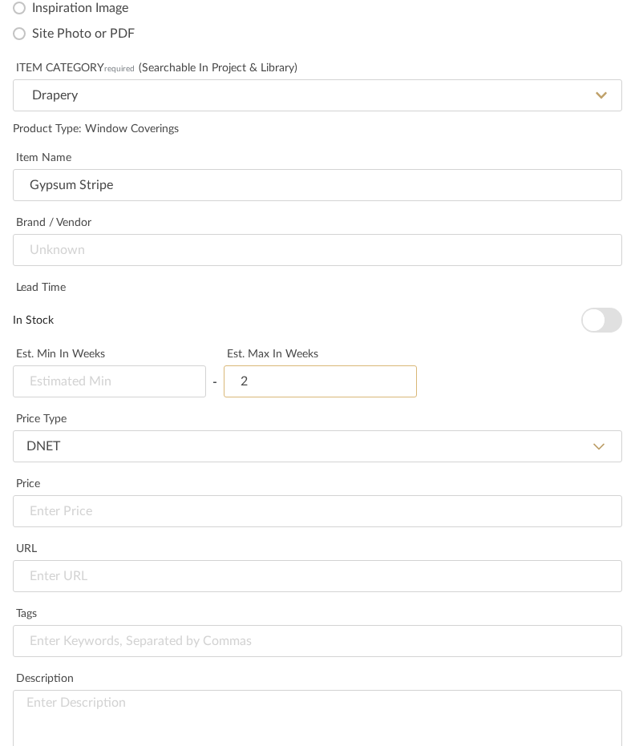
drag, startPoint x: 233, startPoint y: 379, endPoint x: 220, endPoint y: 379, distance: 13.6
click at [224, 379] on input "2" at bounding box center [320, 382] width 193 height 32
type input "4"
click at [136, 377] on input "text" at bounding box center [109, 382] width 193 height 32
type input "4"
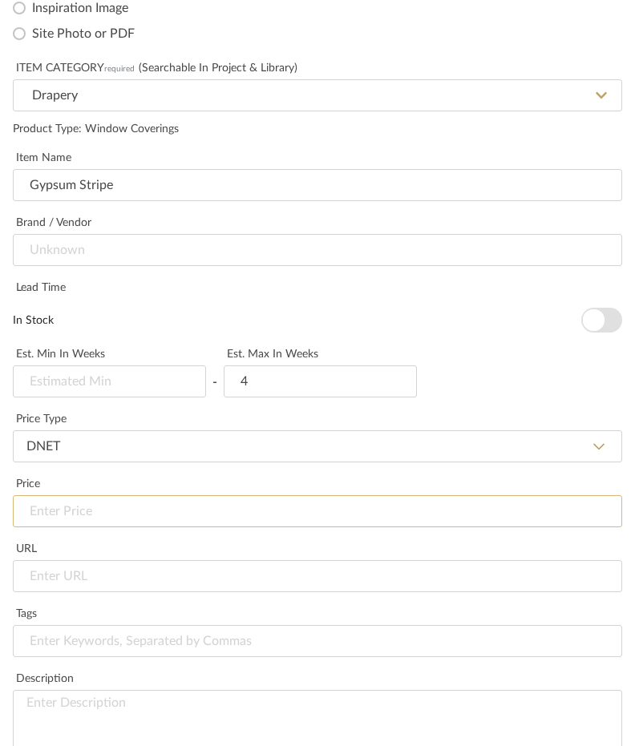
click at [174, 510] on input at bounding box center [317, 511] width 609 height 32
type input "$4,711.00"
click at [139, 476] on div "Price" at bounding box center [317, 484] width 609 height 16
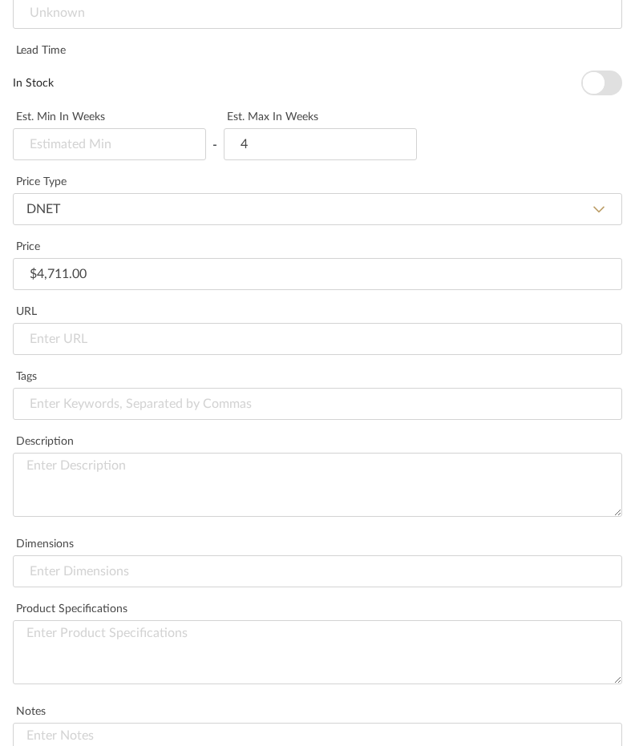
scroll to position [641, 0]
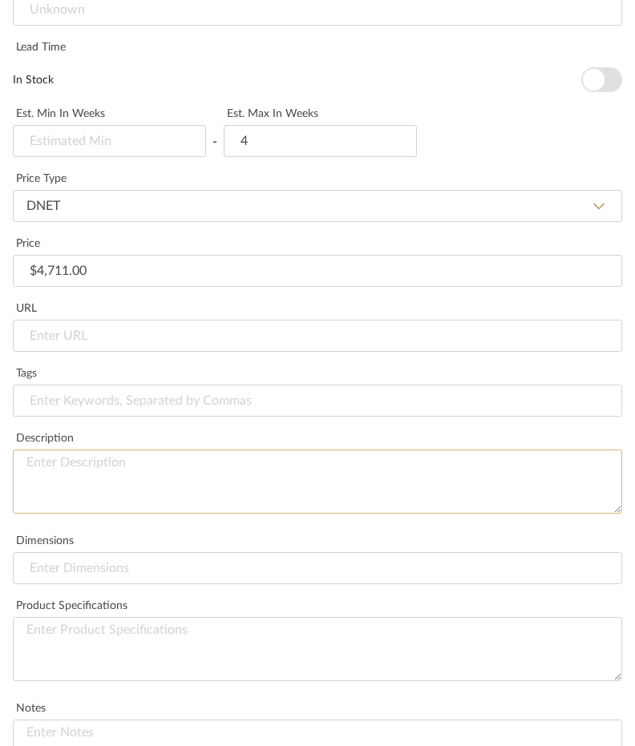
click at [138, 485] on textarea at bounding box center [317, 482] width 609 height 64
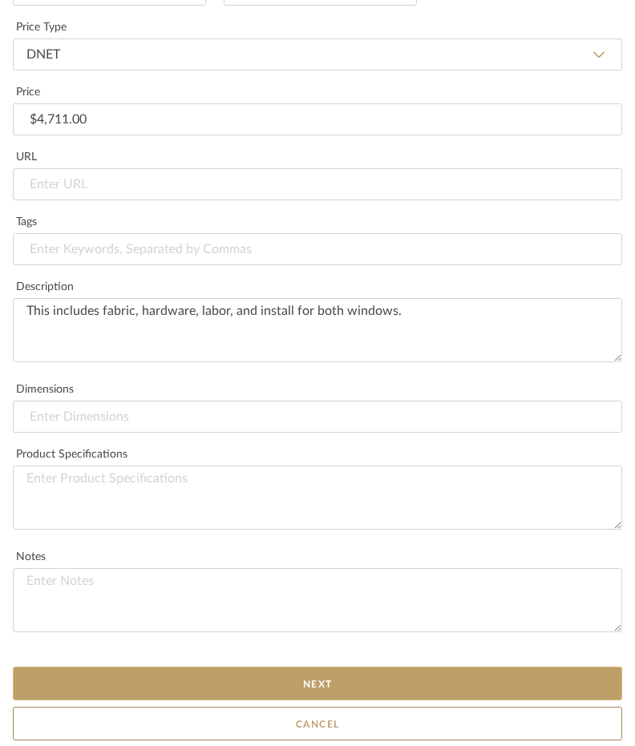
type textarea "This includes fabric, hardware, labor, and install for both windows."
click at [311, 684] on button "Next" at bounding box center [317, 684] width 609 height 34
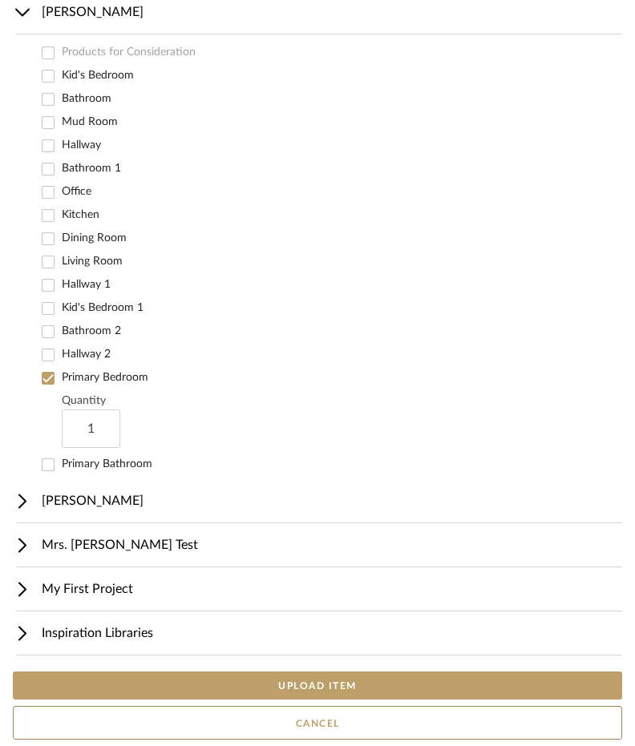
scroll to position [136, 0]
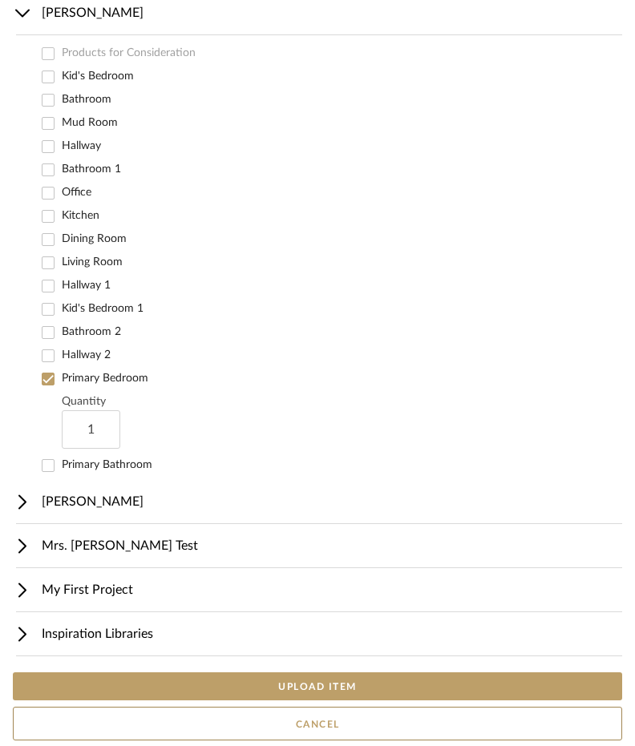
click at [293, 687] on button "UPLOAD ITEM" at bounding box center [317, 687] width 609 height 28
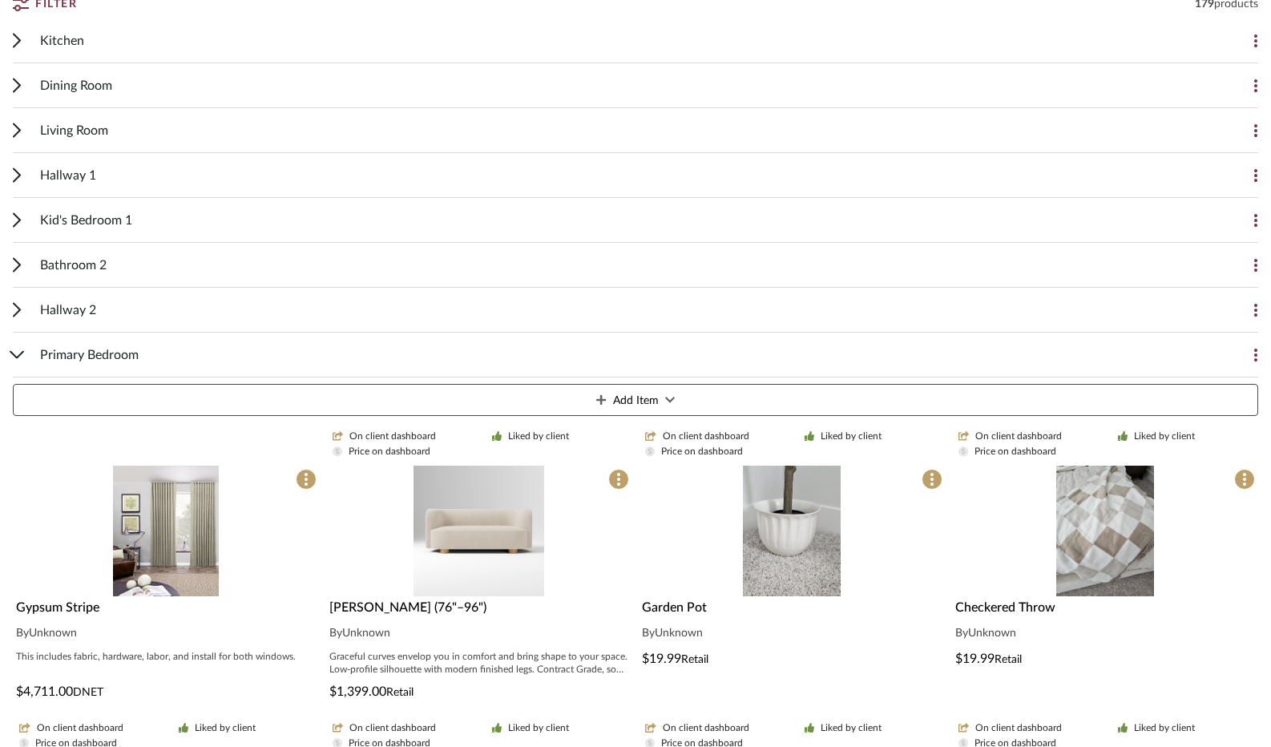
scroll to position [854, 0]
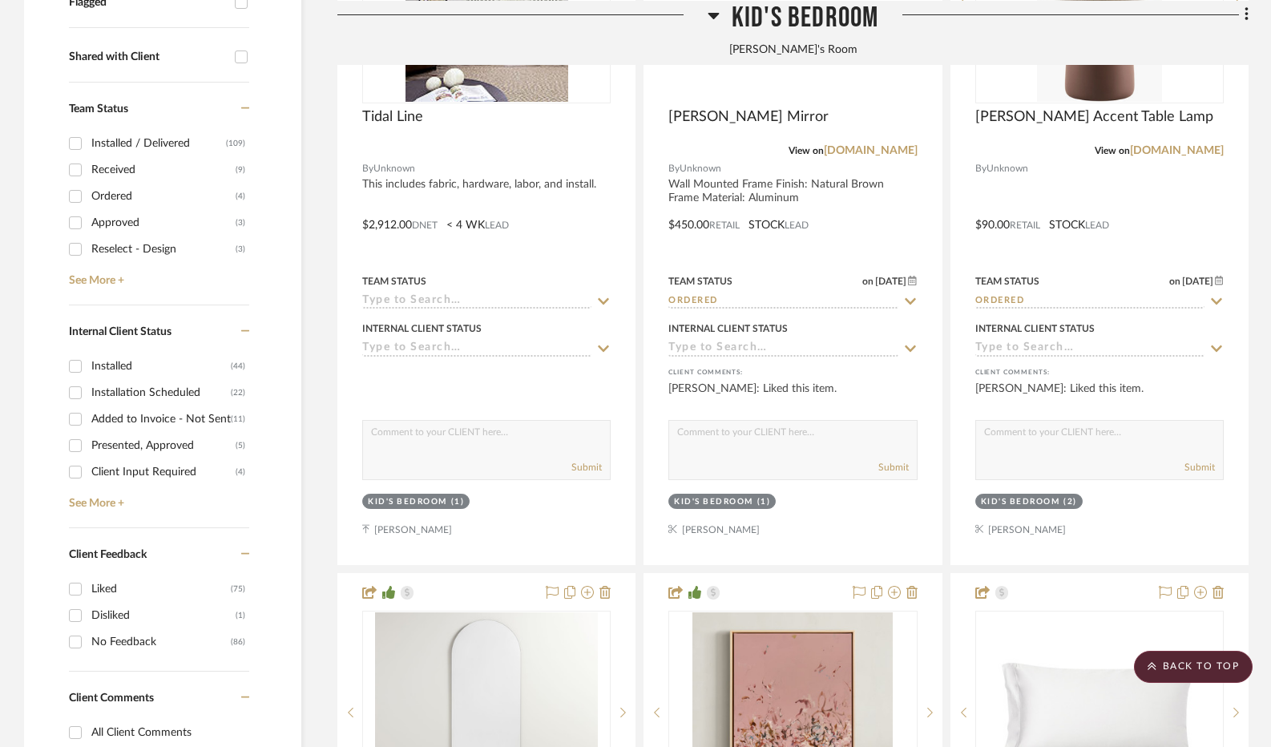
scroll to position [566, 0]
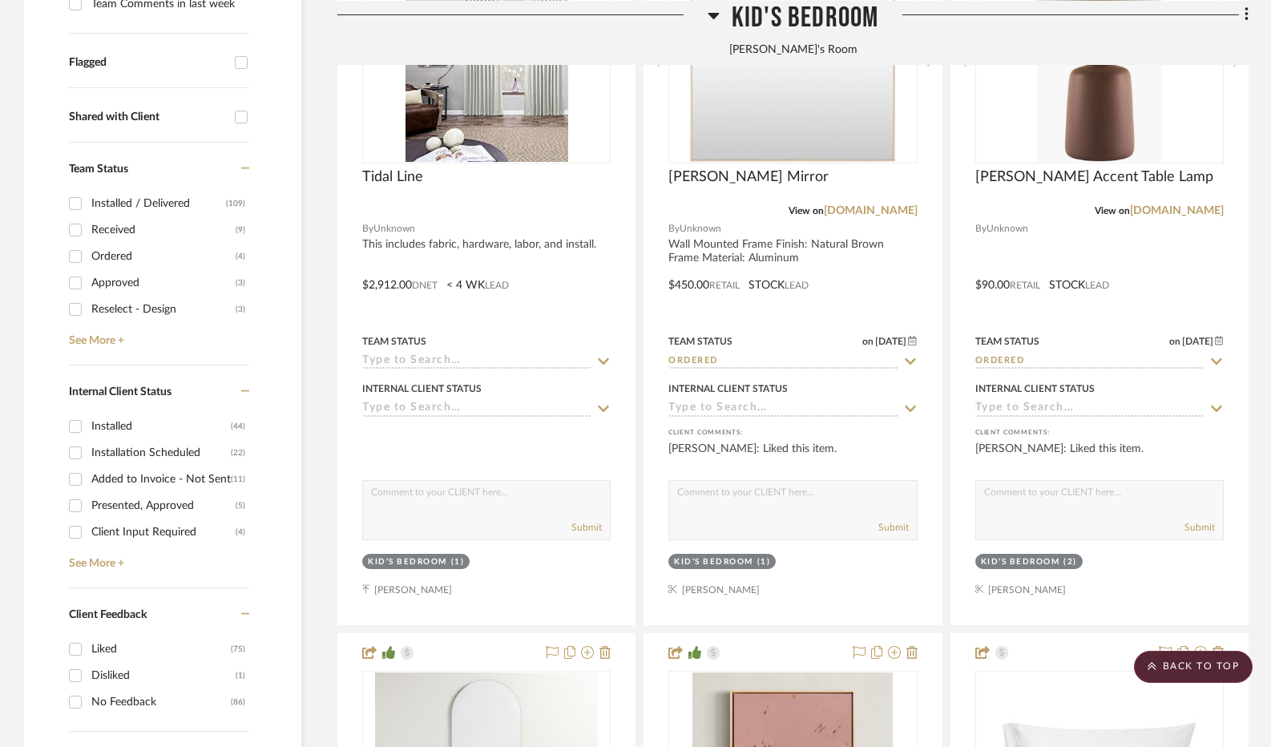
click at [721, 14] on h3 "Kid's Bedroom" at bounding box center [794, 17] width 172 height 34
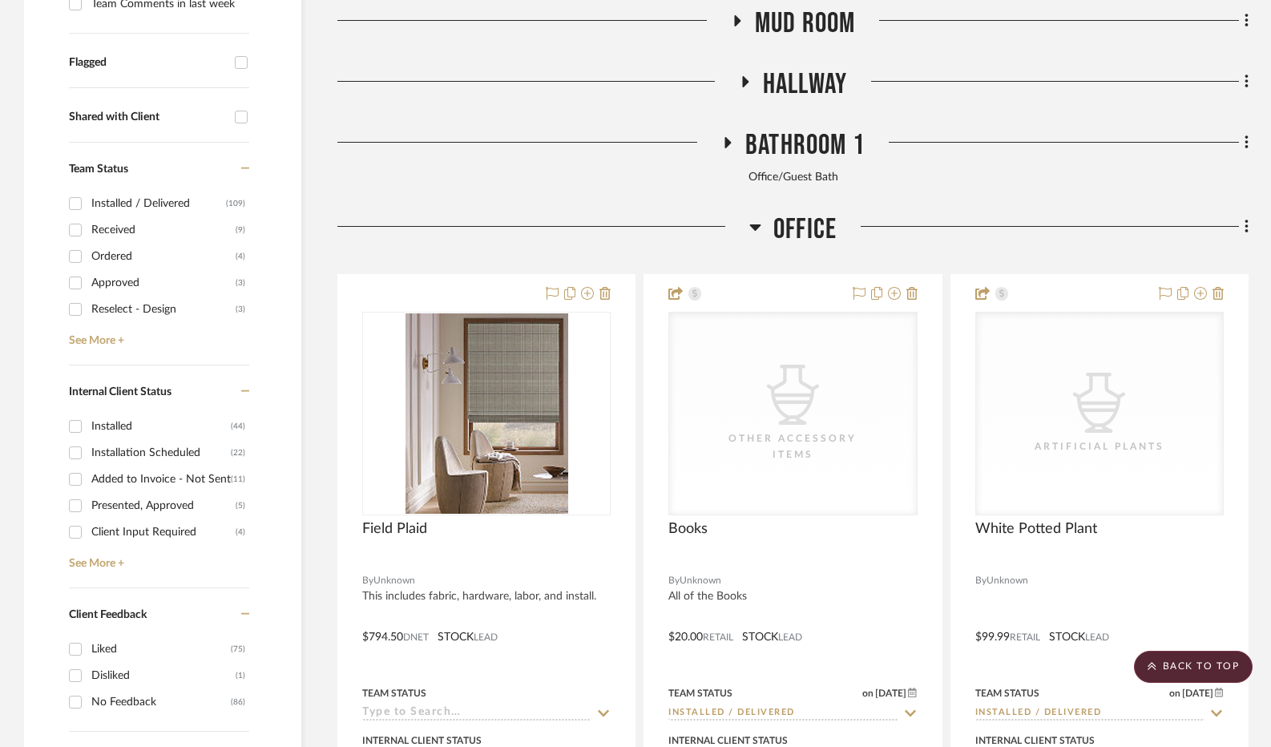
click at [753, 225] on icon at bounding box center [754, 227] width 11 height 6
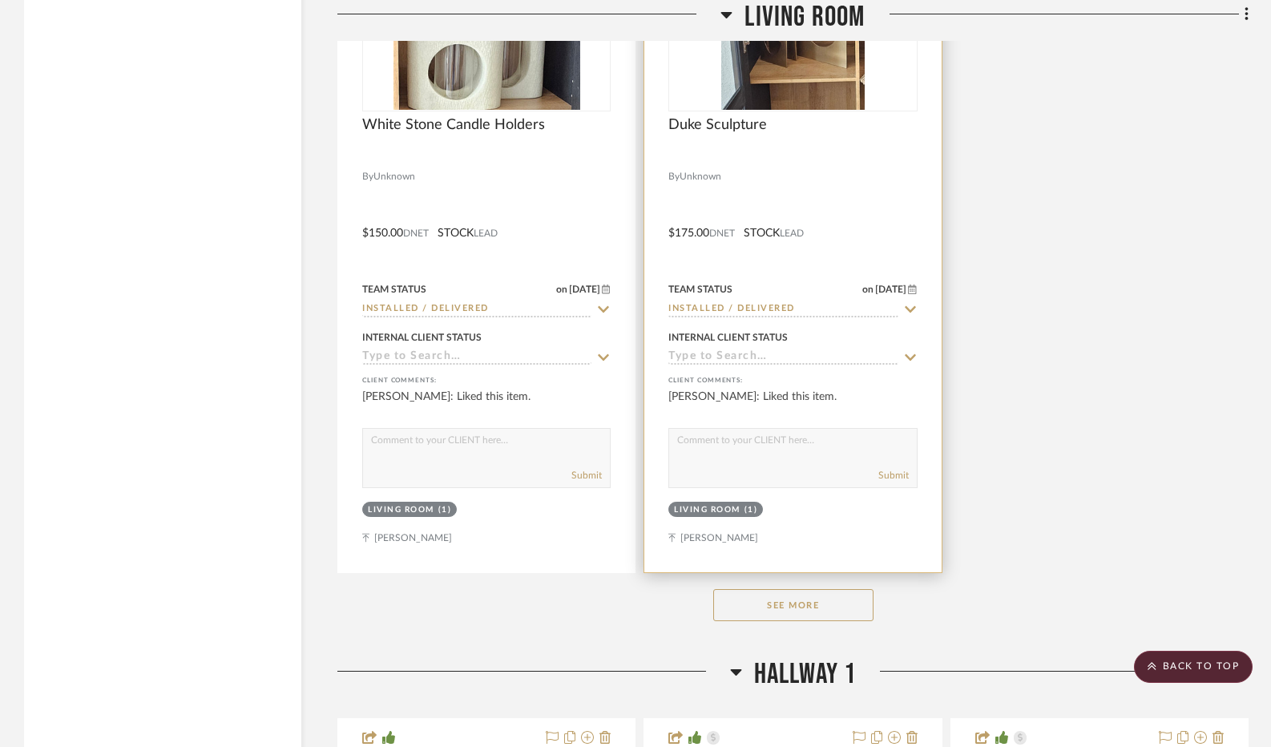
scroll to position [2730, 0]
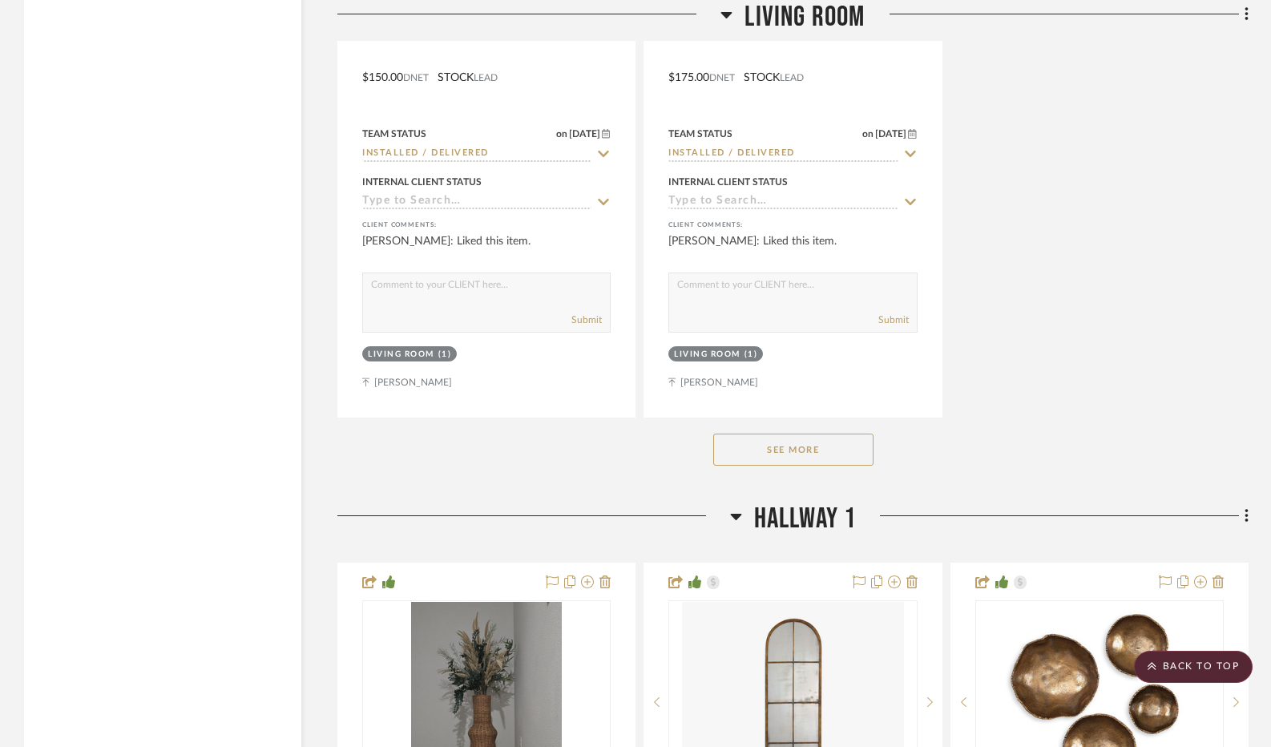
click at [749, 452] on button "See More" at bounding box center [793, 450] width 160 height 32
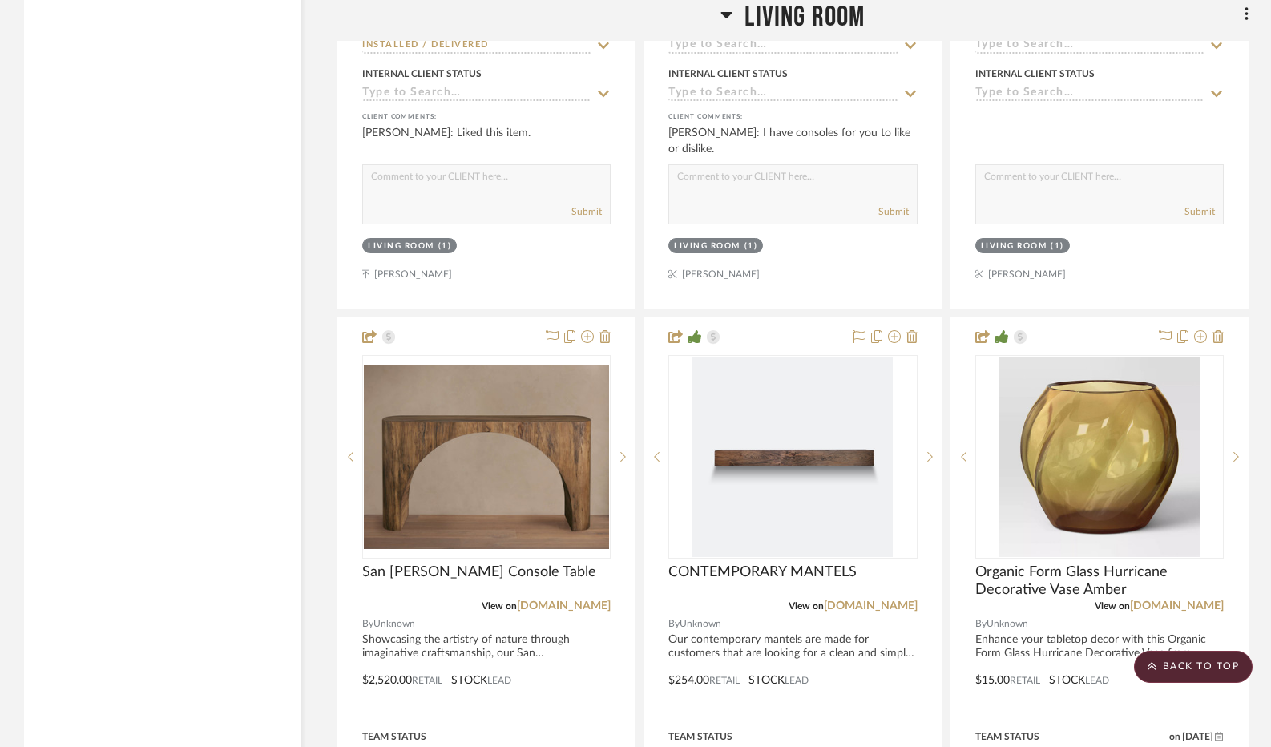
scroll to position [6418, 0]
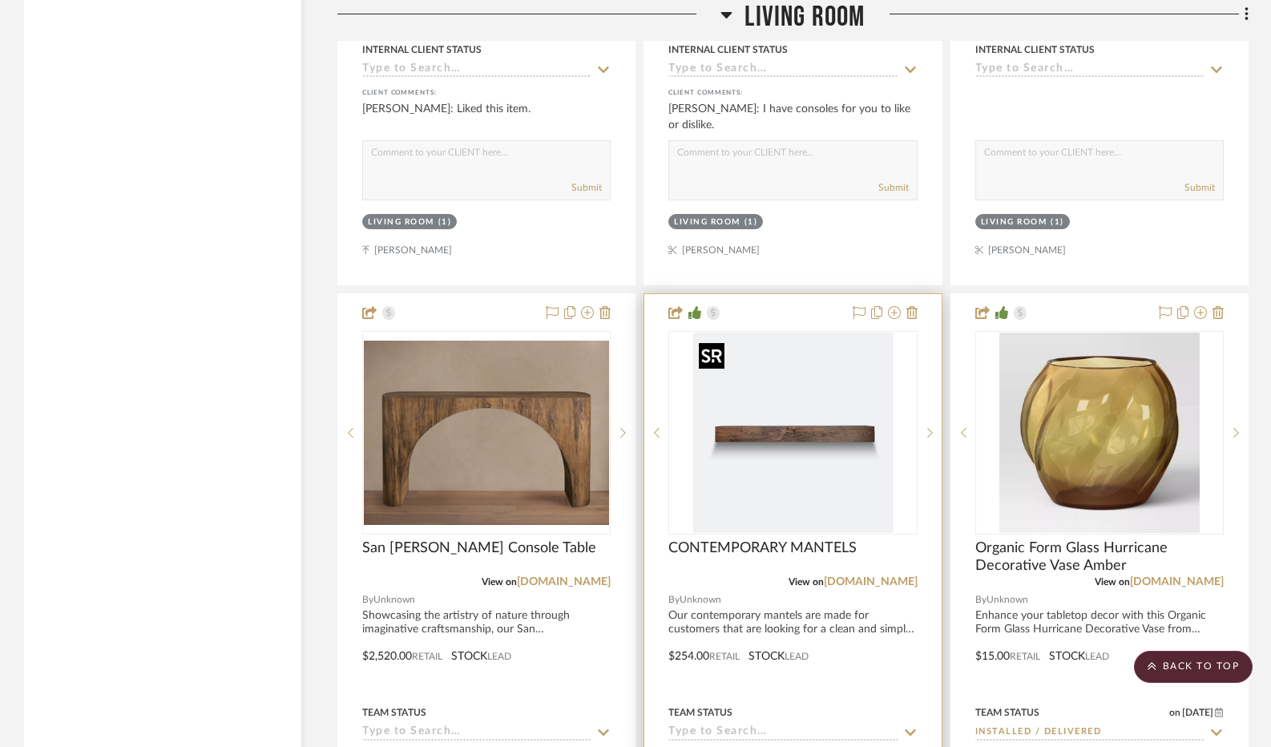
click at [774, 427] on img "0" at bounding box center [793, 433] width 200 height 200
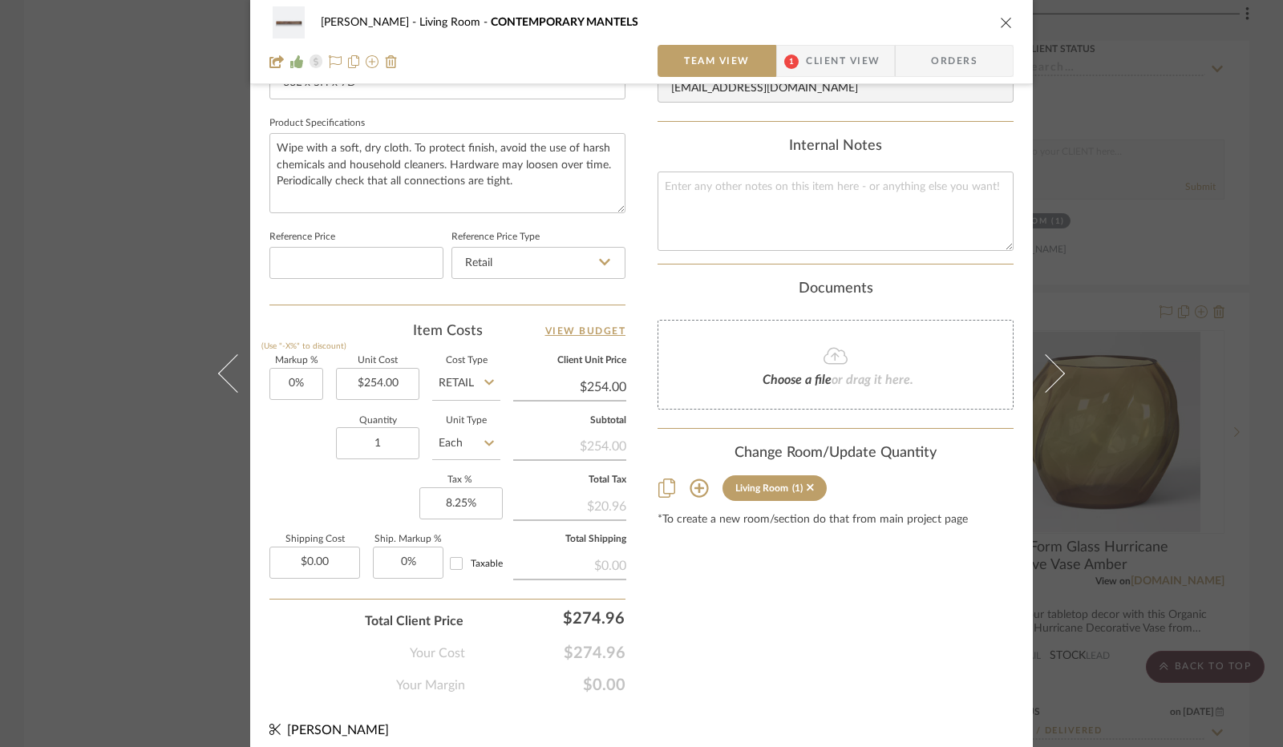
scroll to position [742, 0]
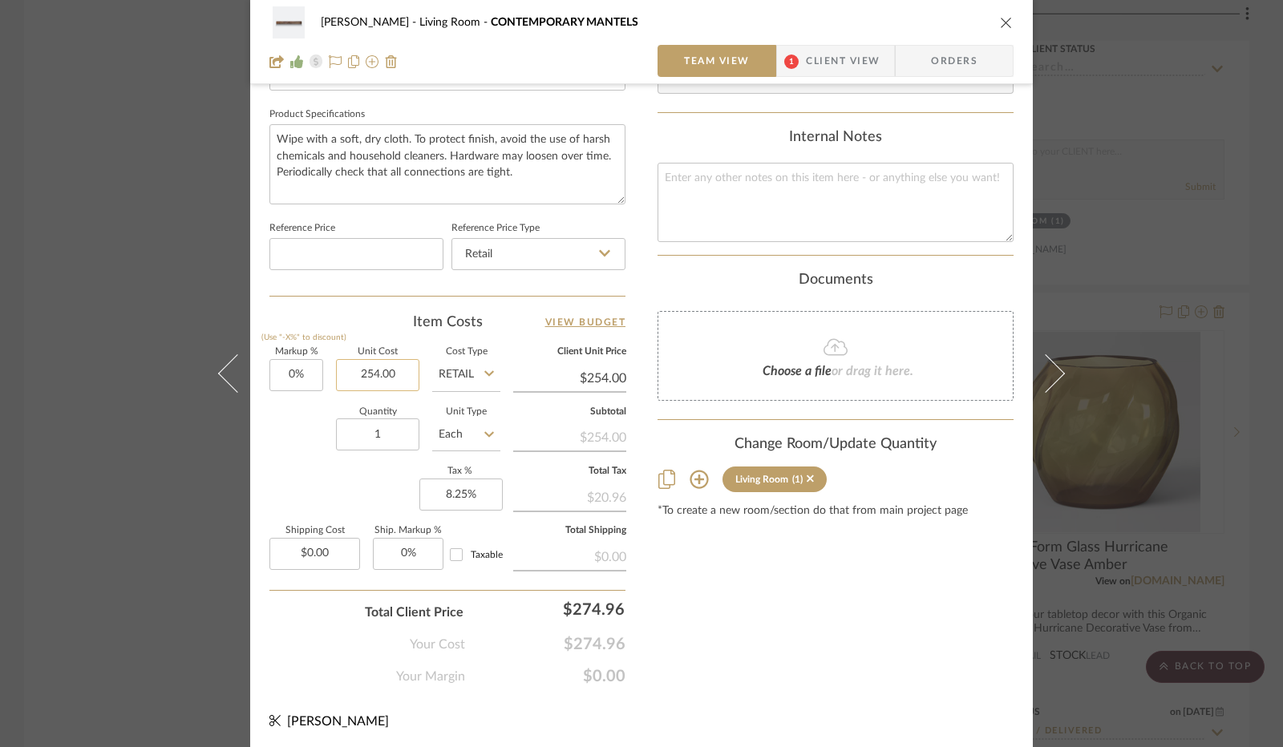
click at [370, 372] on input "254.00" at bounding box center [377, 375] width 83 height 32
type input "139.20"
type input "0"
type input "$139.20"
click at [303, 378] on input "0" at bounding box center [296, 375] width 54 height 32
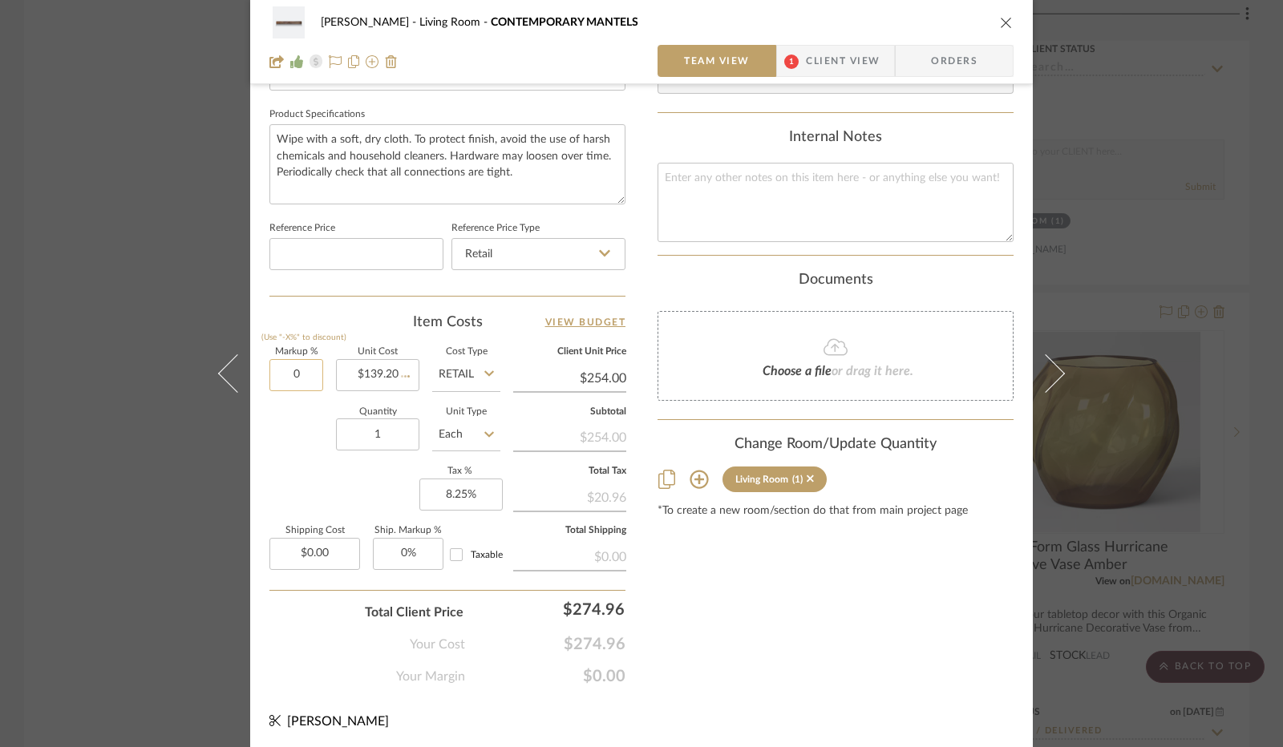
type input "$139.20"
type input "30%"
click at [295, 409] on div "Quantity 1 Unit Type Each" at bounding box center [384, 436] width 231 height 57
type input "$180.96"
click at [289, 373] on input "30" at bounding box center [296, 375] width 54 height 32
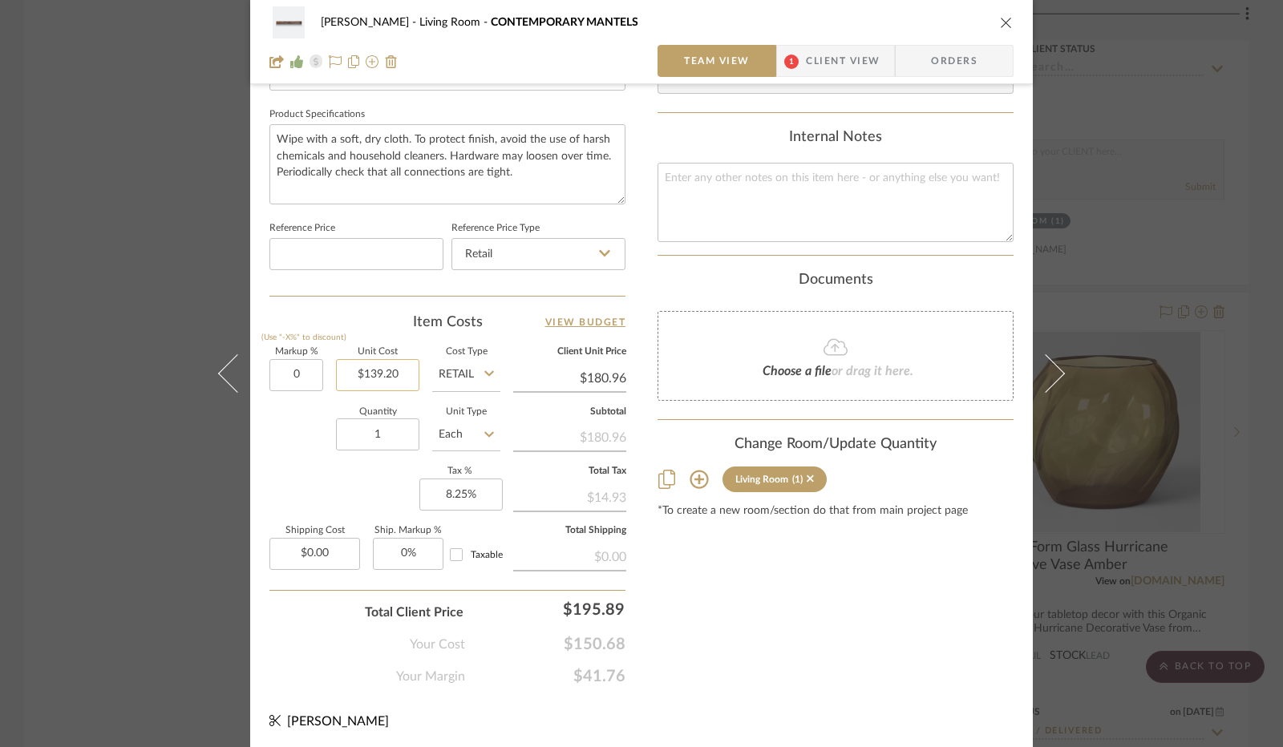
type input "0%"
type input "139.20"
click at [374, 371] on input "139.20" at bounding box center [377, 375] width 83 height 32
type input "$139.20"
type input "$240.00"
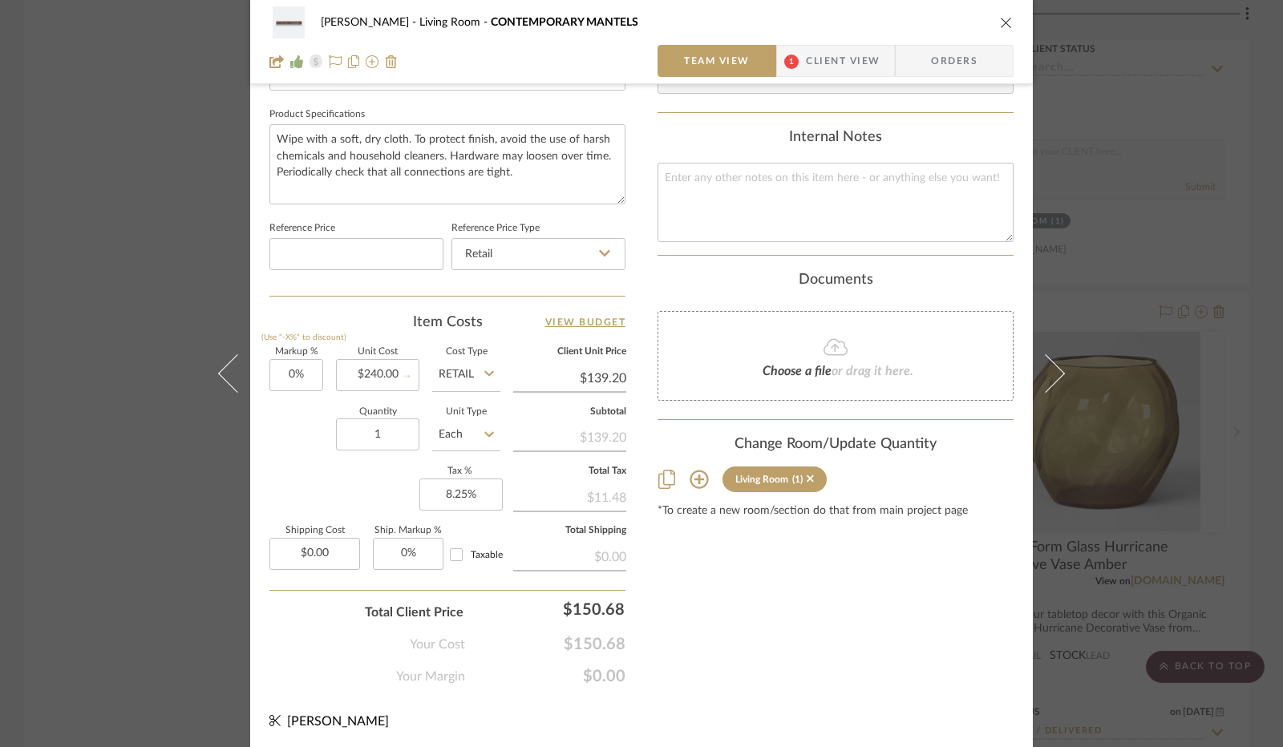
type input "$240.00"
click at [271, 623] on div "Your Cost $259.80" at bounding box center [447, 638] width 356 height 32
click at [377, 366] on input "240.00" at bounding box center [377, 375] width 83 height 32
type input "$254.00"
click at [324, 418] on div "Quantity 1 Unit Type Each" at bounding box center [384, 436] width 231 height 57
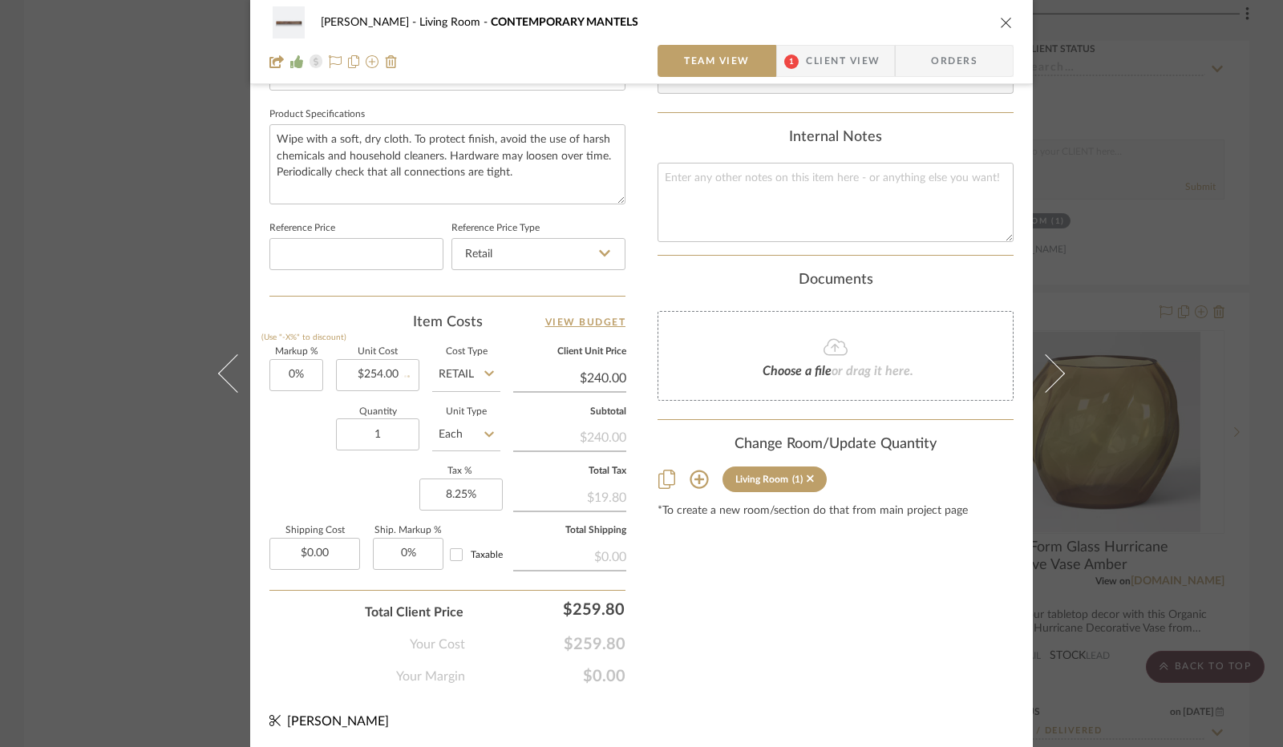
type input "$254.00"
click at [380, 366] on input "254.00" at bounding box center [377, 375] width 83 height 32
type input "$203.00"
click at [387, 372] on input "203.00" at bounding box center [377, 375] width 83 height 32
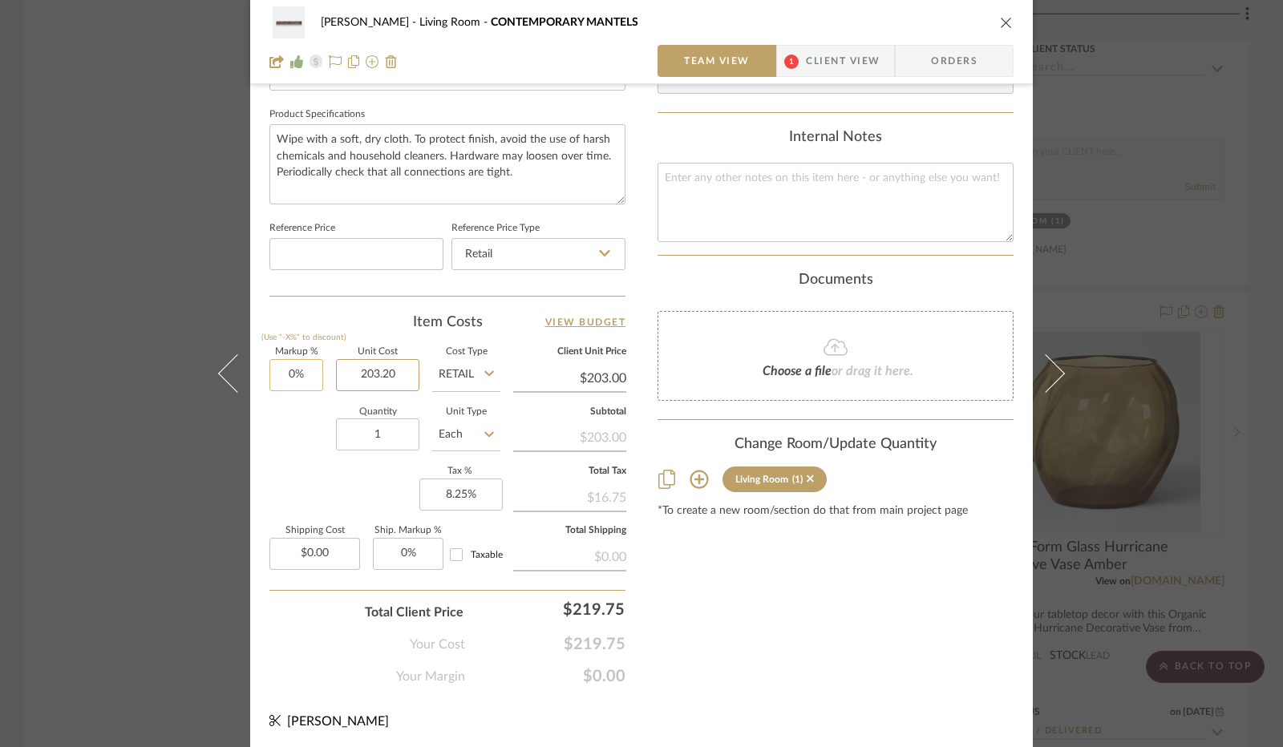
type input "203.20"
type input "0"
type input "$203.20"
click at [298, 381] on input "0" at bounding box center [296, 375] width 54 height 32
type input "$203.20"
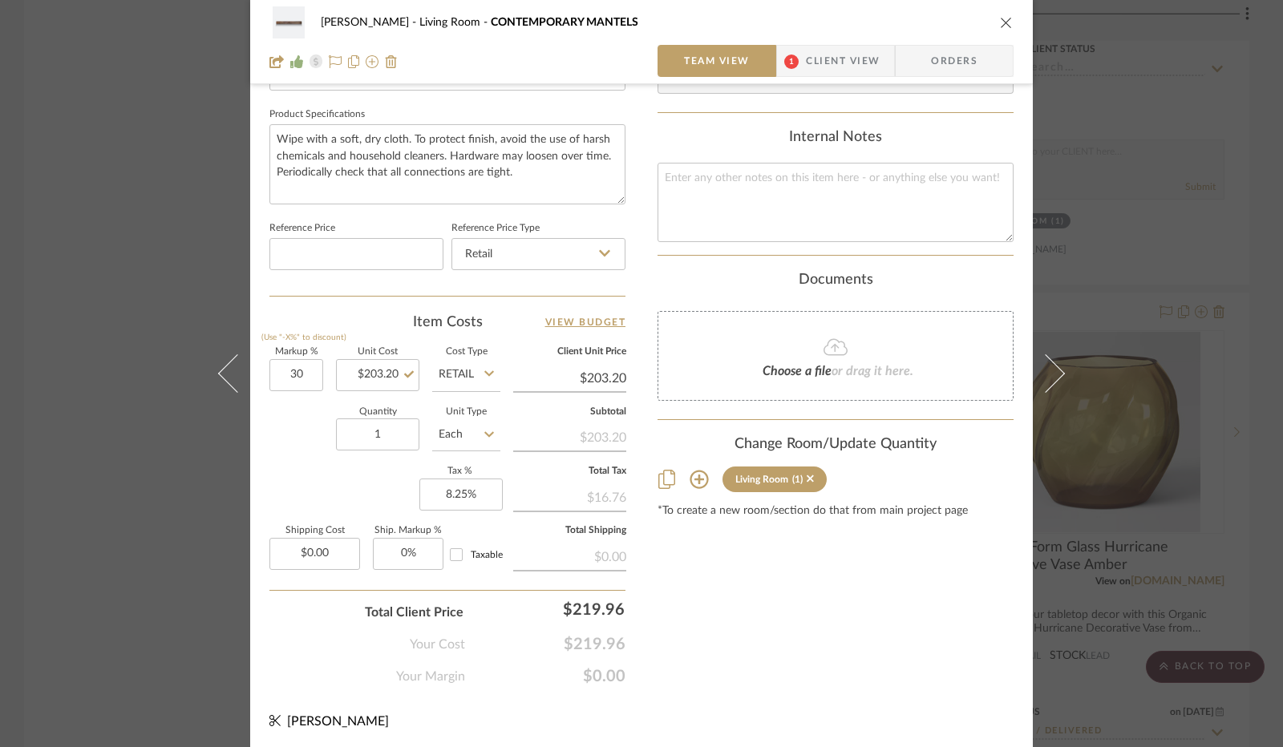
type input "30%"
click at [300, 435] on div "Quantity 1 Unit Type Each" at bounding box center [384, 436] width 231 height 57
type input "$264.16"
click at [290, 371] on input "30" at bounding box center [296, 375] width 54 height 32
type input "0%"
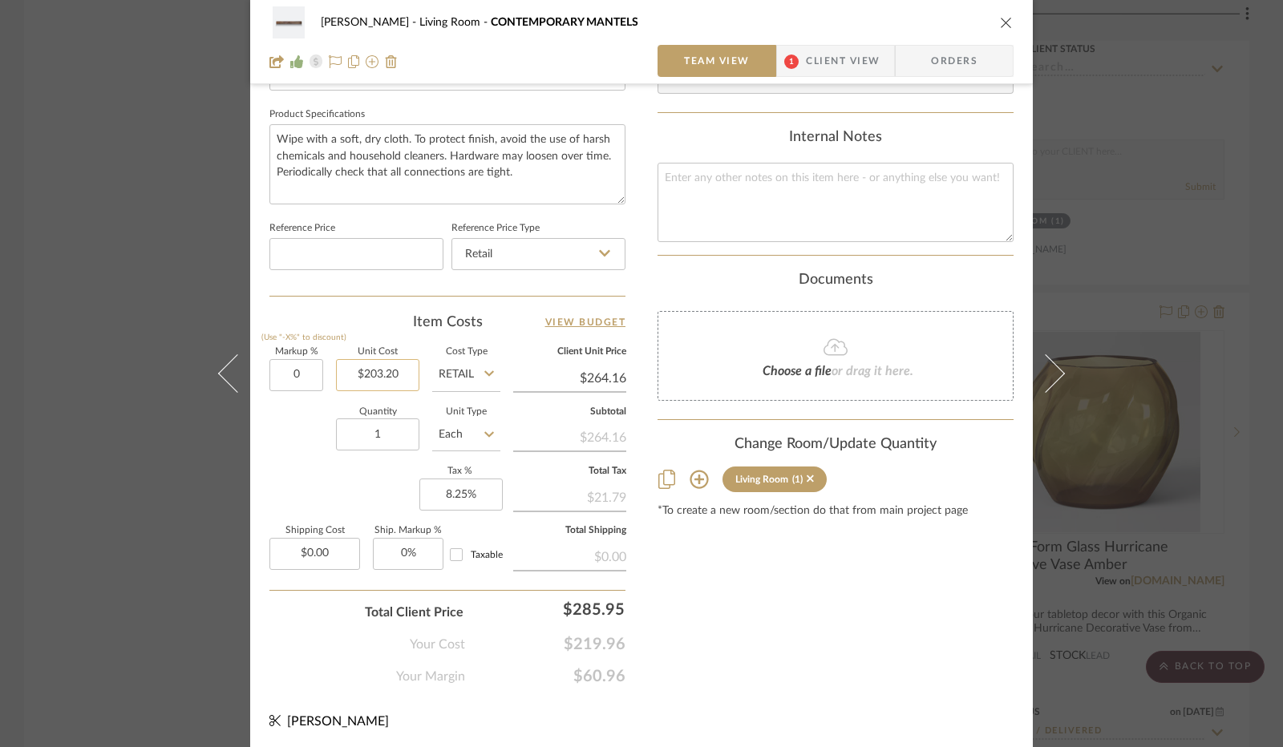
type input "203.20"
click at [396, 369] on input "203.20" at bounding box center [377, 375] width 83 height 32
type input "$203.20"
type input "$254.00"
click at [284, 437] on div "Quantity 1 Unit Type Each" at bounding box center [384, 436] width 231 height 57
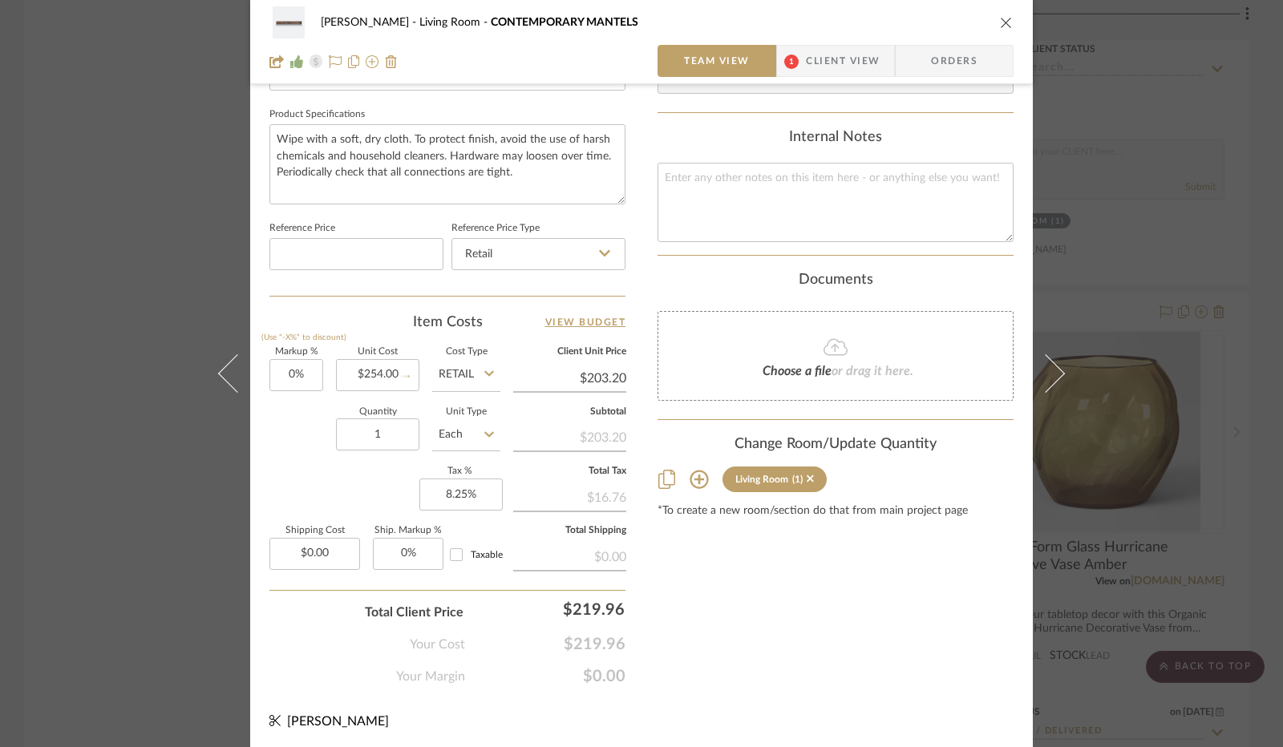
type input "$254.00"
click at [1004, 23] on icon "close" at bounding box center [1006, 22] width 13 height 13
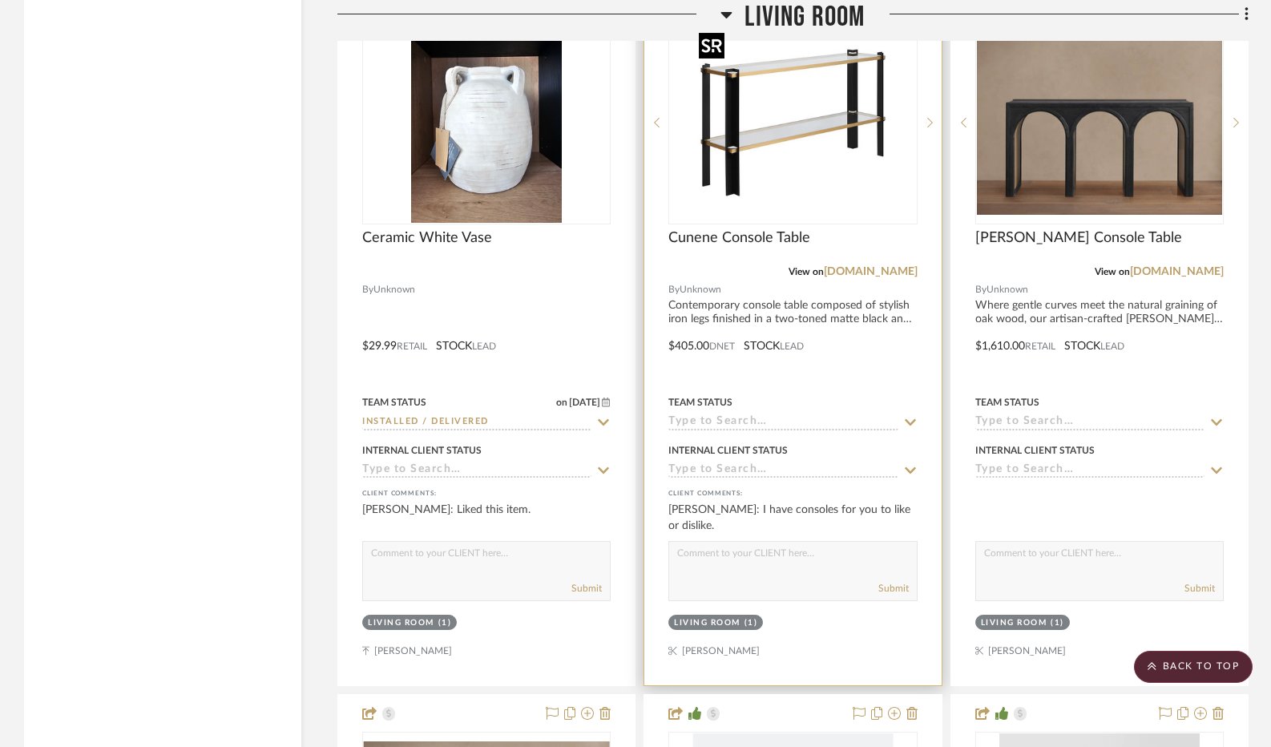
scroll to position [5696, 0]
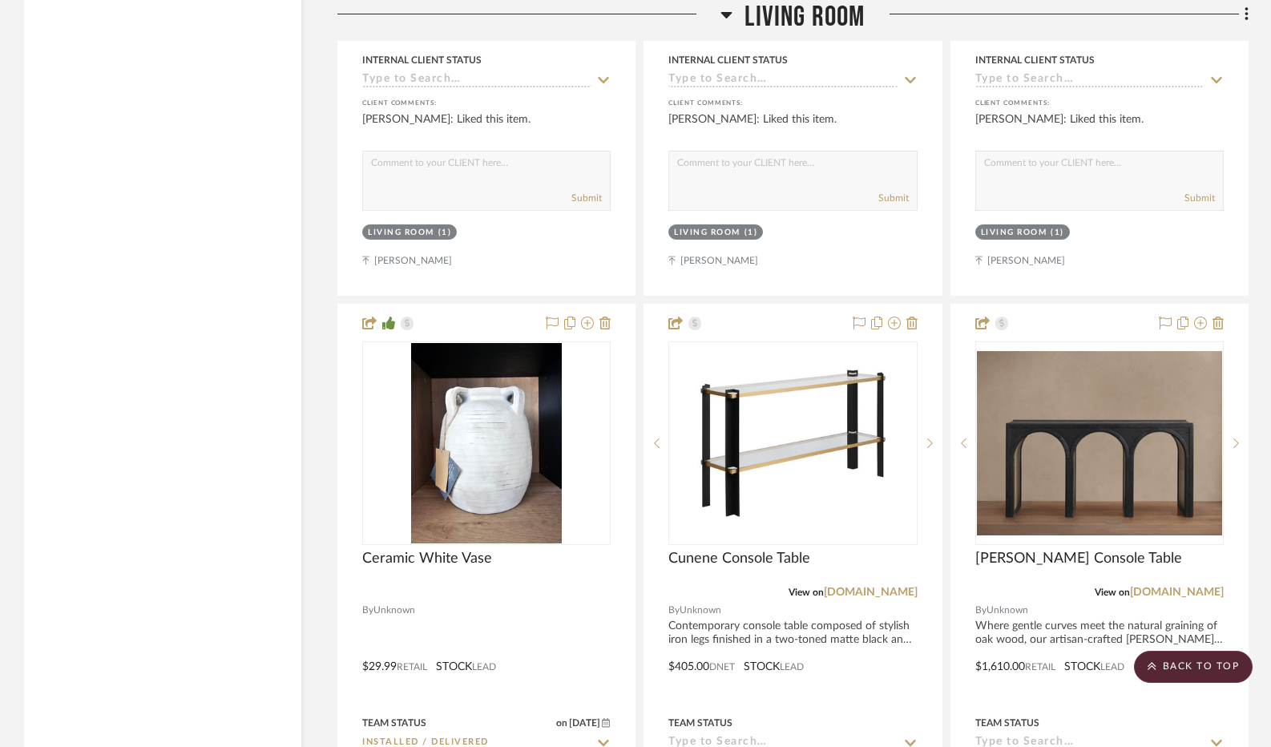
click at [722, 15] on icon at bounding box center [727, 14] width 12 height 19
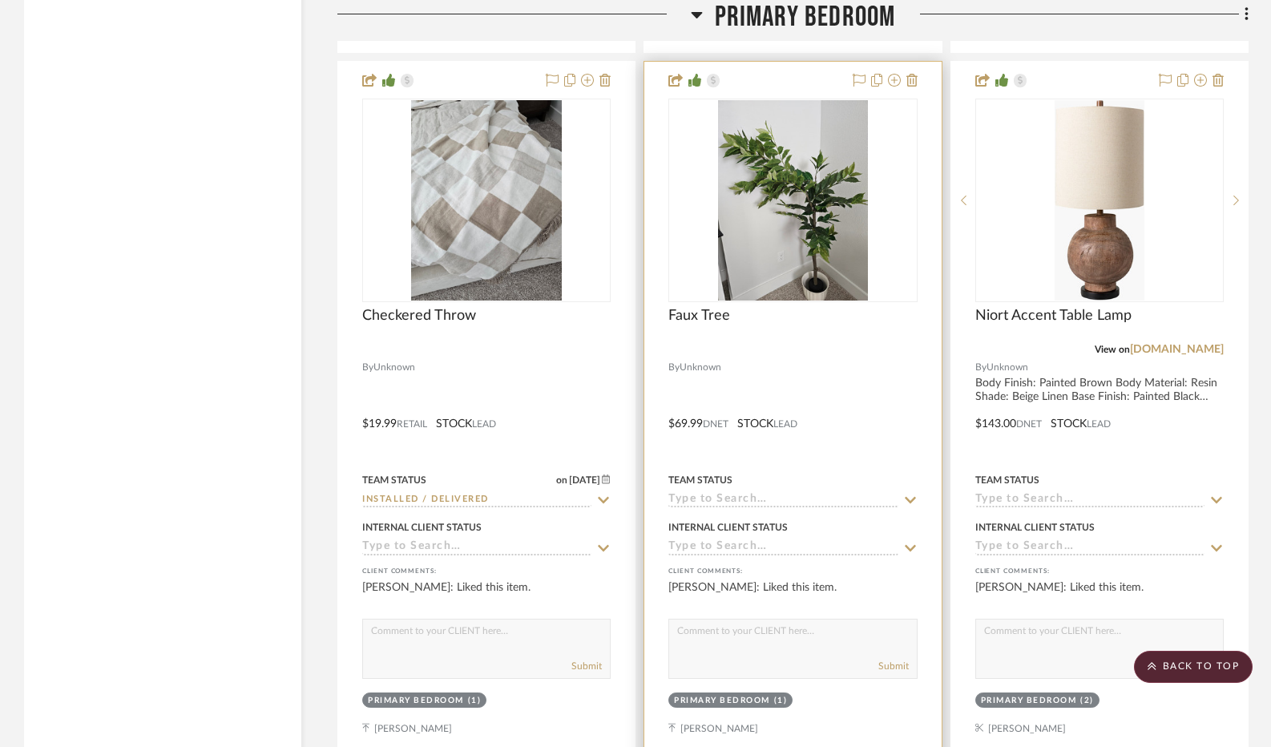
scroll to position [4654, 0]
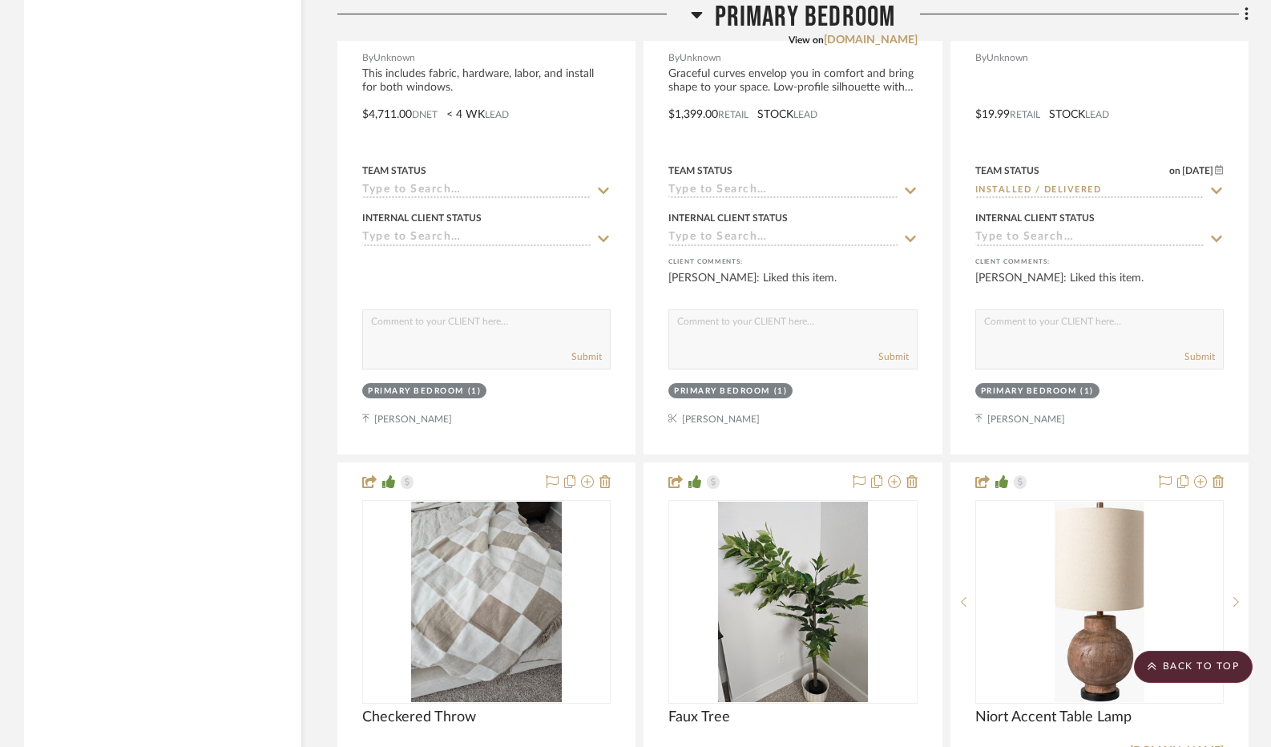
click at [702, 16] on icon at bounding box center [697, 14] width 12 height 19
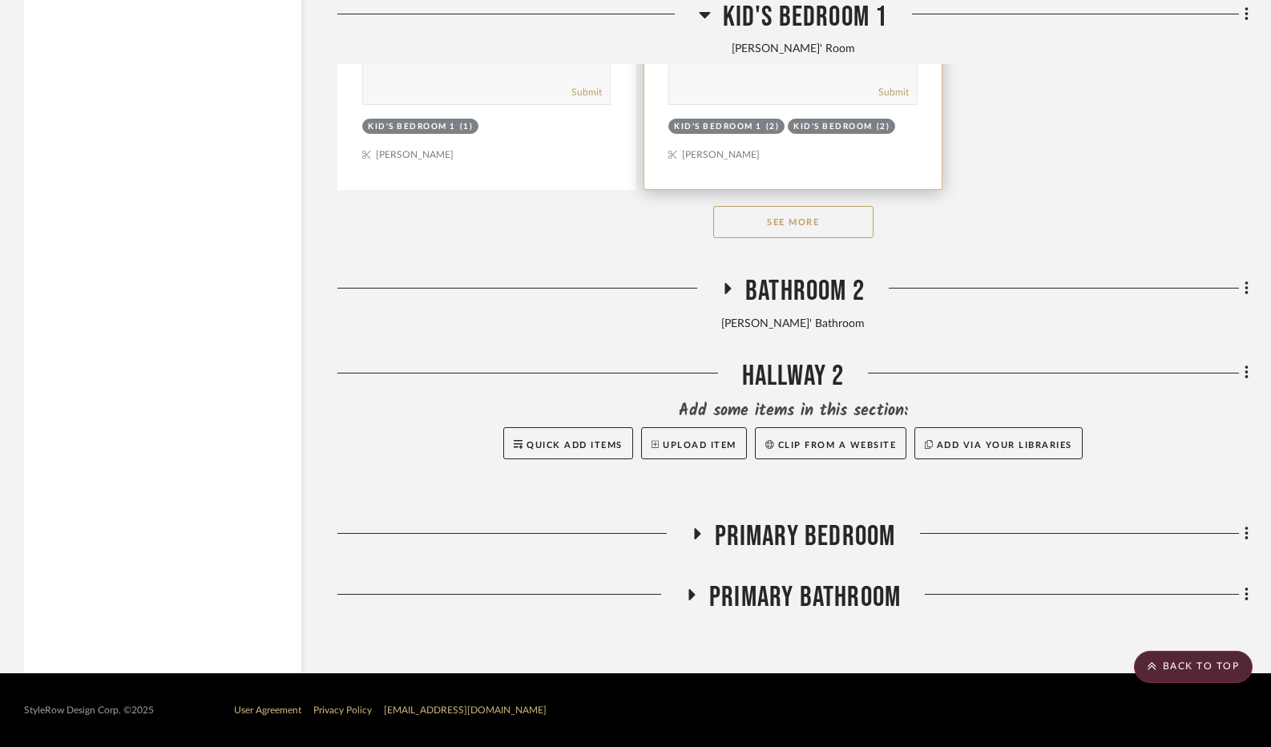
scroll to position [3509, 0]
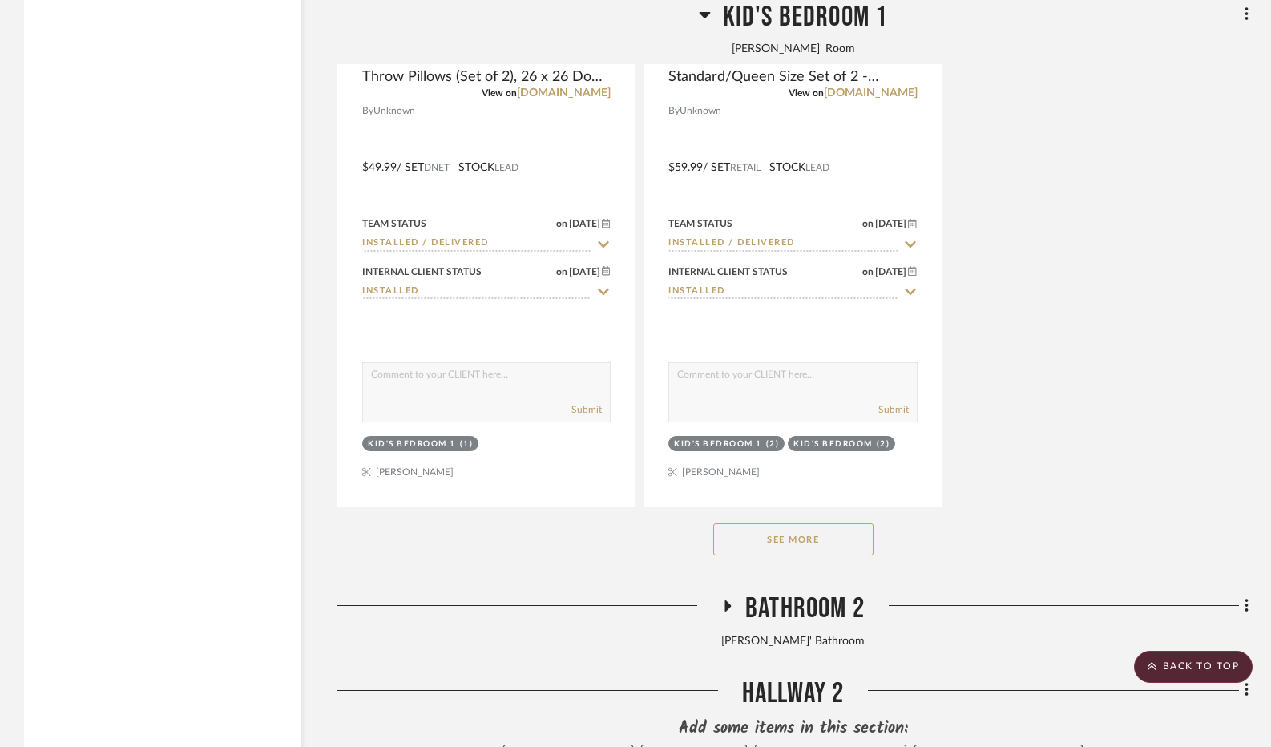
click at [703, 17] on icon at bounding box center [705, 14] width 12 height 19
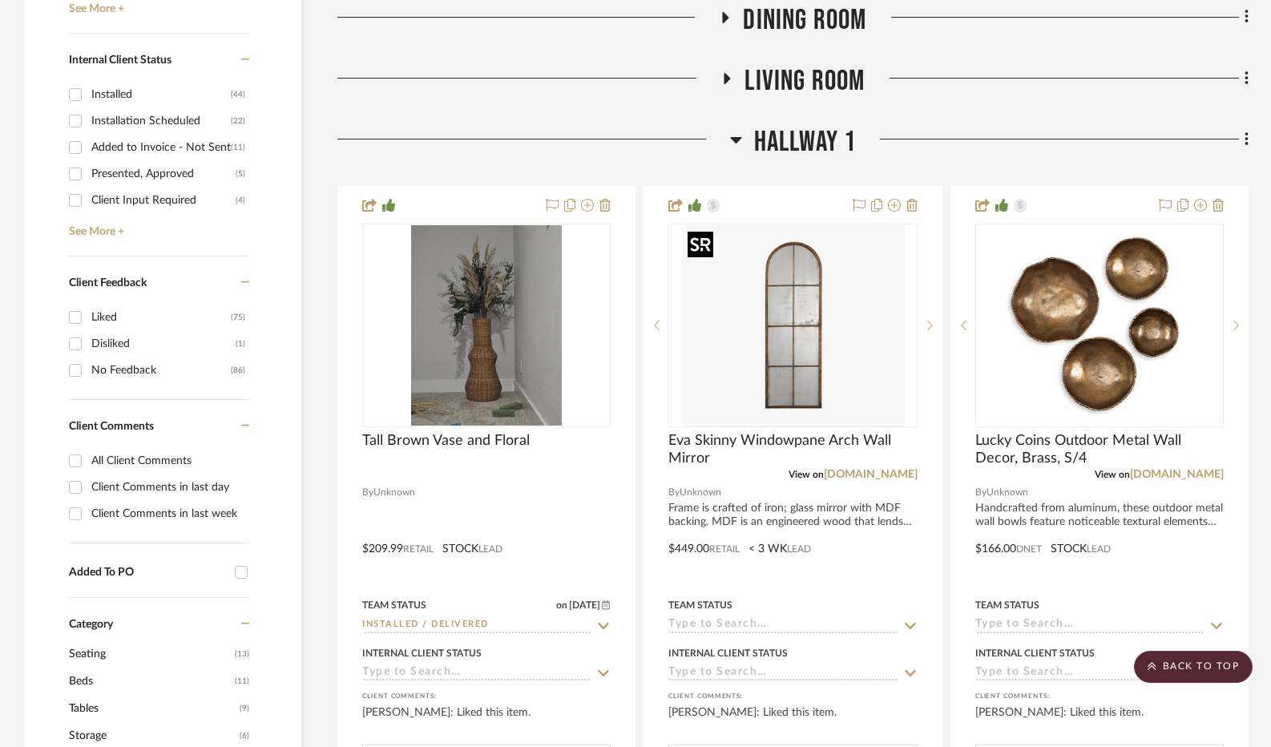
scroll to position [645, 0]
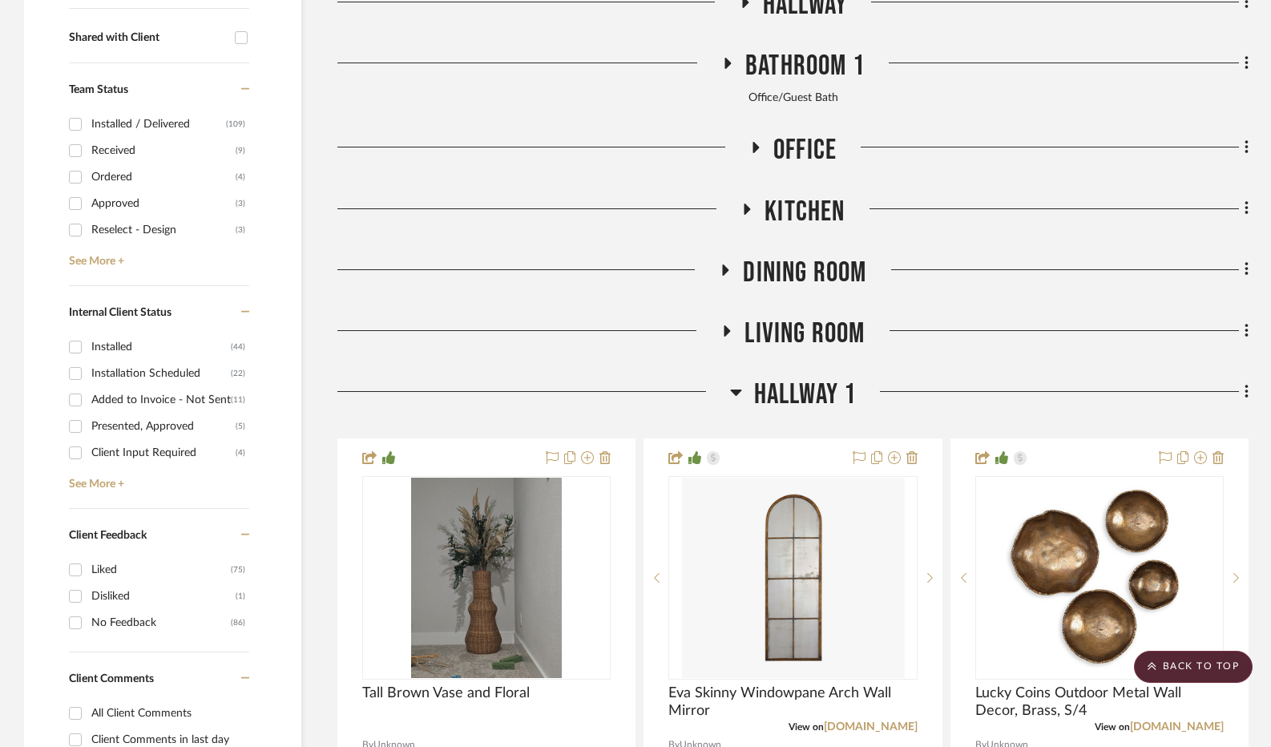
click at [739, 398] on icon at bounding box center [736, 391] width 12 height 19
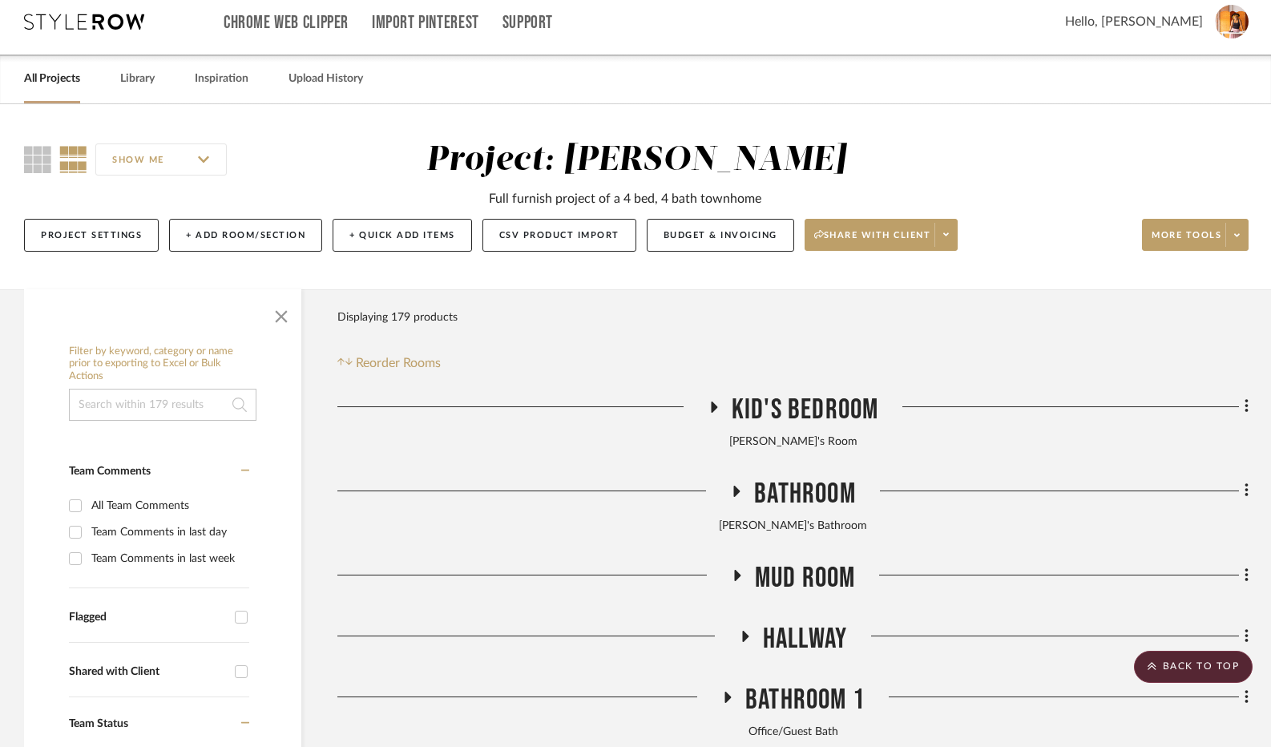
scroll to position [0, 0]
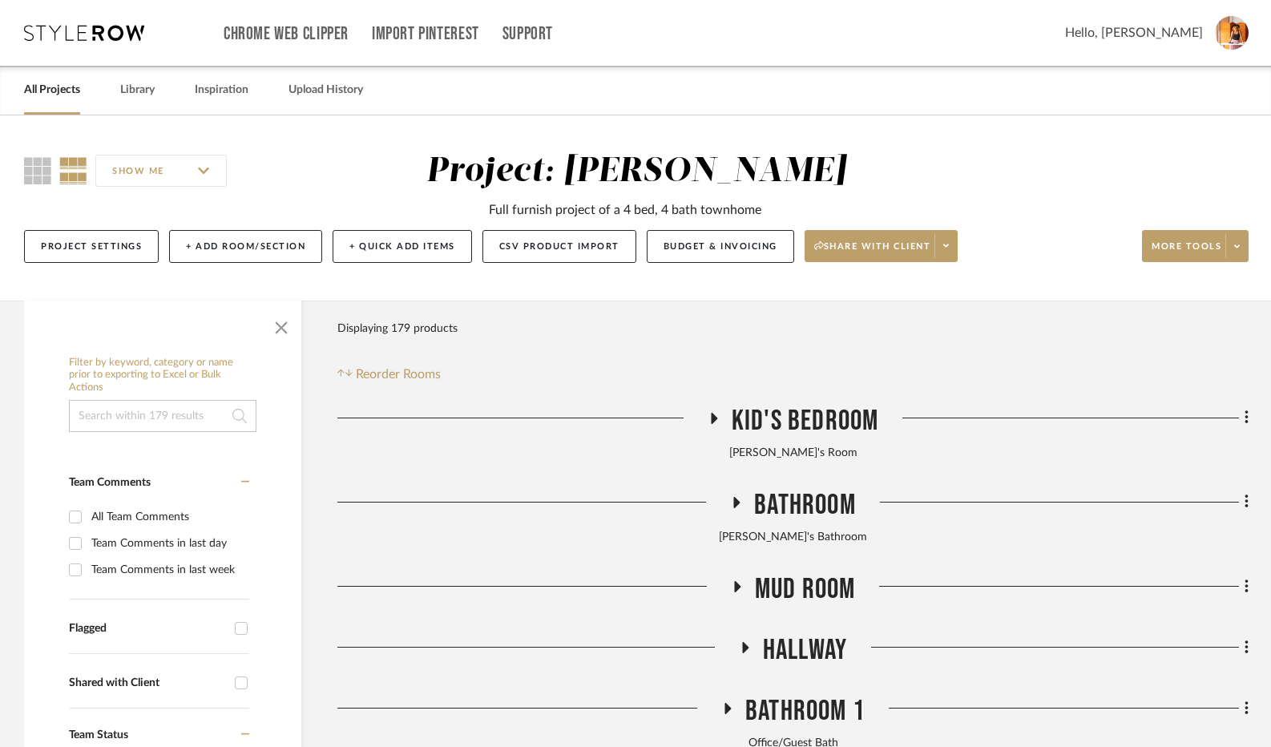
click at [714, 414] on icon at bounding box center [714, 418] width 6 height 11
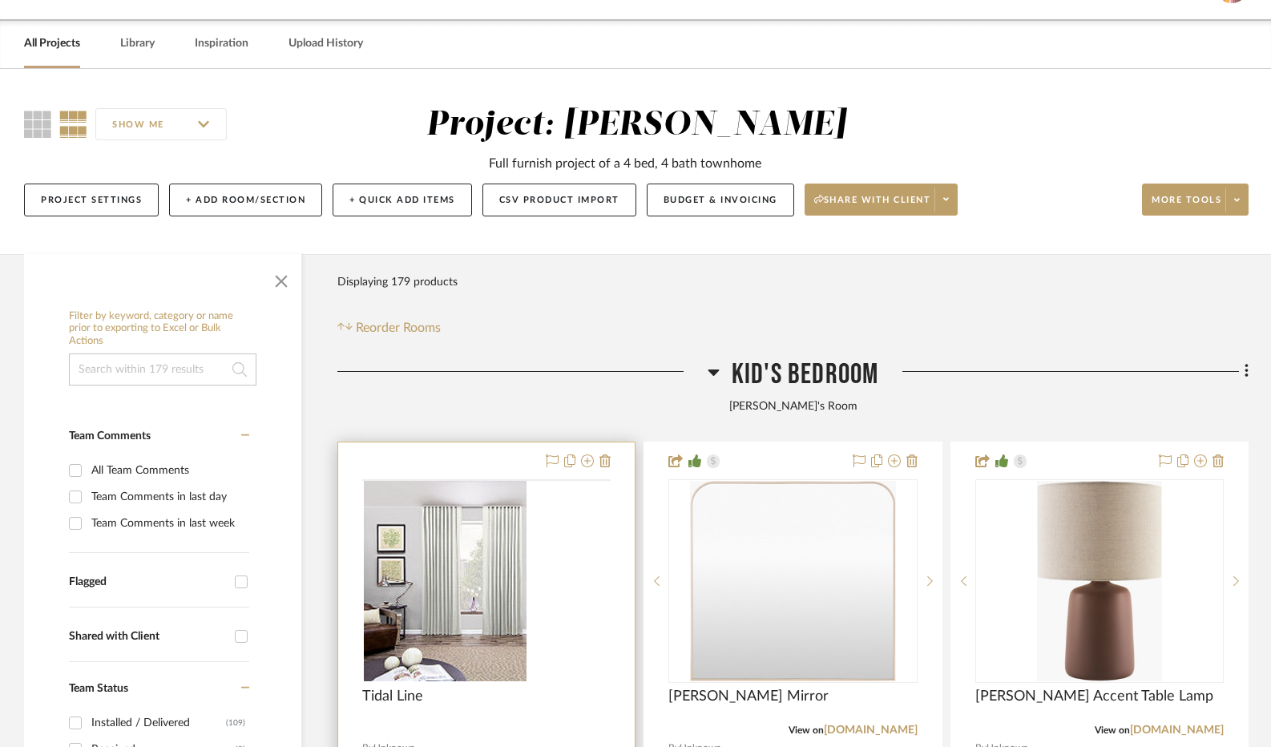
scroll to position [401, 0]
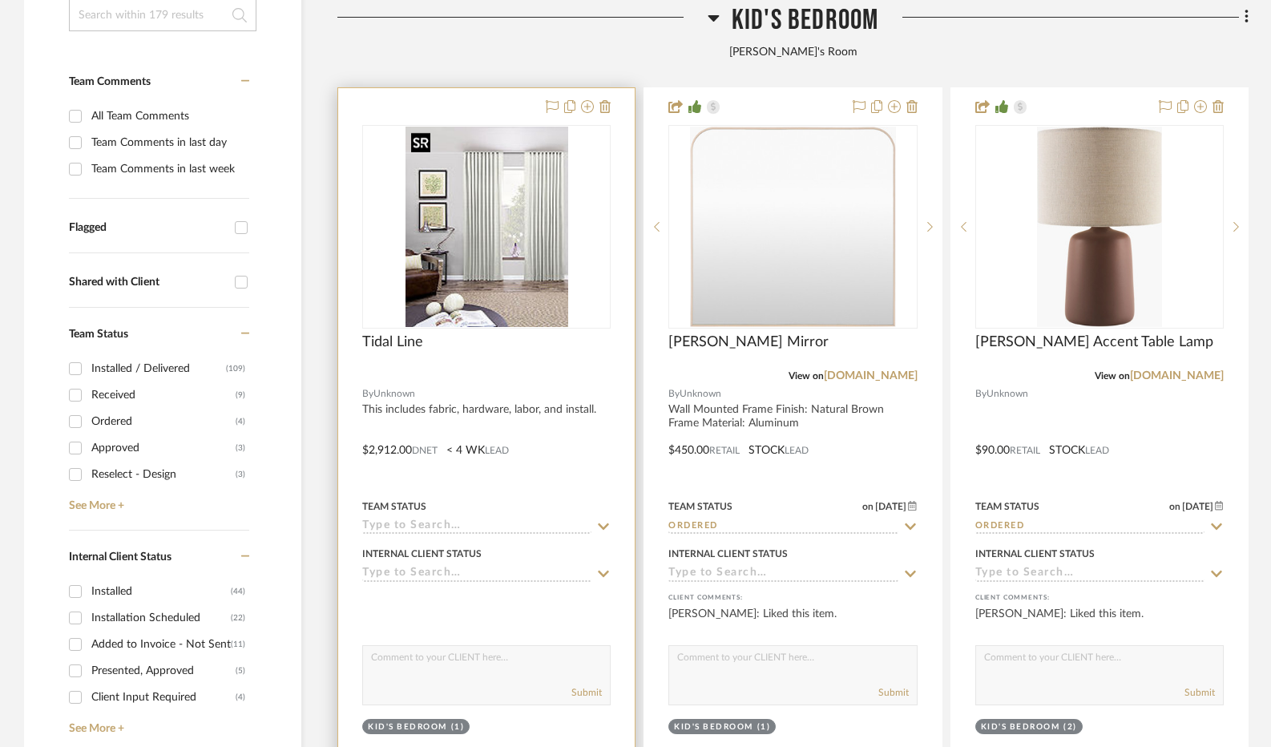
click at [471, 300] on img "0" at bounding box center [487, 227] width 163 height 200
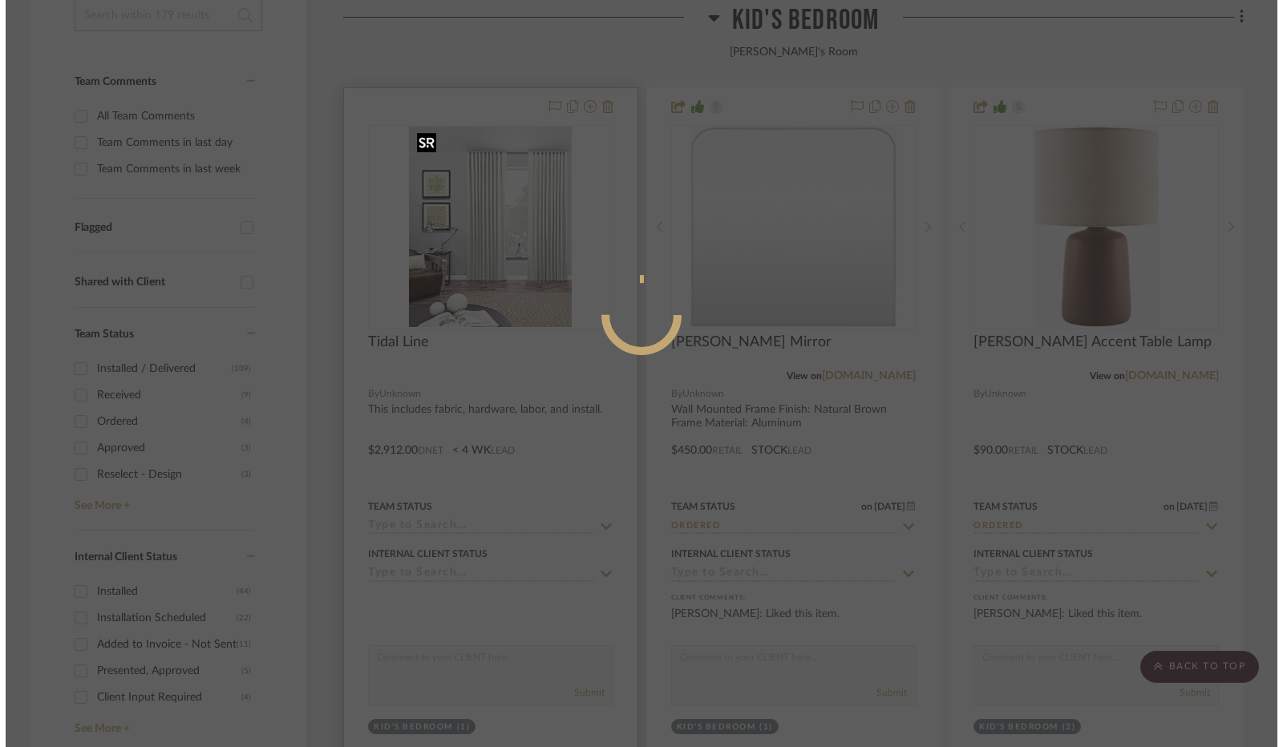
scroll to position [0, 0]
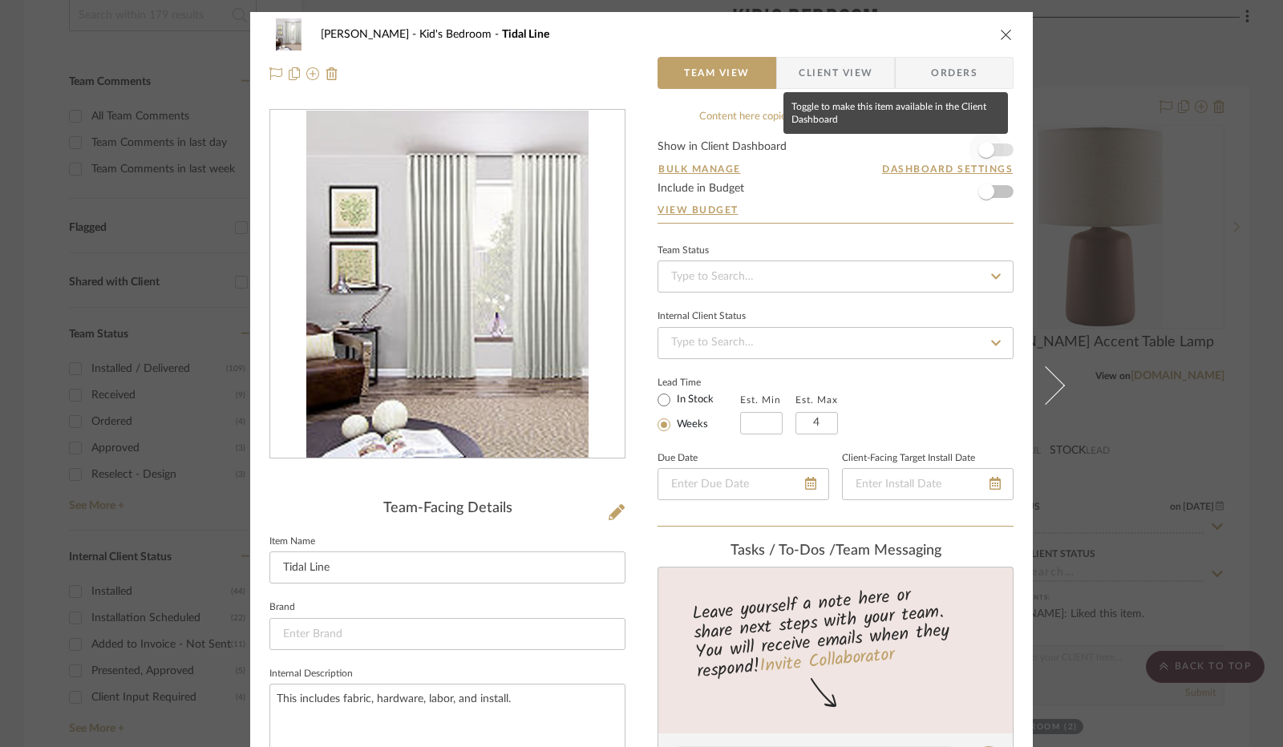
click at [997, 147] on span "button" at bounding box center [985, 149] width 35 height 35
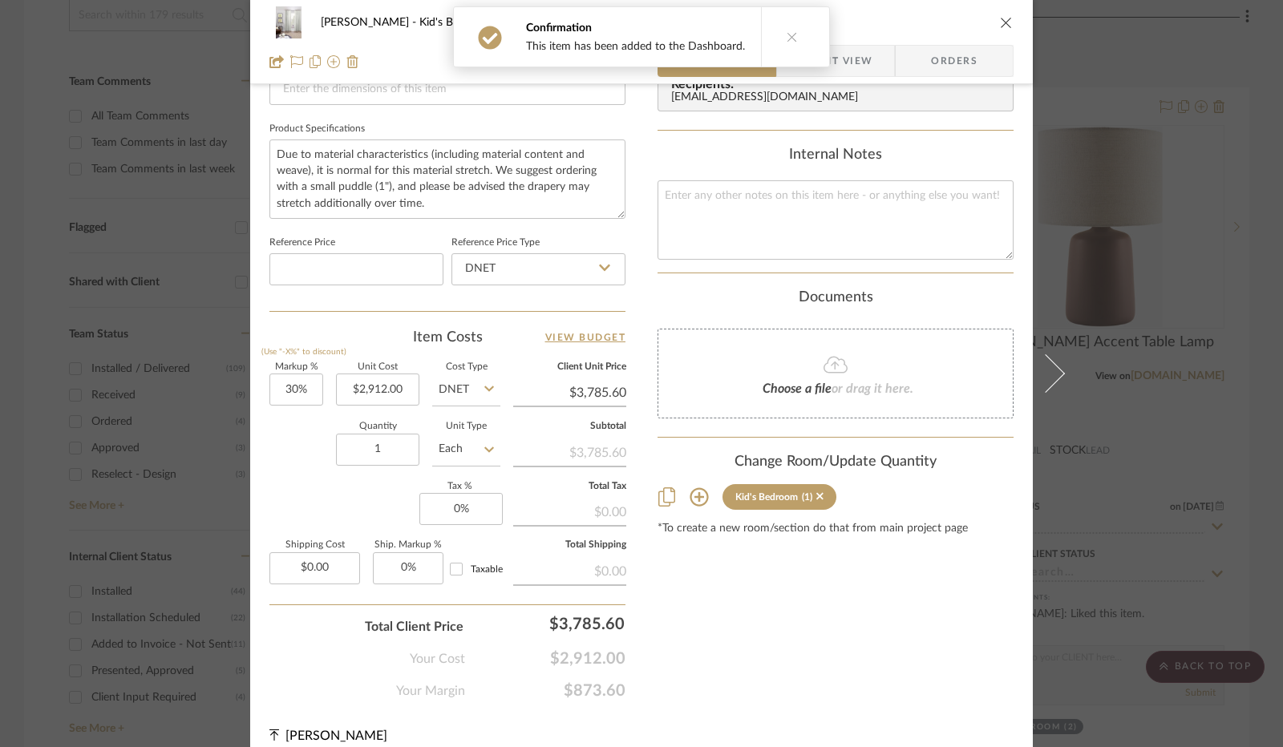
scroll to position [739, 0]
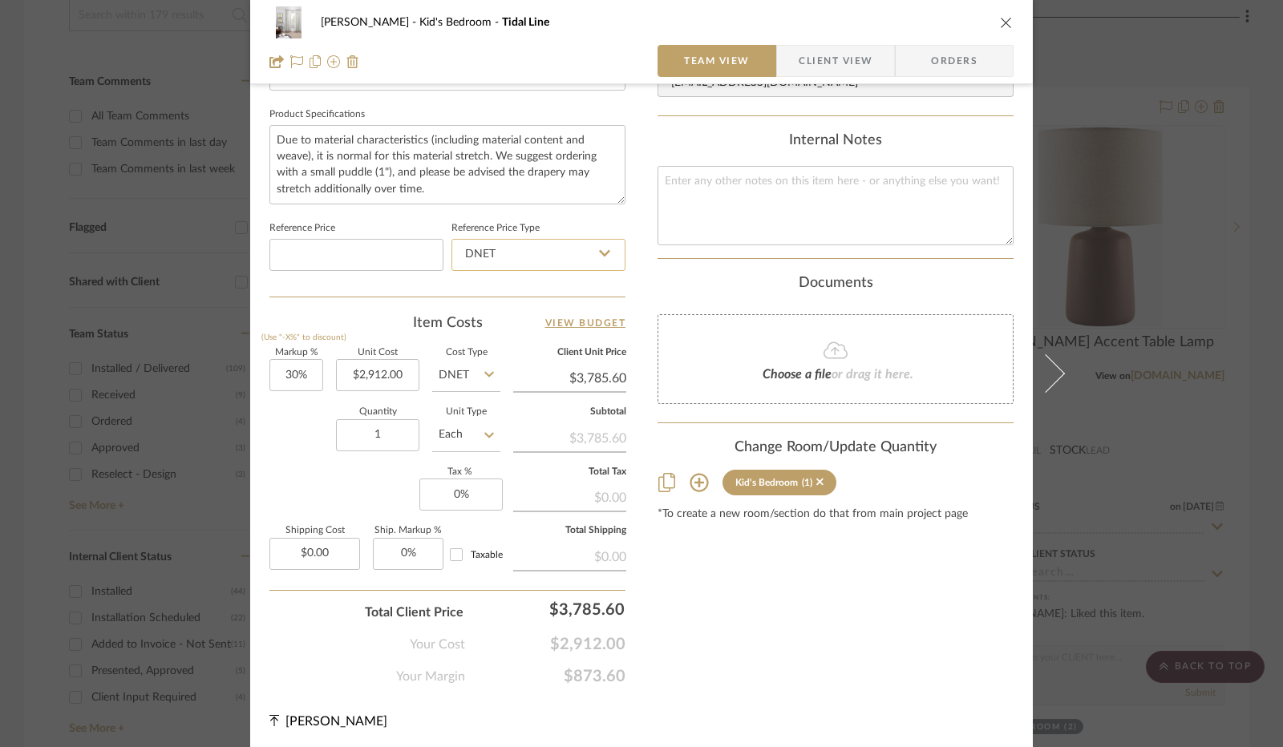
click at [535, 248] on input "DNET" at bounding box center [538, 255] width 174 height 32
click at [538, 295] on div "DNET" at bounding box center [545, 293] width 198 height 41
click at [446, 495] on input "0" at bounding box center [460, 495] width 83 height 32
type input "8.25%"
click at [400, 494] on div "Markup % (Use "-X%" to discount) 30% Unit Cost $2,912.00 Cost Type DNET Client …" at bounding box center [447, 466] width 356 height 234
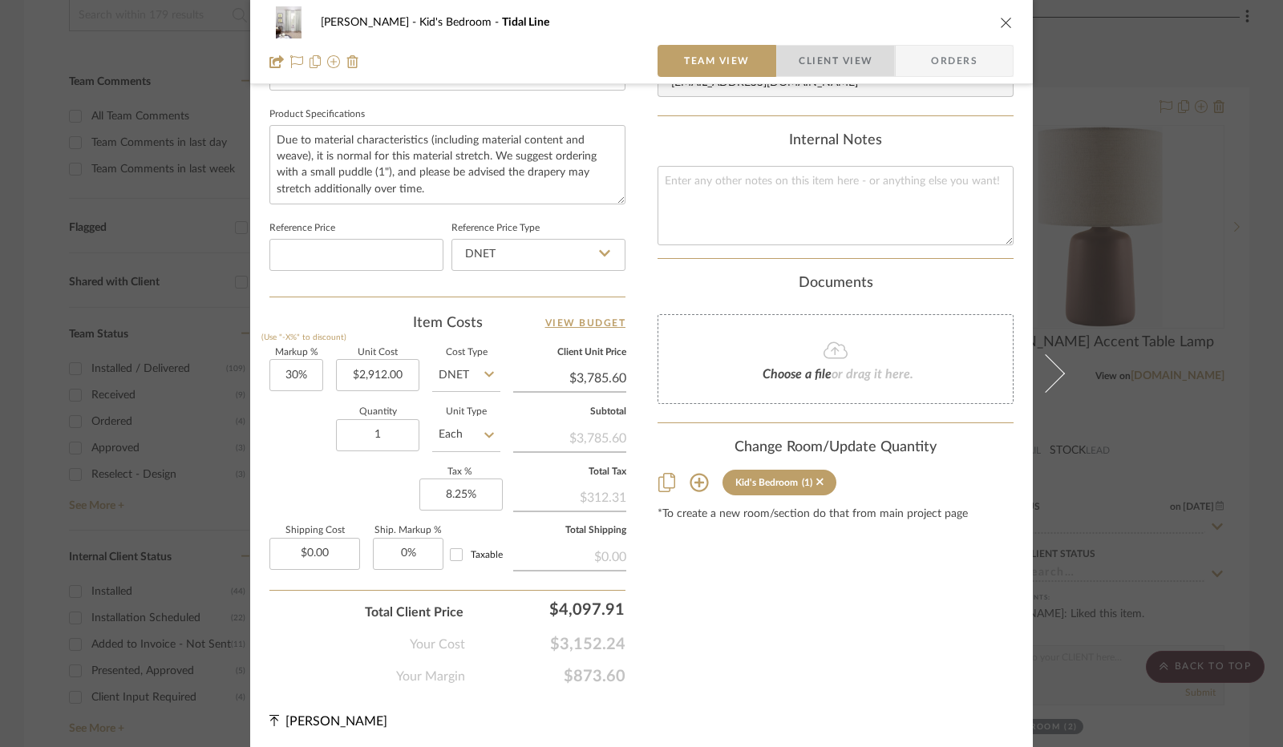
click at [811, 70] on span "Client View" at bounding box center [835, 61] width 74 height 32
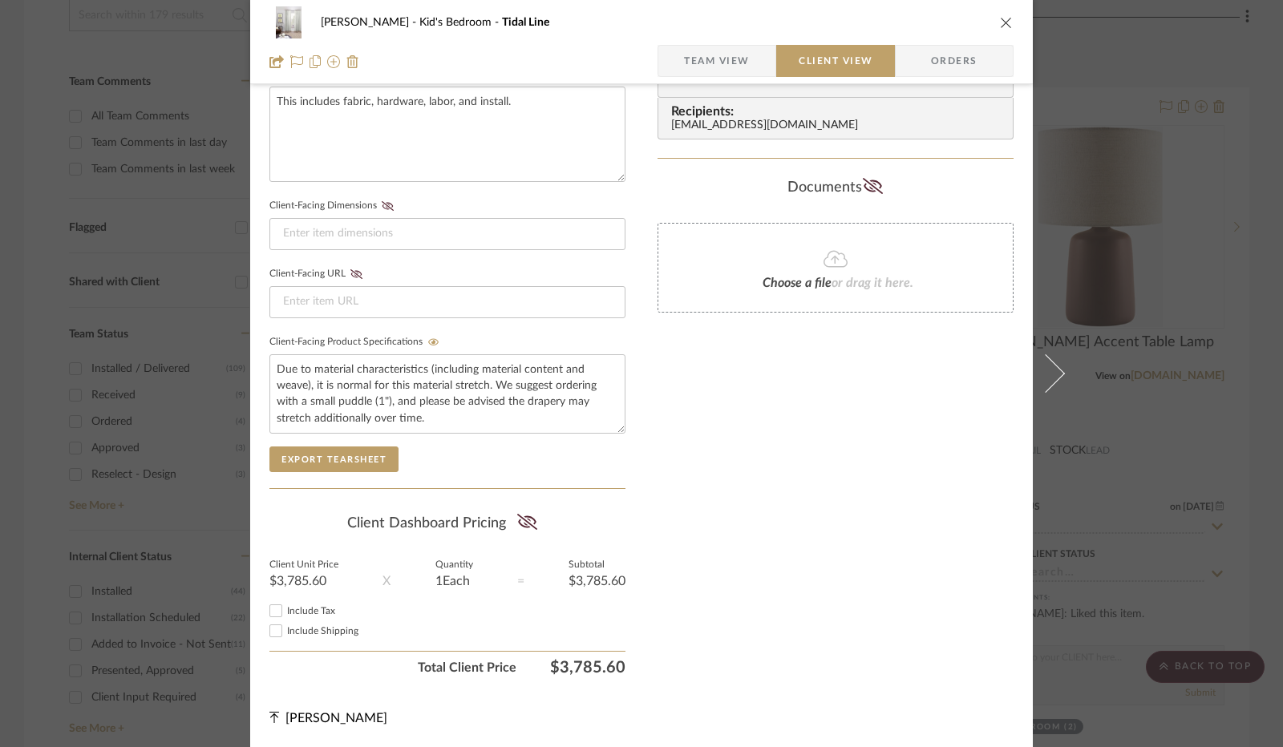
scroll to position [593, 0]
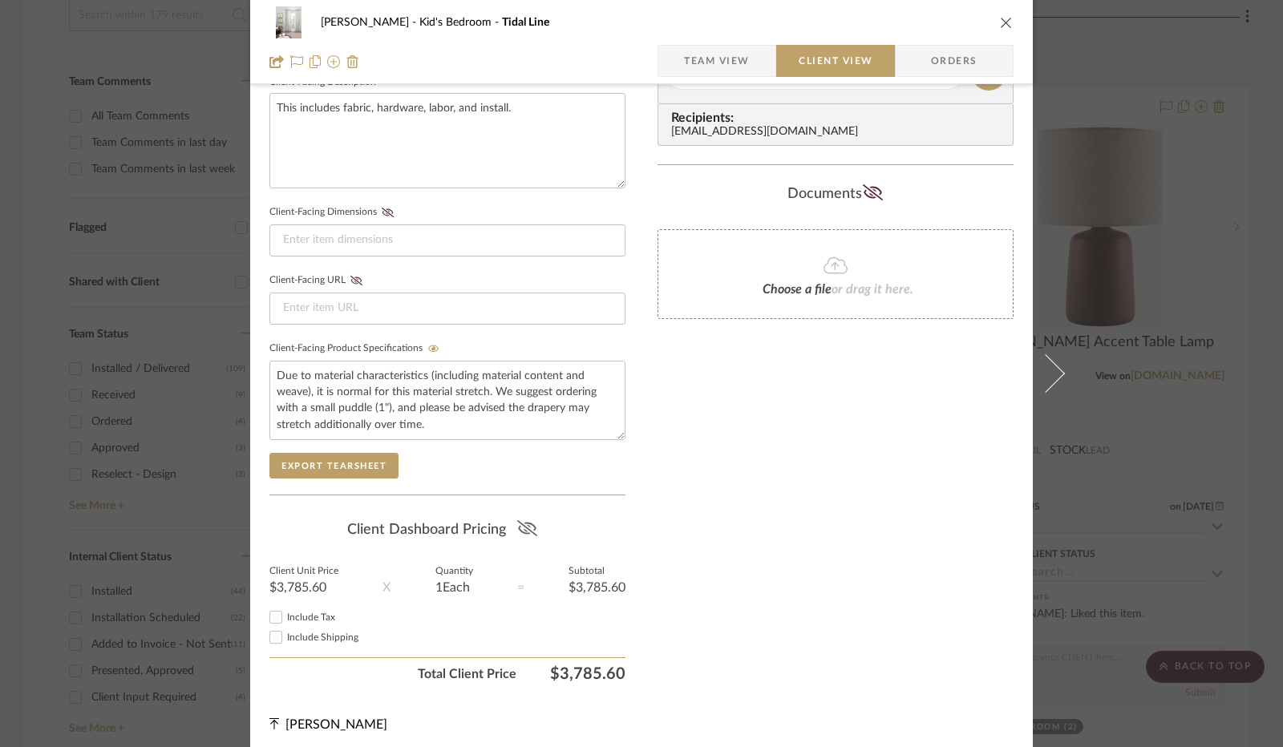
click at [527, 525] on icon at bounding box center [527, 528] width 20 height 16
click at [266, 615] on input "Include Tax" at bounding box center [275, 617] width 19 height 19
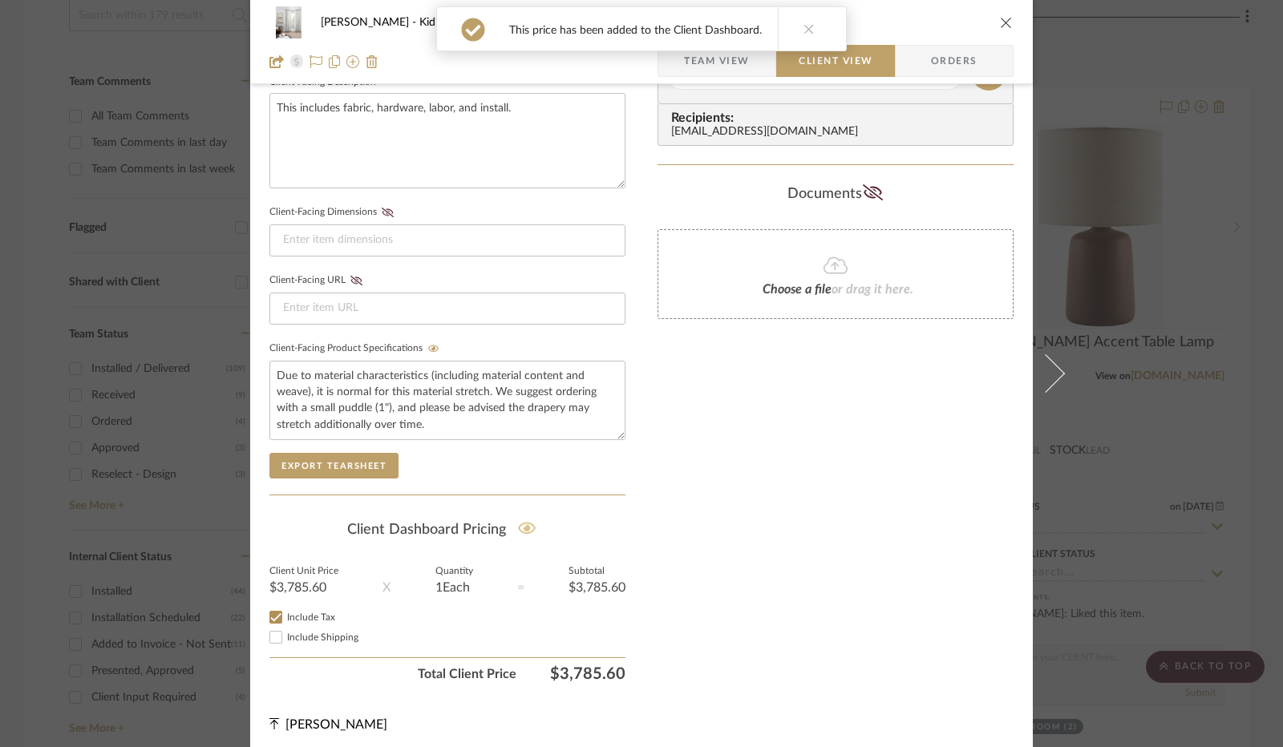
checkbox input "true"
click at [1000, 24] on icon "close" at bounding box center [1006, 22] width 13 height 13
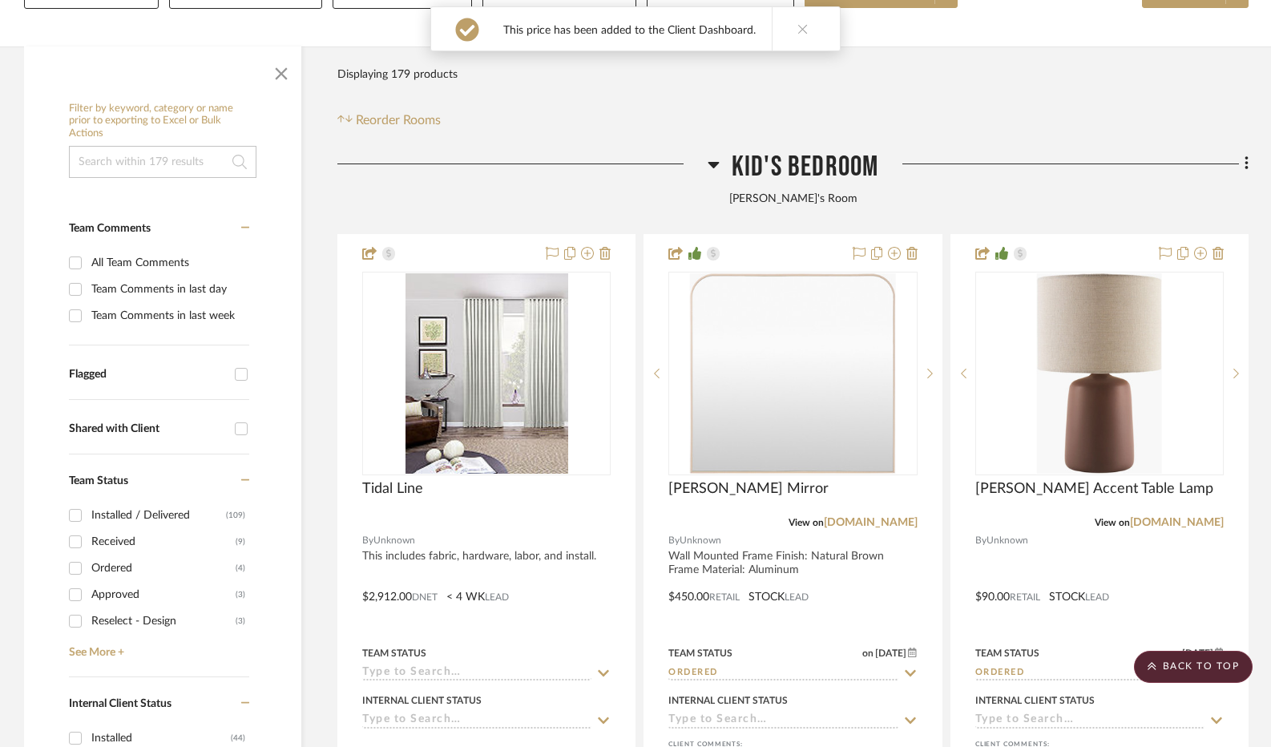
scroll to position [240, 0]
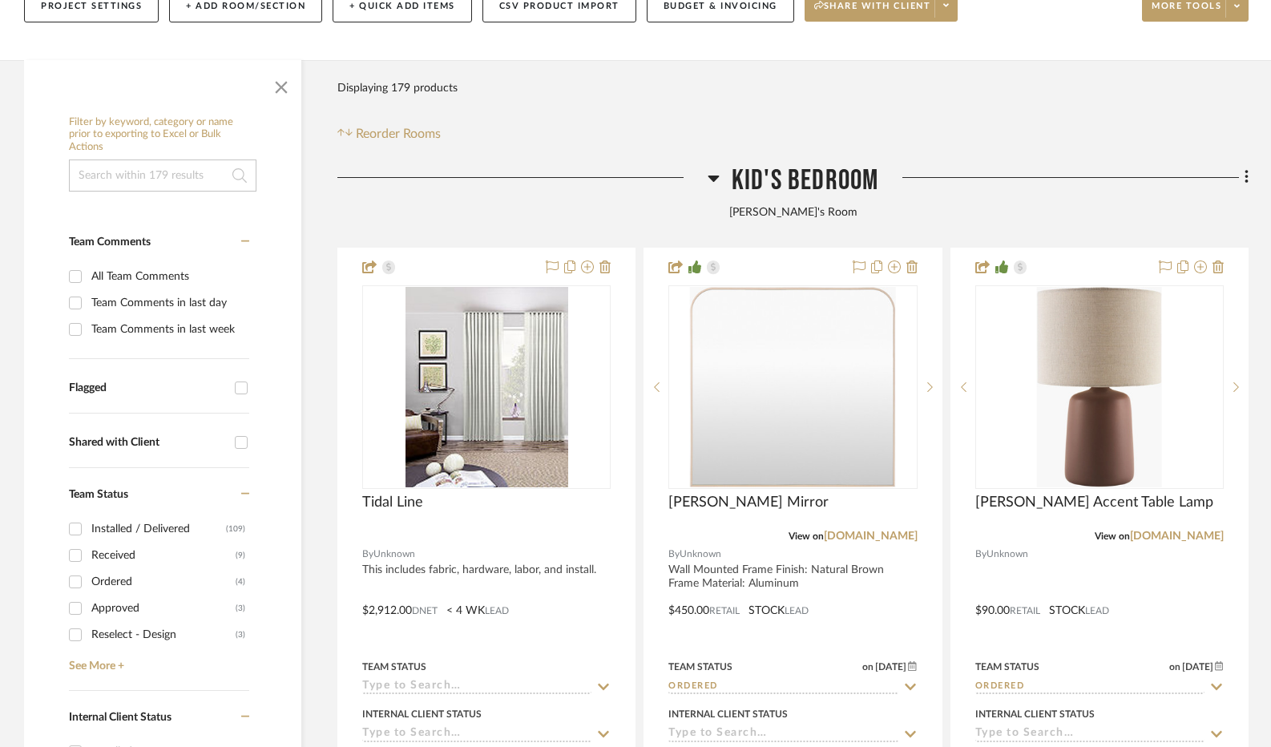
click at [708, 182] on icon at bounding box center [714, 177] width 12 height 19
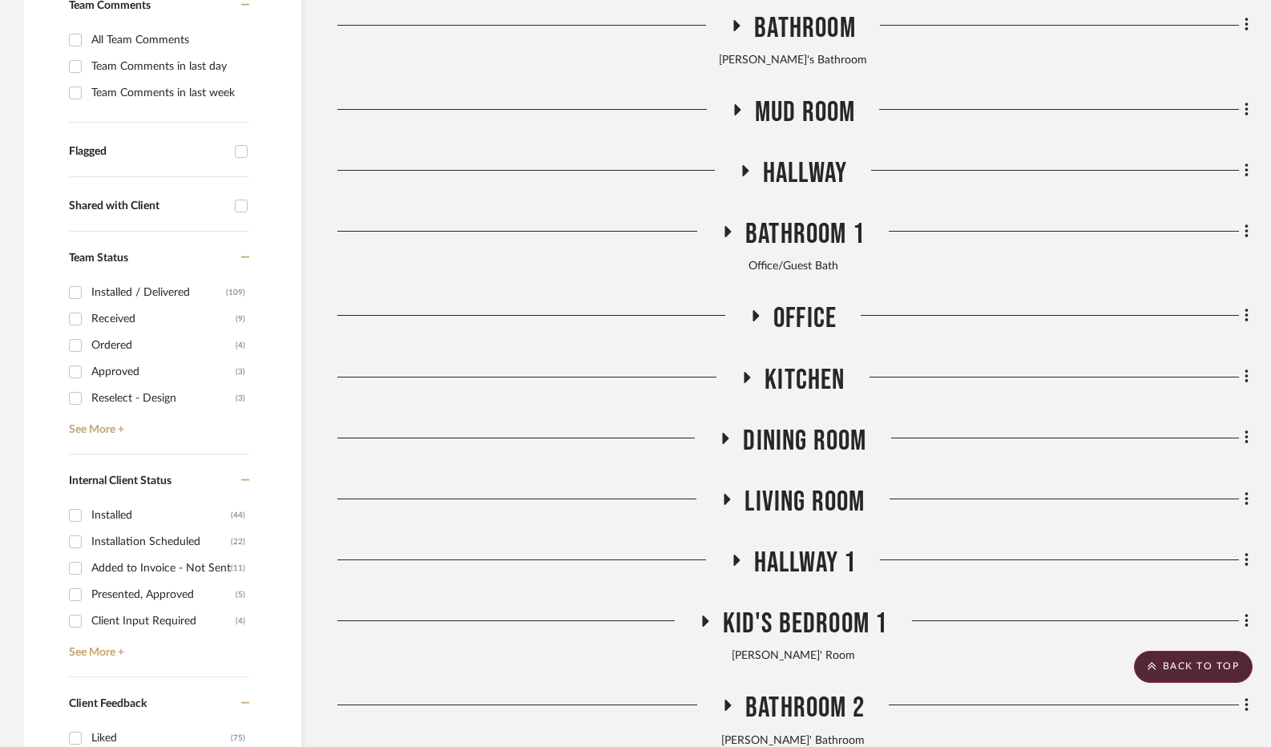
scroll to position [481, 0]
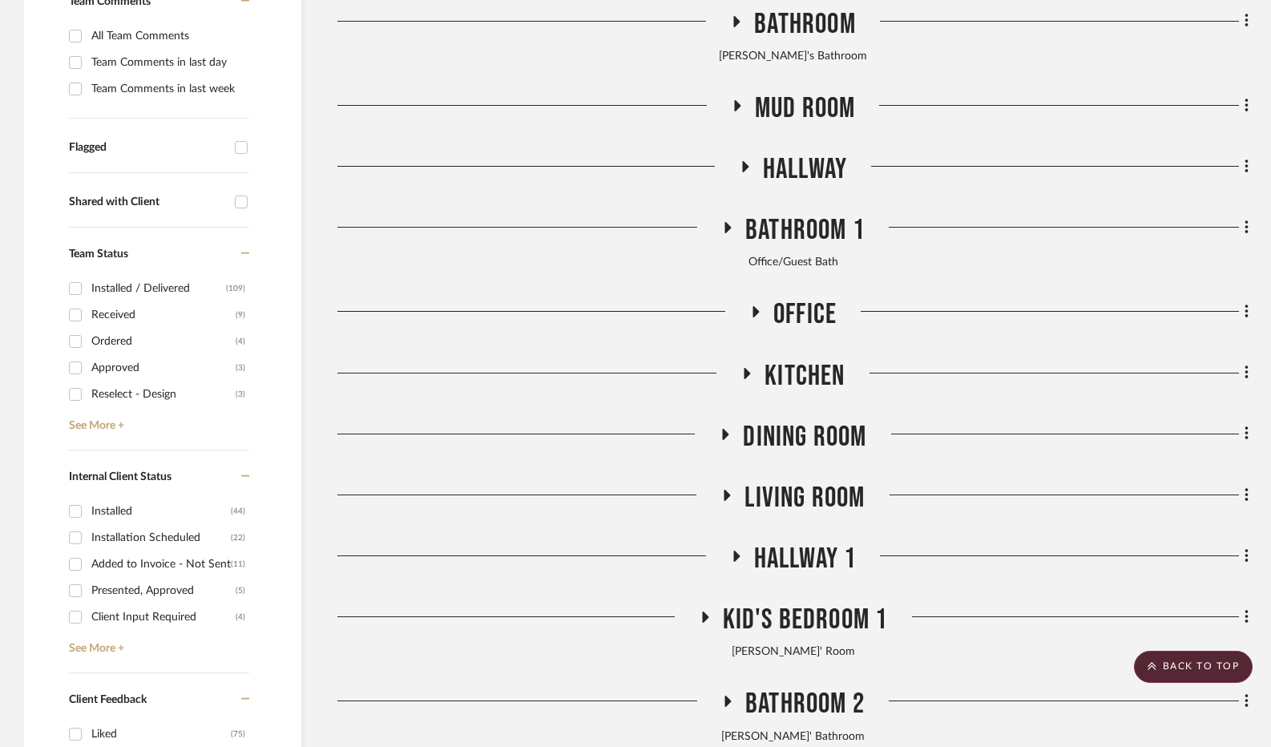
click at [753, 317] on icon at bounding box center [756, 311] width 6 height 11
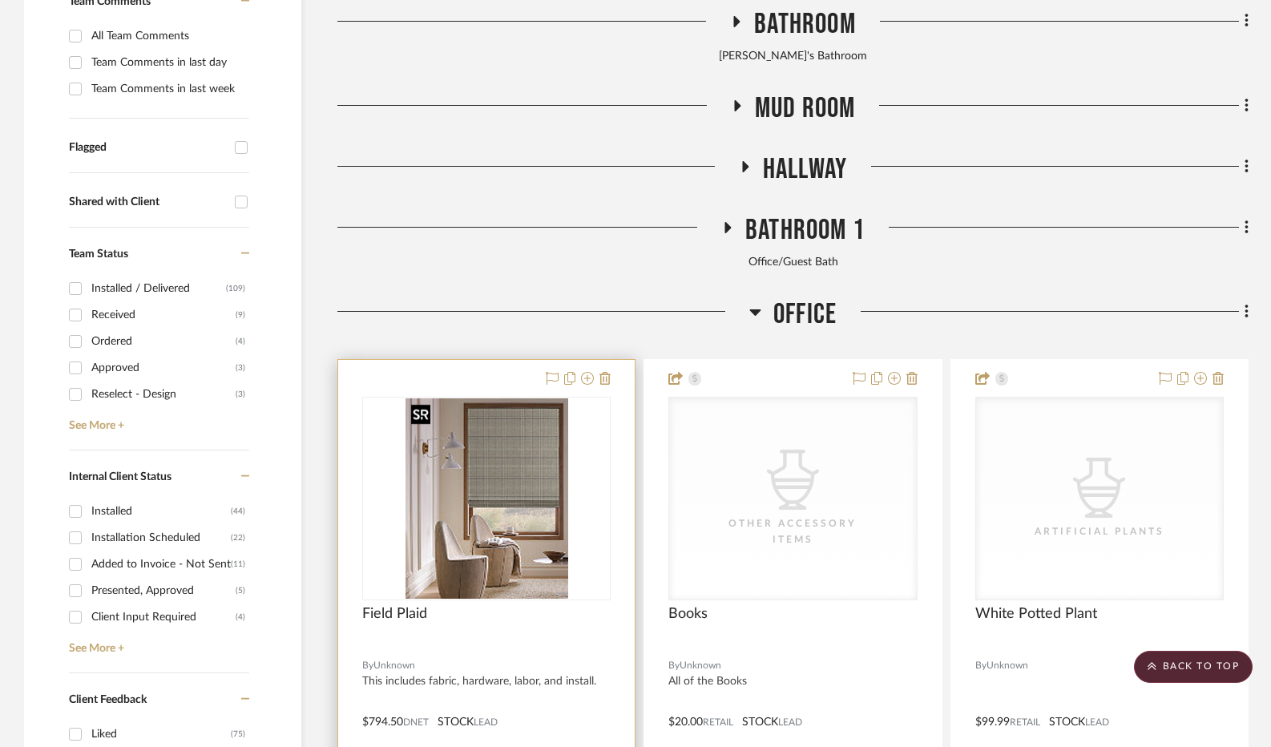
click at [473, 448] on img "0" at bounding box center [487, 498] width 163 height 200
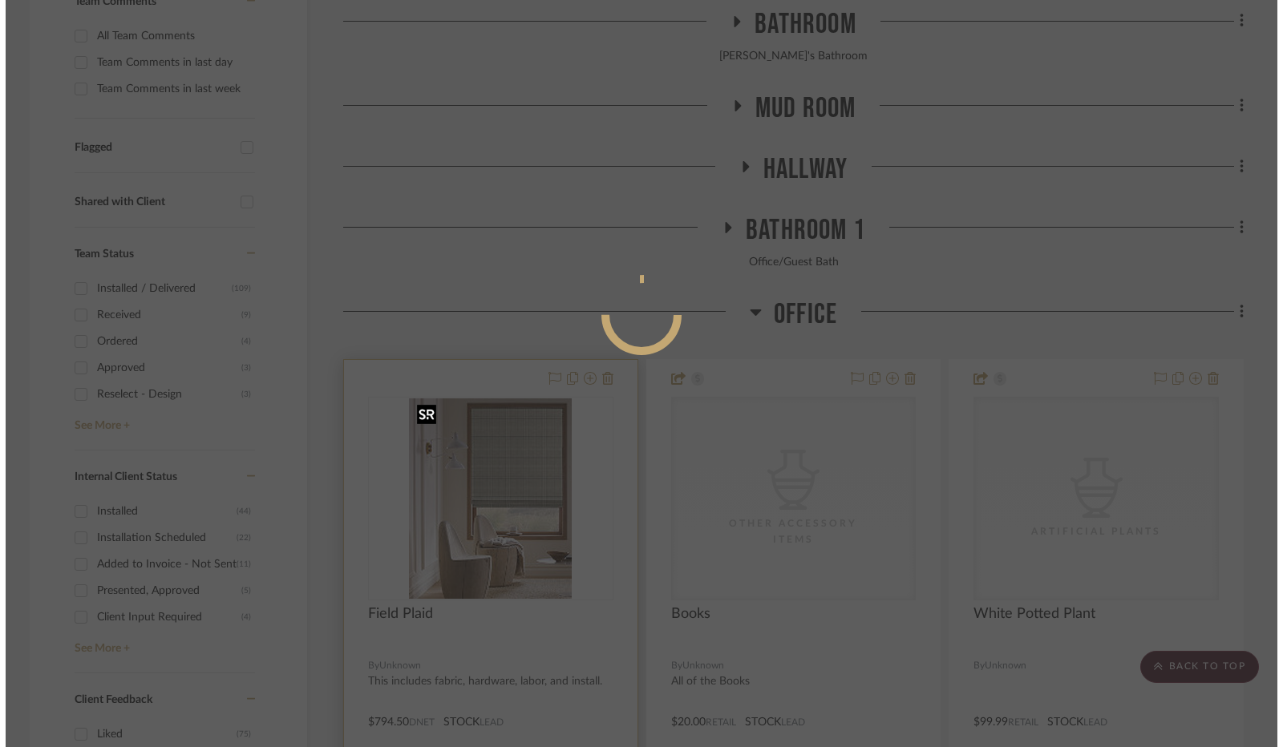
scroll to position [0, 0]
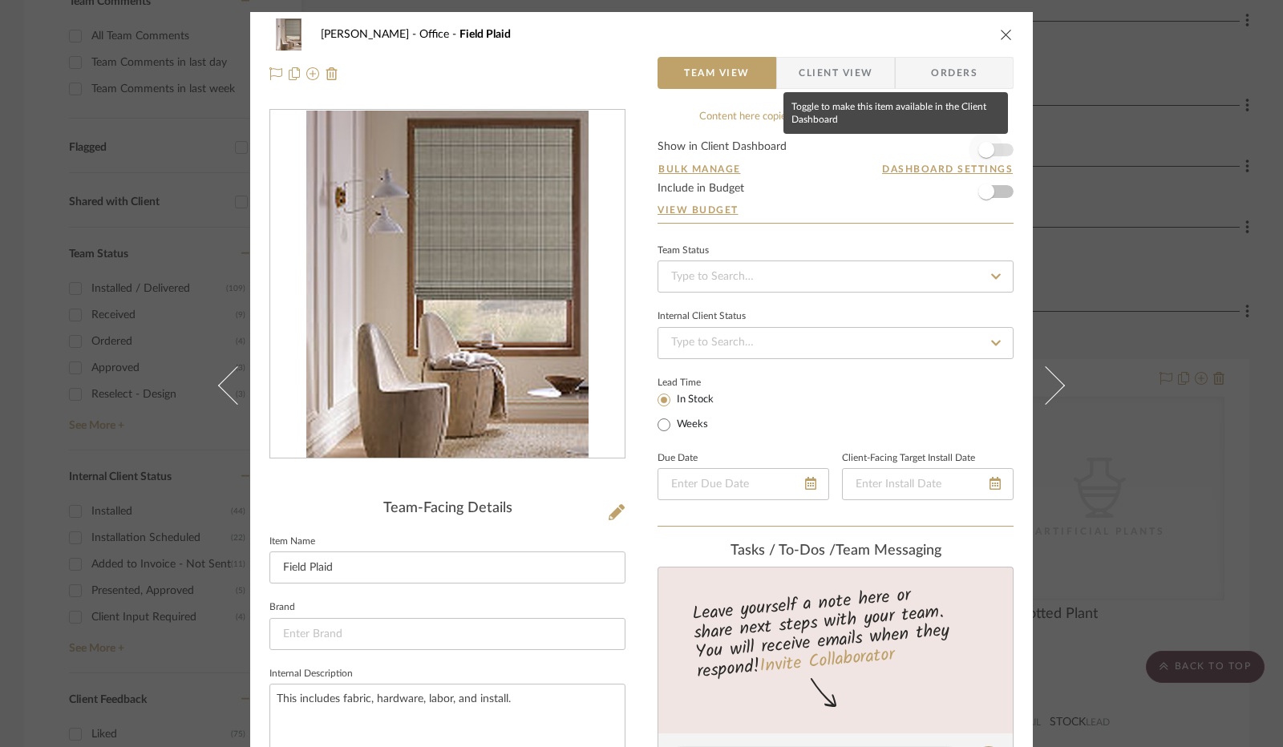
click at [978, 151] on span "button" at bounding box center [986, 150] width 16 height 16
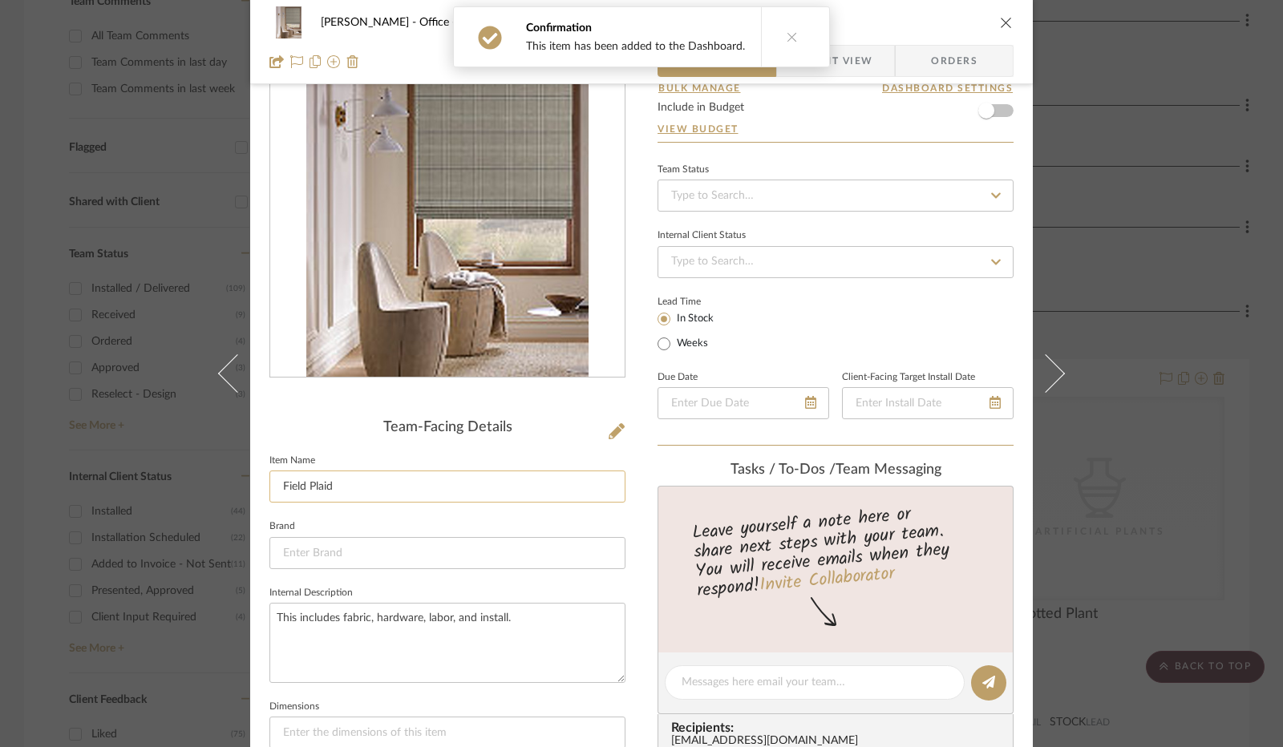
scroll to position [80, 0]
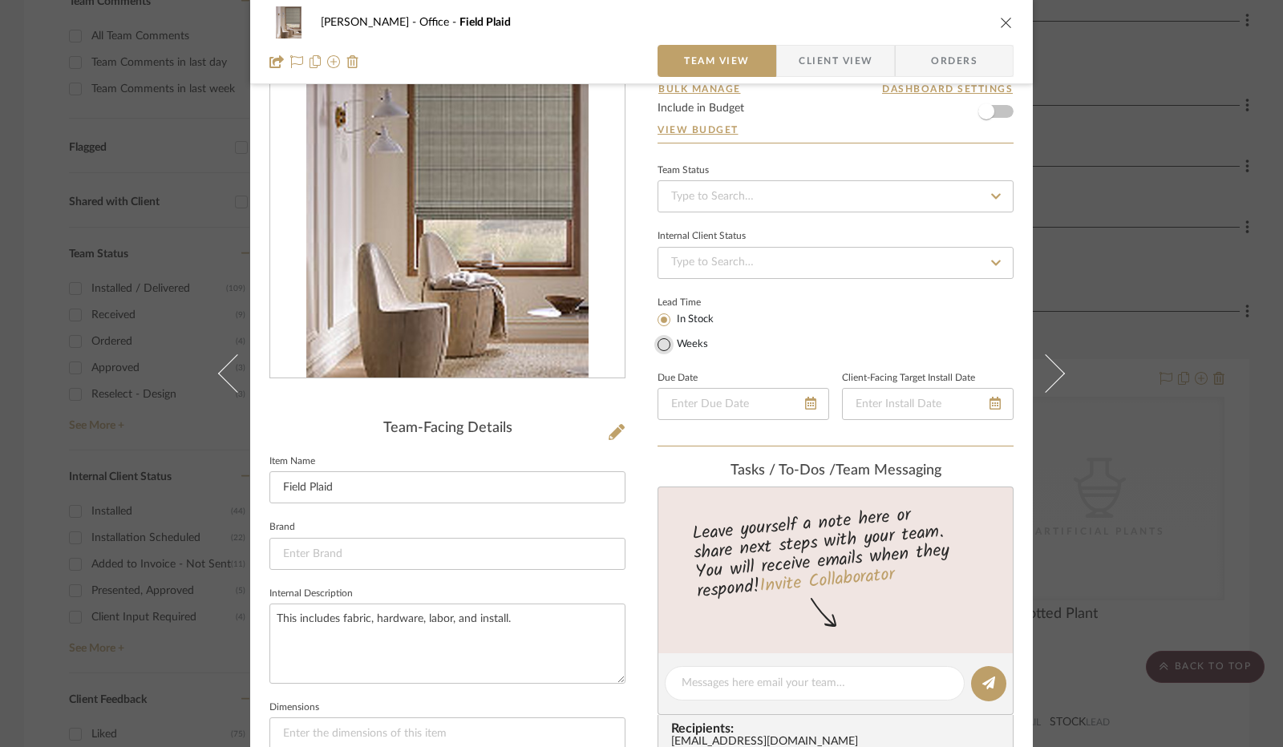
click at [663, 346] on input "Weeks" at bounding box center [663, 344] width 19 height 19
radio input "true"
click at [803, 348] on input "text" at bounding box center [816, 343] width 42 height 22
type input "2"
click at [881, 338] on div "Lead Time In Stock Weeks Est. Min Est. Max 2" at bounding box center [835, 323] width 356 height 63
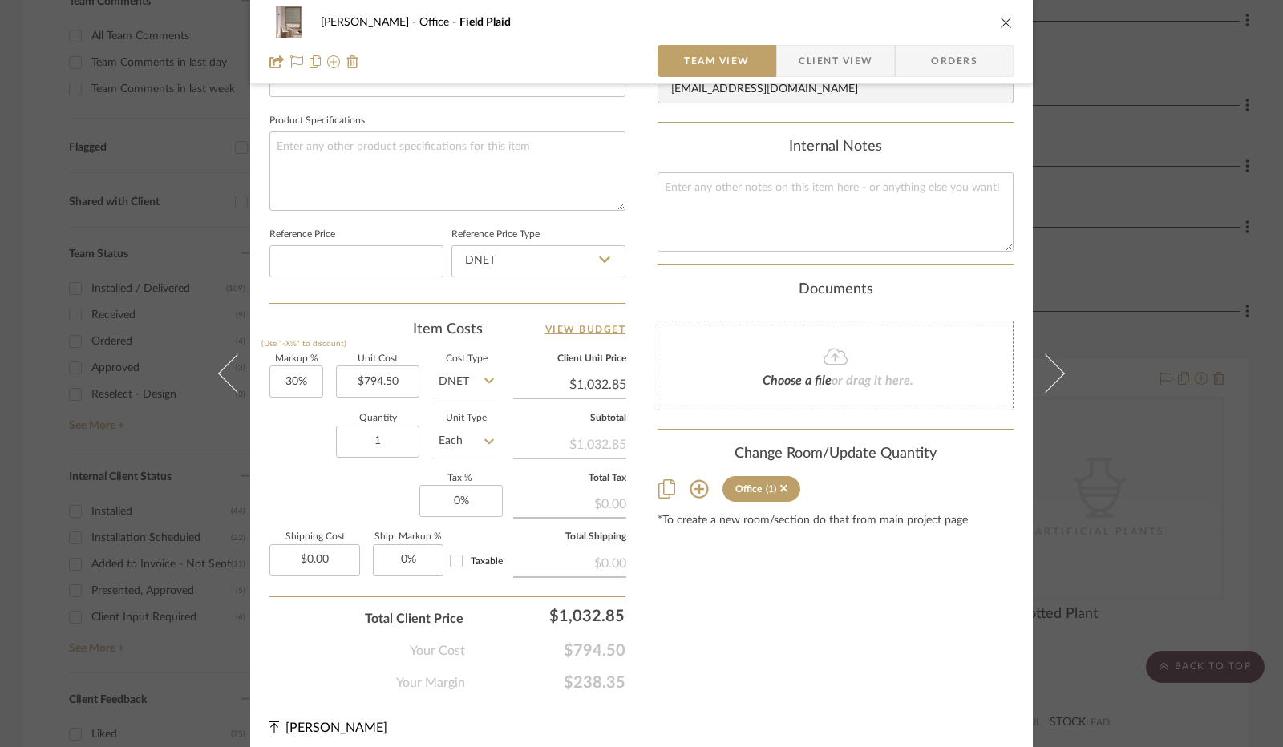
scroll to position [739, 0]
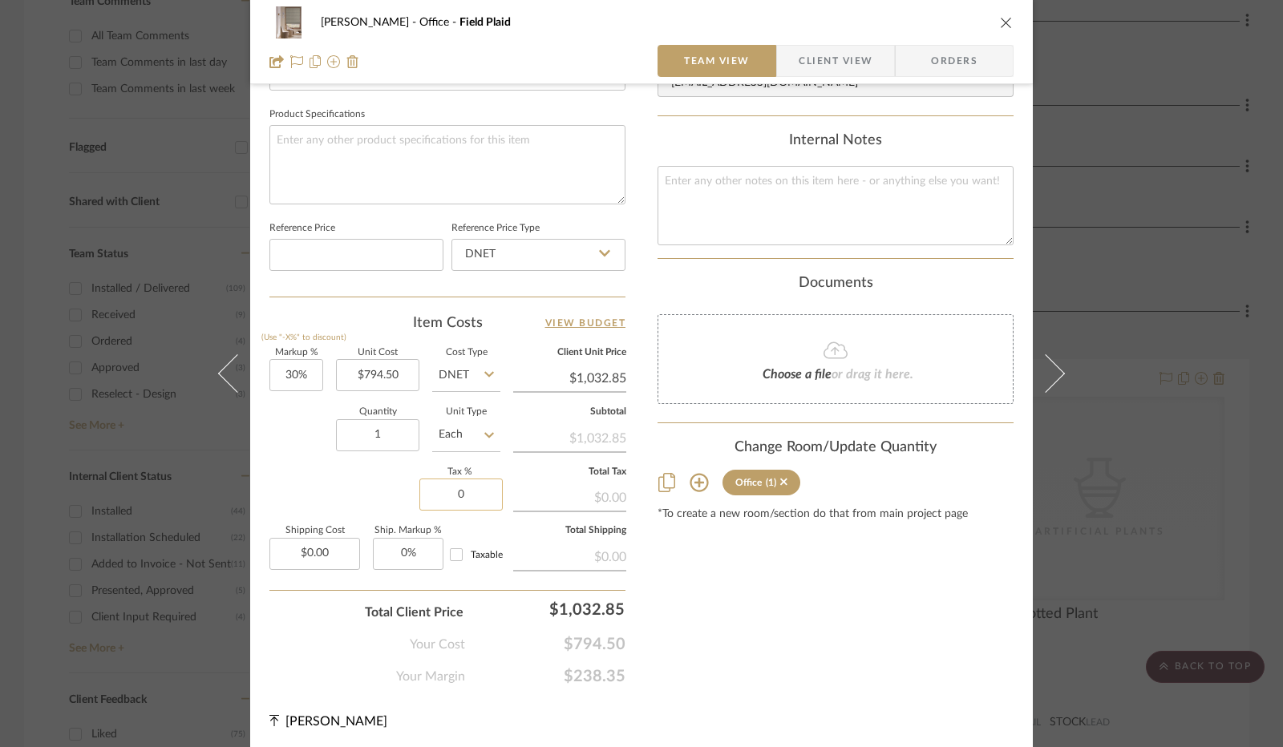
click at [466, 494] on input "0" at bounding box center [460, 495] width 83 height 32
type input "8.25%"
click at [298, 599] on div "Total Client Price $1,118.06" at bounding box center [447, 606] width 356 height 32
click at [819, 70] on span "Client View" at bounding box center [835, 61] width 74 height 32
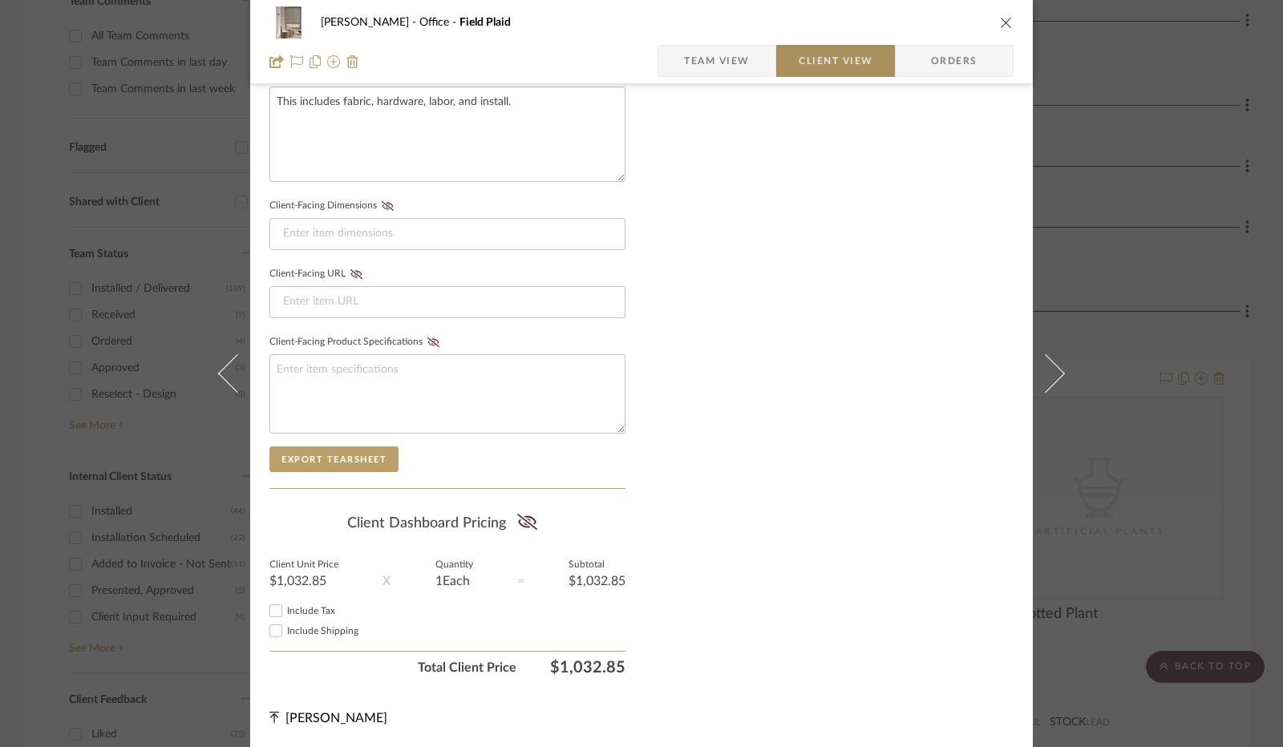
scroll to position [593, 0]
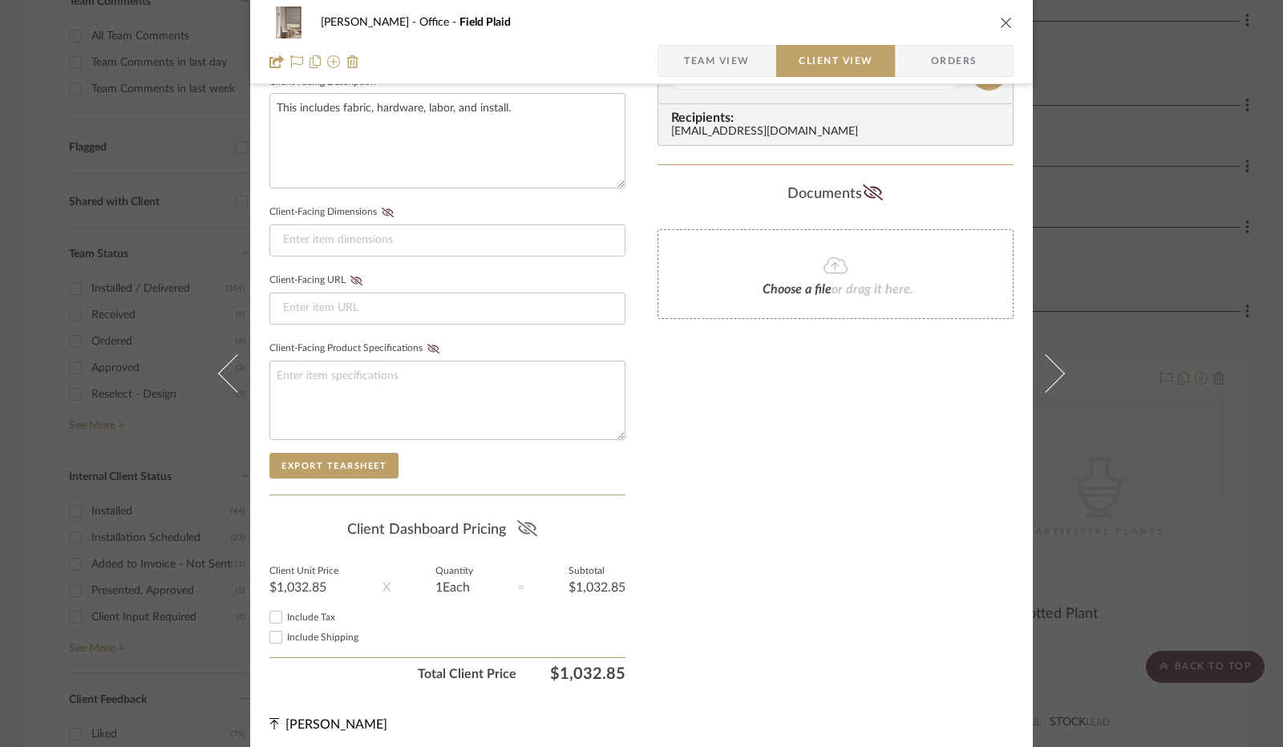
click at [517, 523] on icon at bounding box center [527, 528] width 20 height 16
click at [268, 613] on input "Include Tax" at bounding box center [275, 617] width 19 height 19
checkbox input "true"
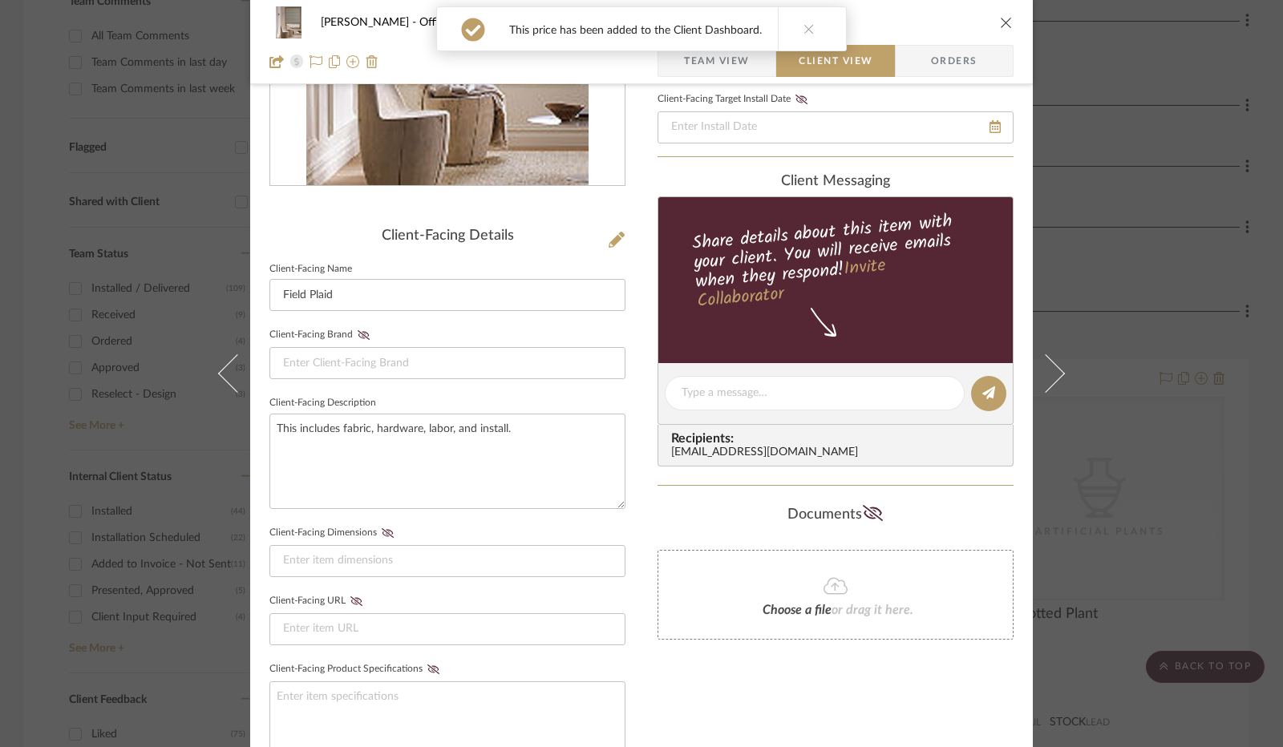
scroll to position [0, 0]
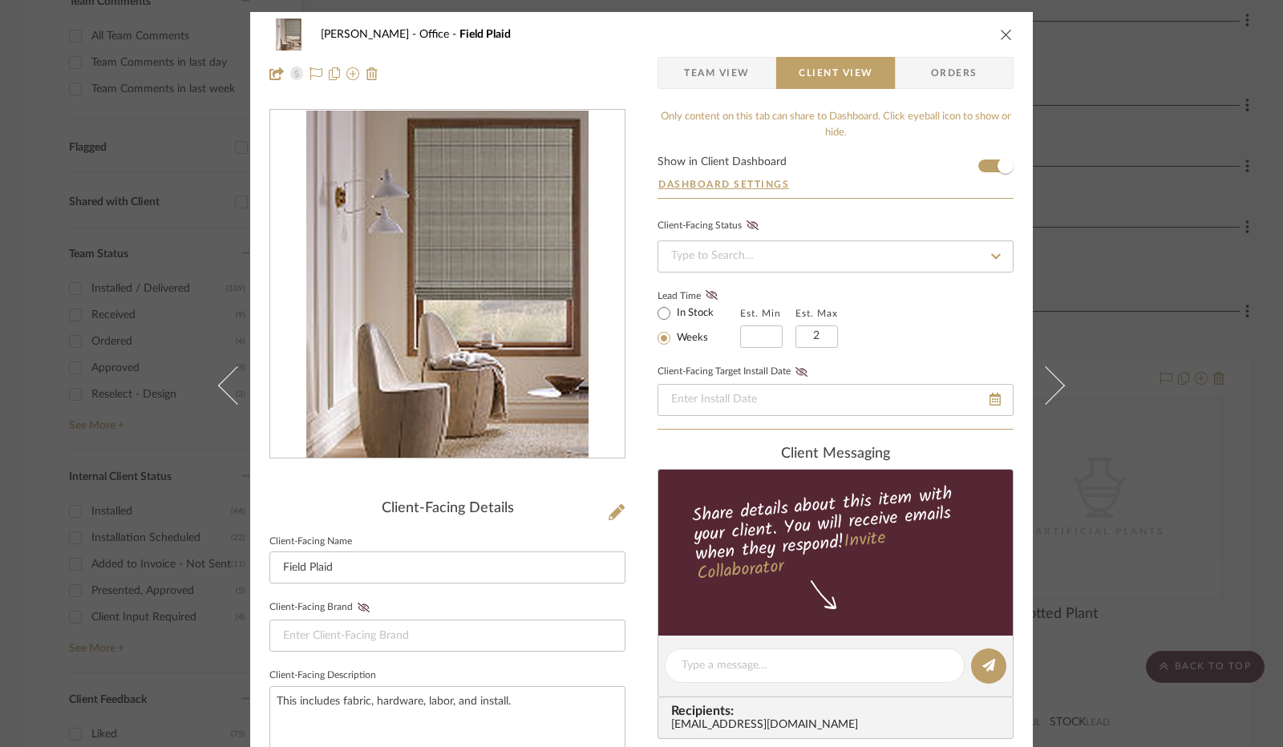
click at [1000, 36] on icon "close" at bounding box center [1006, 34] width 13 height 13
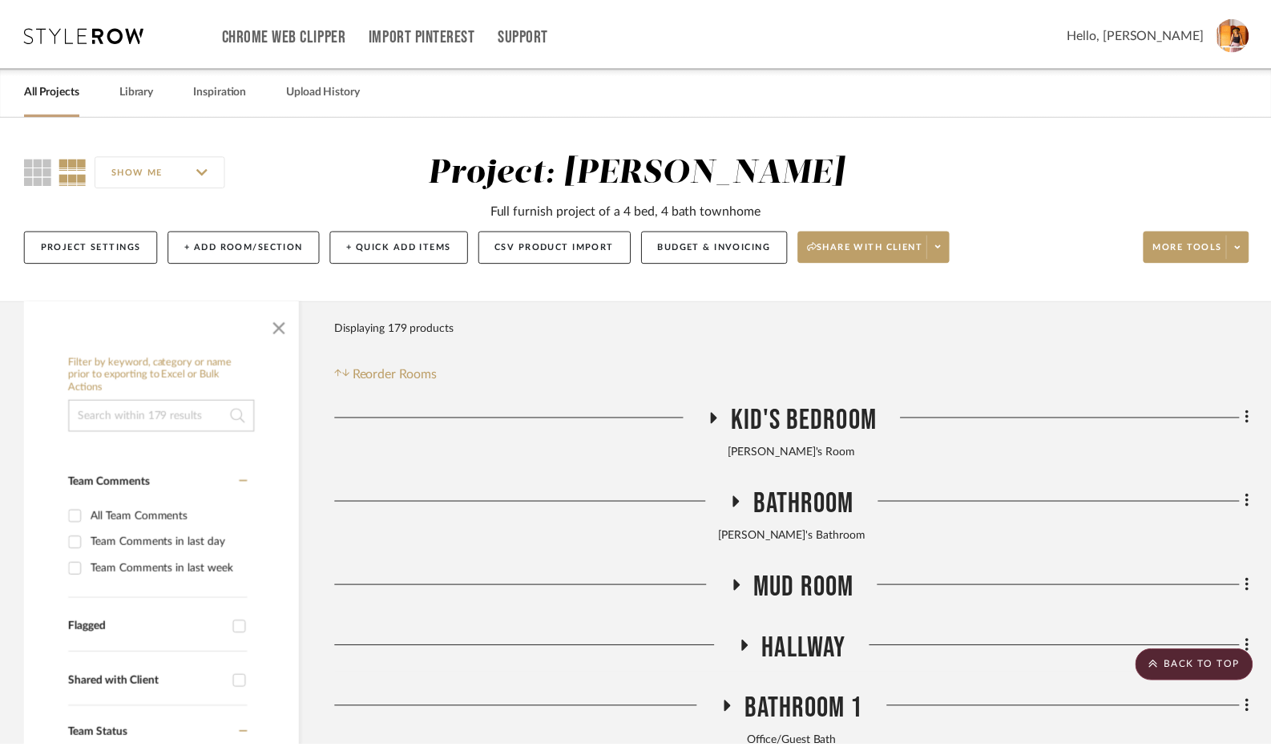
scroll to position [481, 0]
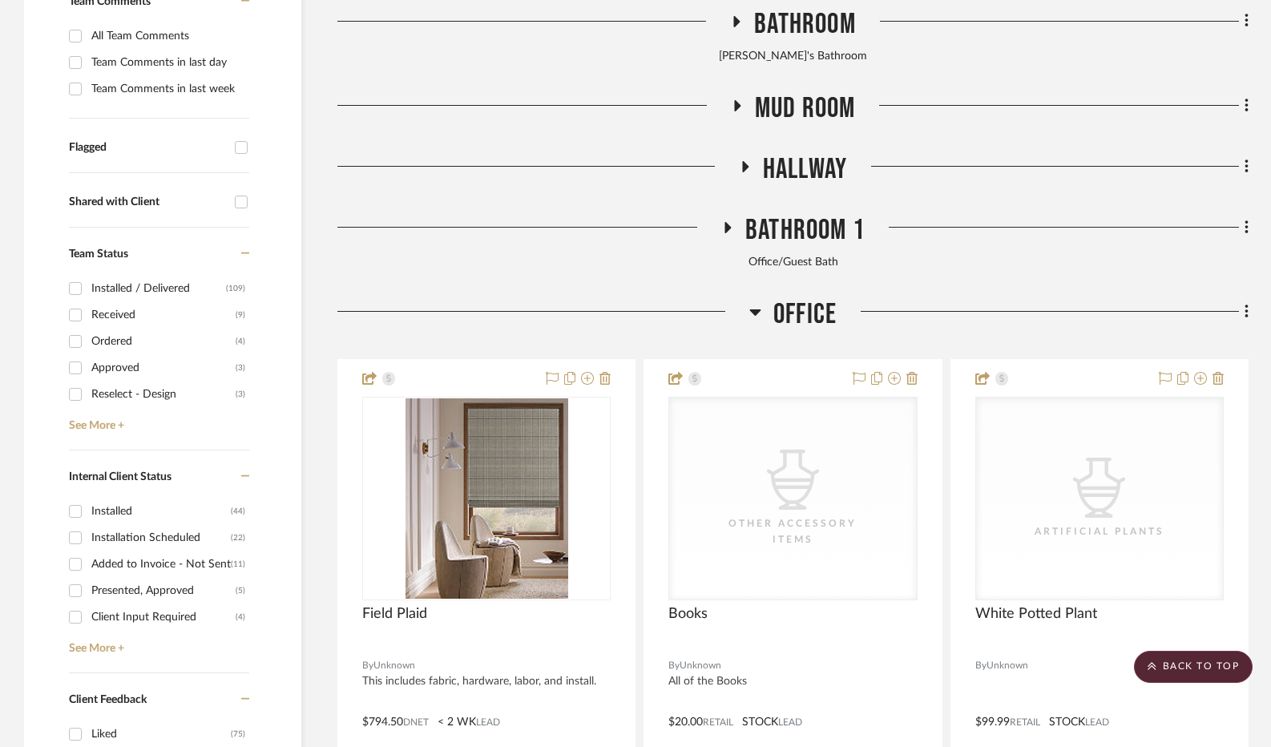
click at [757, 313] on icon at bounding box center [754, 312] width 11 height 6
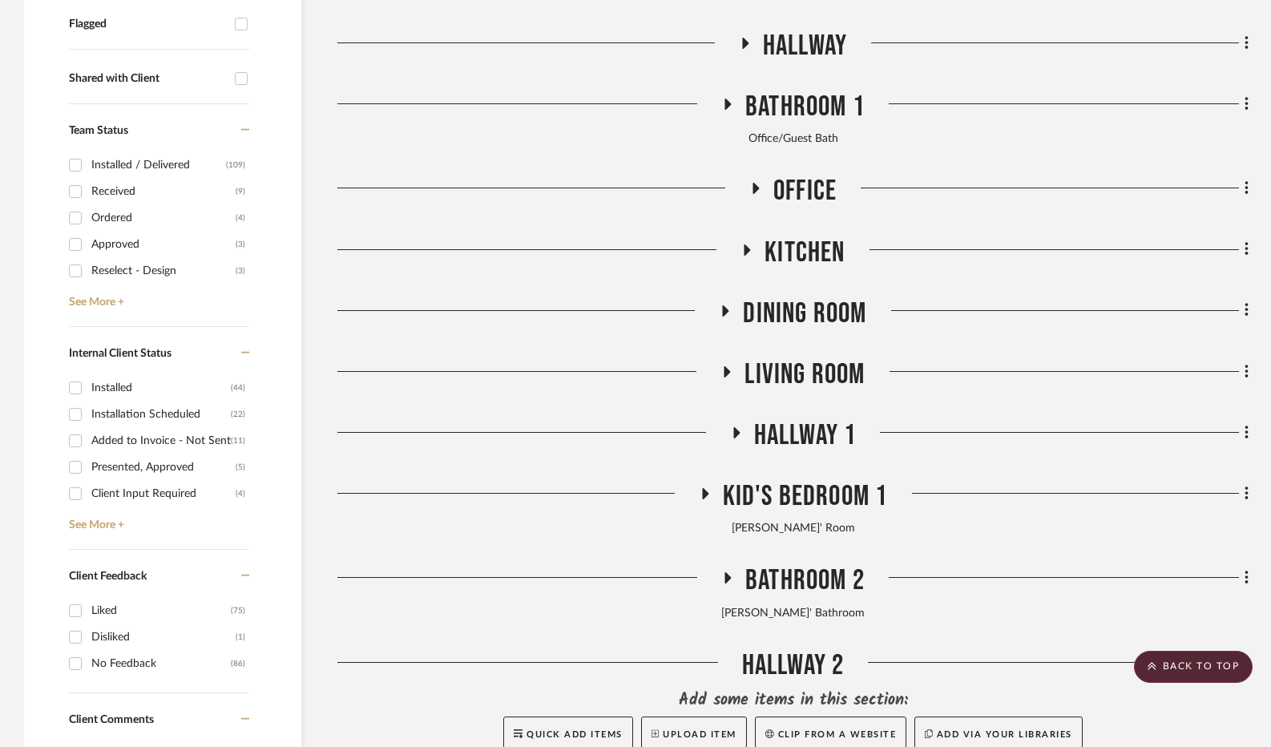
scroll to position [641, 0]
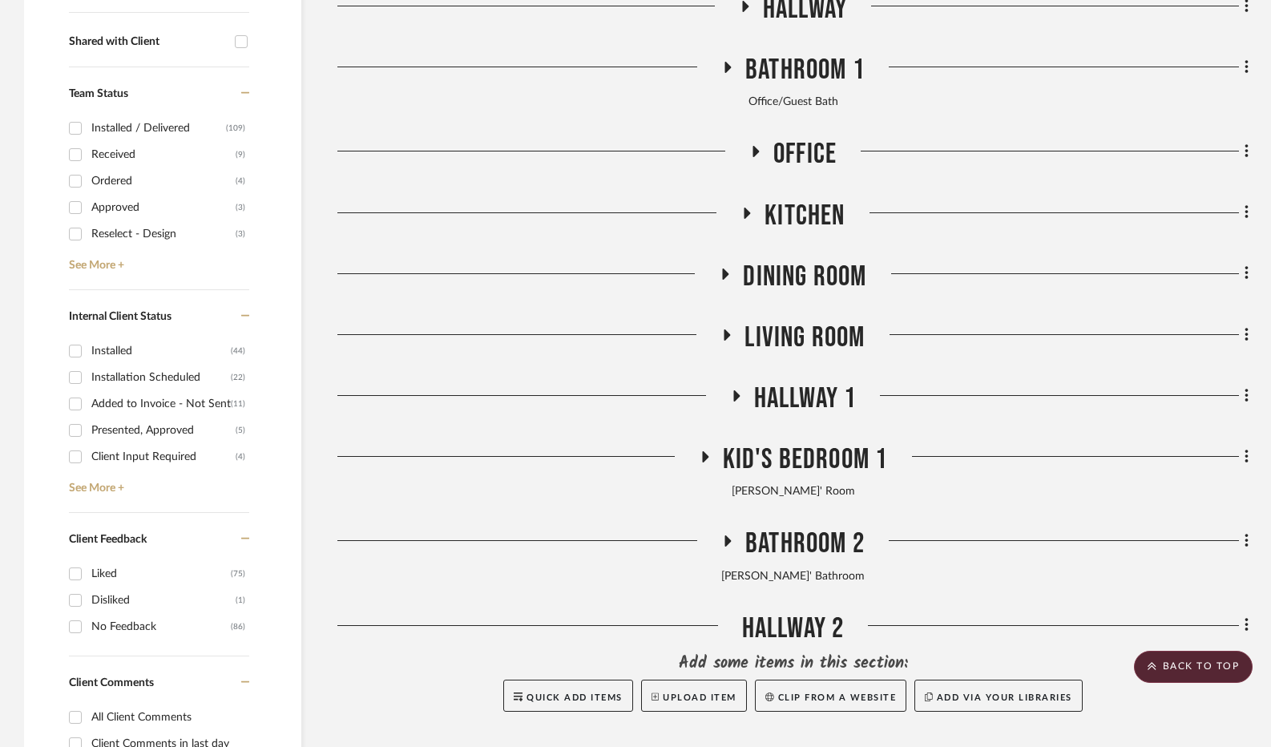
click at [732, 333] on icon at bounding box center [726, 335] width 19 height 12
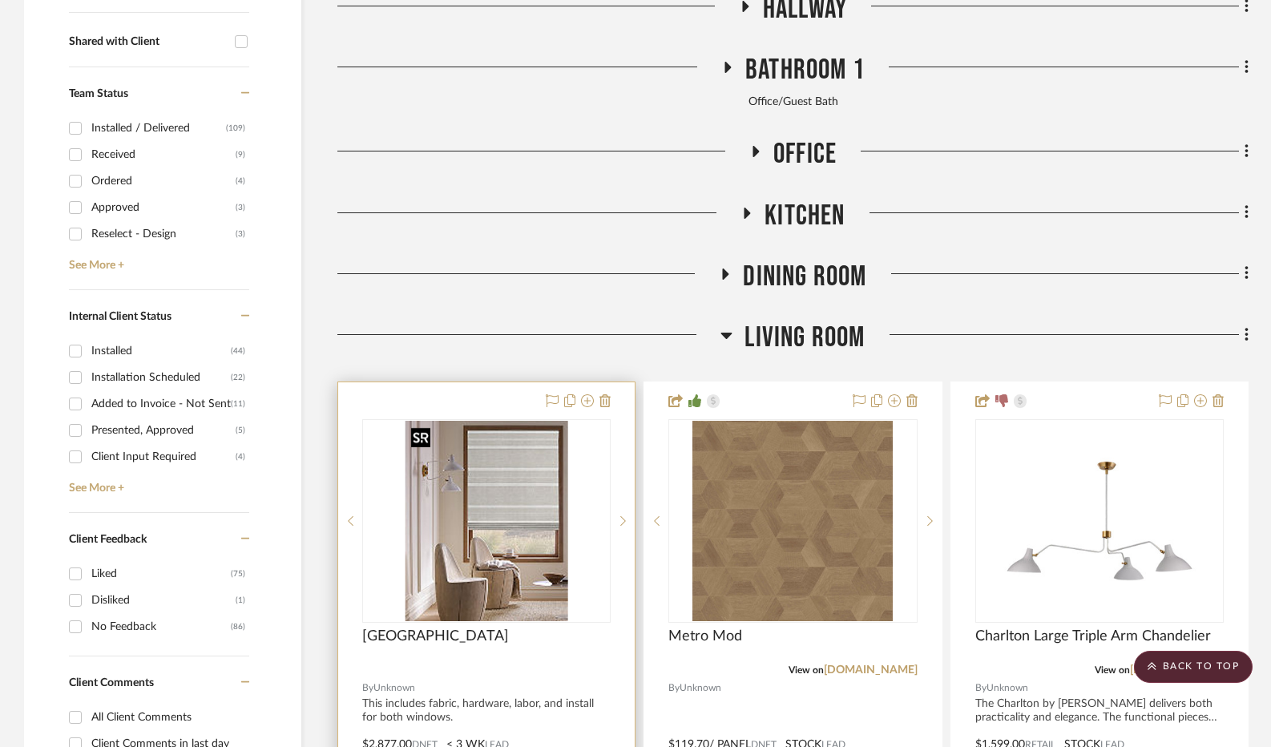
click at [516, 493] on img "0" at bounding box center [487, 521] width 163 height 200
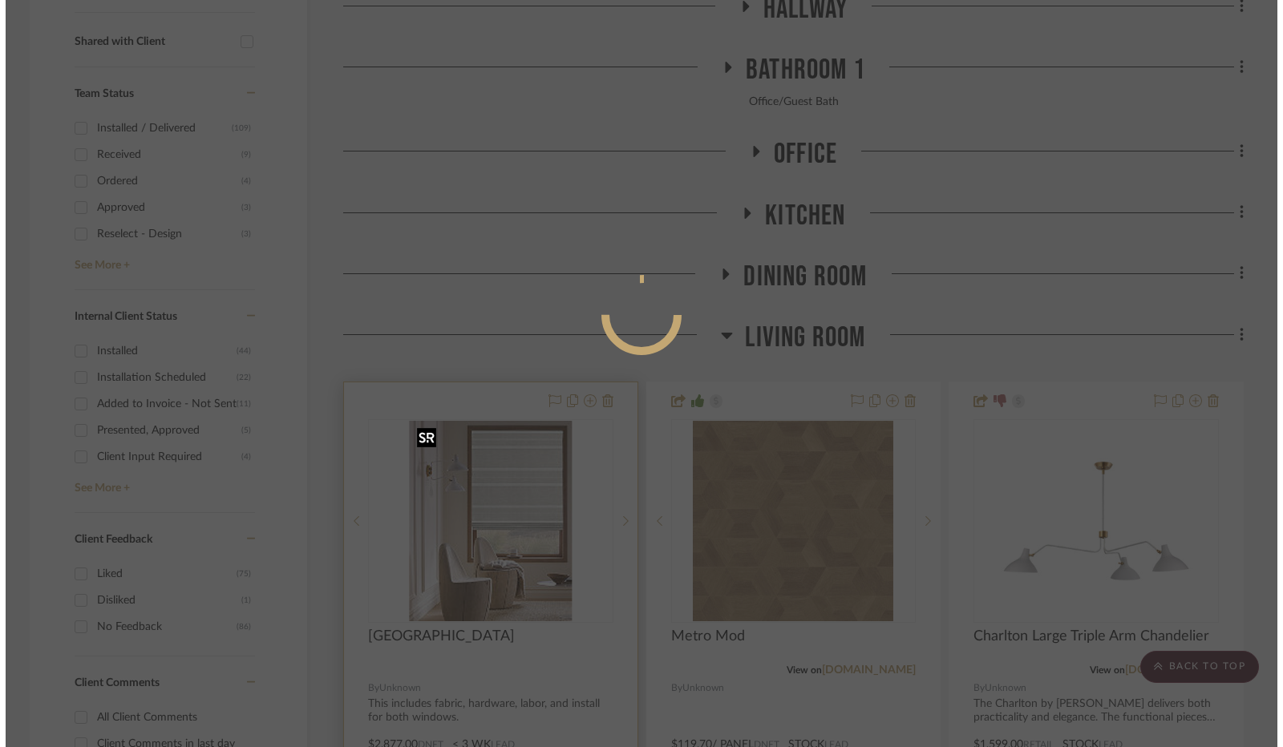
scroll to position [0, 0]
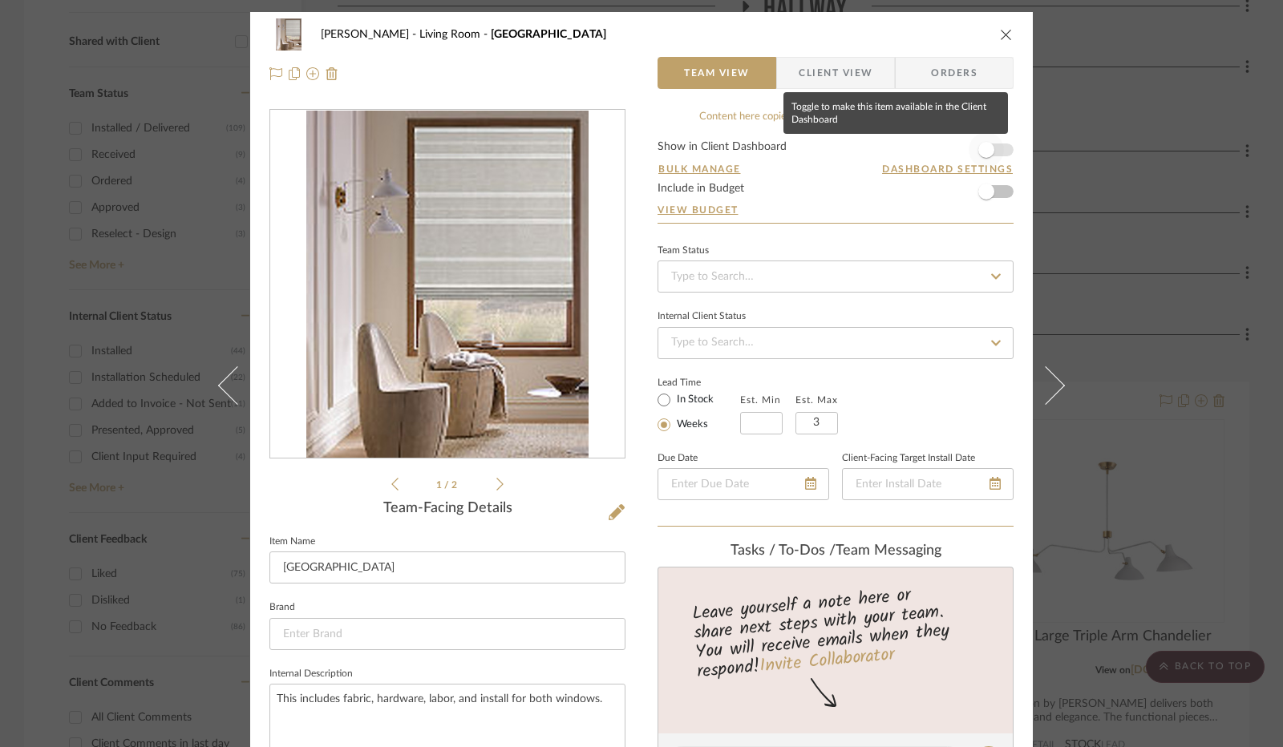
click at [981, 152] on span "button" at bounding box center [986, 150] width 16 height 16
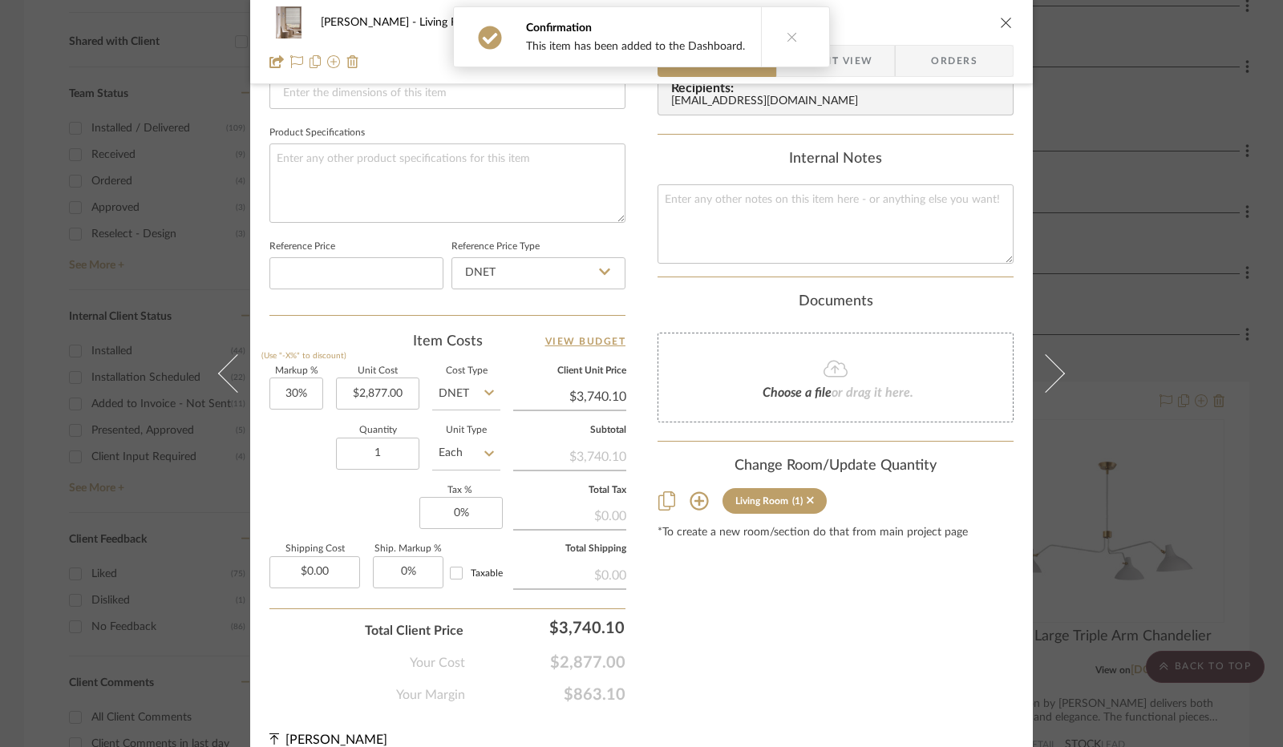
scroll to position [739, 0]
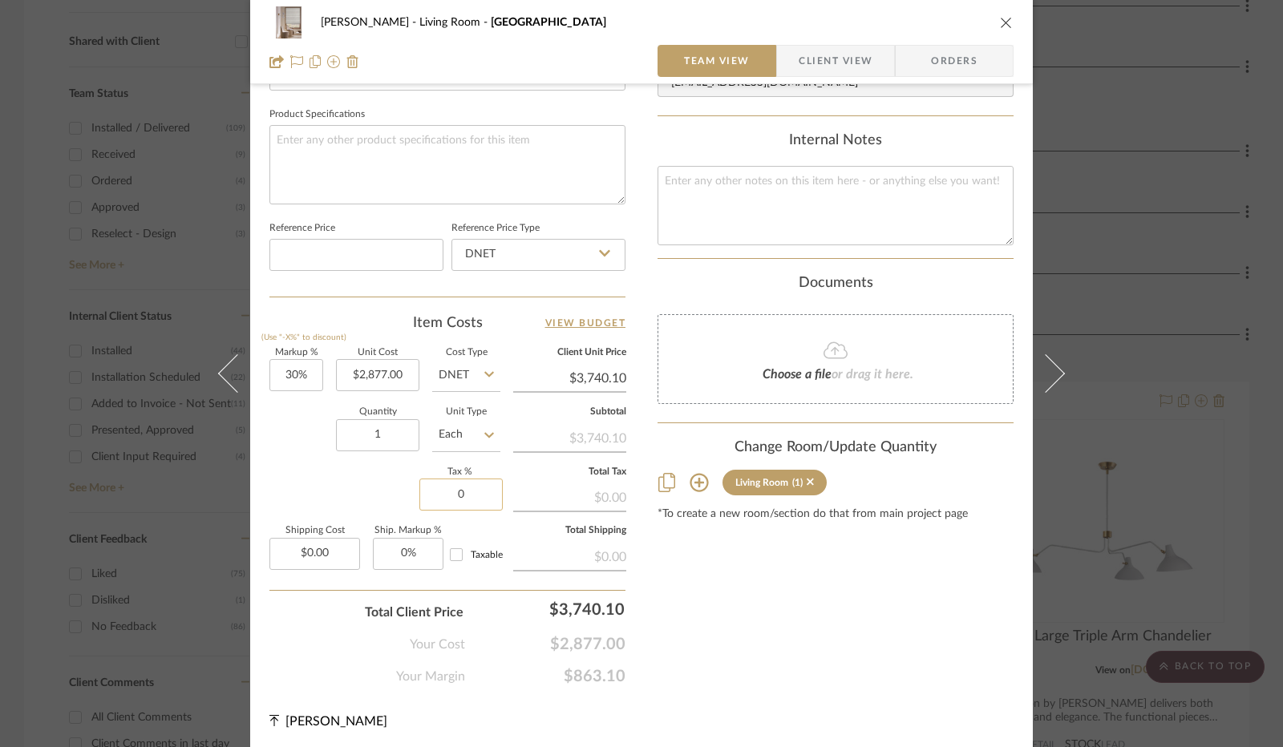
click at [444, 496] on input "0" at bounding box center [460, 495] width 83 height 32
type input "8.25%"
click at [778, 636] on div "Content here copies to Client View - confirm visibility there. Show in Client D…" at bounding box center [835, 28] width 356 height 1316
click at [806, 65] on span "Client View" at bounding box center [835, 61] width 74 height 32
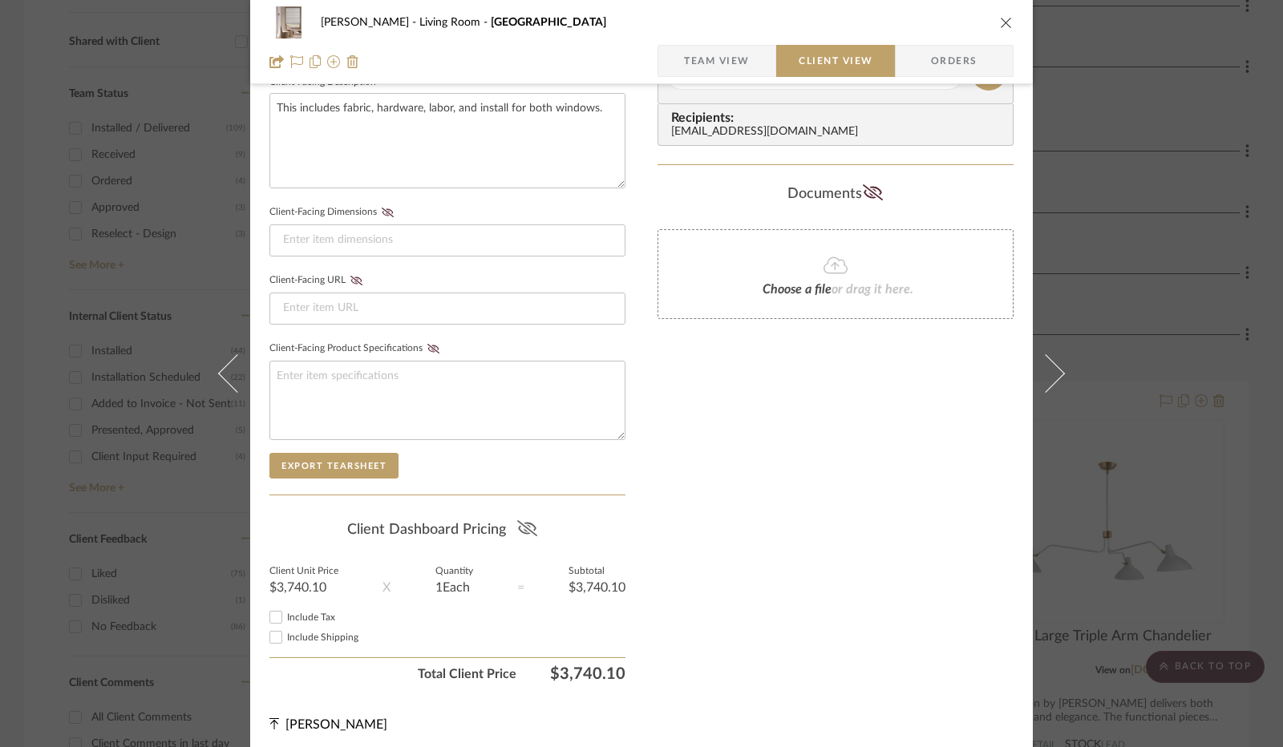
click at [519, 523] on icon at bounding box center [527, 528] width 20 height 16
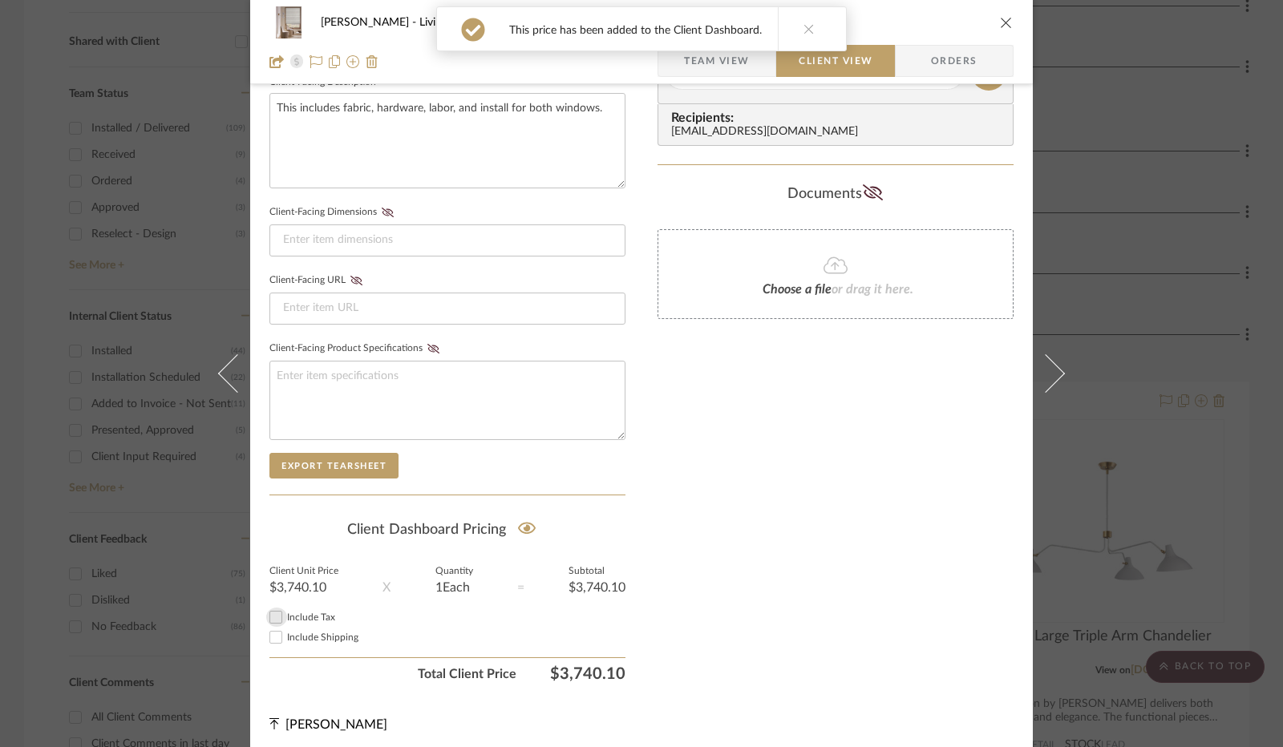
click at [270, 608] on input "Include Tax" at bounding box center [275, 617] width 19 height 19
checkbox input "true"
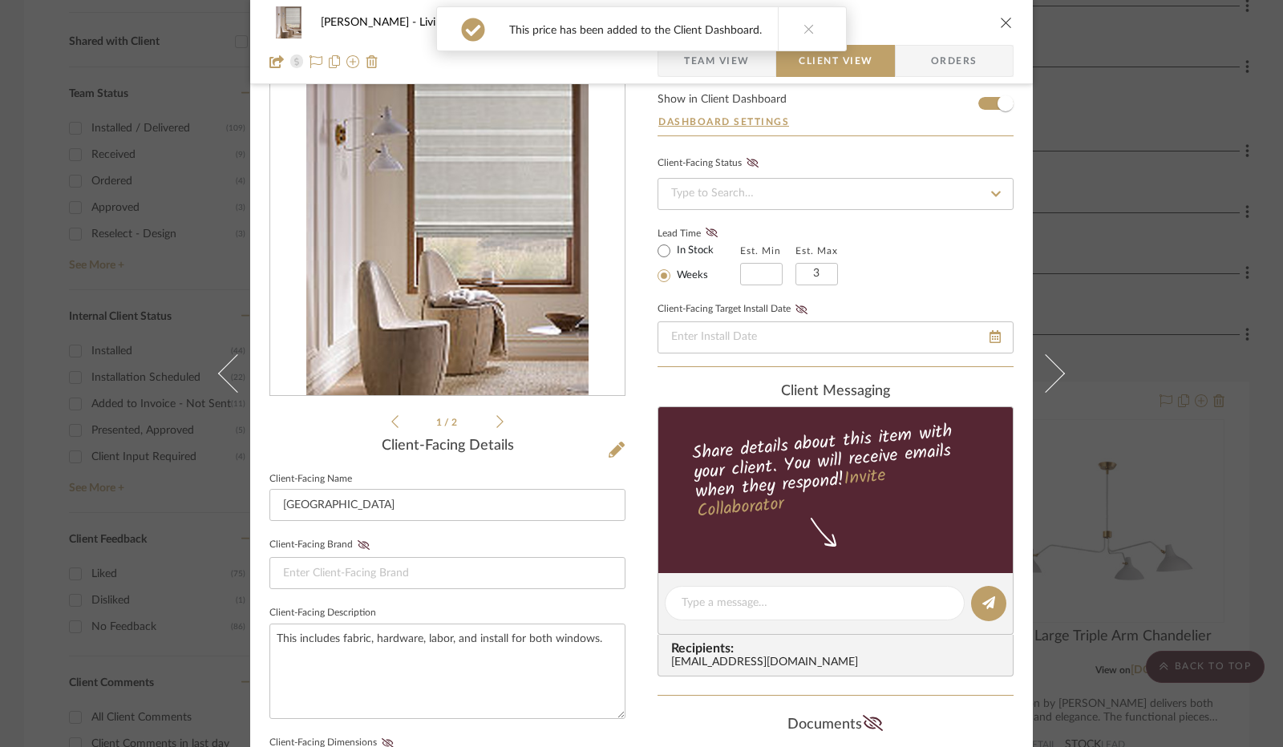
scroll to position [0, 0]
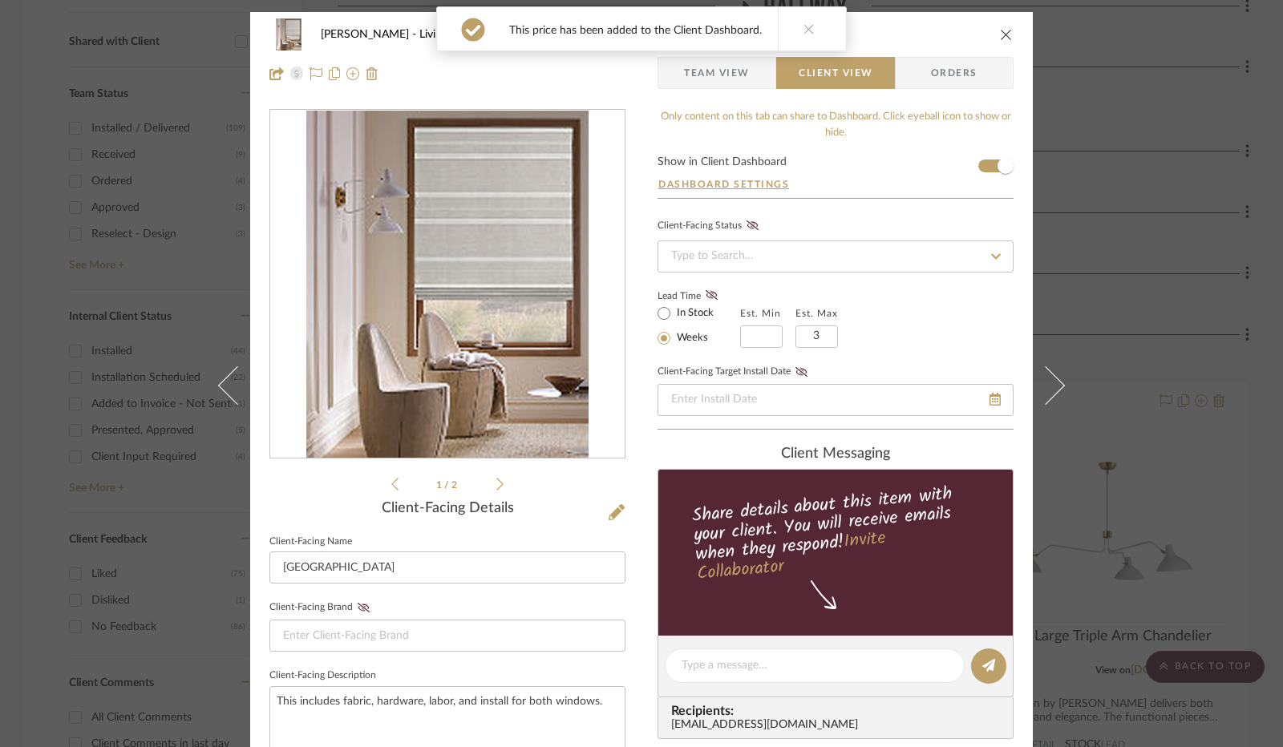
click at [1007, 37] on icon "close" at bounding box center [1006, 34] width 13 height 13
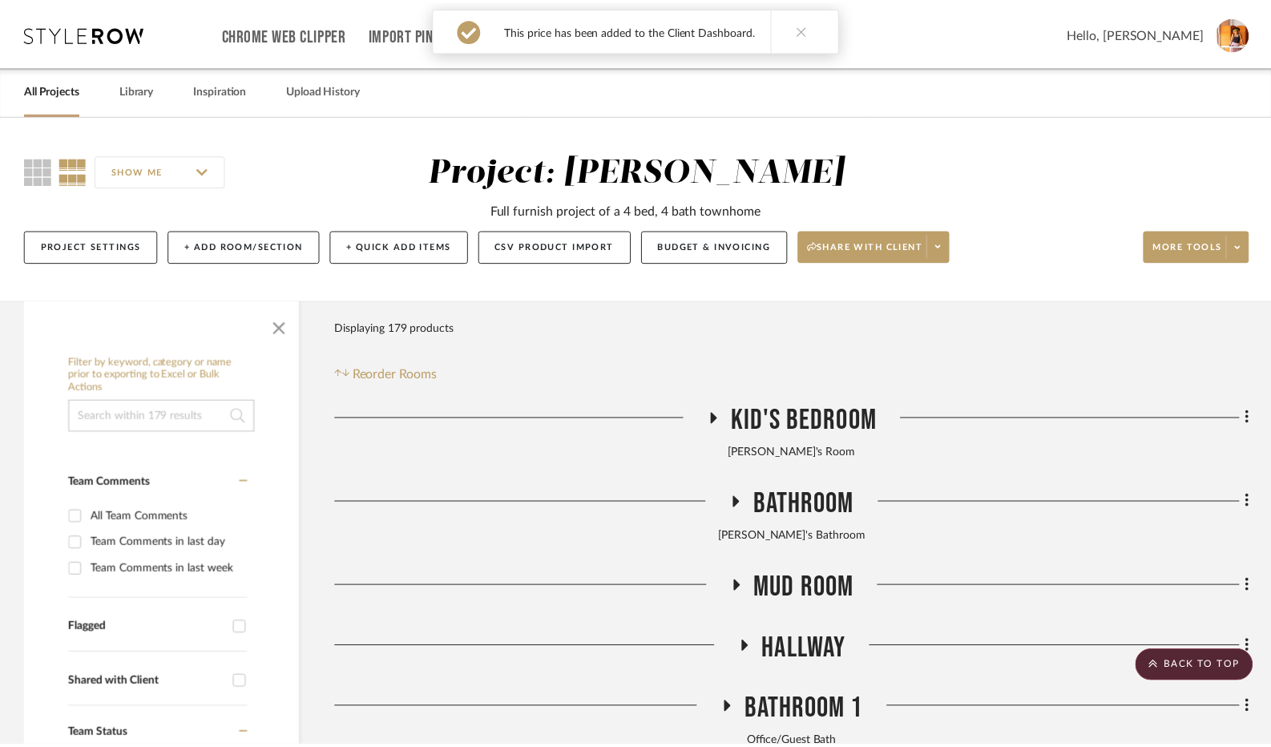
scroll to position [641, 0]
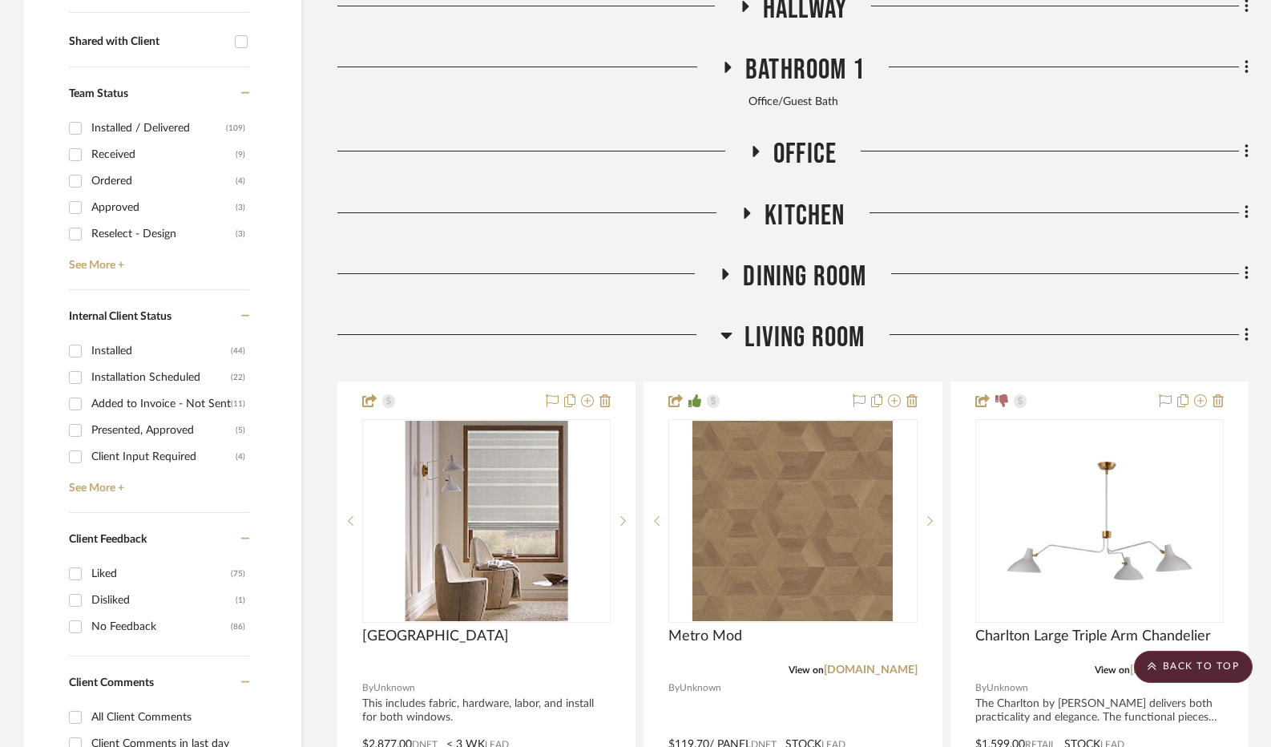
click at [725, 342] on icon at bounding box center [727, 334] width 12 height 19
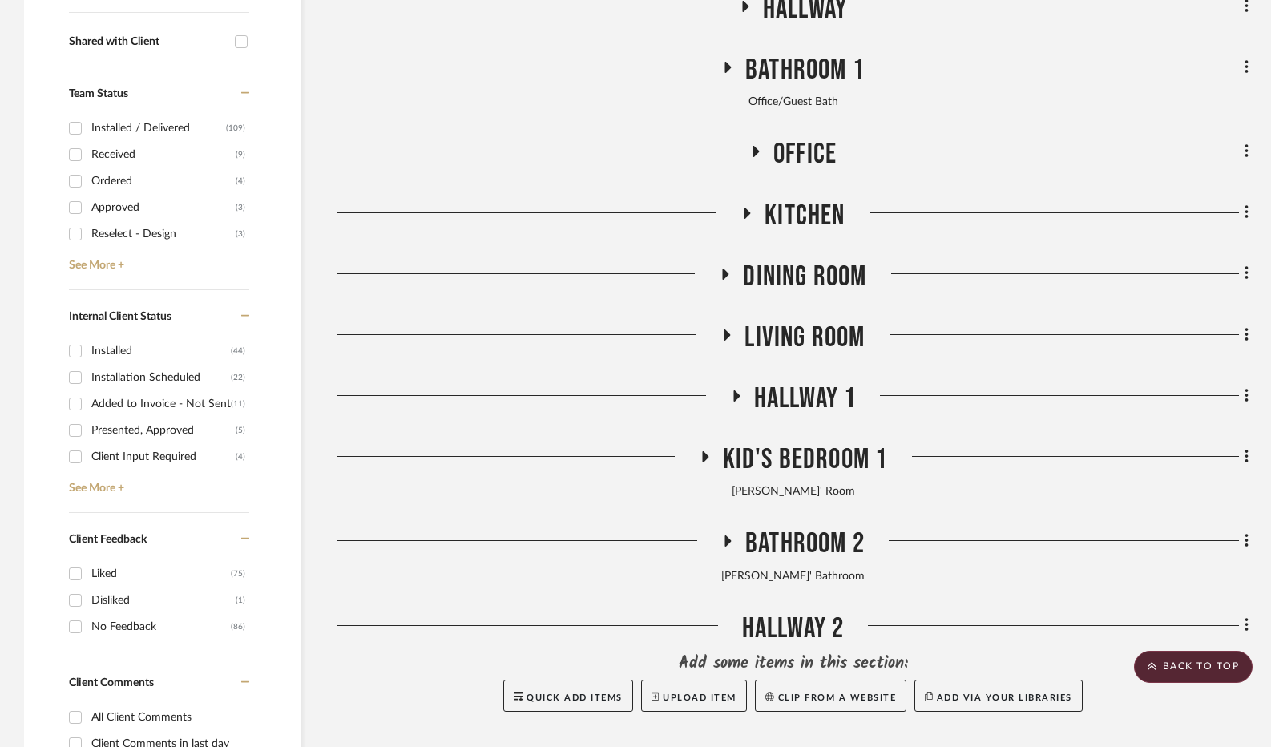
click at [725, 340] on icon at bounding box center [728, 334] width 6 height 11
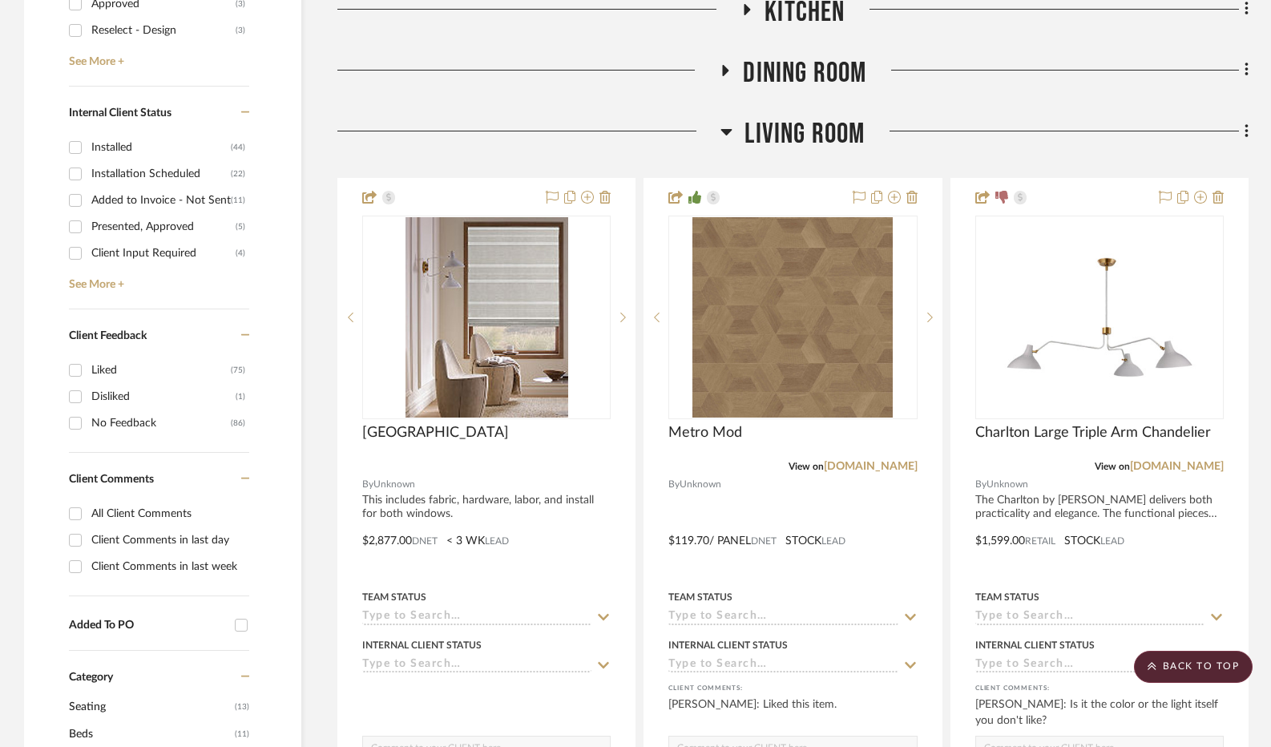
scroll to position [882, 0]
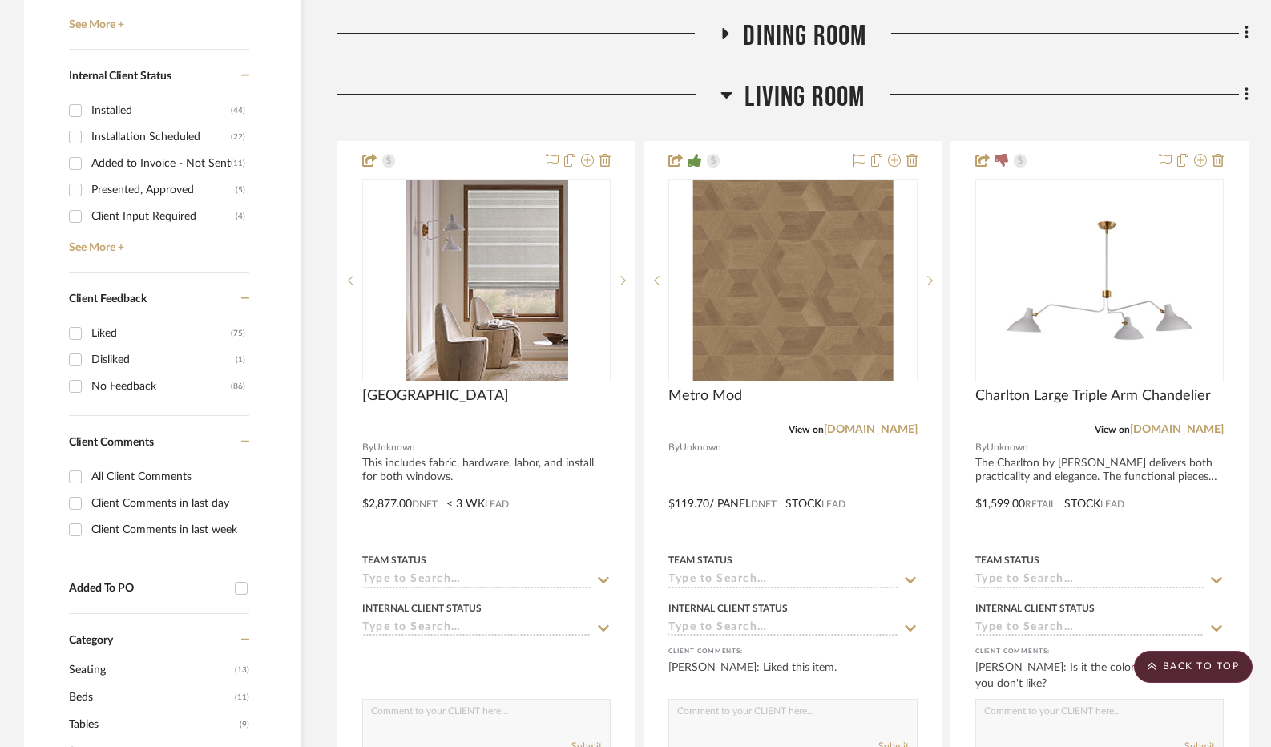
click at [730, 102] on icon at bounding box center [727, 94] width 12 height 19
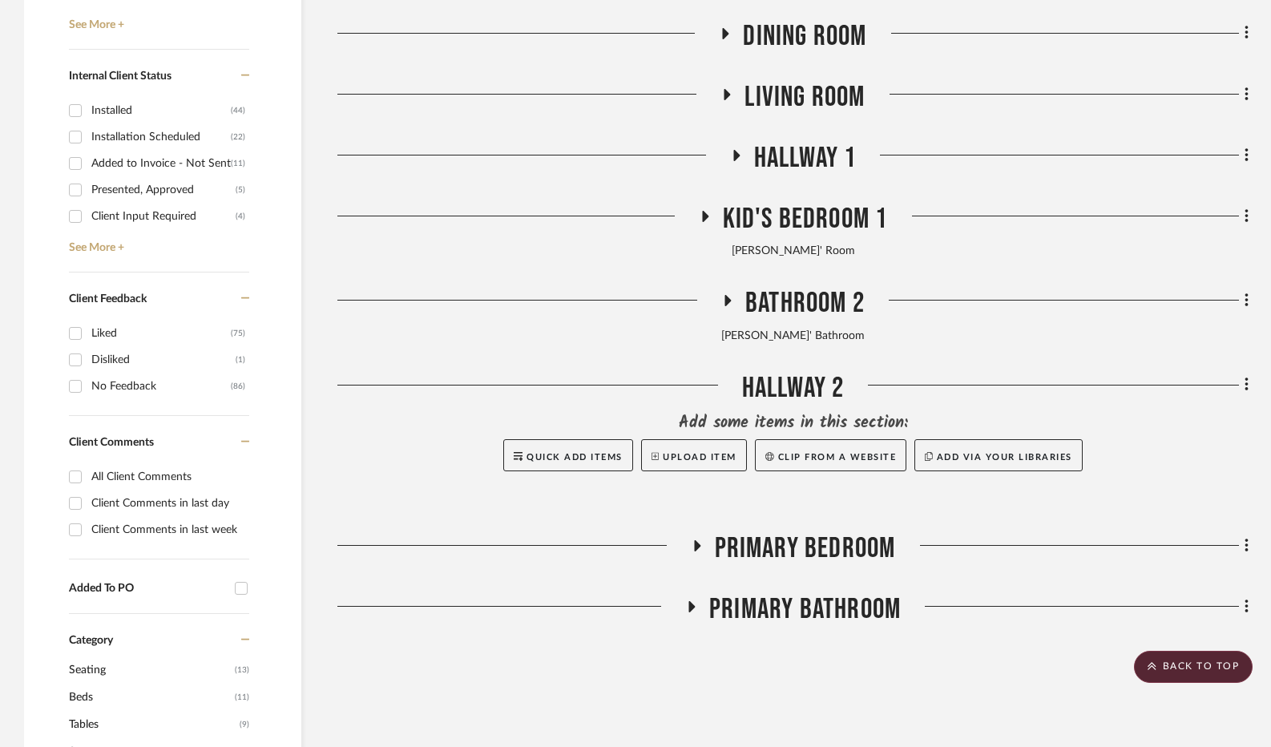
click at [702, 216] on icon at bounding box center [704, 217] width 19 height 12
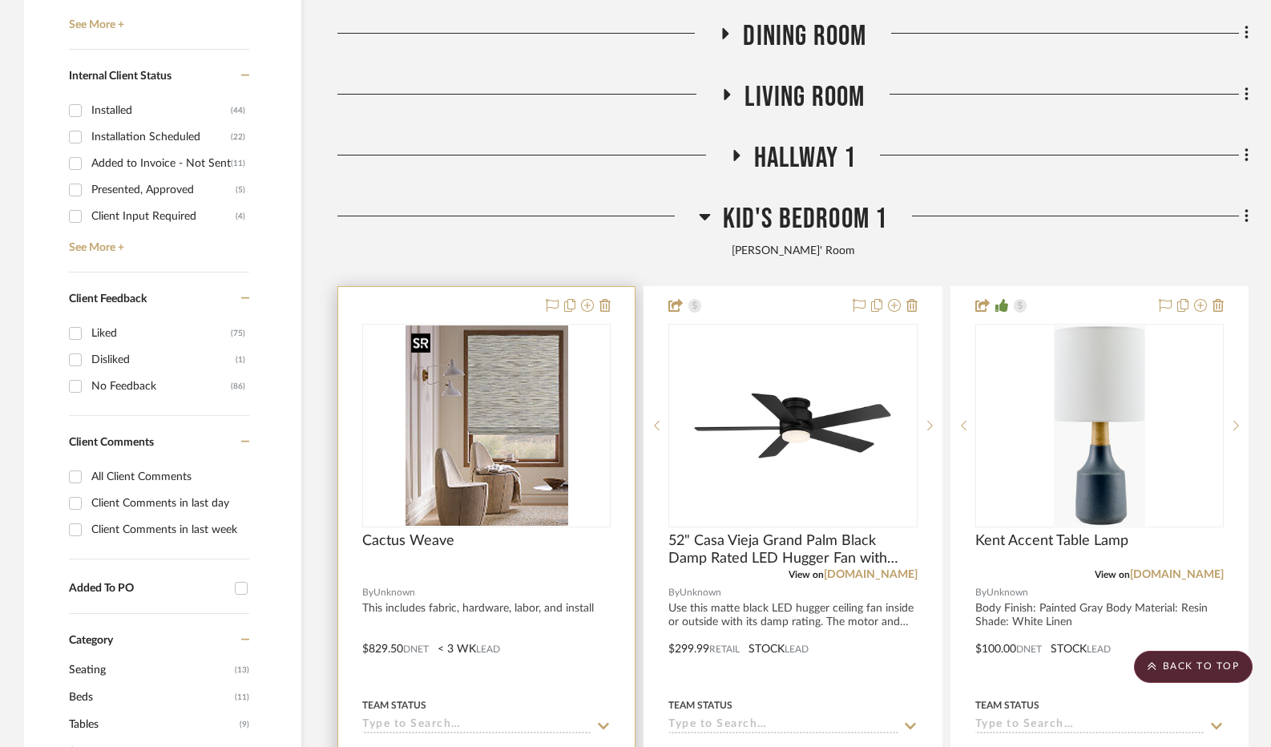
click at [502, 386] on img "0" at bounding box center [487, 425] width 163 height 200
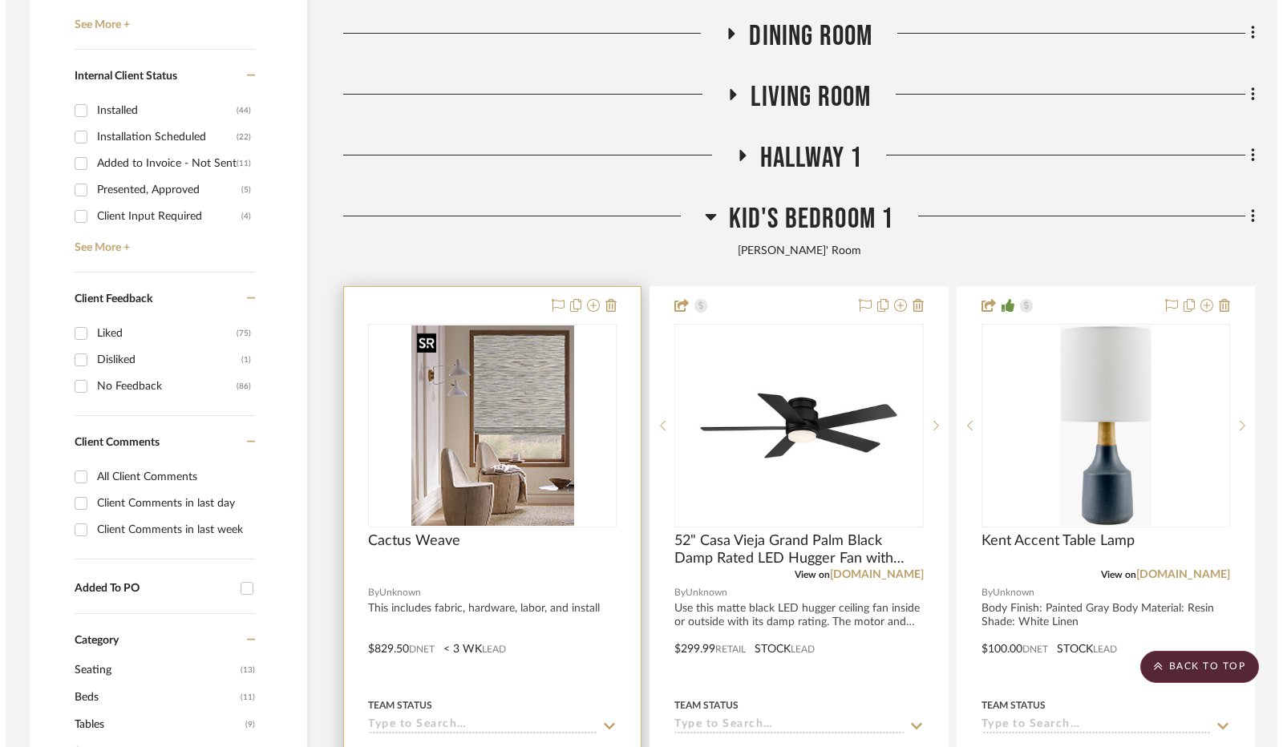
scroll to position [0, 0]
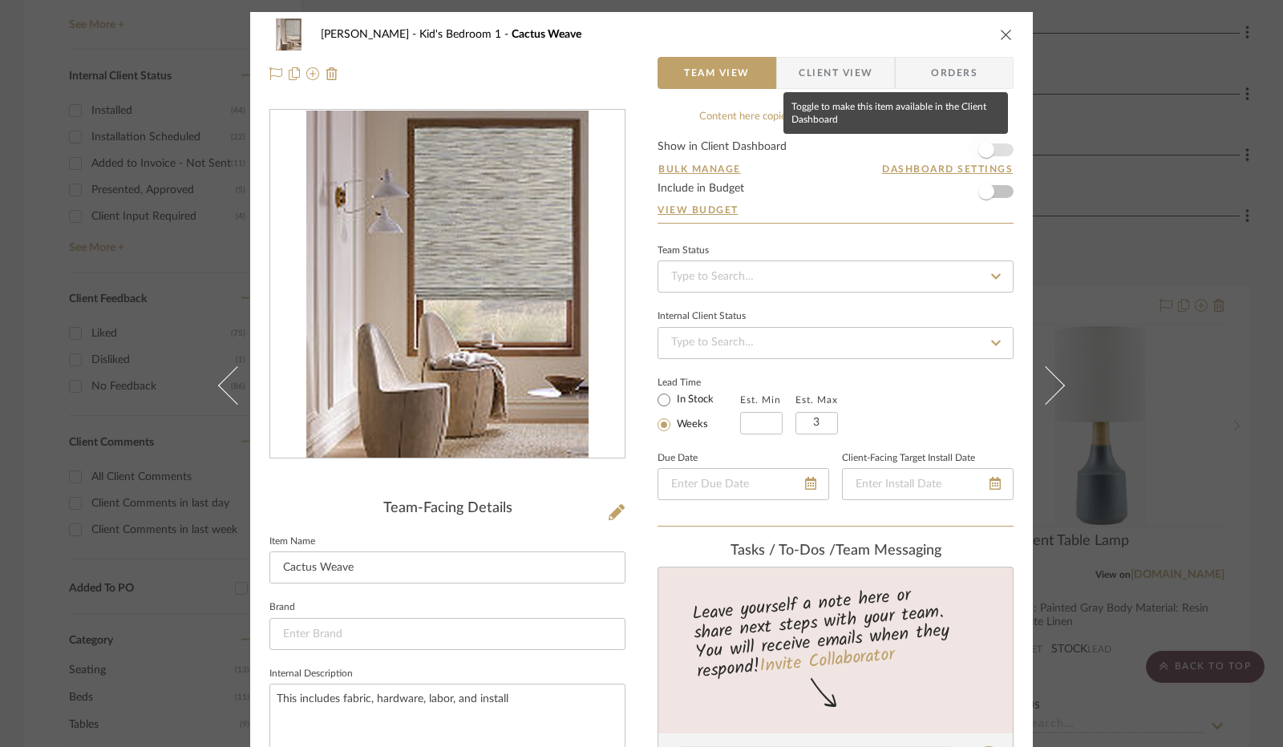
click at [988, 144] on span "button" at bounding box center [985, 149] width 35 height 35
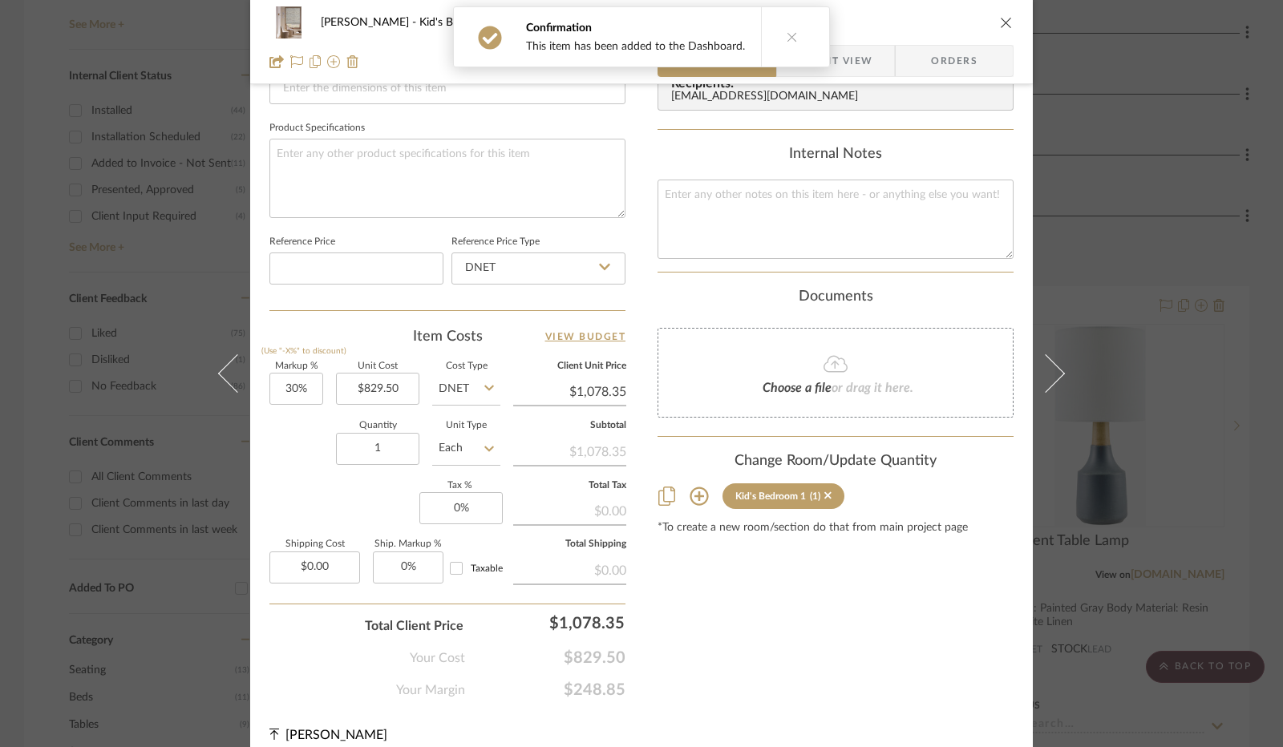
scroll to position [739, 0]
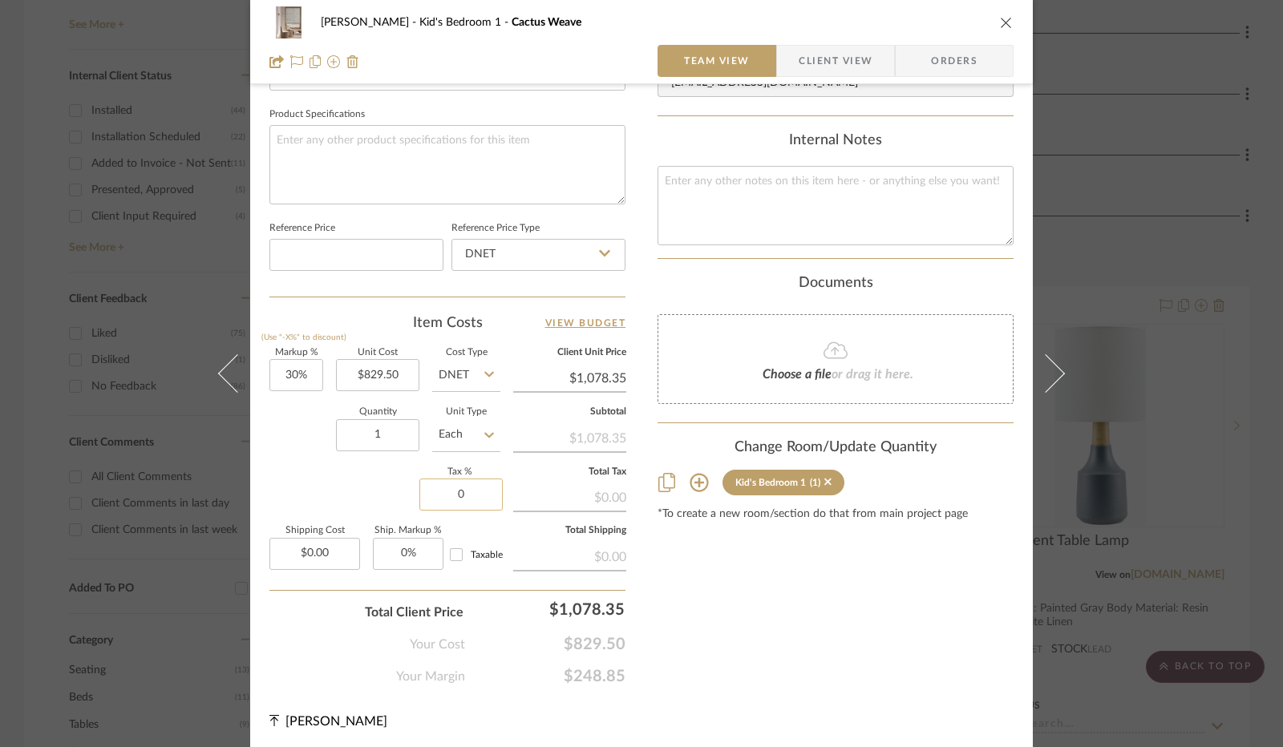
click at [455, 497] on input "0" at bounding box center [460, 495] width 83 height 32
type input "8.25%"
click at [707, 572] on div "Content here copies to Client View - confirm visibility there. Show in Client D…" at bounding box center [835, 28] width 356 height 1316
click at [801, 62] on span "Client View" at bounding box center [835, 61] width 74 height 32
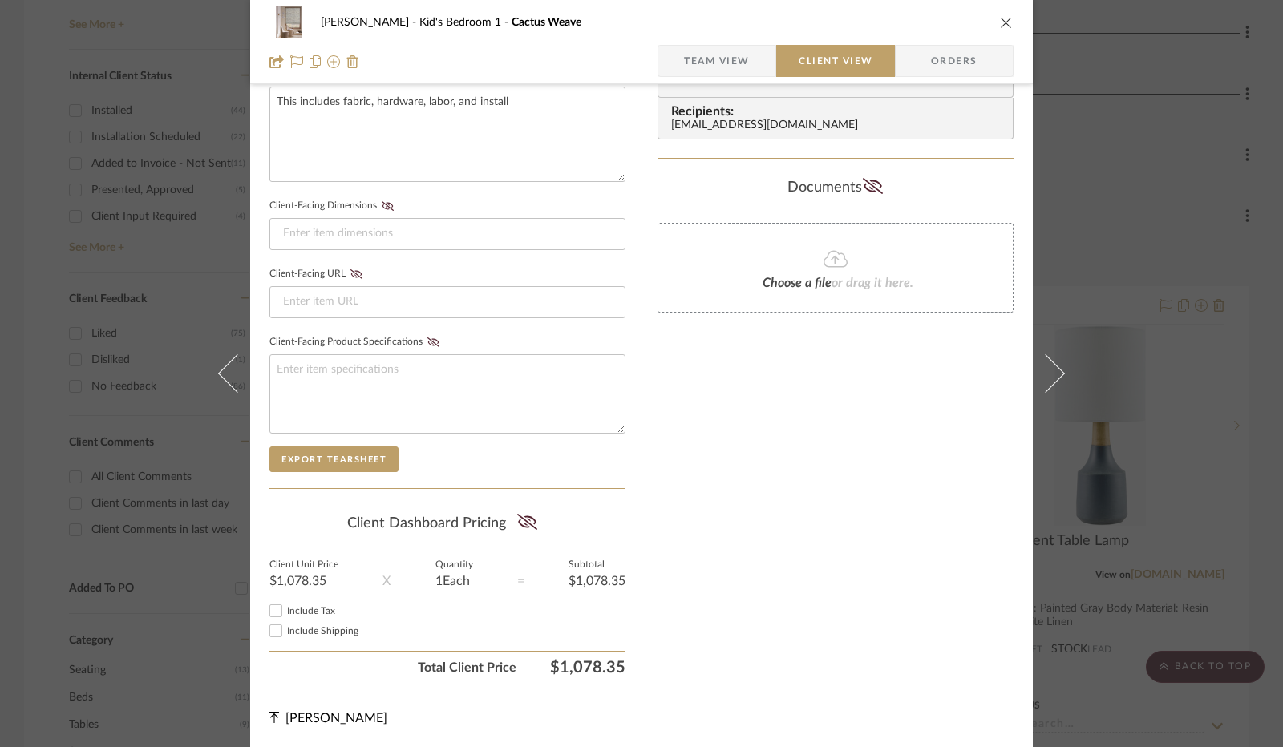
scroll to position [593, 0]
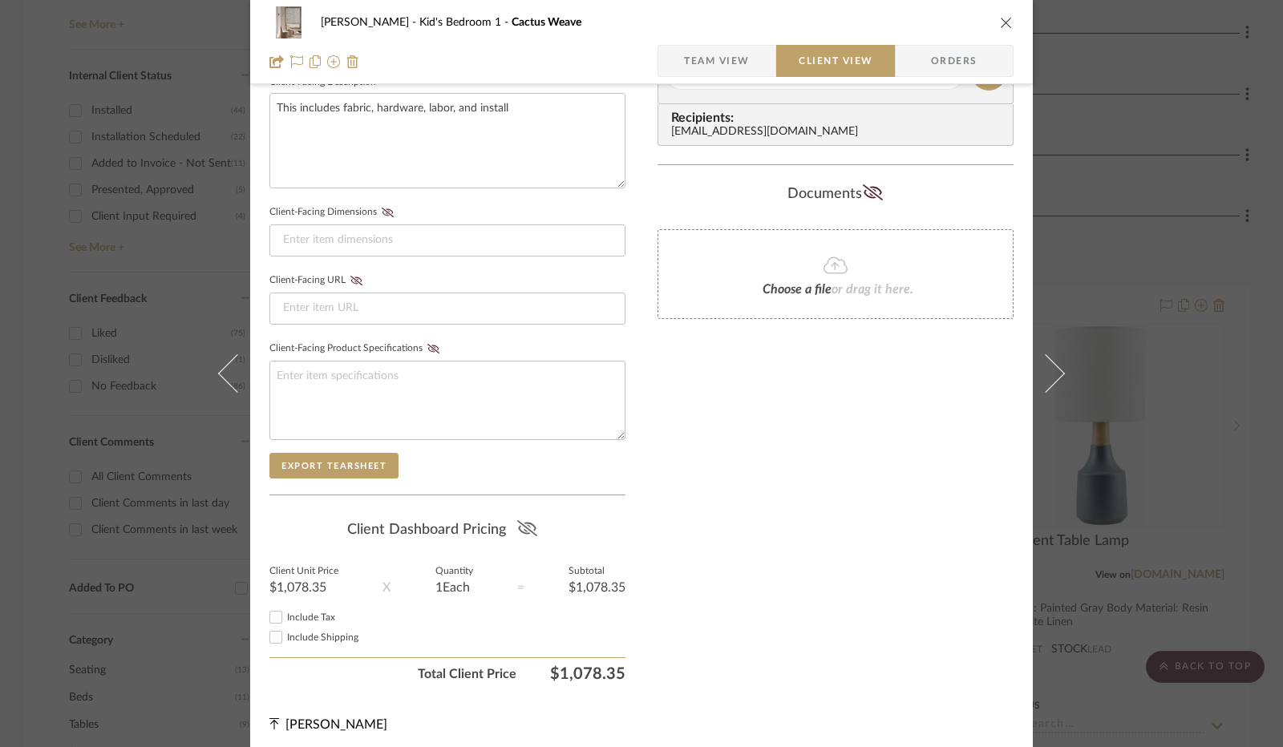
click at [527, 527] on icon at bounding box center [526, 528] width 20 height 16
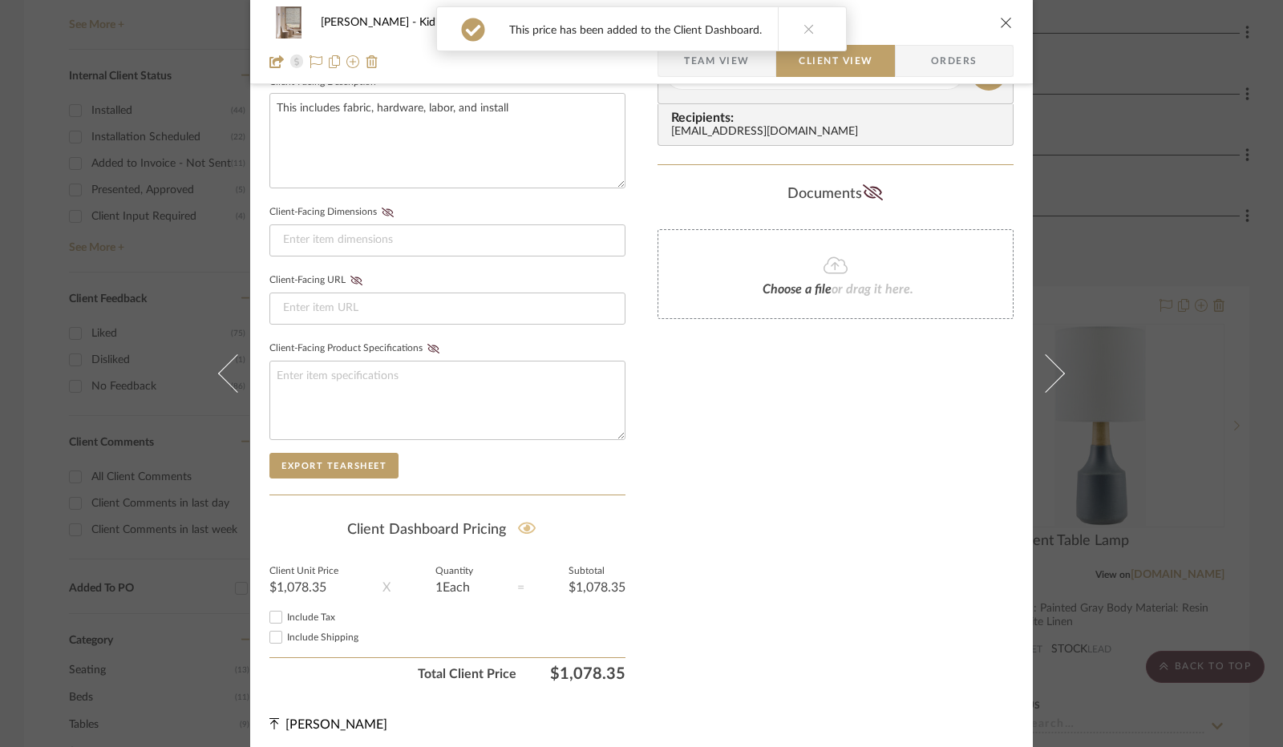
click at [273, 612] on input "Include Tax" at bounding box center [275, 617] width 19 height 19
checkbox input "true"
click at [992, 22] on div "[PERSON_NAME] Kid's Bedroom 1 Cactus Weave" at bounding box center [641, 22] width 744 height 32
click at [1000, 22] on icon "close" at bounding box center [1006, 22] width 13 height 13
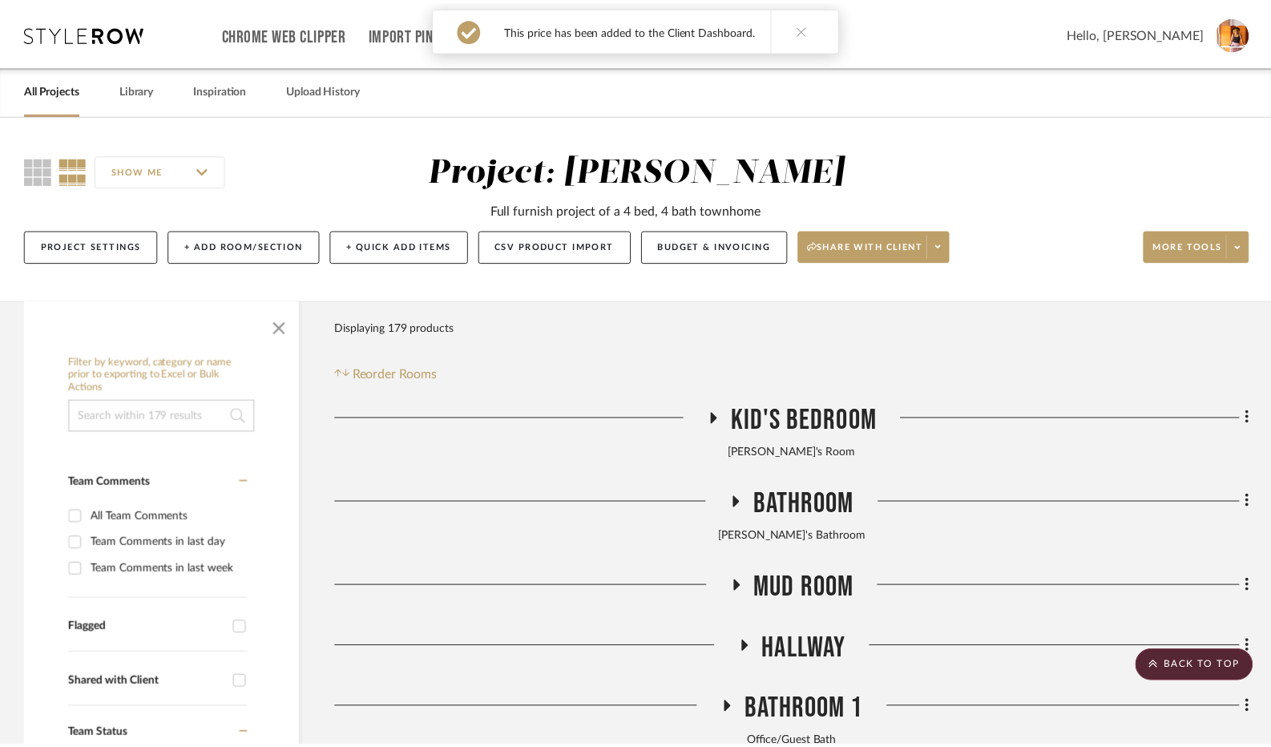
scroll to position [882, 0]
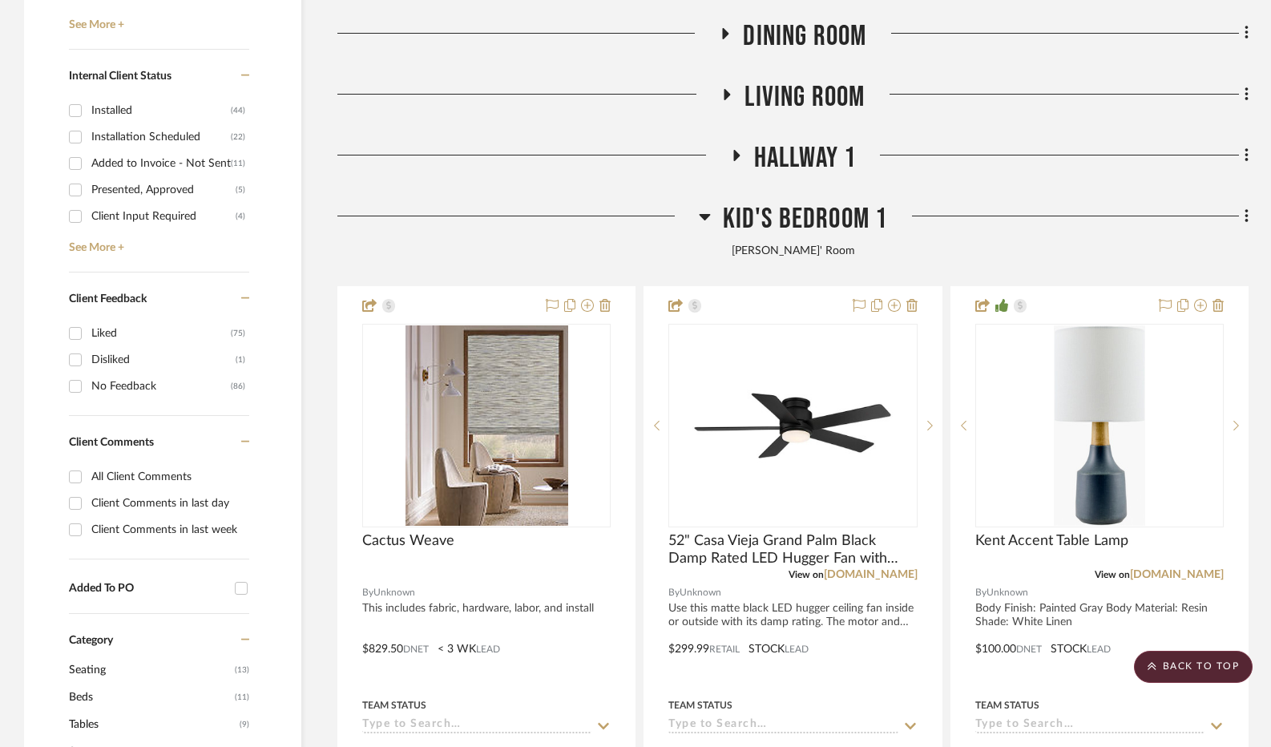
click at [707, 220] on icon at bounding box center [705, 216] width 12 height 19
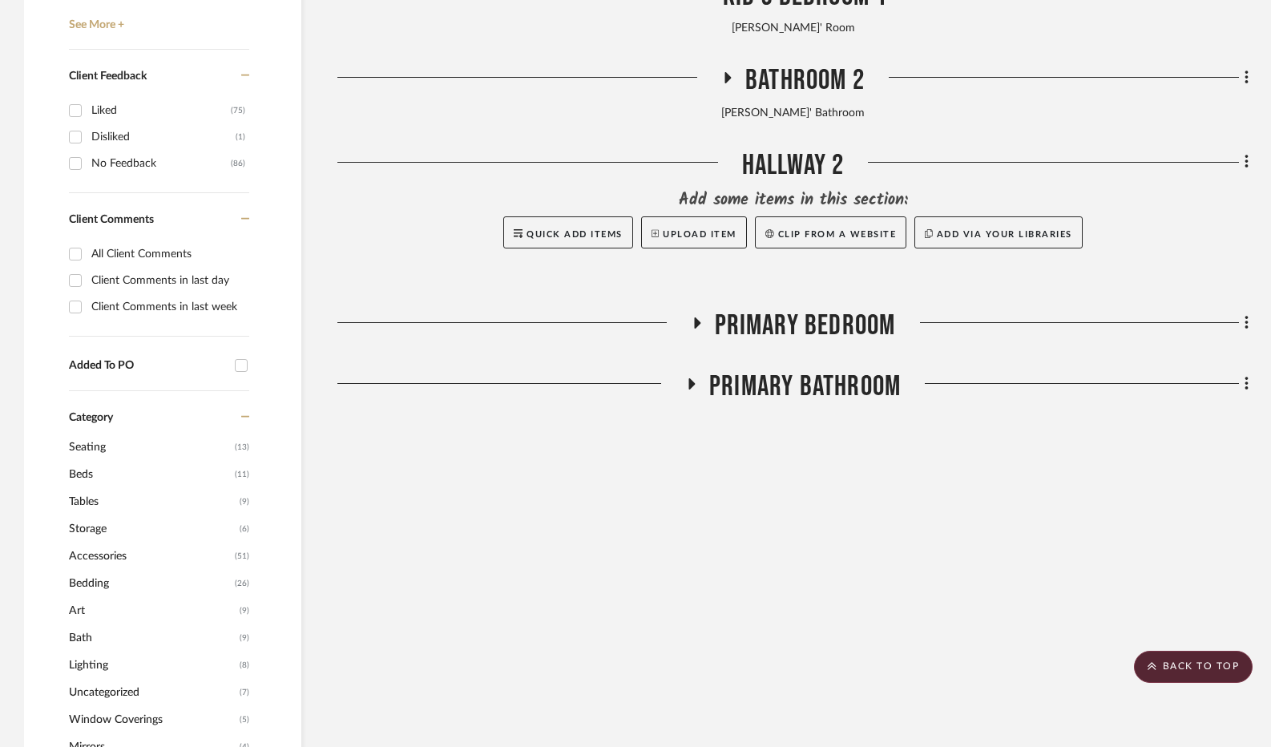
scroll to position [1122, 0]
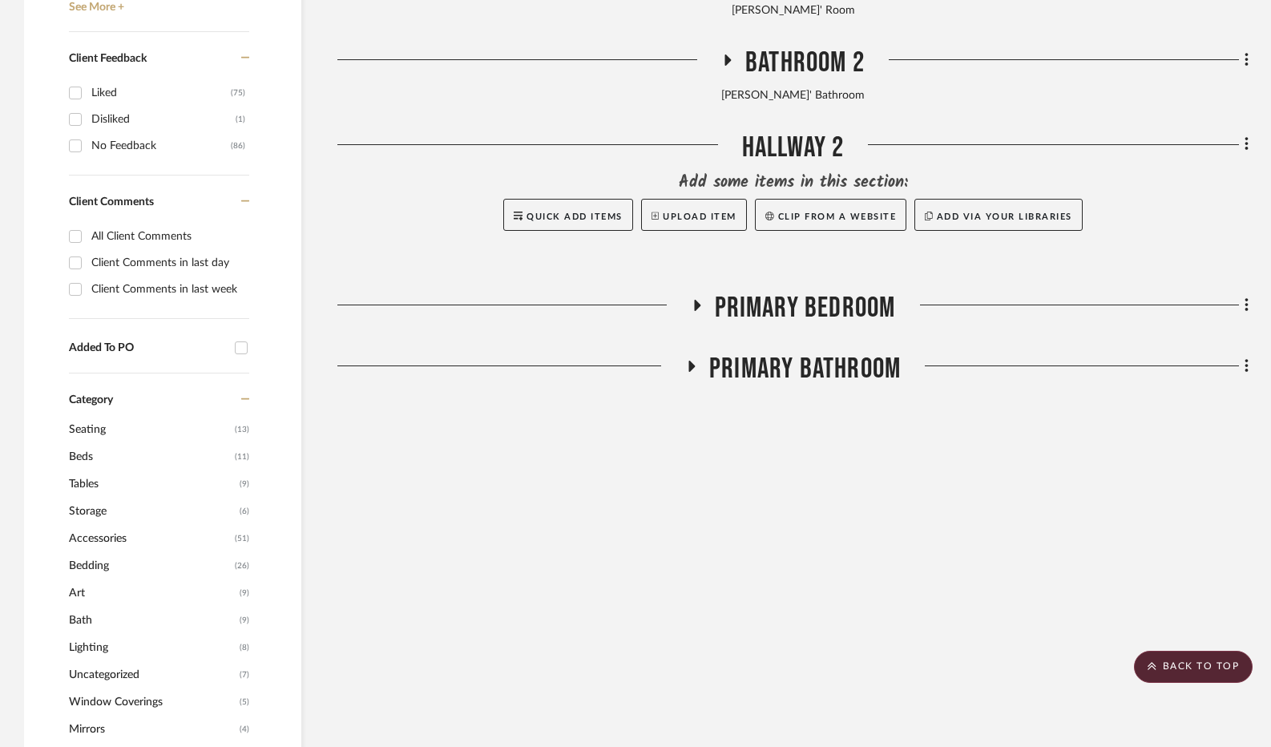
click at [691, 311] on icon at bounding box center [696, 305] width 19 height 12
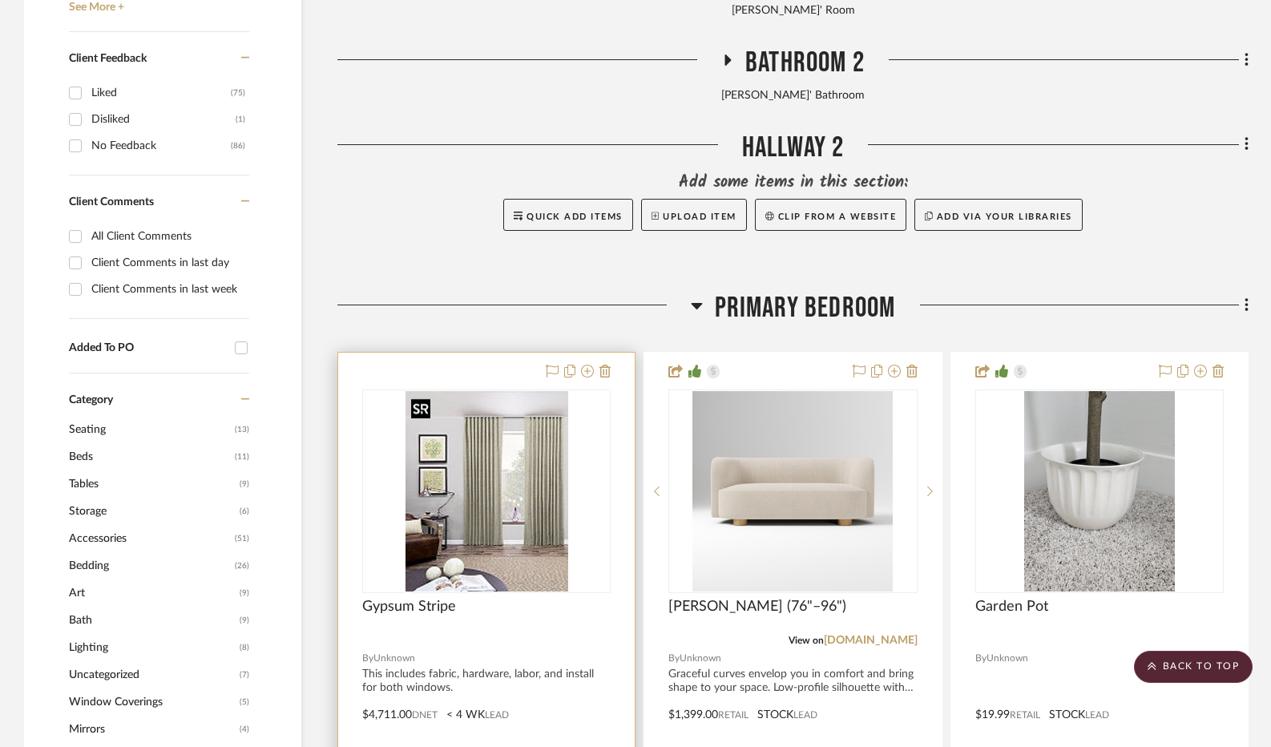
click at [488, 474] on img "0" at bounding box center [487, 491] width 163 height 200
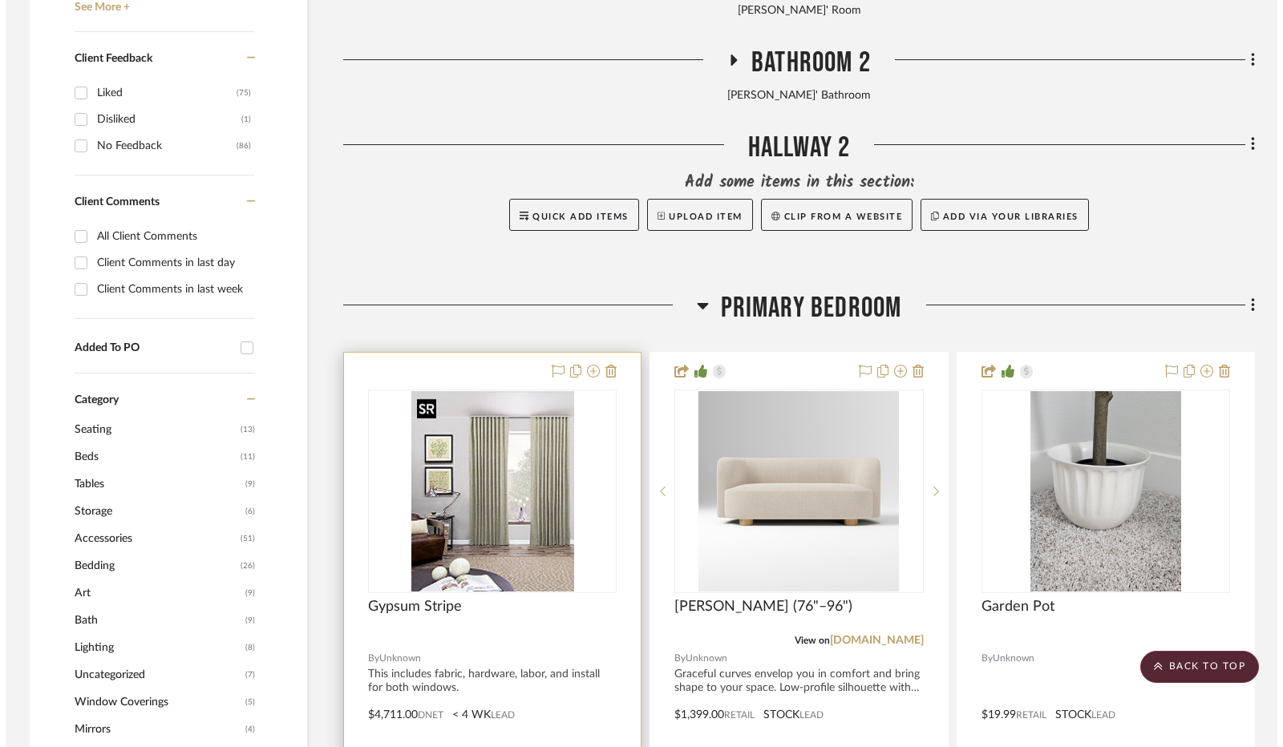
scroll to position [0, 0]
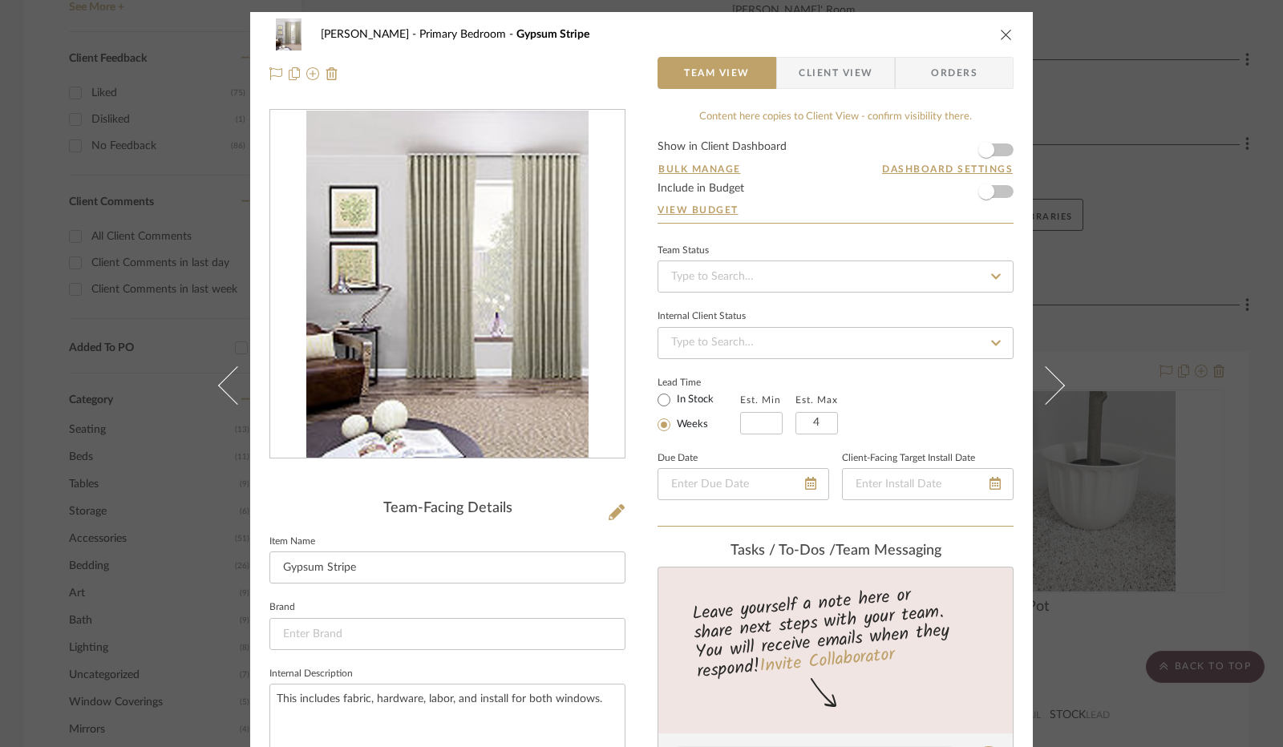
click at [999, 145] on form "Show in Client Dashboard Bulk Manage Dashboard Settings Include in Budget View …" at bounding box center [835, 182] width 356 height 82
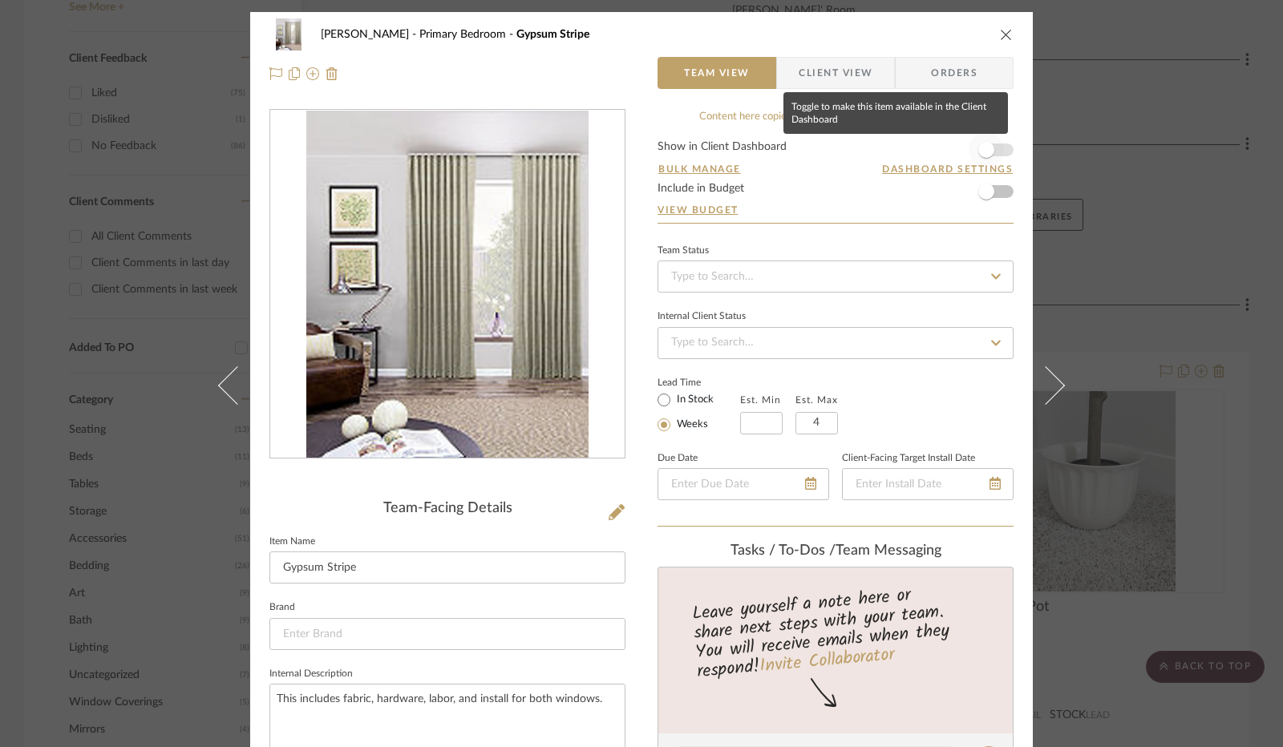
click at [983, 154] on span "button" at bounding box center [986, 150] width 16 height 16
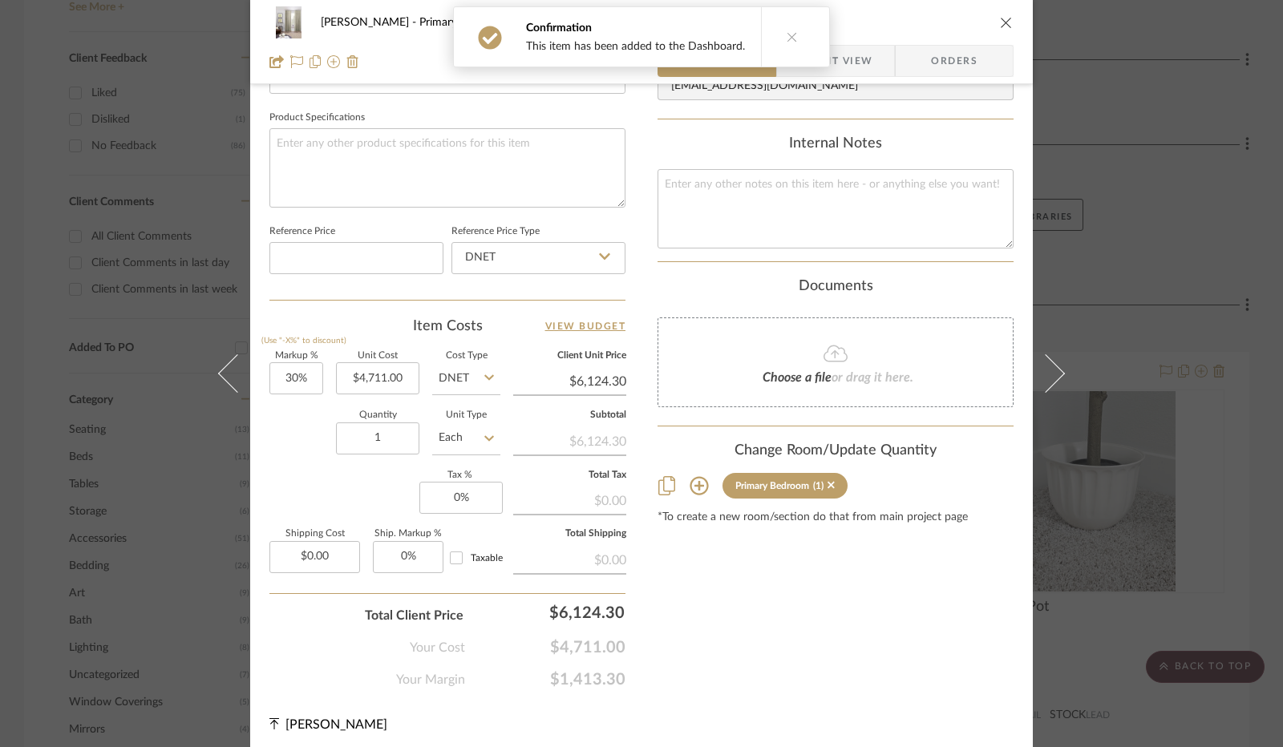
scroll to position [739, 0]
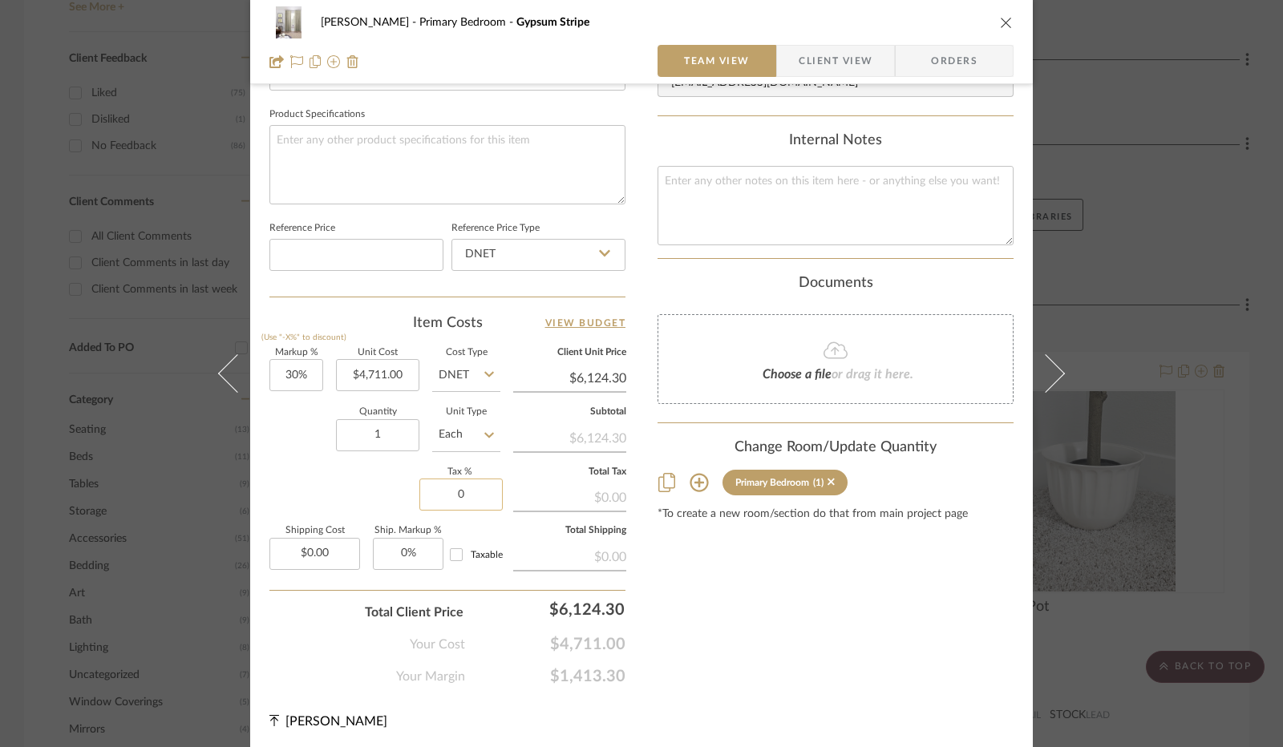
click at [447, 499] on input "0" at bounding box center [460, 495] width 83 height 32
type input "8.25%"
click at [782, 616] on div "Content here copies to Client View - confirm visibility there. Show in Client D…" at bounding box center [835, 28] width 356 height 1316
click at [846, 57] on span "Client View" at bounding box center [835, 61] width 74 height 32
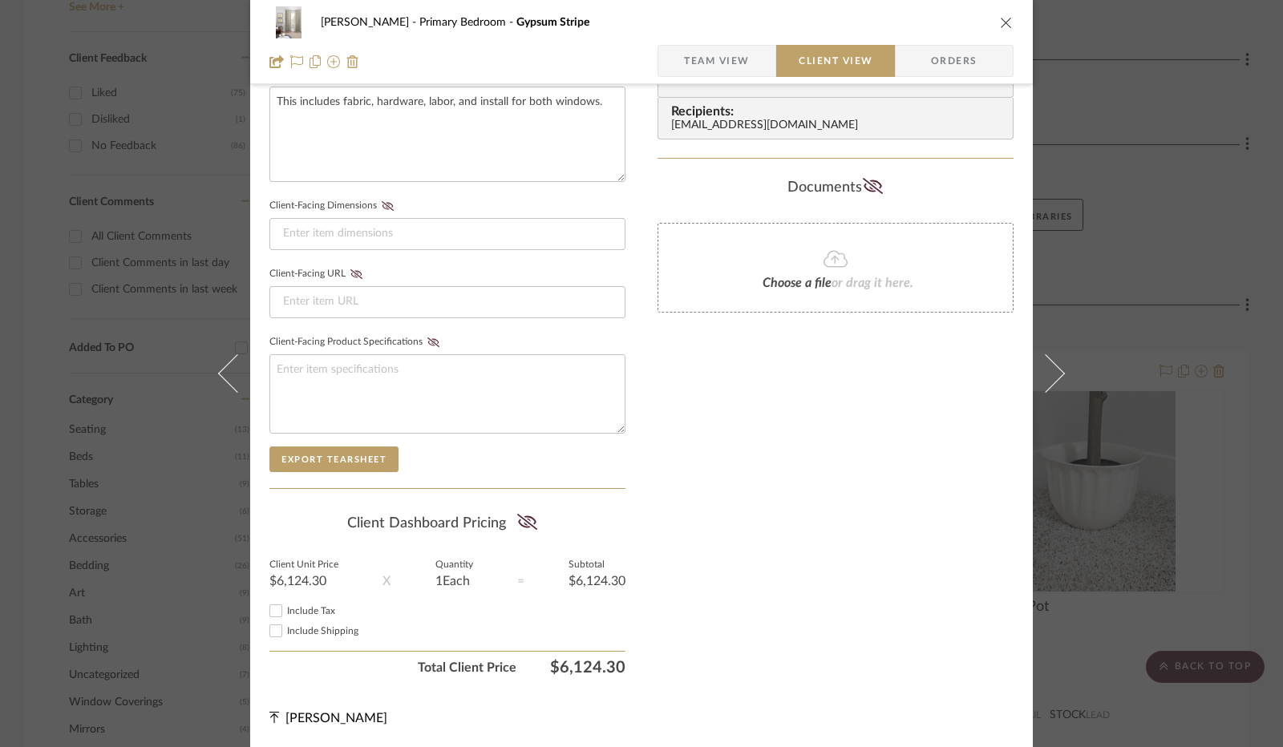
scroll to position [593, 0]
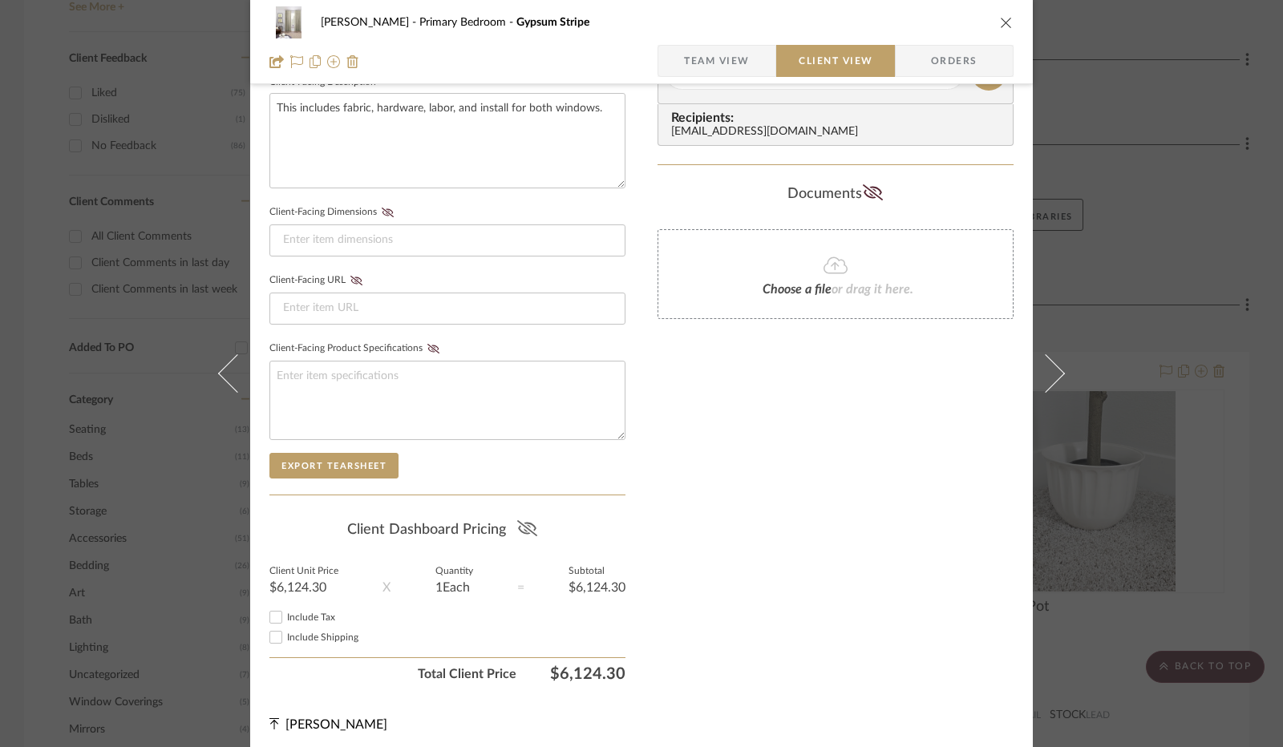
click at [521, 520] on icon at bounding box center [527, 528] width 20 height 16
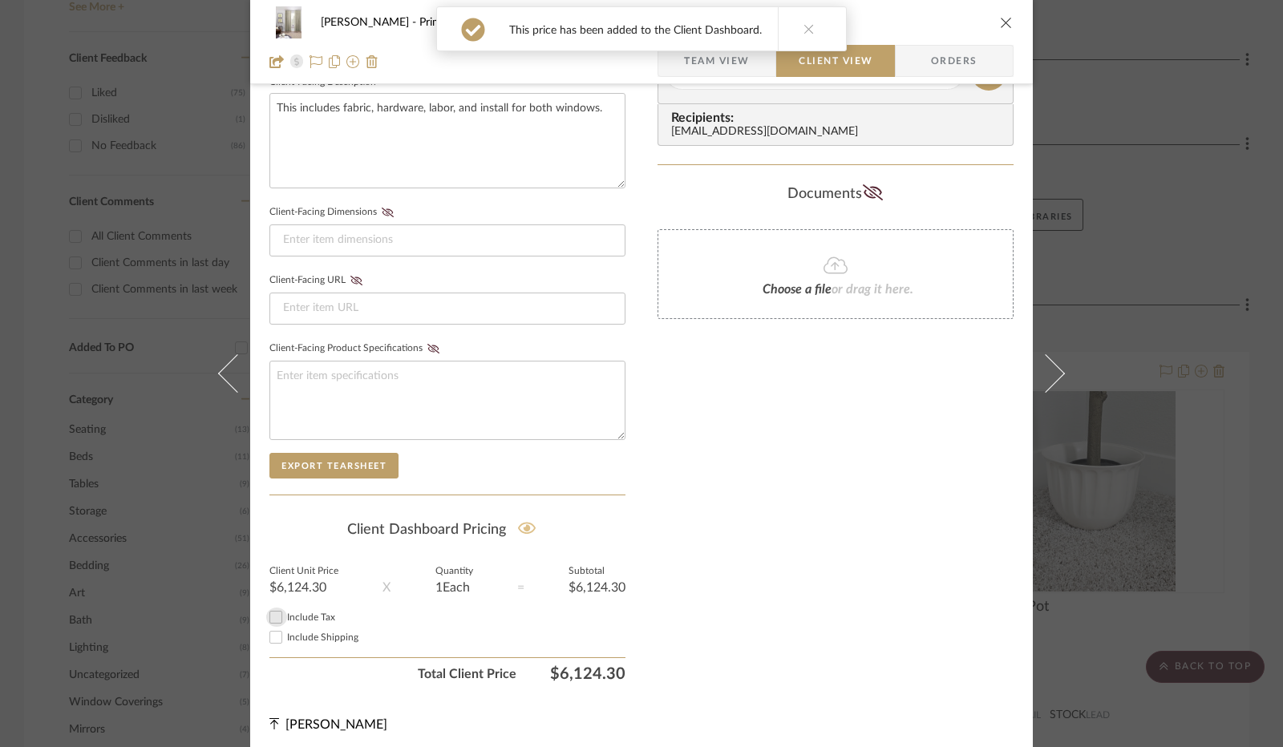
click at [273, 608] on input "Include Tax" at bounding box center [275, 617] width 19 height 19
checkbox input "true"
click at [1002, 29] on button "close" at bounding box center [1006, 22] width 14 height 14
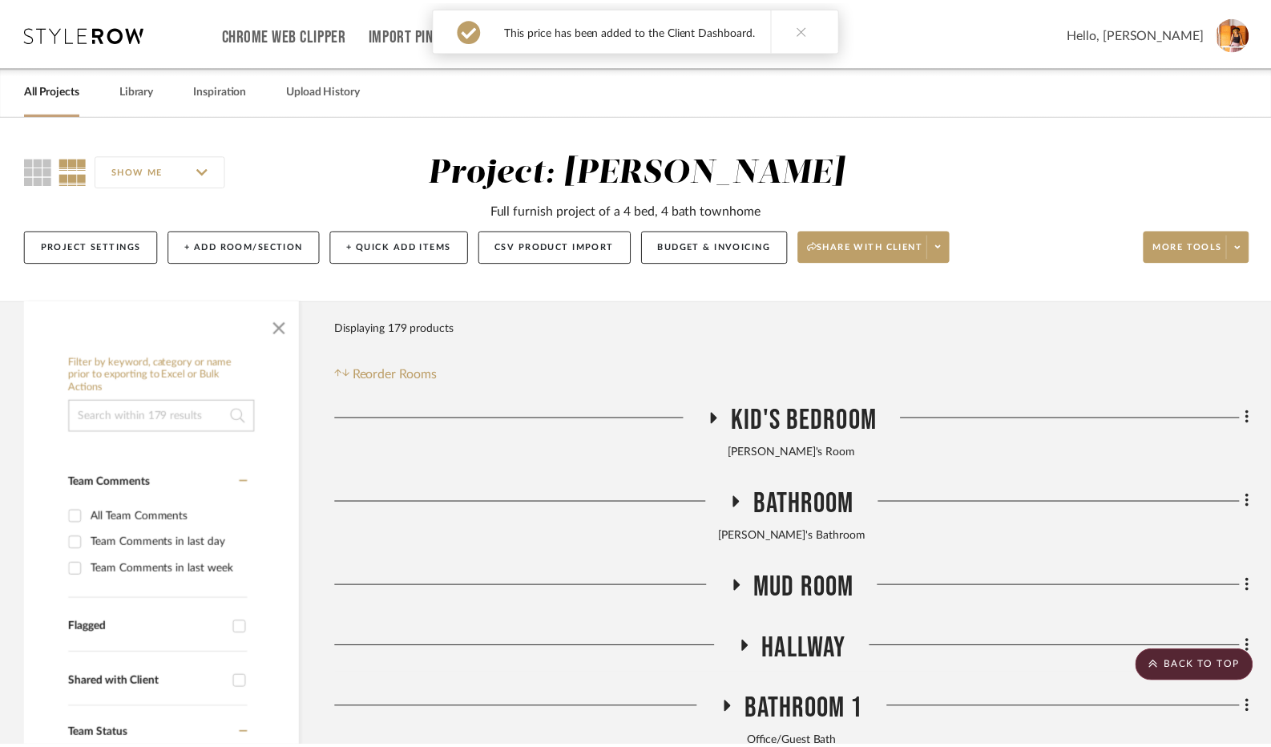
scroll to position [1122, 0]
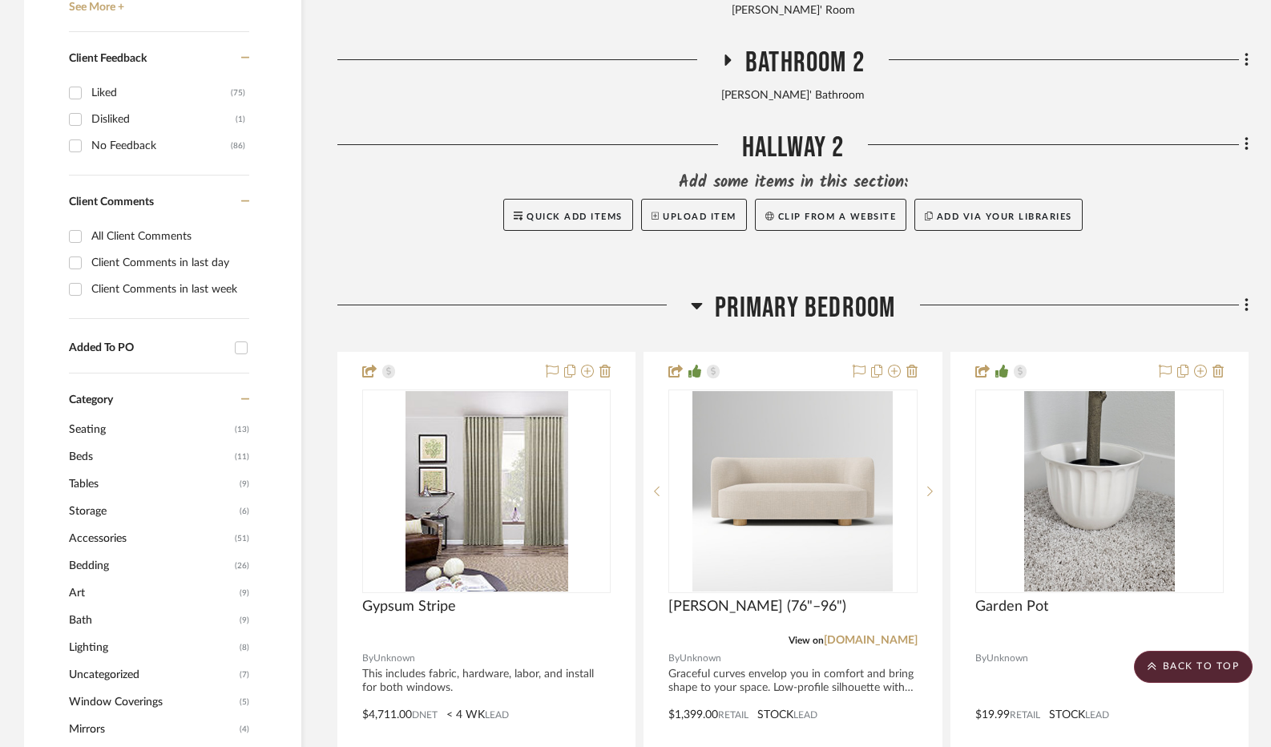
click at [693, 313] on icon at bounding box center [697, 305] width 12 height 19
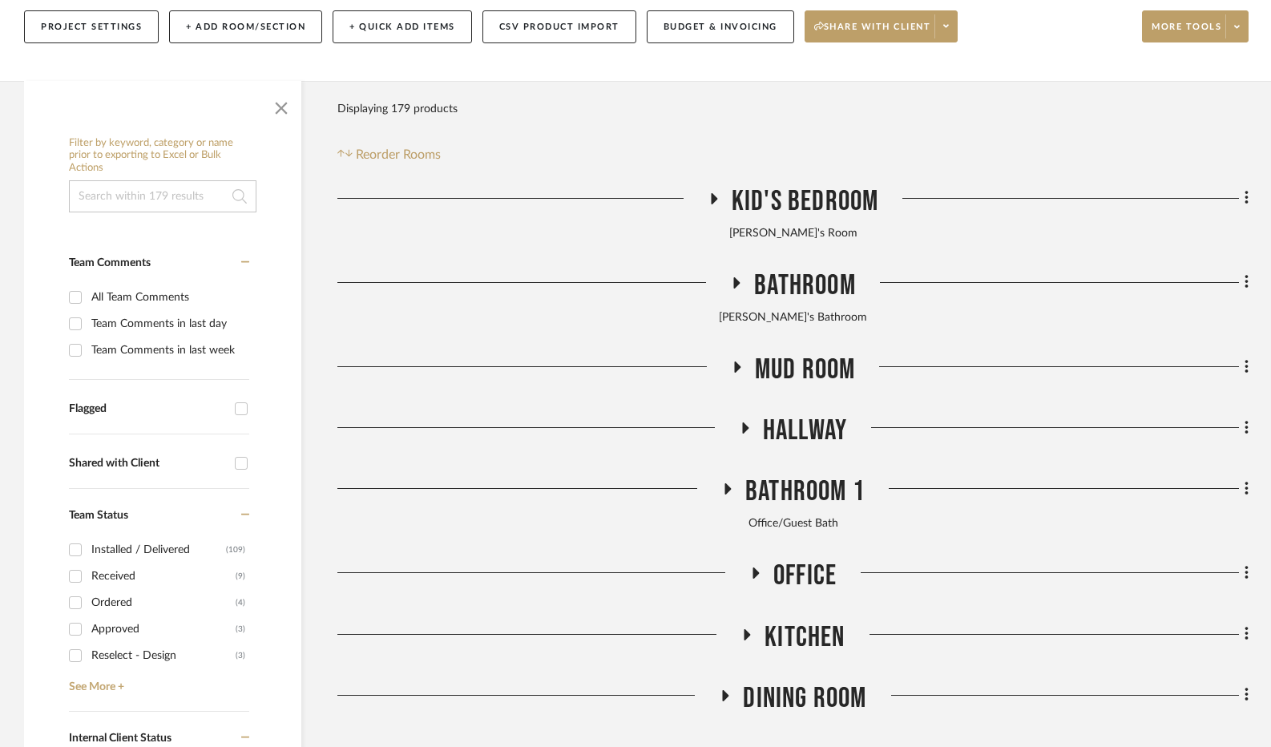
scroll to position [0, 0]
